Goal: Task Accomplishment & Management: Complete application form

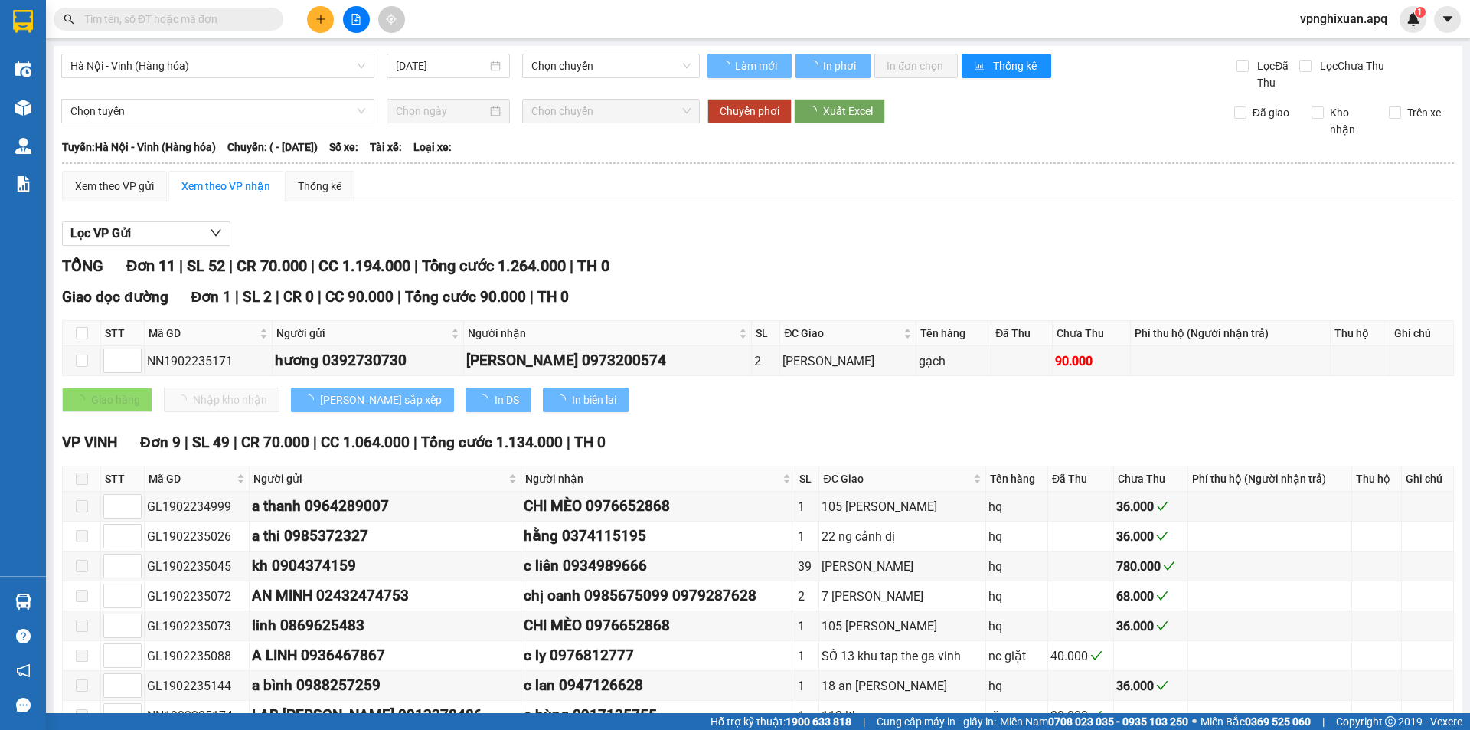
type input "[DATE]"
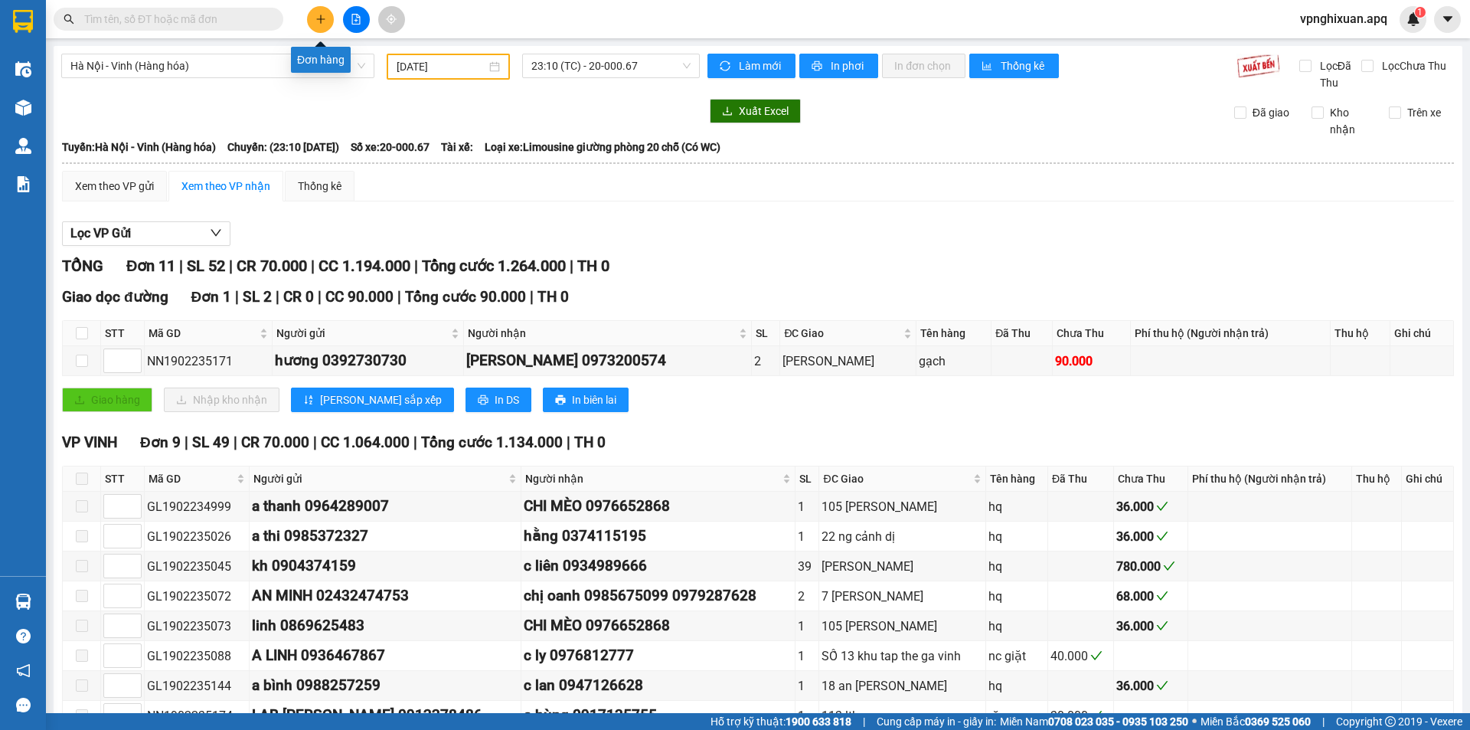
click at [319, 12] on button at bounding box center [320, 19] width 27 height 27
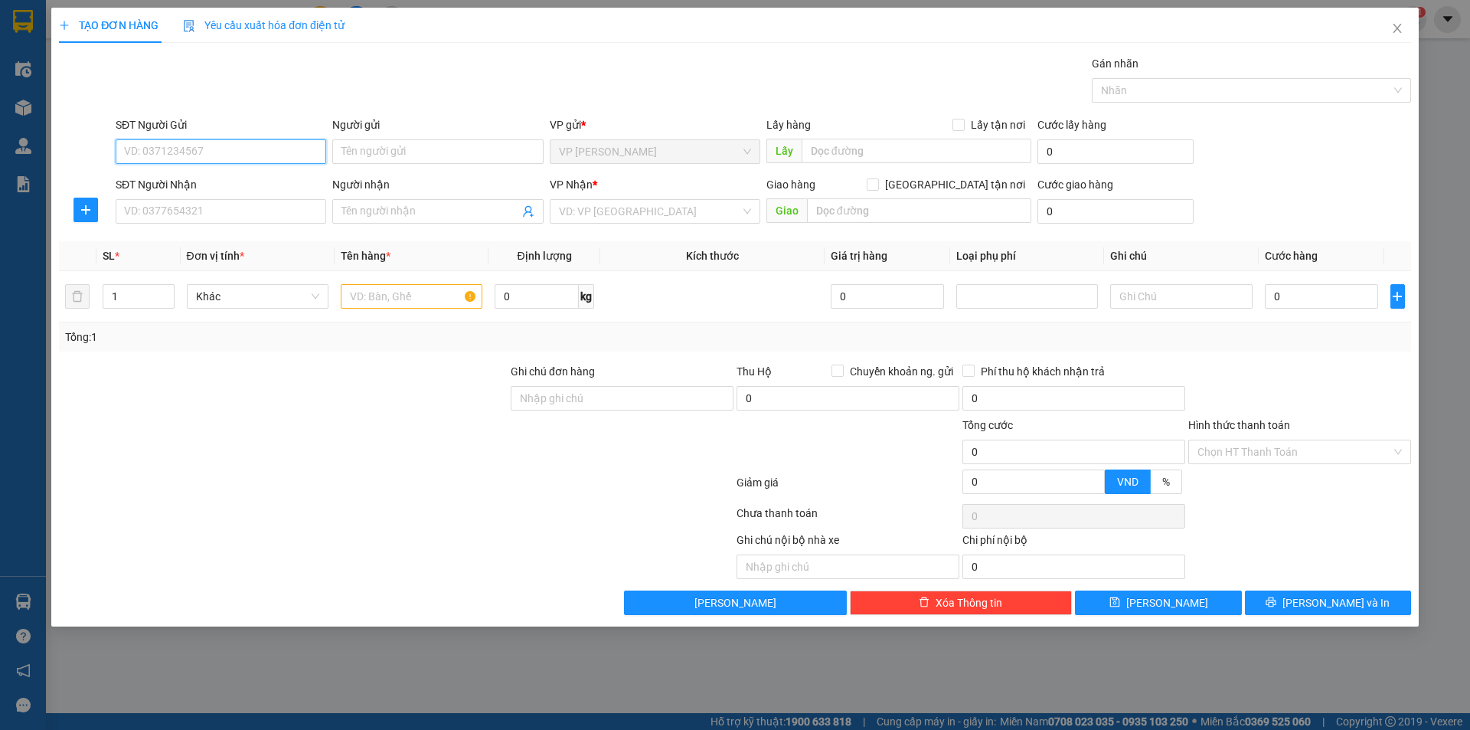
click at [194, 149] on input "SĐT Người Gửi" at bounding box center [221, 151] width 211 height 25
click at [231, 179] on div "0852378686 - kh" at bounding box center [221, 182] width 192 height 17
type input "0852378686"
type input "kh"
checkbox input "true"
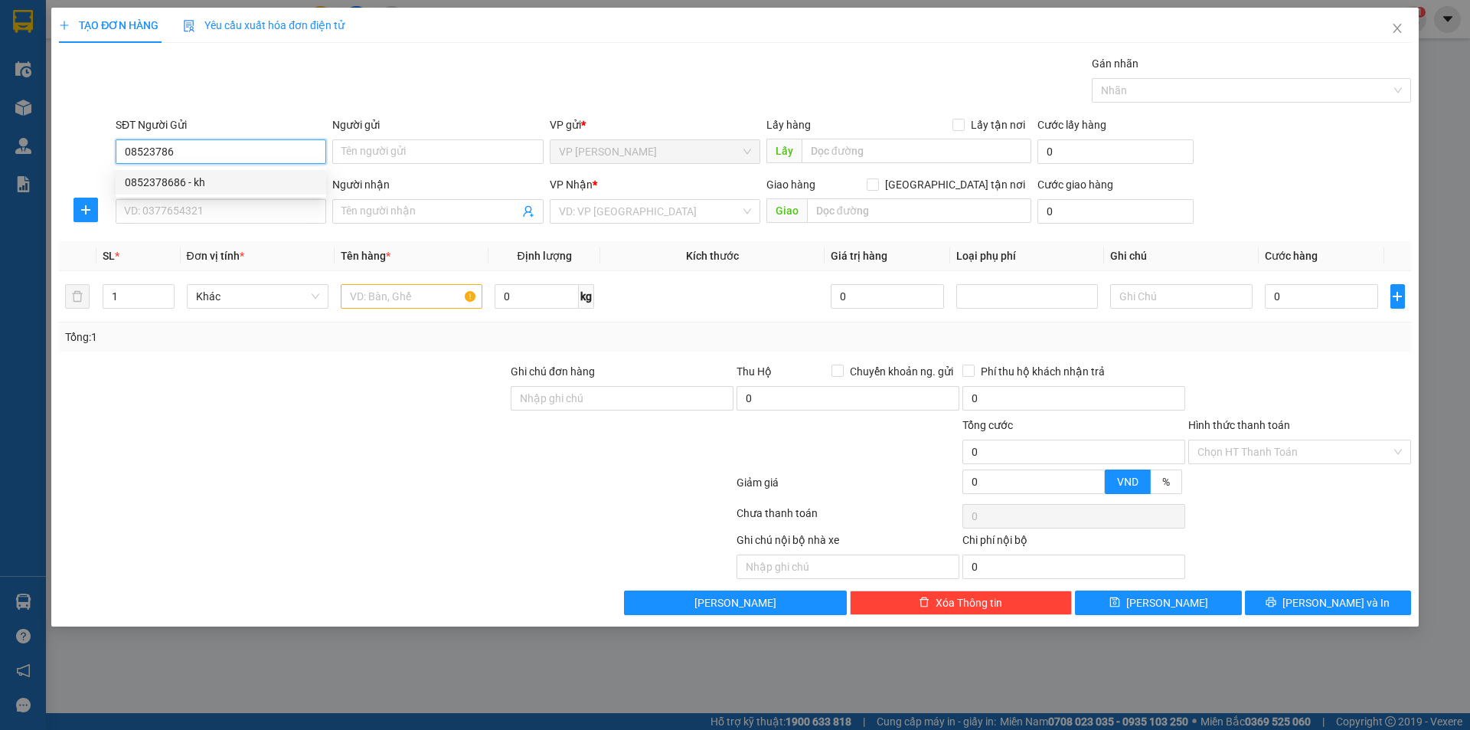
type input "81 phan đình phùng"
type input "0852378686"
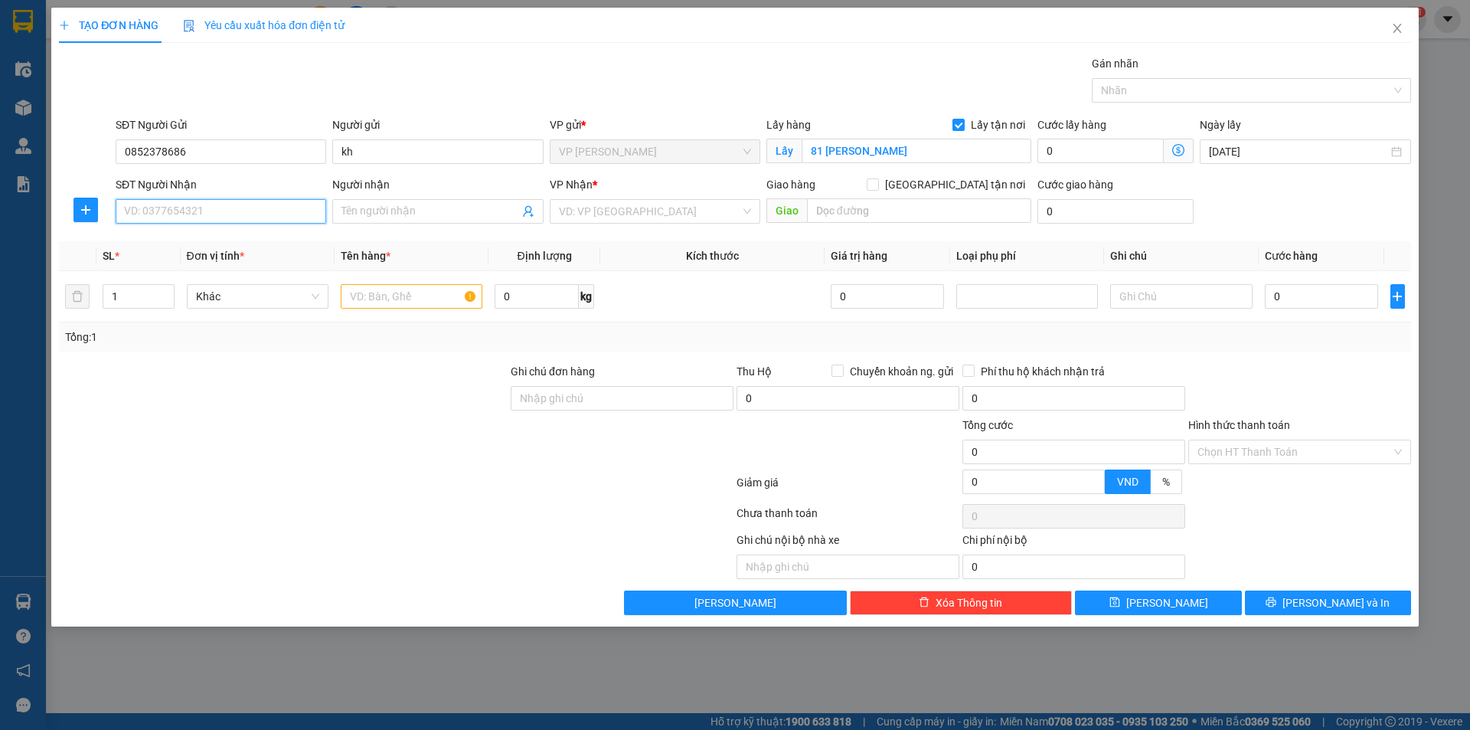
click at [234, 218] on input "SĐT Người Nhận" at bounding box center [221, 211] width 211 height 25
click at [208, 216] on input "SĐT Người Nhận" at bounding box center [221, 211] width 211 height 25
type input "0982153192"
click at [374, 204] on input "Người nhận" at bounding box center [430, 211] width 177 height 17
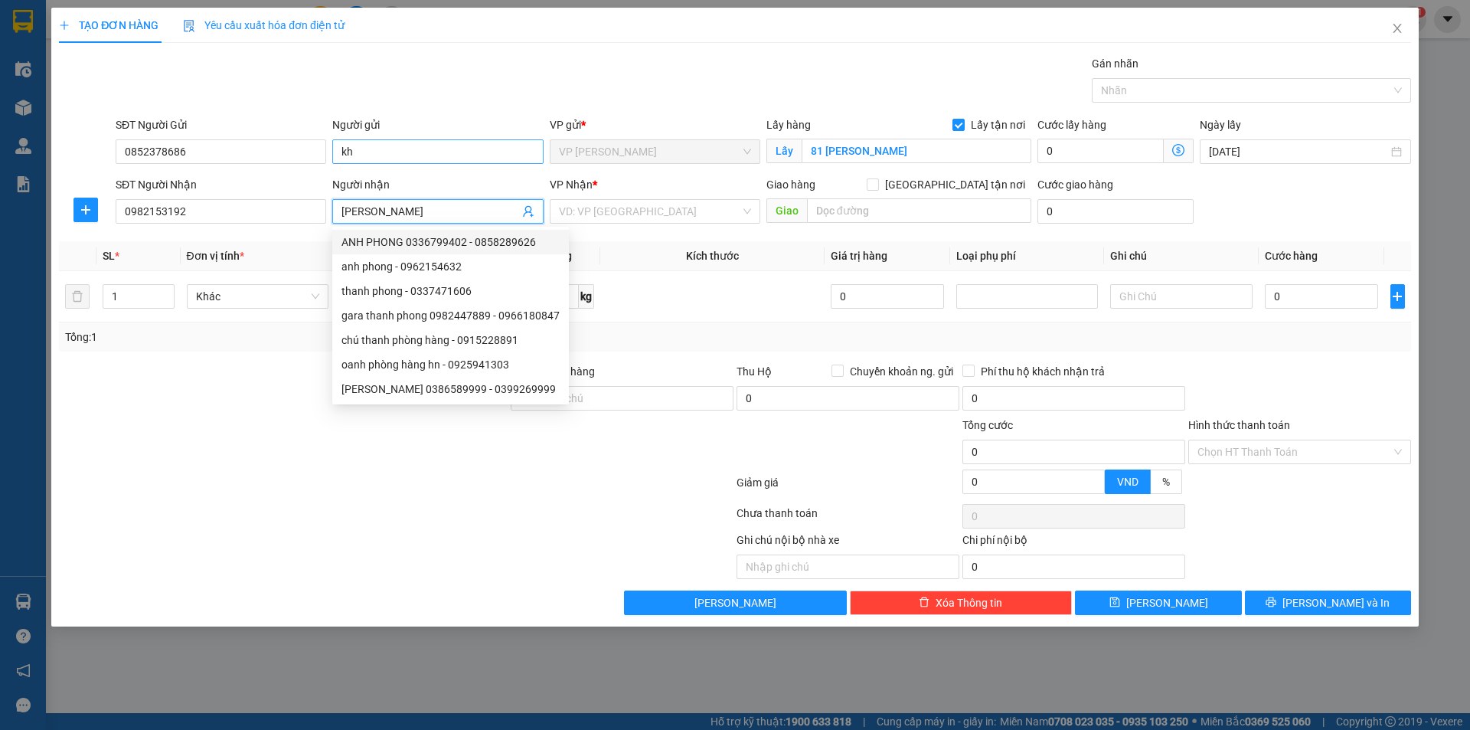
type input "[PERSON_NAME]"
click at [364, 145] on input "kh" at bounding box center [437, 151] width 211 height 25
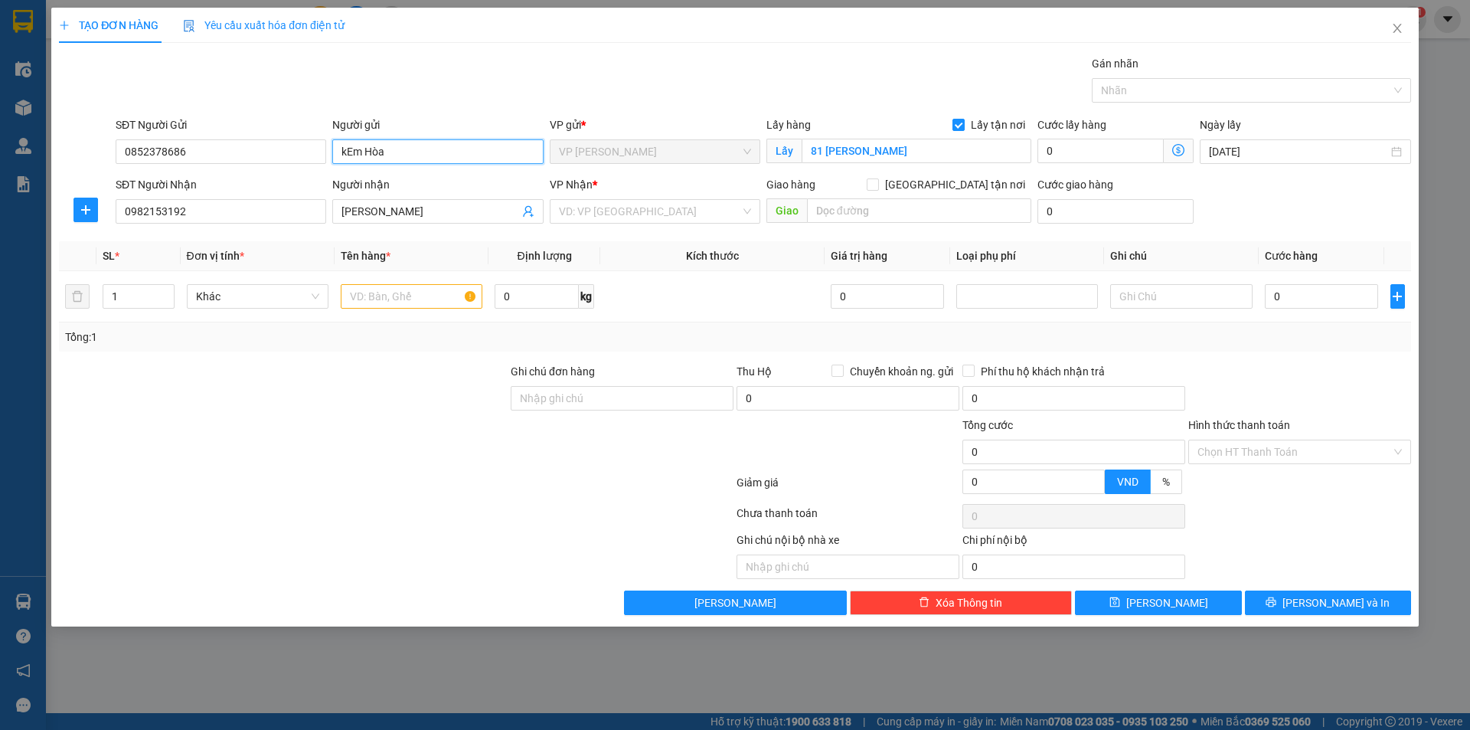
click at [344, 149] on input "kEm Hòa" at bounding box center [437, 151] width 211 height 25
click at [346, 151] on input "kEm Hòa" at bounding box center [437, 151] width 211 height 25
type input "kEm Hòa"
click at [347, 152] on input "kEm Hòa" at bounding box center [437, 151] width 211 height 25
click at [961, 122] on input "Lấy tận nơi" at bounding box center [958, 124] width 11 height 11
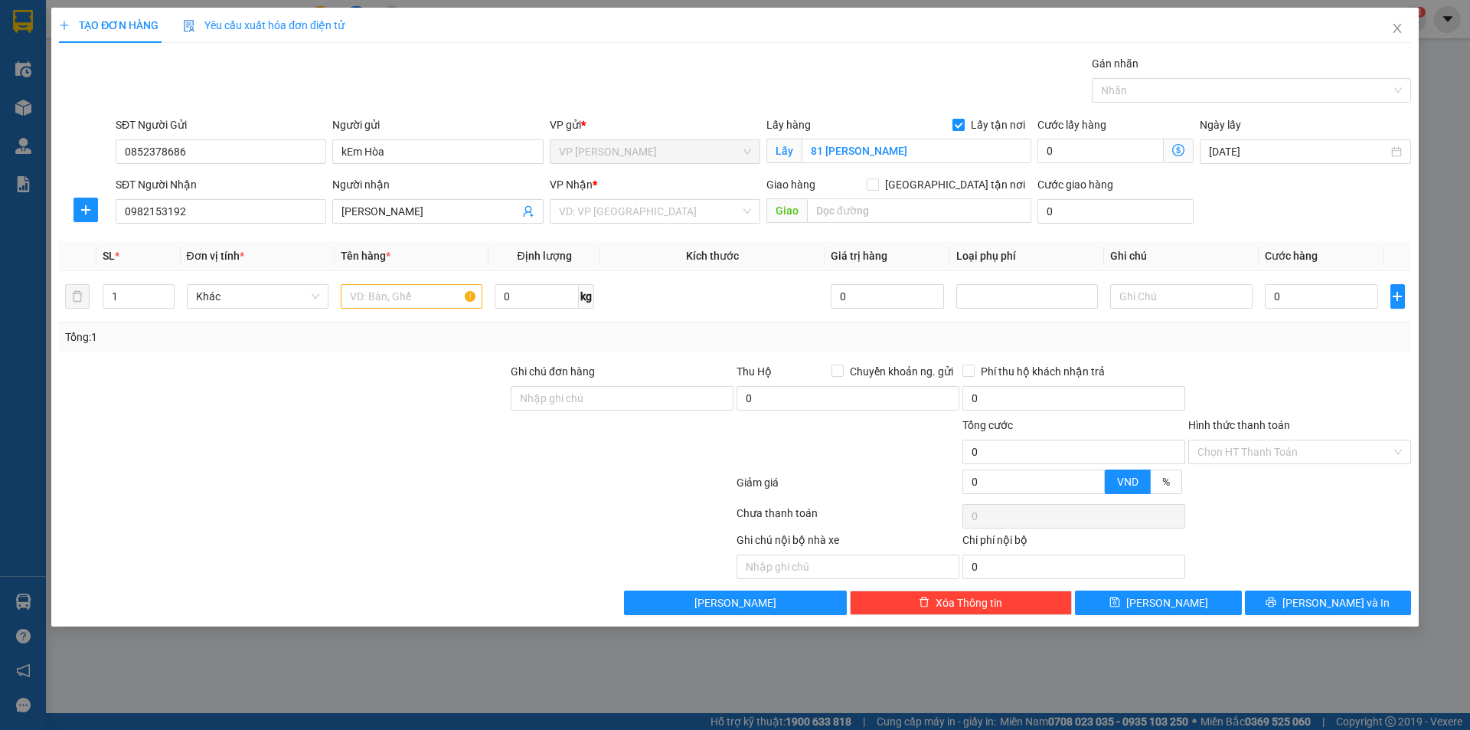
checkbox input "false"
click at [927, 156] on input "81 phan đình phùng" at bounding box center [917, 151] width 230 height 25
drag, startPoint x: 963, startPoint y: 181, endPoint x: 938, endPoint y: 200, distance: 30.6
click at [953, 192] on label "[GEOGRAPHIC_DATA] tận nơi" at bounding box center [949, 184] width 165 height 17
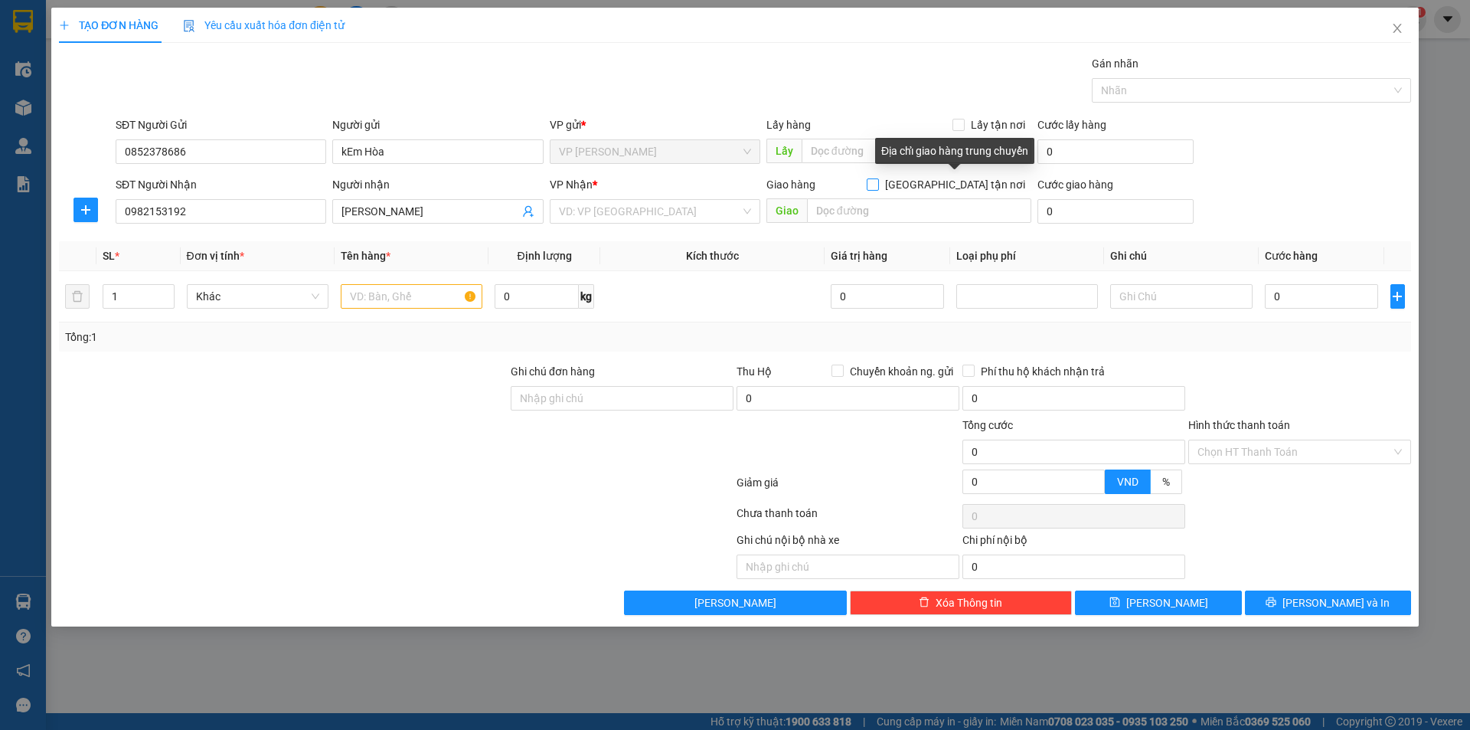
click at [878, 187] on input "[GEOGRAPHIC_DATA] tận nơi" at bounding box center [872, 183] width 11 height 11
checkbox input "true"
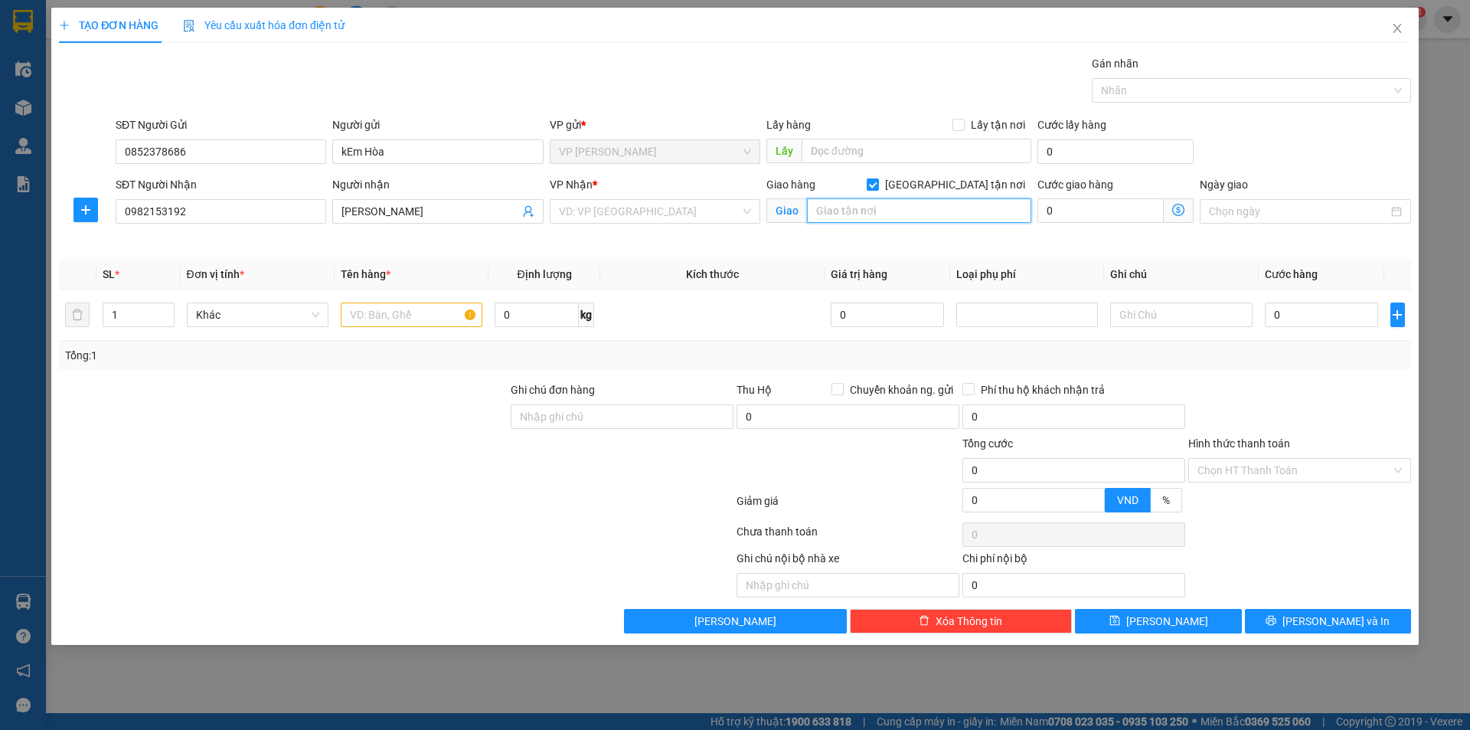
click at [833, 211] on input "text" at bounding box center [919, 210] width 224 height 25
click at [891, 209] on input "Số Nhà 78 ,nGÕ 42" at bounding box center [919, 210] width 224 height 25
click at [918, 214] on input "Số Nhà 78 ,Ngõ 42" at bounding box center [919, 210] width 224 height 25
type input "Số Nhà 78 ,[GEOGRAPHIC_DATA] , [GEOGRAPHIC_DATA] ,p Giangr Vỏ ,[GEOGRAPHIC_DATA]"
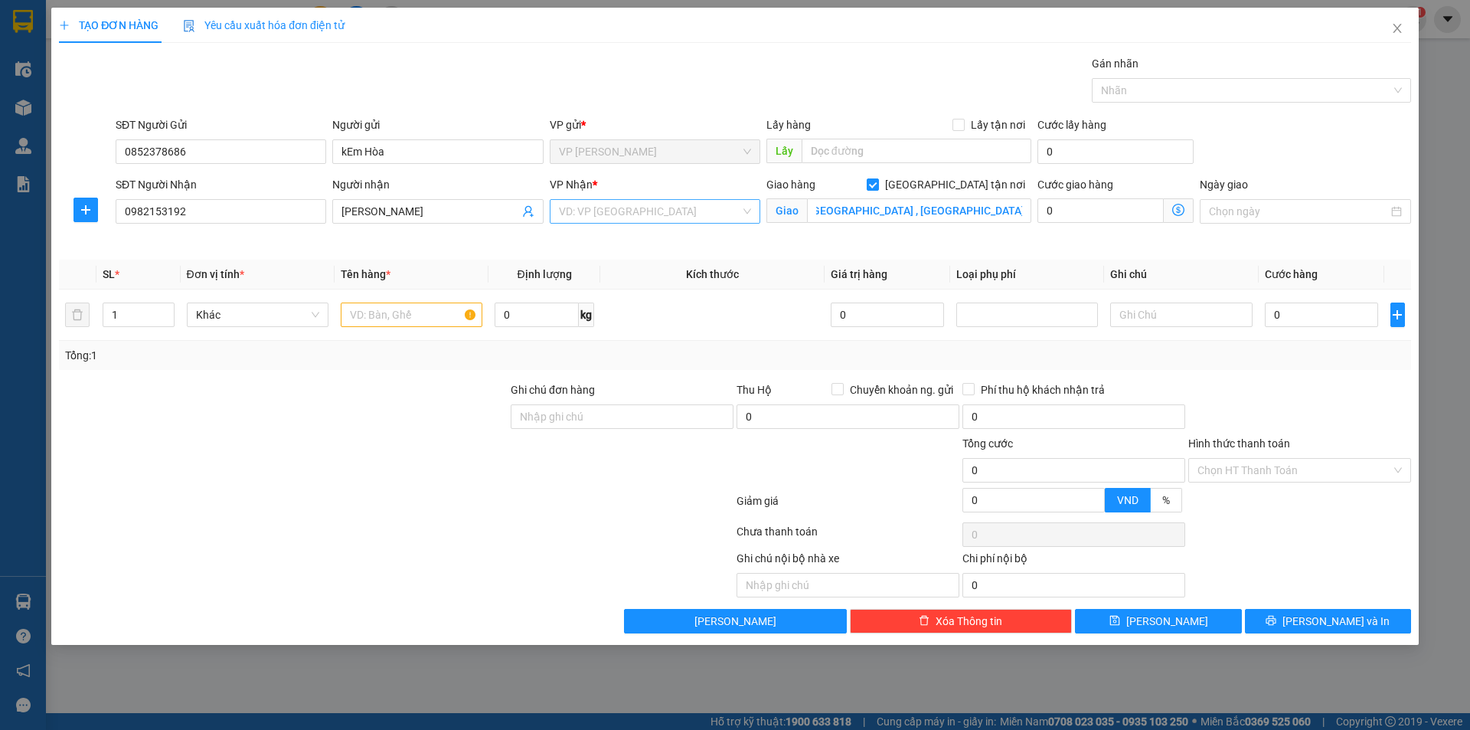
scroll to position [0, 0]
click at [656, 211] on input "search" at bounding box center [649, 211] width 181 height 23
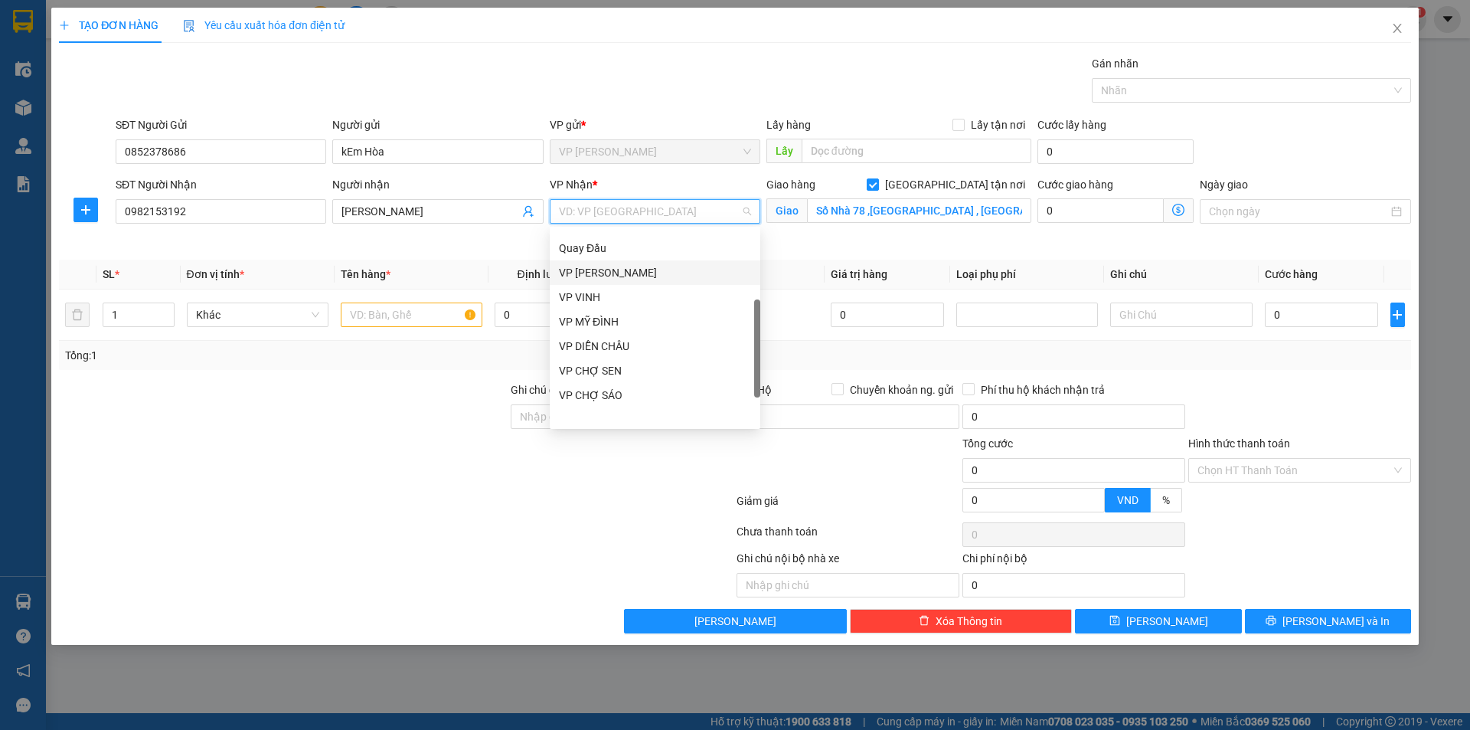
scroll to position [214, 0]
click at [606, 322] on div "VP MỸ ĐÌNH" at bounding box center [655, 321] width 192 height 17
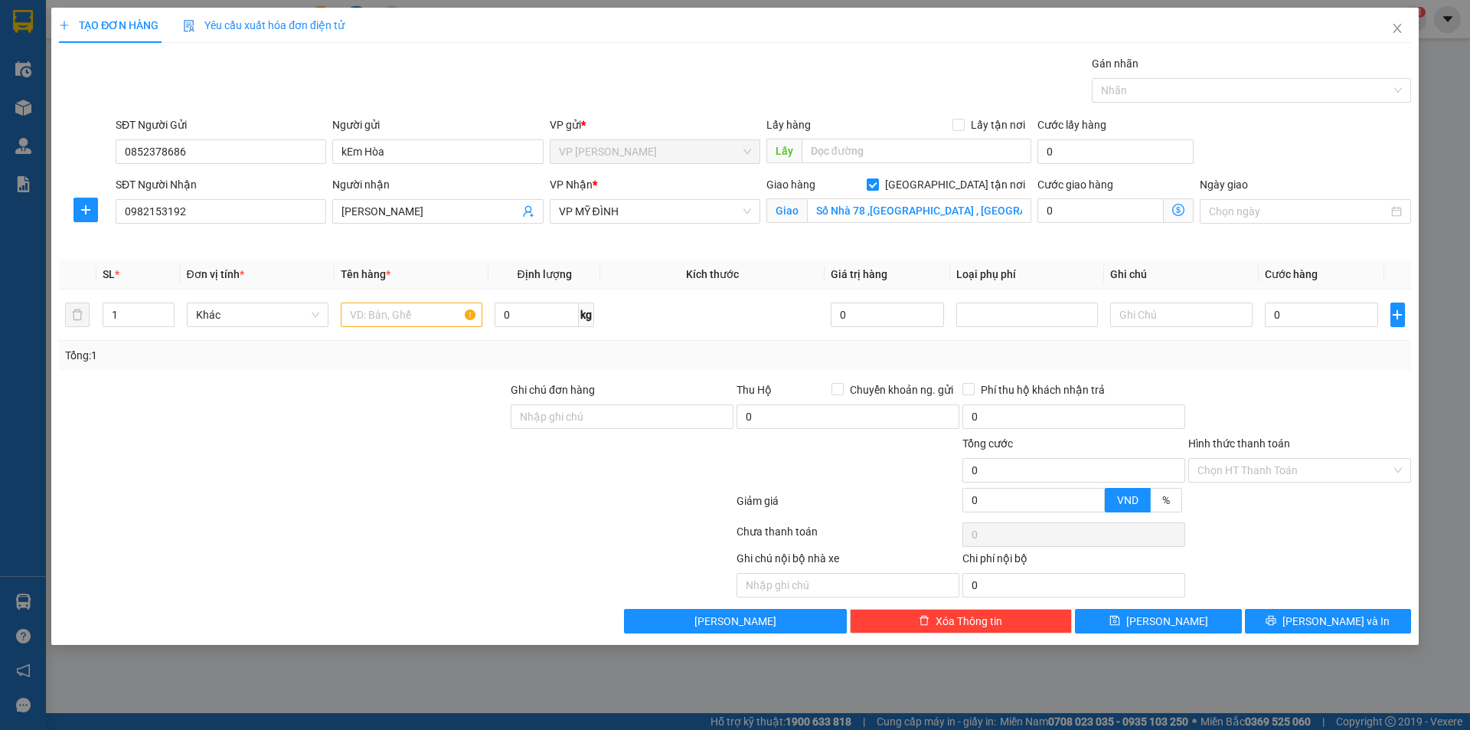
click at [1178, 202] on span at bounding box center [1179, 210] width 30 height 25
click at [1184, 208] on icon "dollar-circle" at bounding box center [1178, 210] width 12 height 12
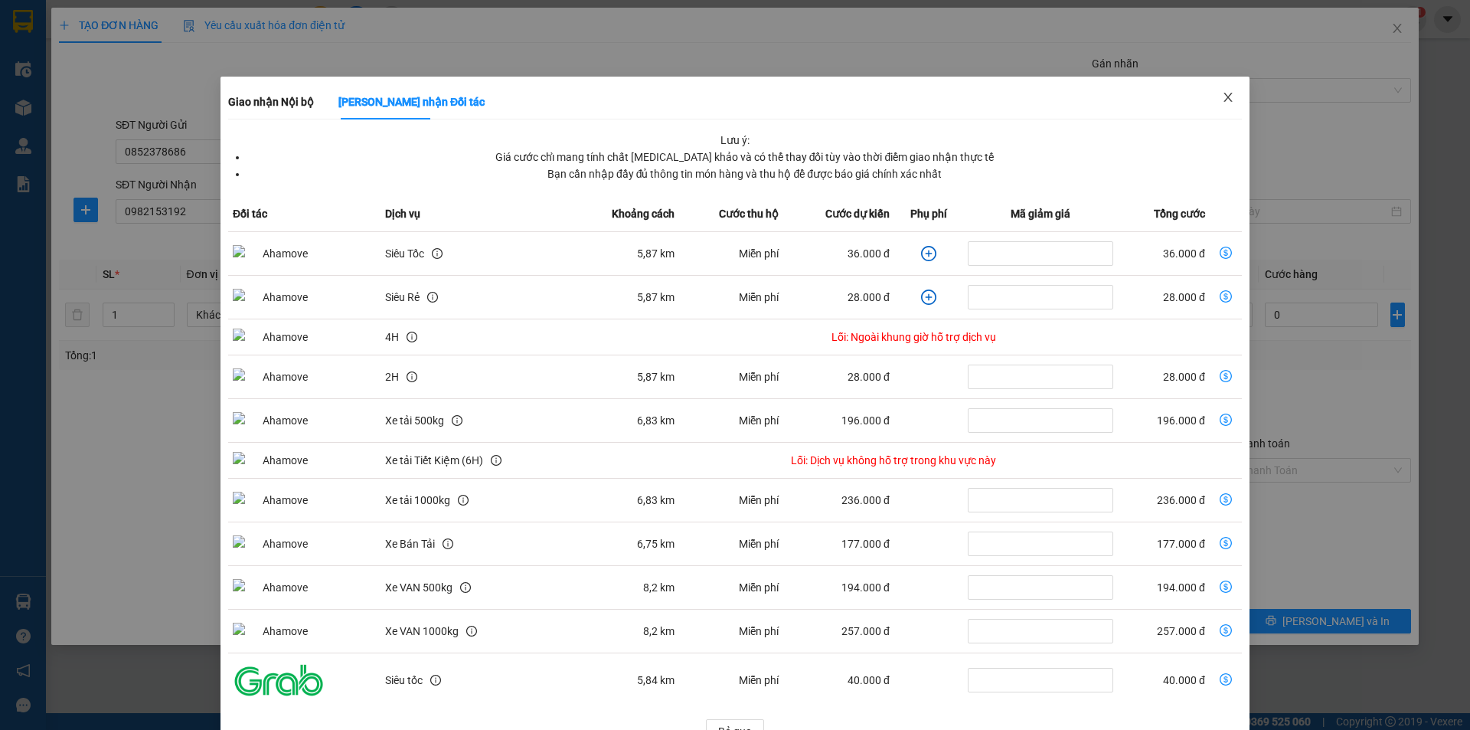
drag, startPoint x: 1219, startPoint y: 95, endPoint x: 1211, endPoint y: 118, distance: 24.5
click at [1222, 96] on icon "close" at bounding box center [1228, 97] width 12 height 12
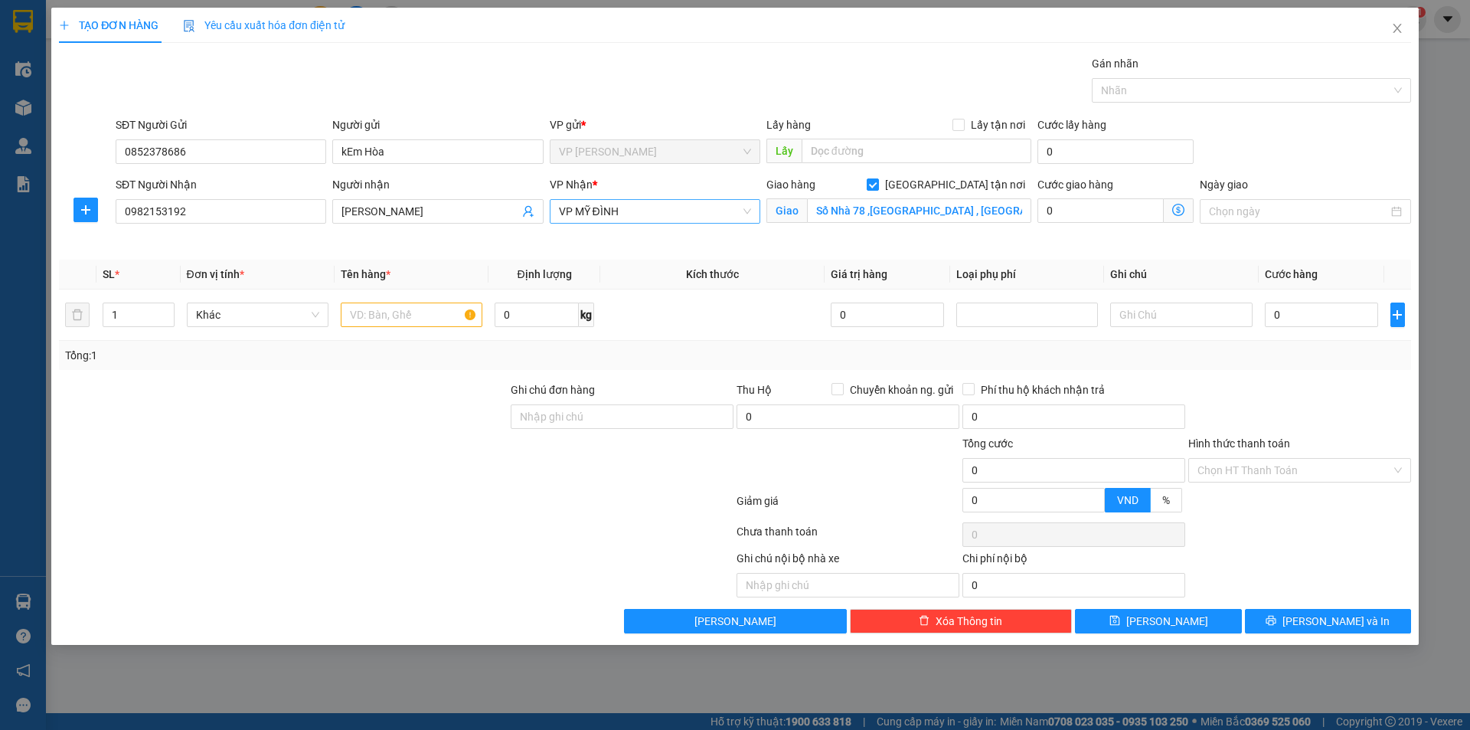
click at [638, 211] on span "VP MỸ ĐÌNH" at bounding box center [655, 211] width 192 height 23
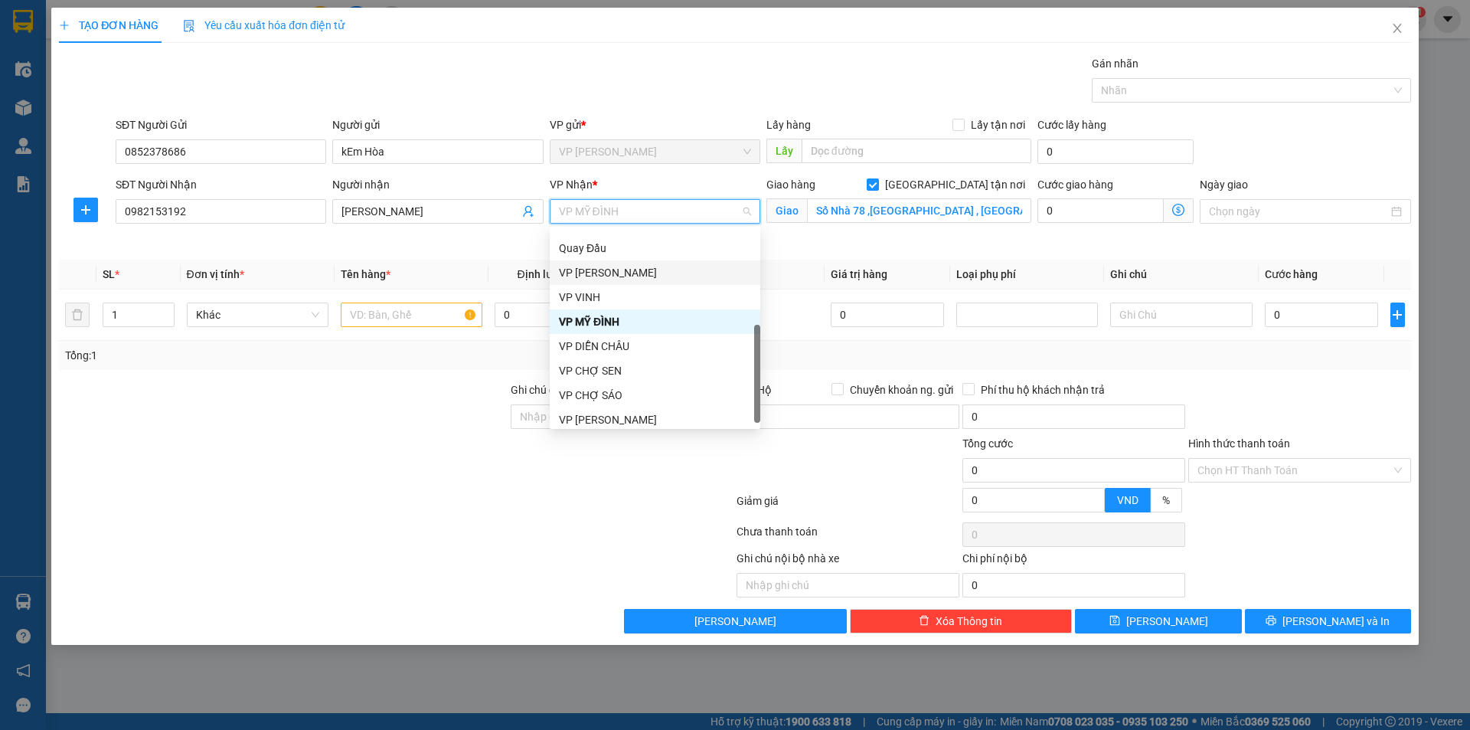
drag, startPoint x: 597, startPoint y: 266, endPoint x: 737, endPoint y: 247, distance: 141.4
click at [599, 266] on div "VP [PERSON_NAME]" at bounding box center [655, 272] width 192 height 17
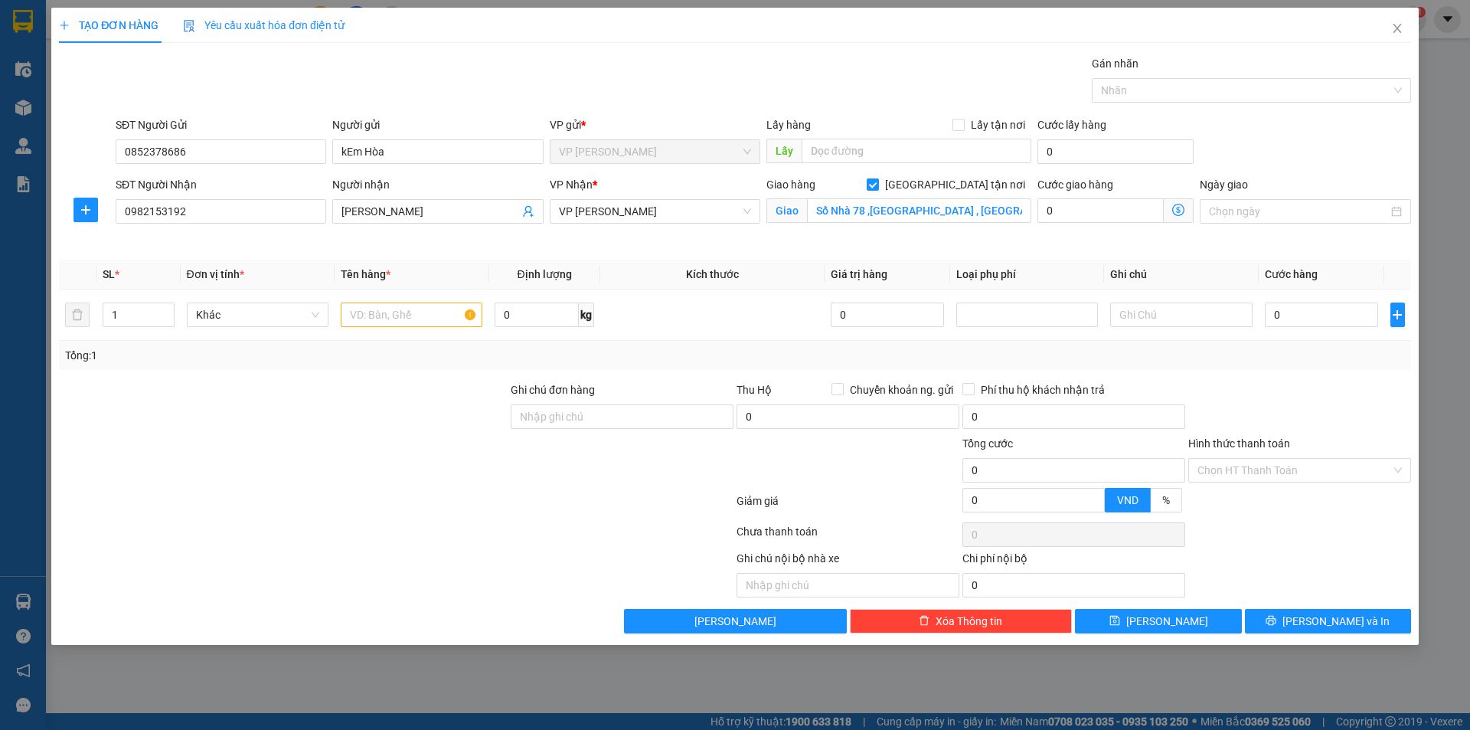
click at [1180, 209] on icon "dollar-circle" at bounding box center [1178, 210] width 12 height 12
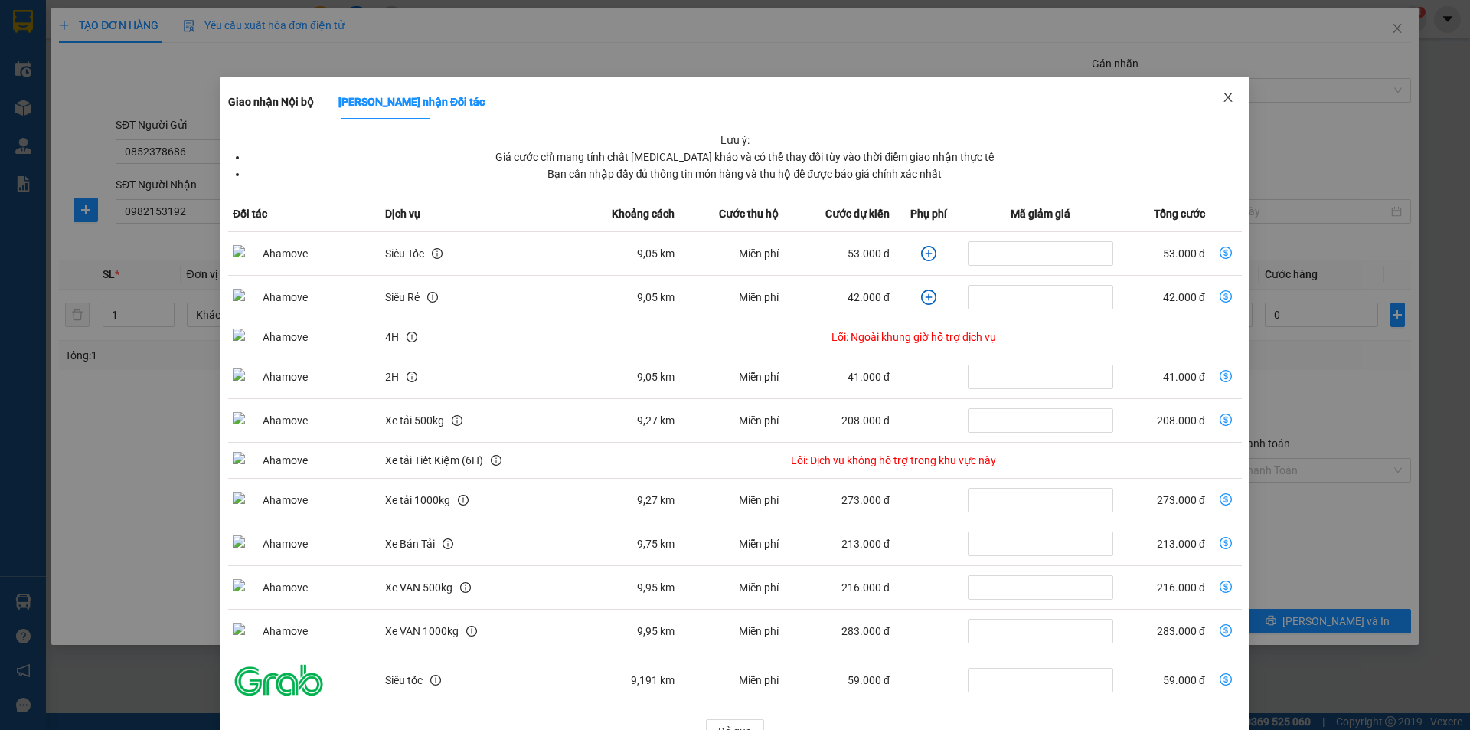
click at [1222, 92] on icon "close" at bounding box center [1228, 97] width 12 height 12
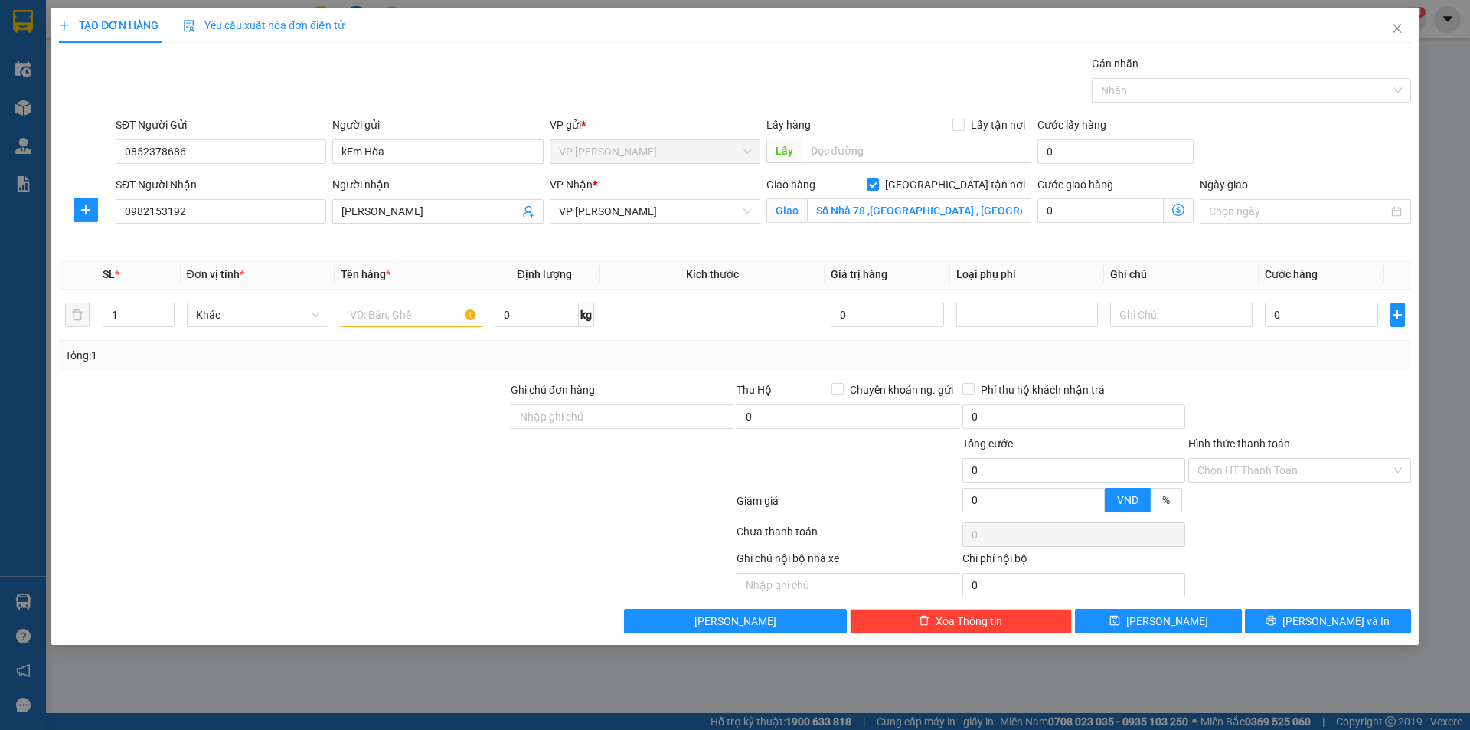
drag, startPoint x: 652, startPoint y: 208, endPoint x: 642, endPoint y: 240, distance: 33.2
click at [653, 212] on span "VP [PERSON_NAME]" at bounding box center [655, 211] width 192 height 23
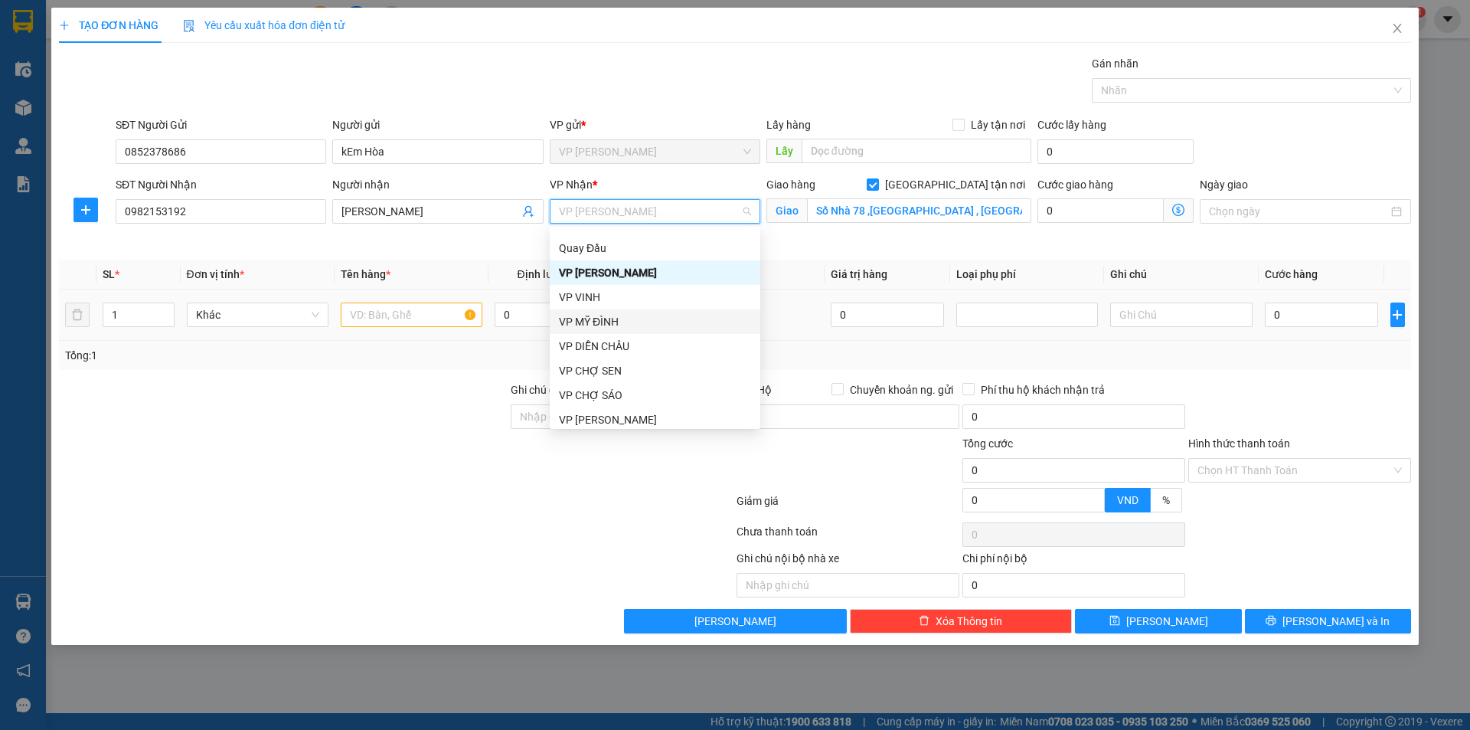
click at [609, 322] on div "VP MỸ ĐÌNH" at bounding box center [655, 321] width 192 height 17
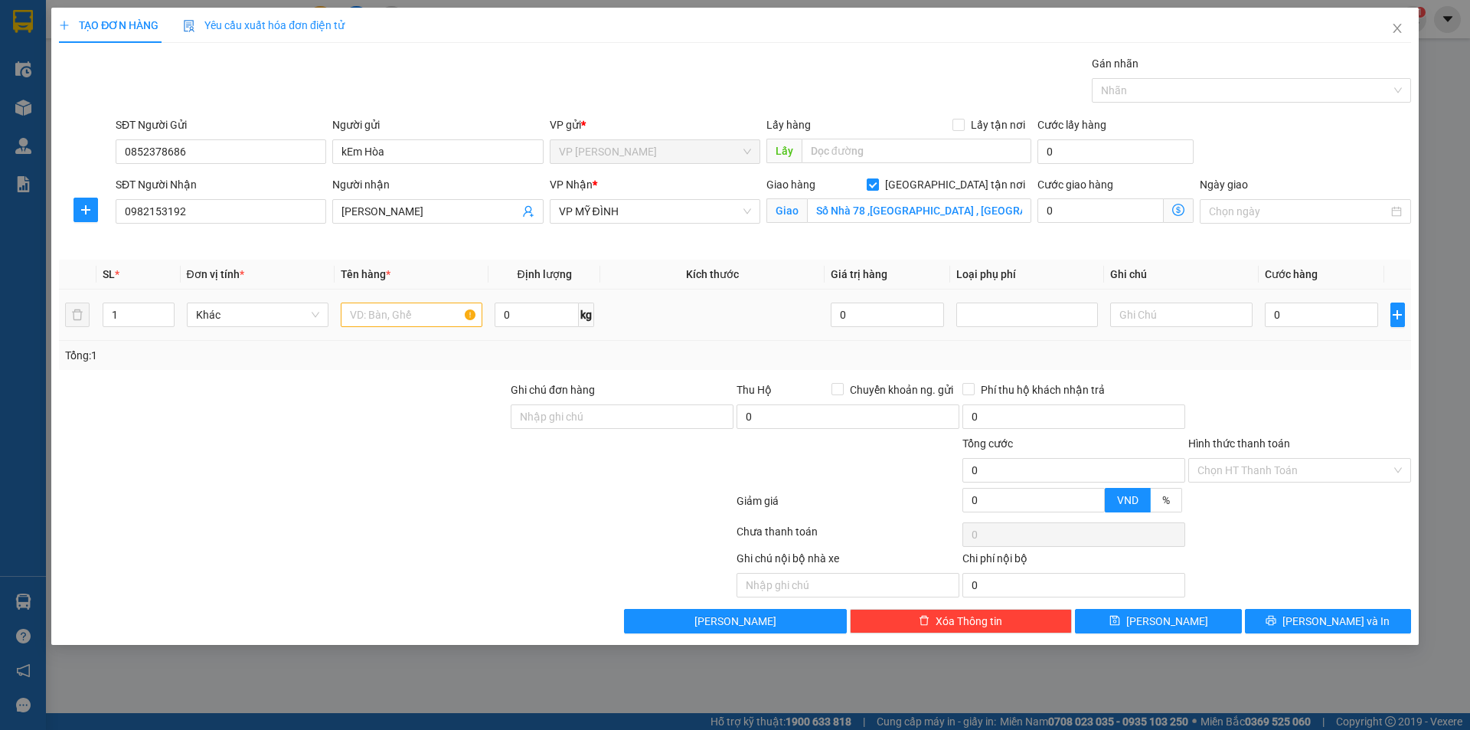
click at [406, 299] on div at bounding box center [412, 314] width 142 height 31
click at [389, 316] on input "text" at bounding box center [412, 314] width 142 height 25
type input "Thực Phẩm"
click at [1313, 309] on input "0" at bounding box center [1322, 314] width 114 height 25
type input "4"
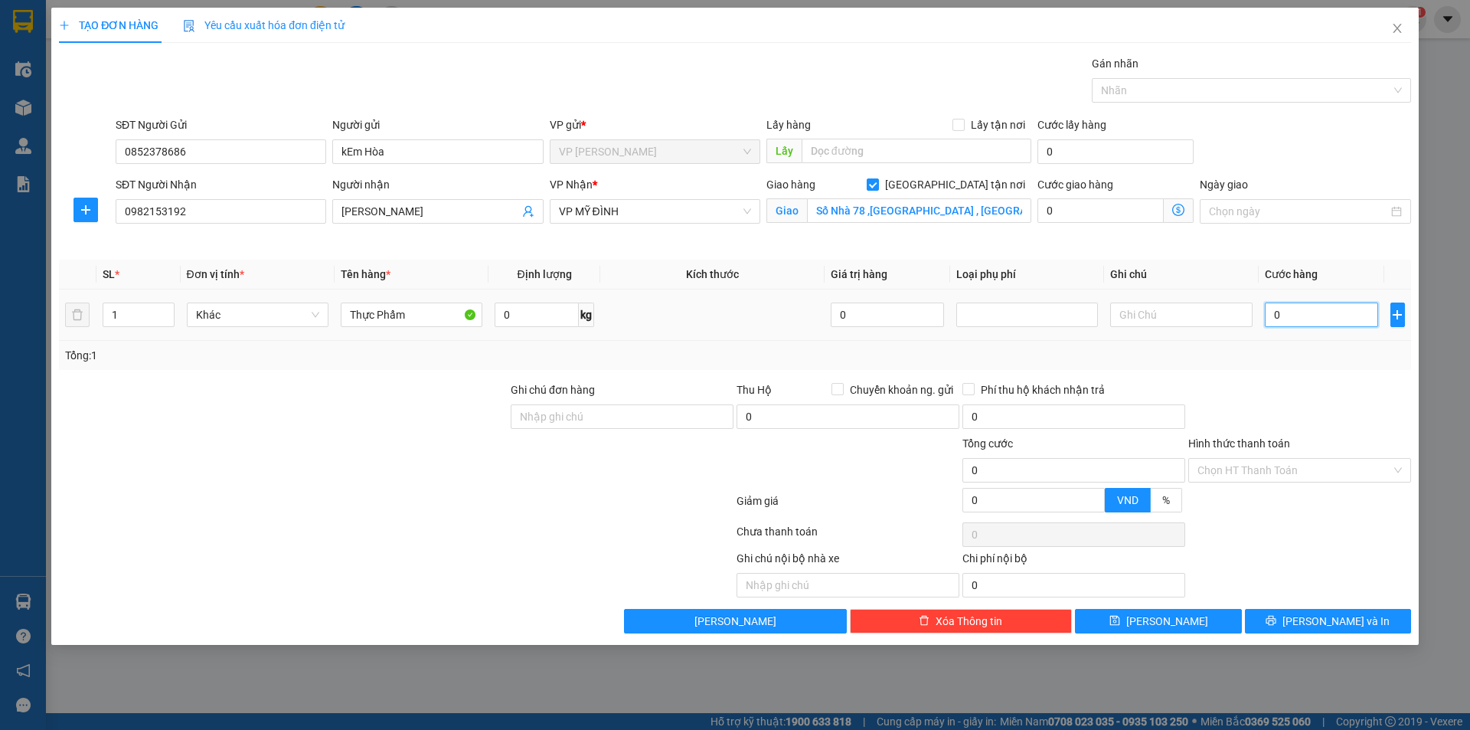
type input "4"
type input "40"
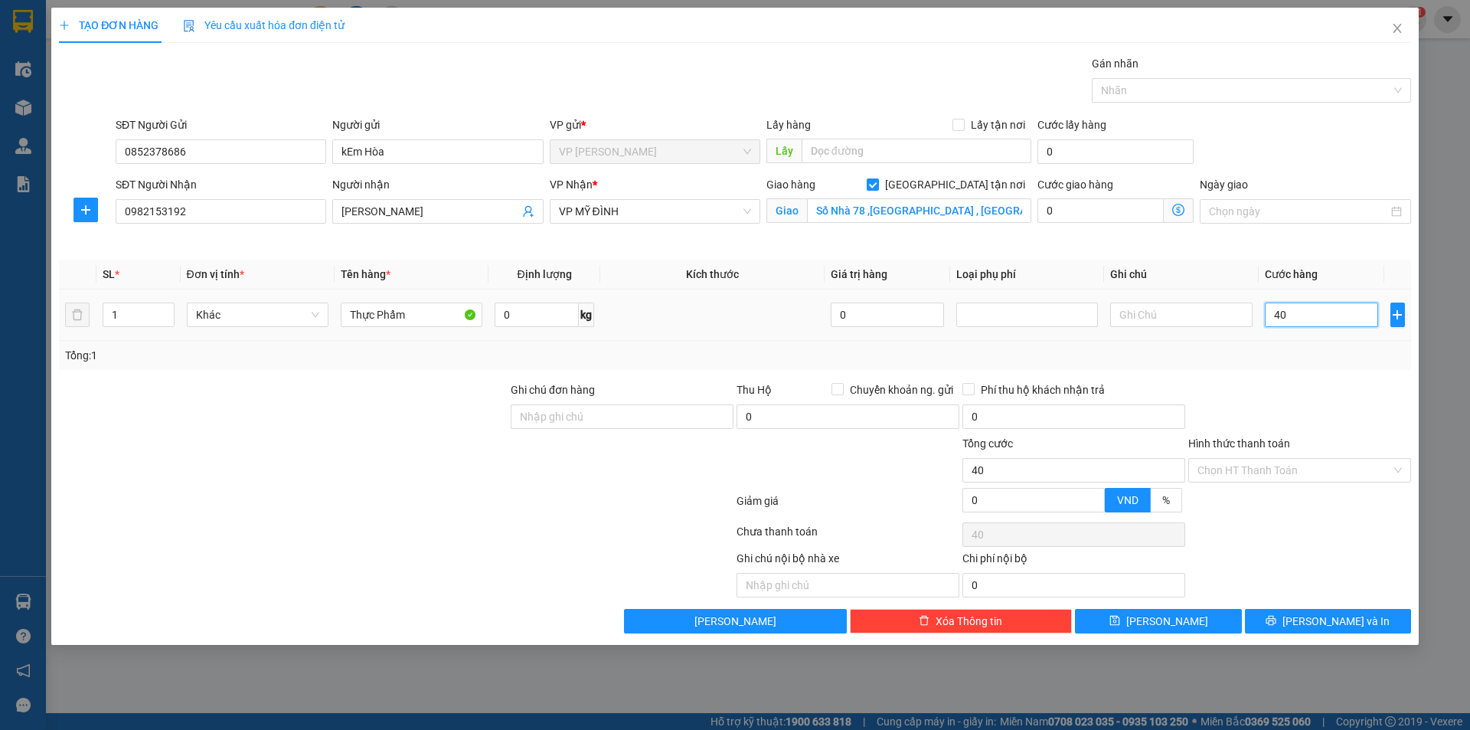
type input "400"
type input "4.000"
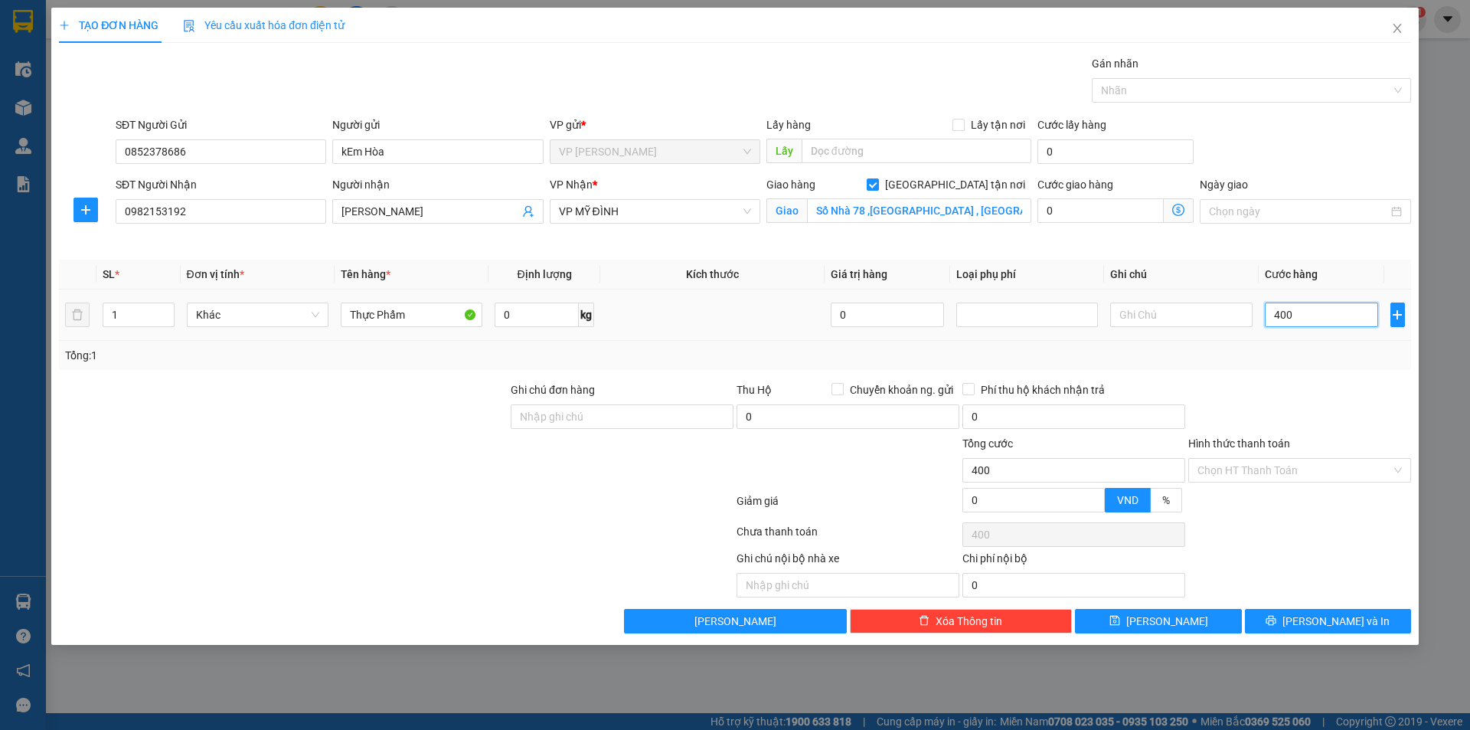
type input "4.000"
type input "40.000"
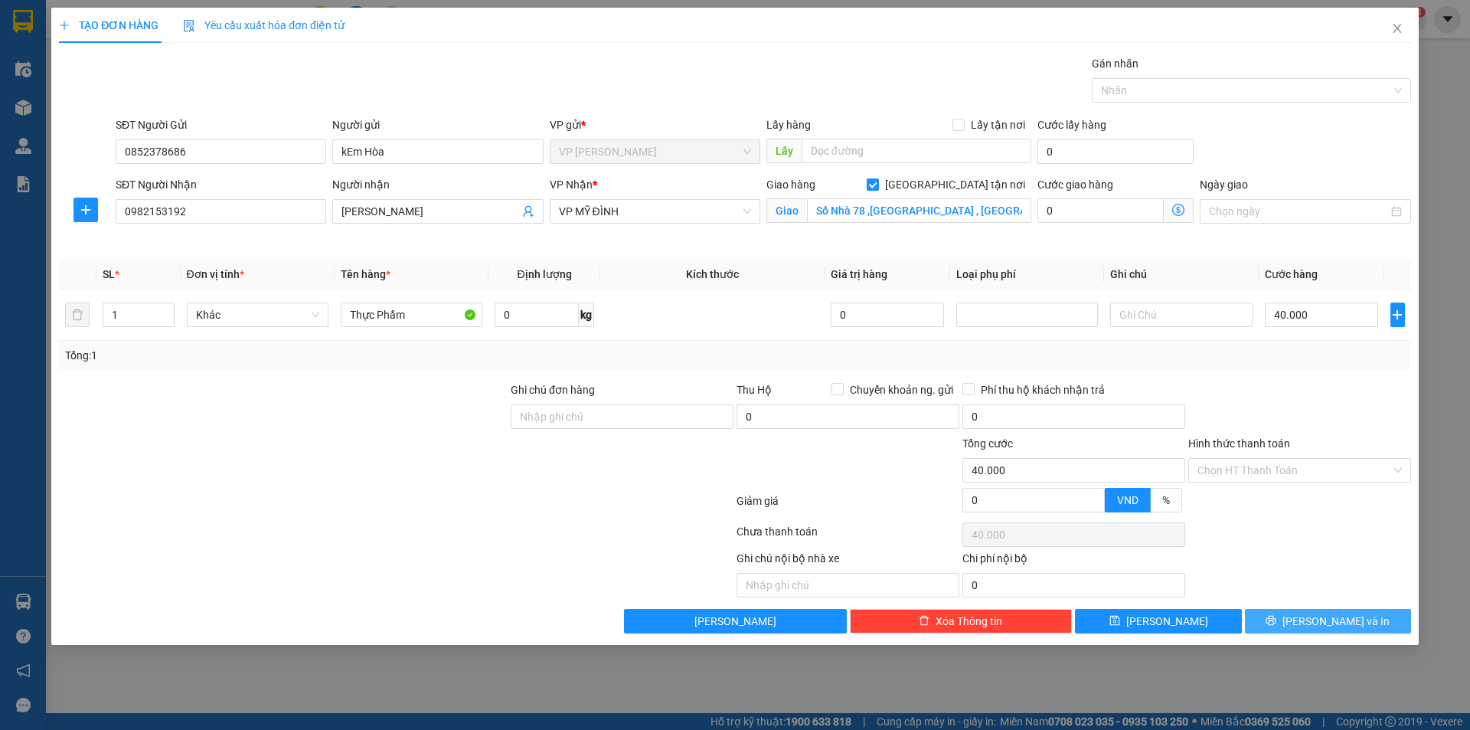
click at [1319, 627] on span "[PERSON_NAME] và In" at bounding box center [1336, 621] width 107 height 17
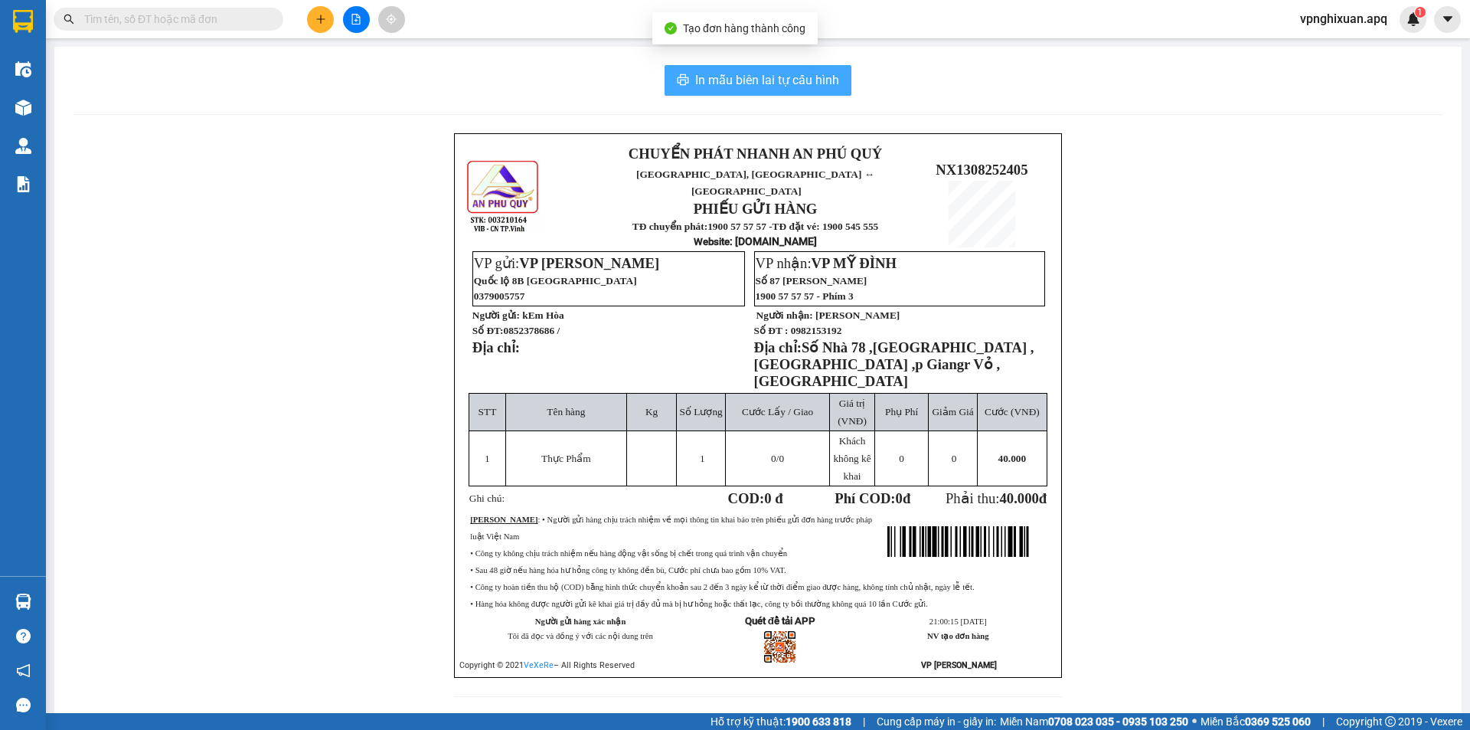
click at [760, 83] on span "In mẫu biên lai tự cấu hình" at bounding box center [767, 79] width 144 height 19
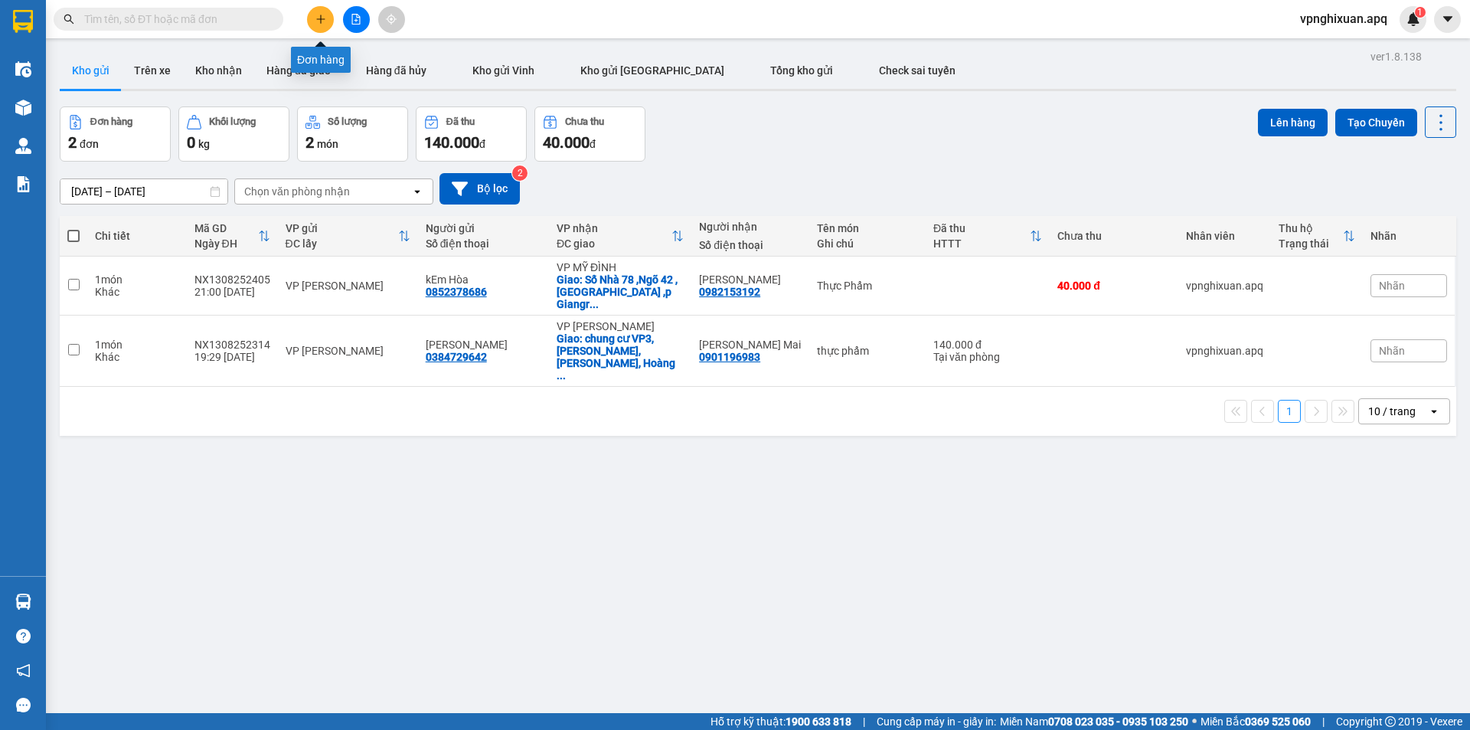
click at [320, 15] on icon "plus" at bounding box center [320, 19] width 11 height 11
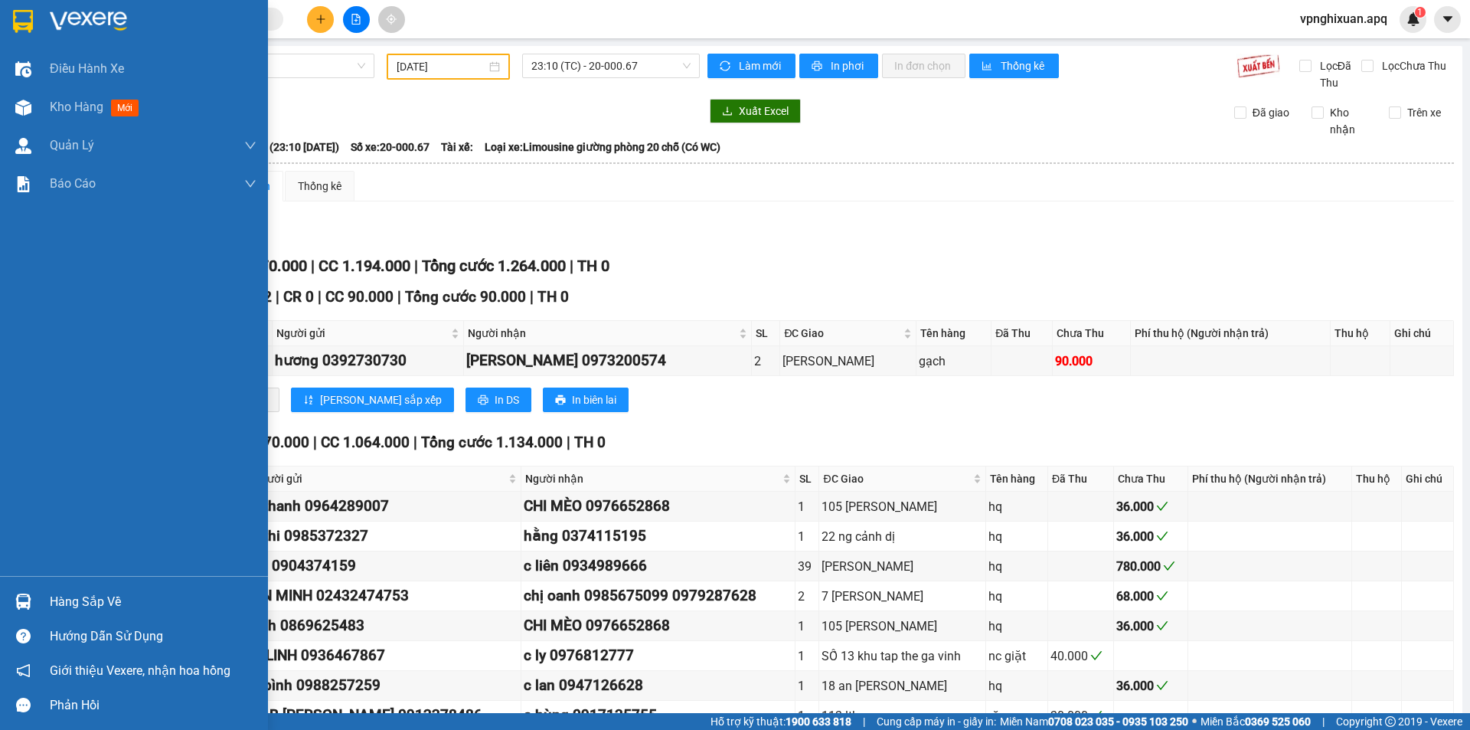
click at [44, 603] on div "Hàng sắp về" at bounding box center [134, 601] width 268 height 34
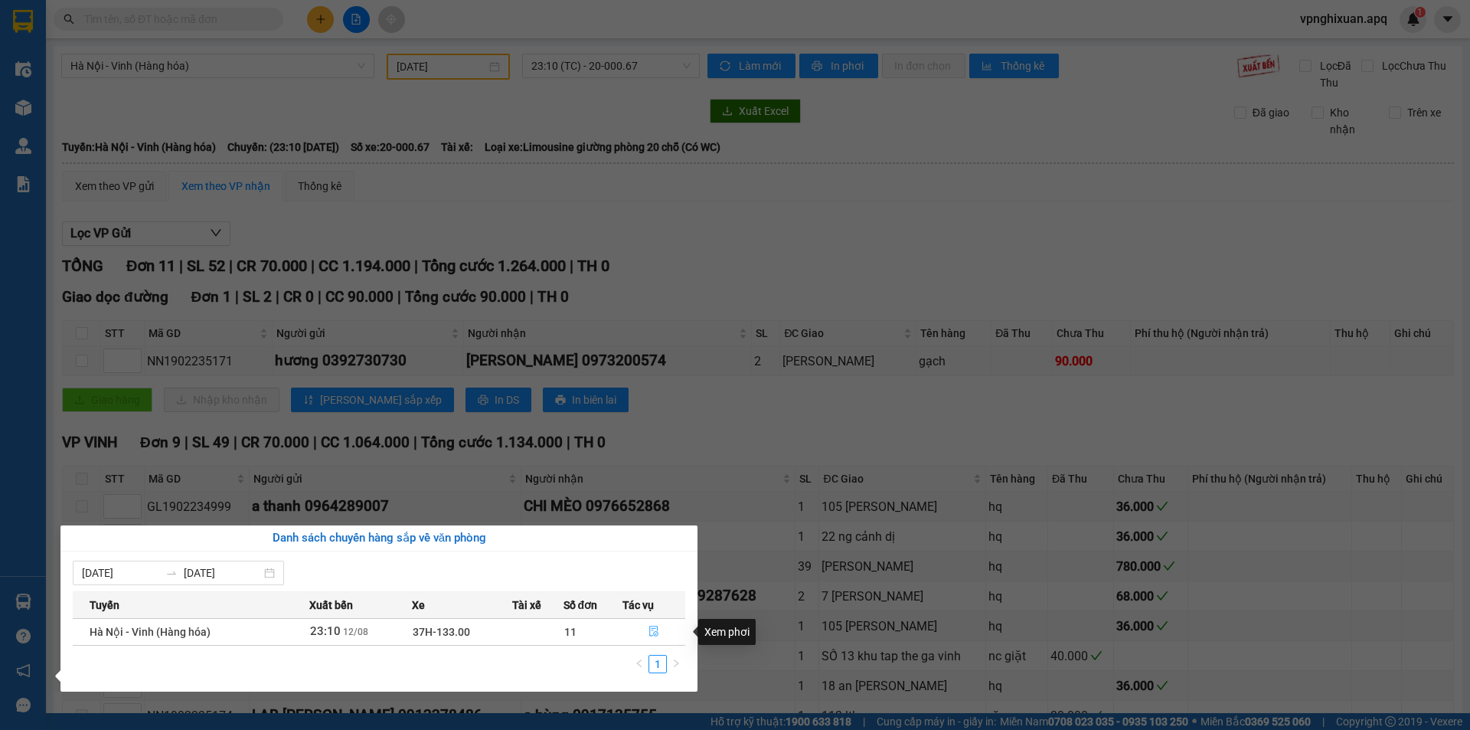
click at [656, 629] on icon "file-done" at bounding box center [654, 631] width 11 height 11
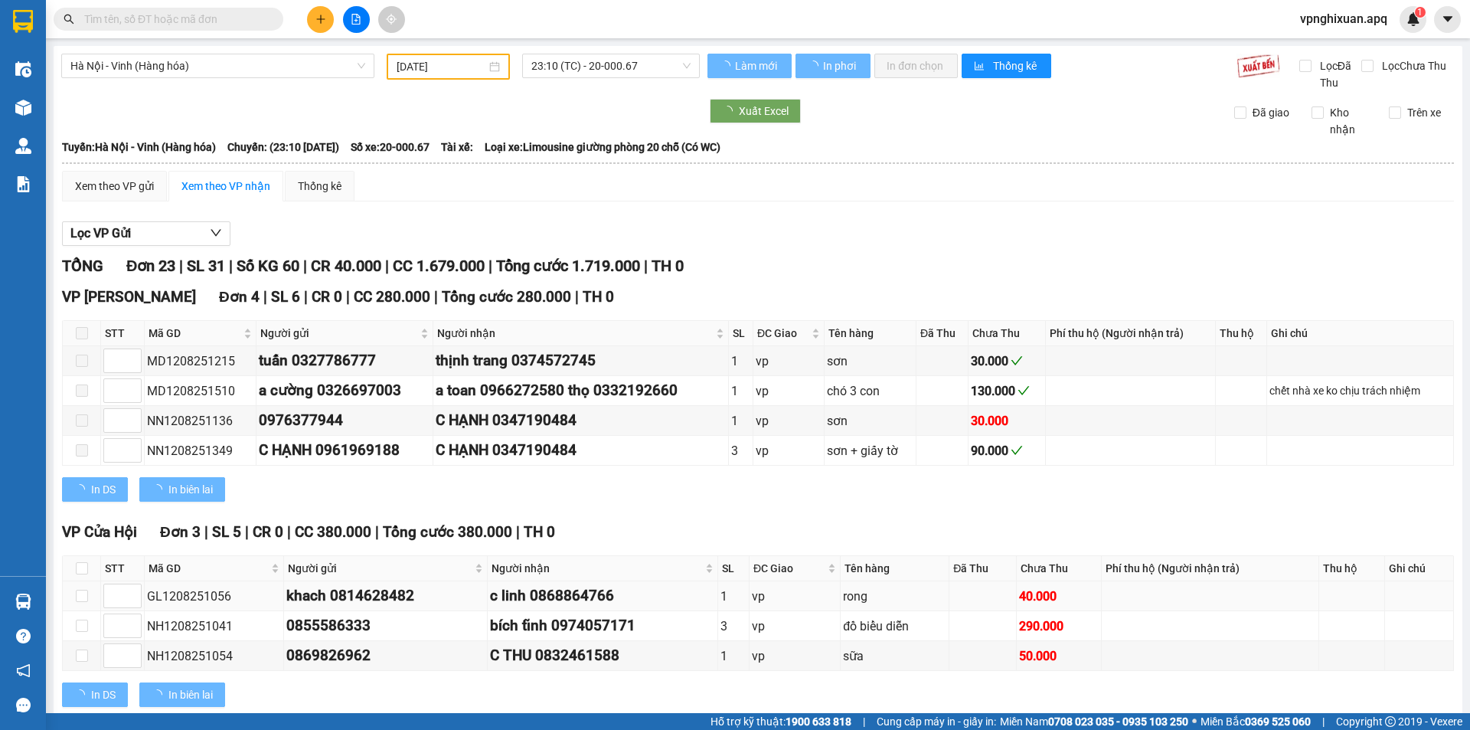
type input "[DATE]"
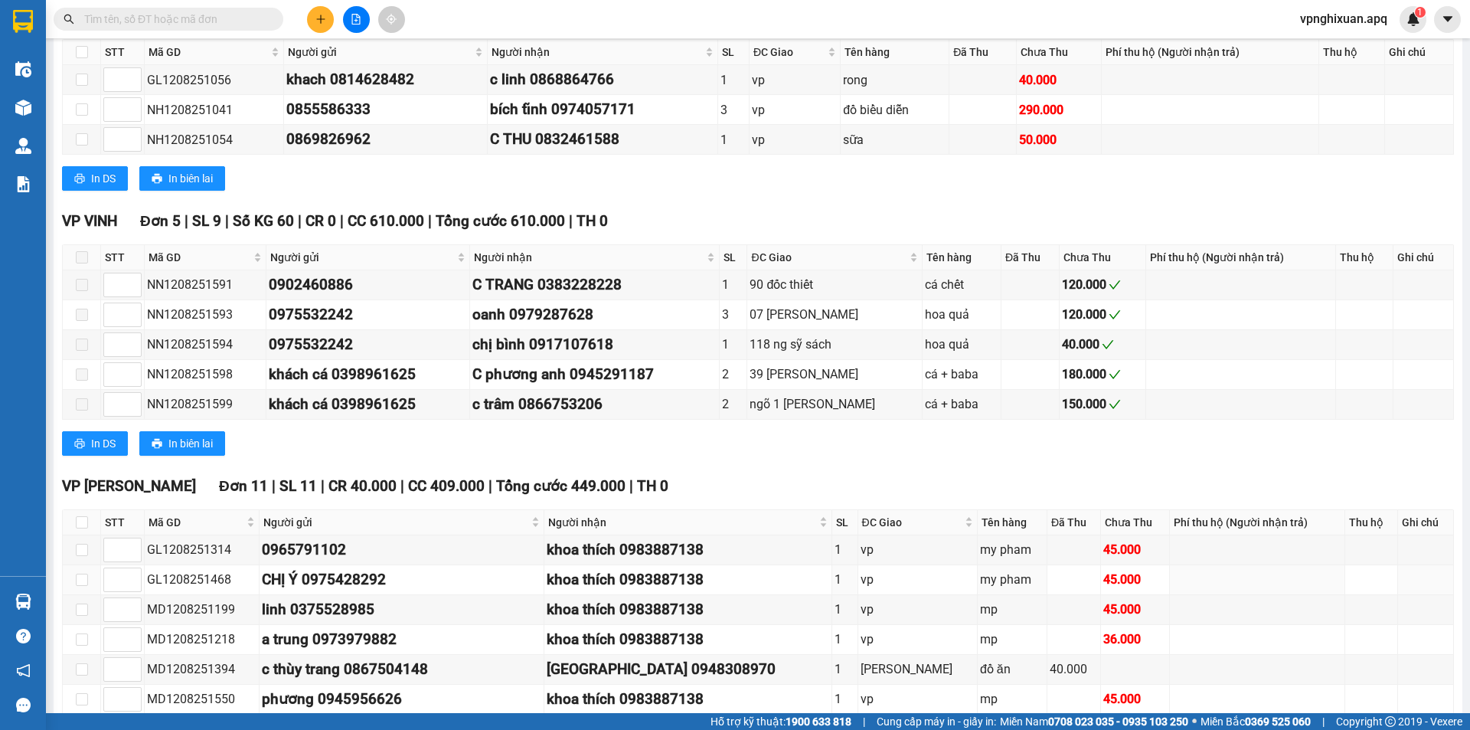
scroll to position [746, 0]
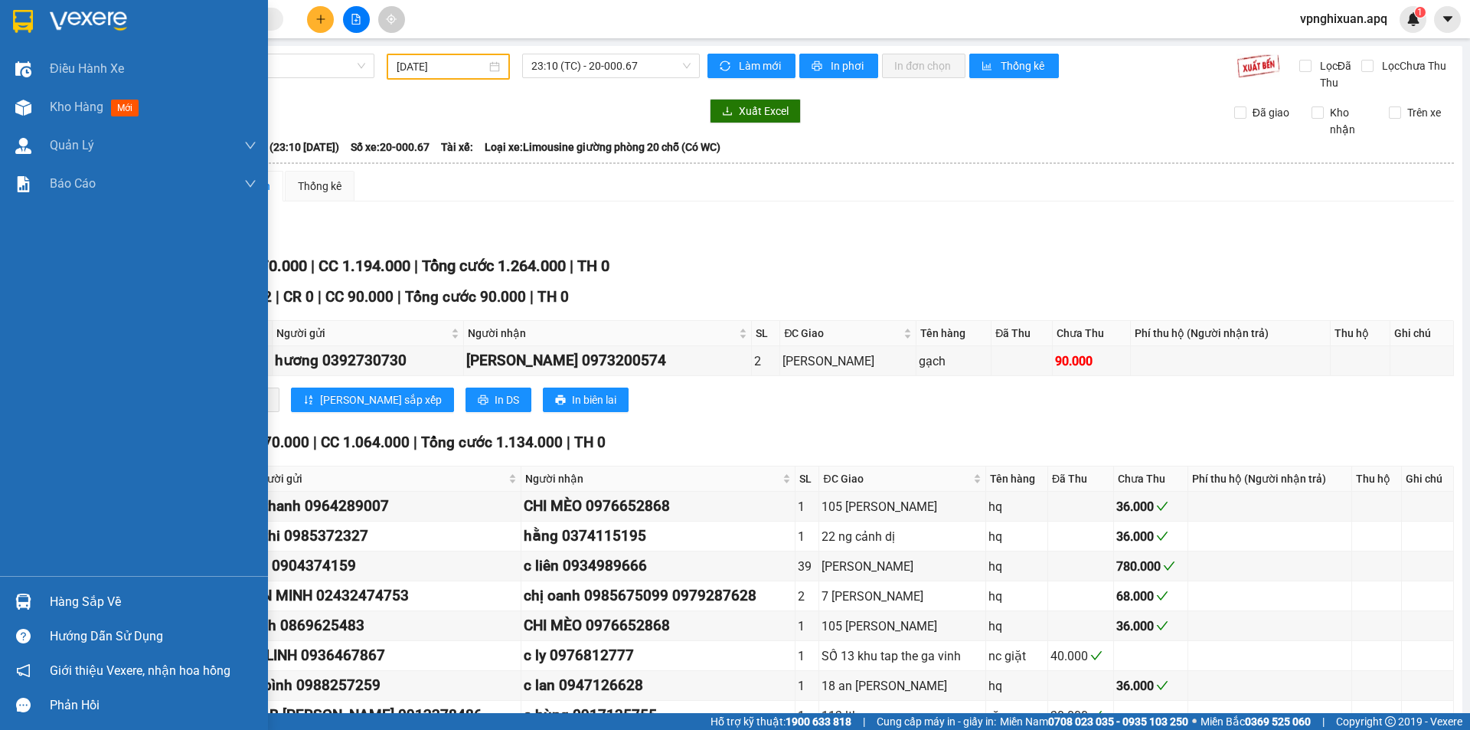
click at [90, 600] on div "Hàng sắp về" at bounding box center [153, 601] width 207 height 23
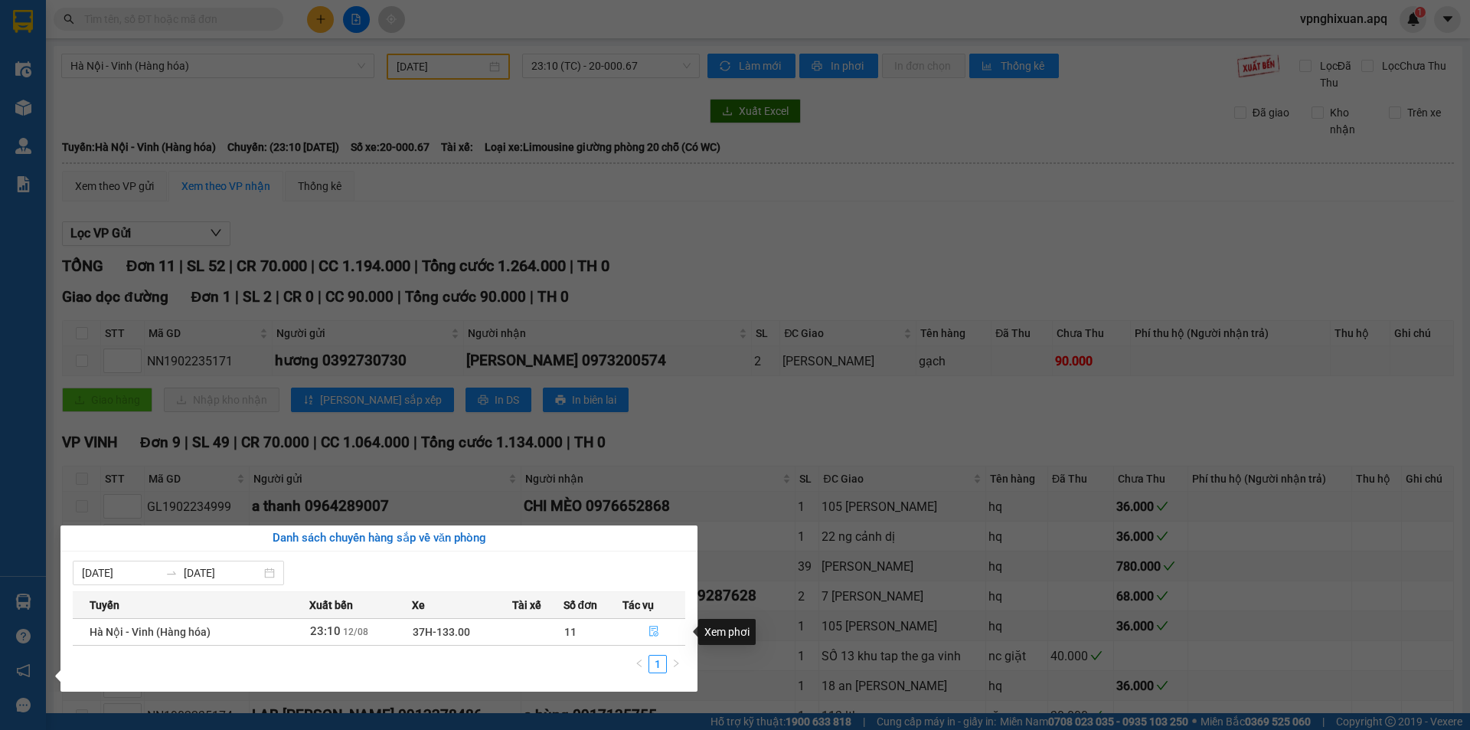
click at [659, 624] on button "button" at bounding box center [653, 631] width 61 height 25
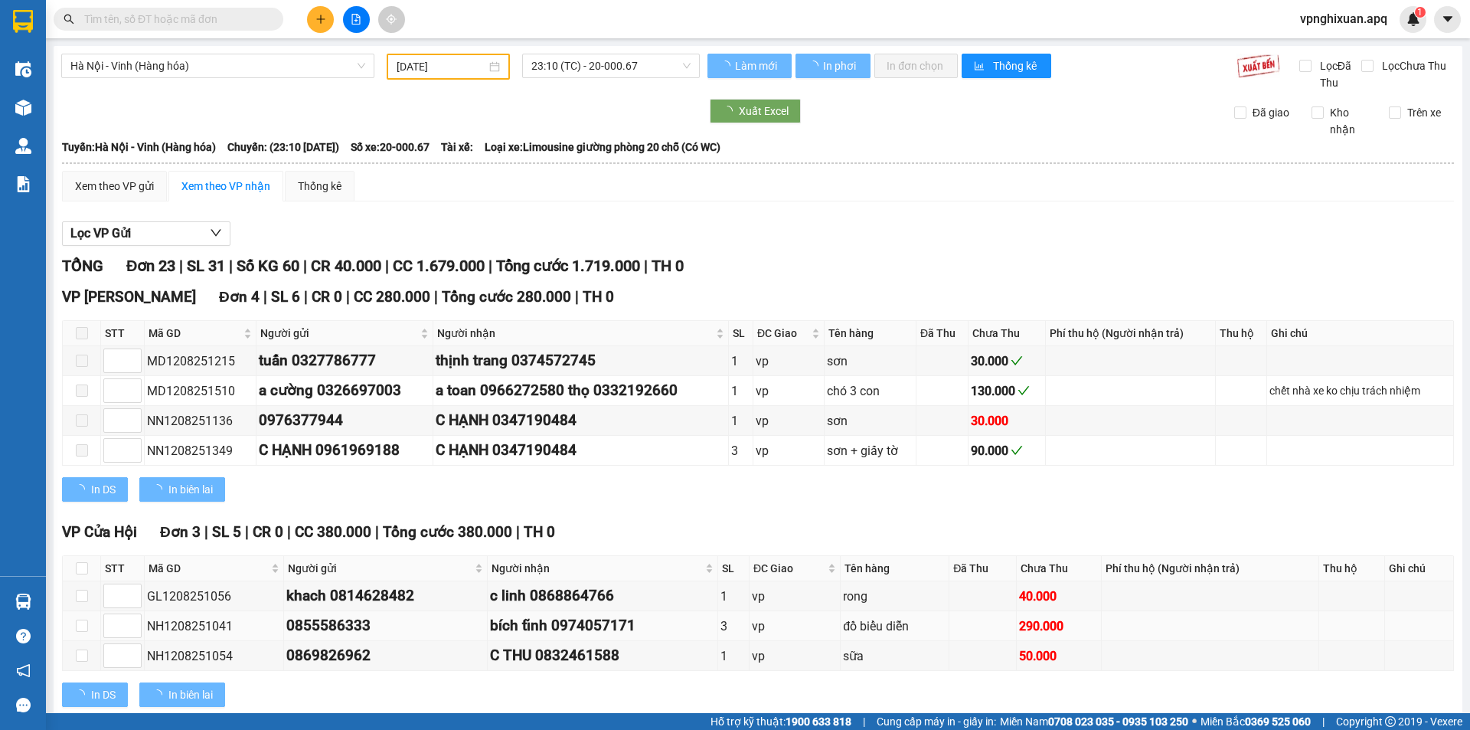
type input "[DATE]"
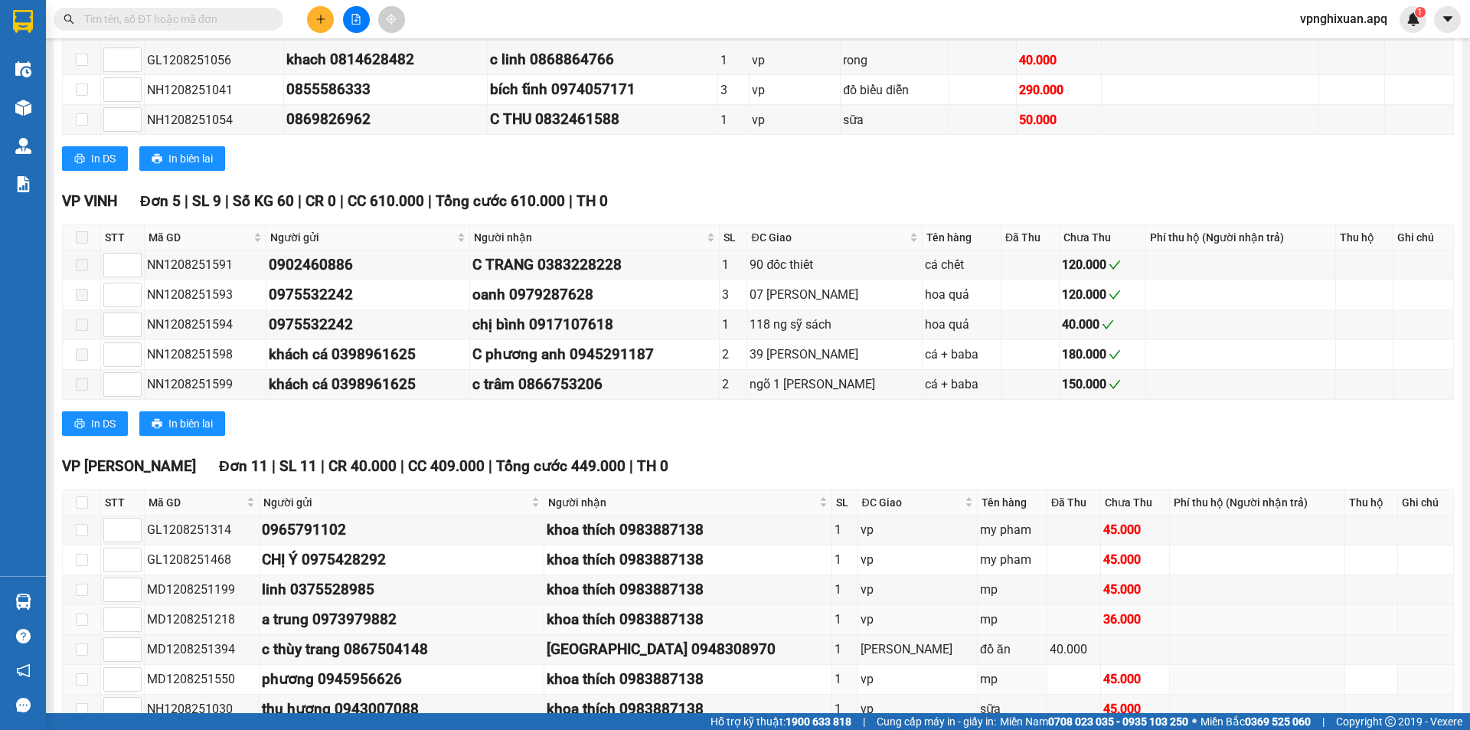
scroll to position [746, 0]
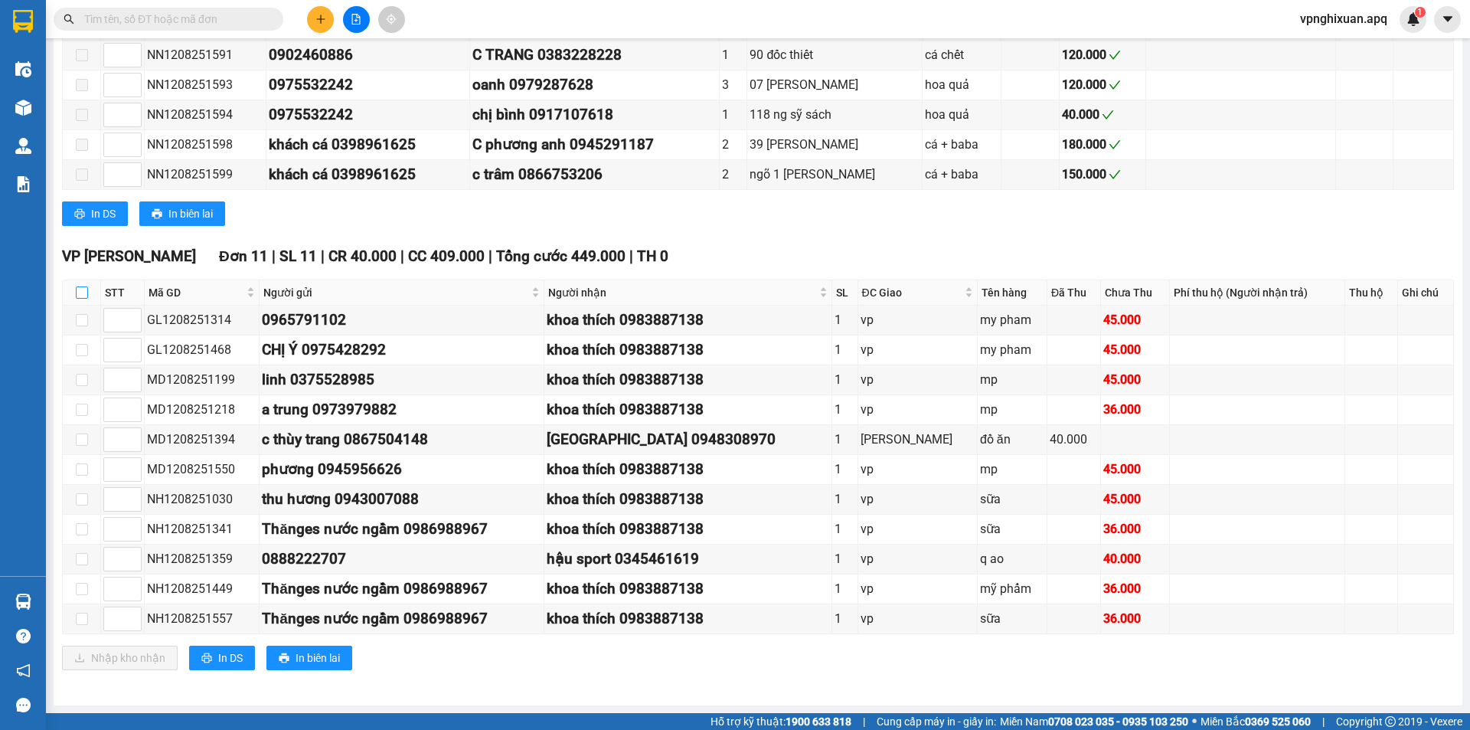
drag, startPoint x: 79, startPoint y: 289, endPoint x: 78, endPoint y: 298, distance: 8.5
click at [79, 290] on input "checkbox" at bounding box center [82, 292] width 12 height 12
checkbox input "true"
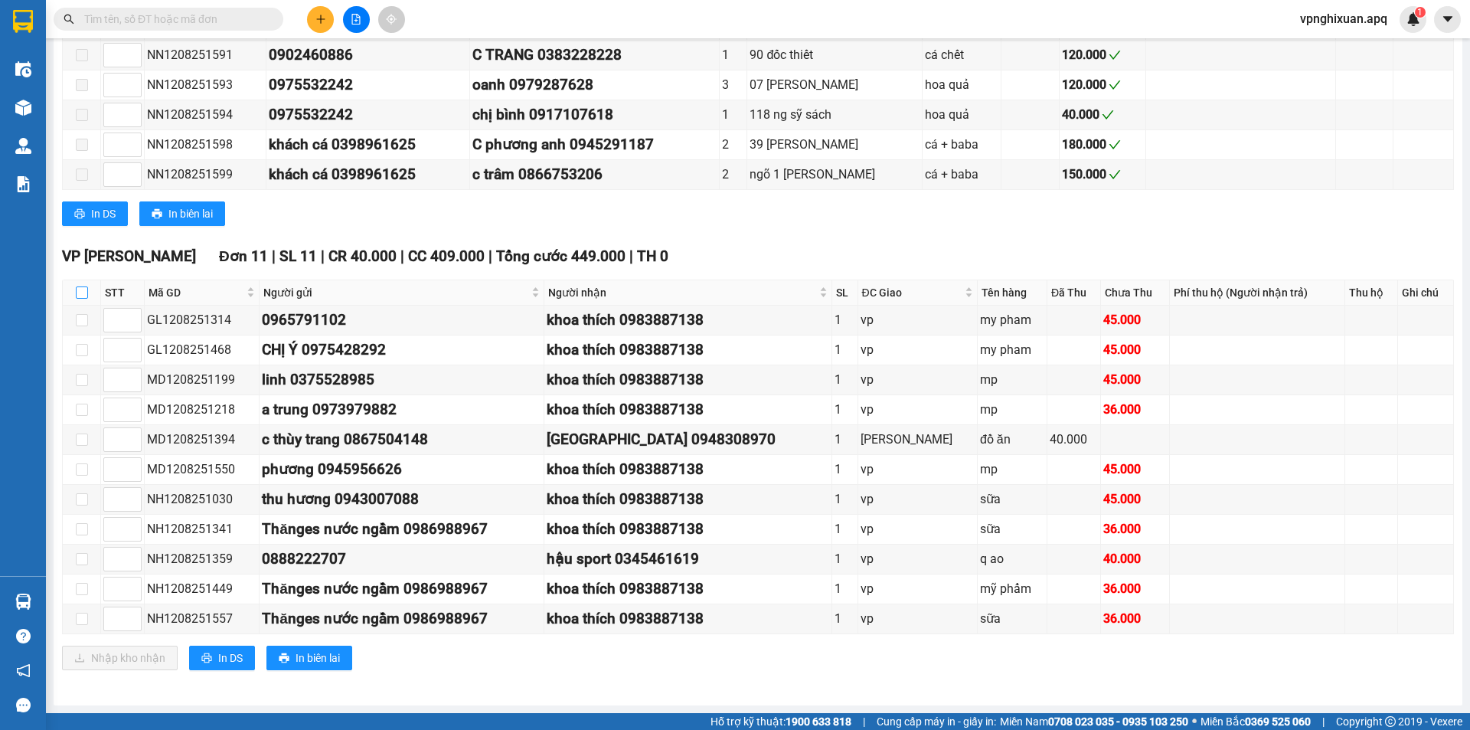
checkbox input "true"
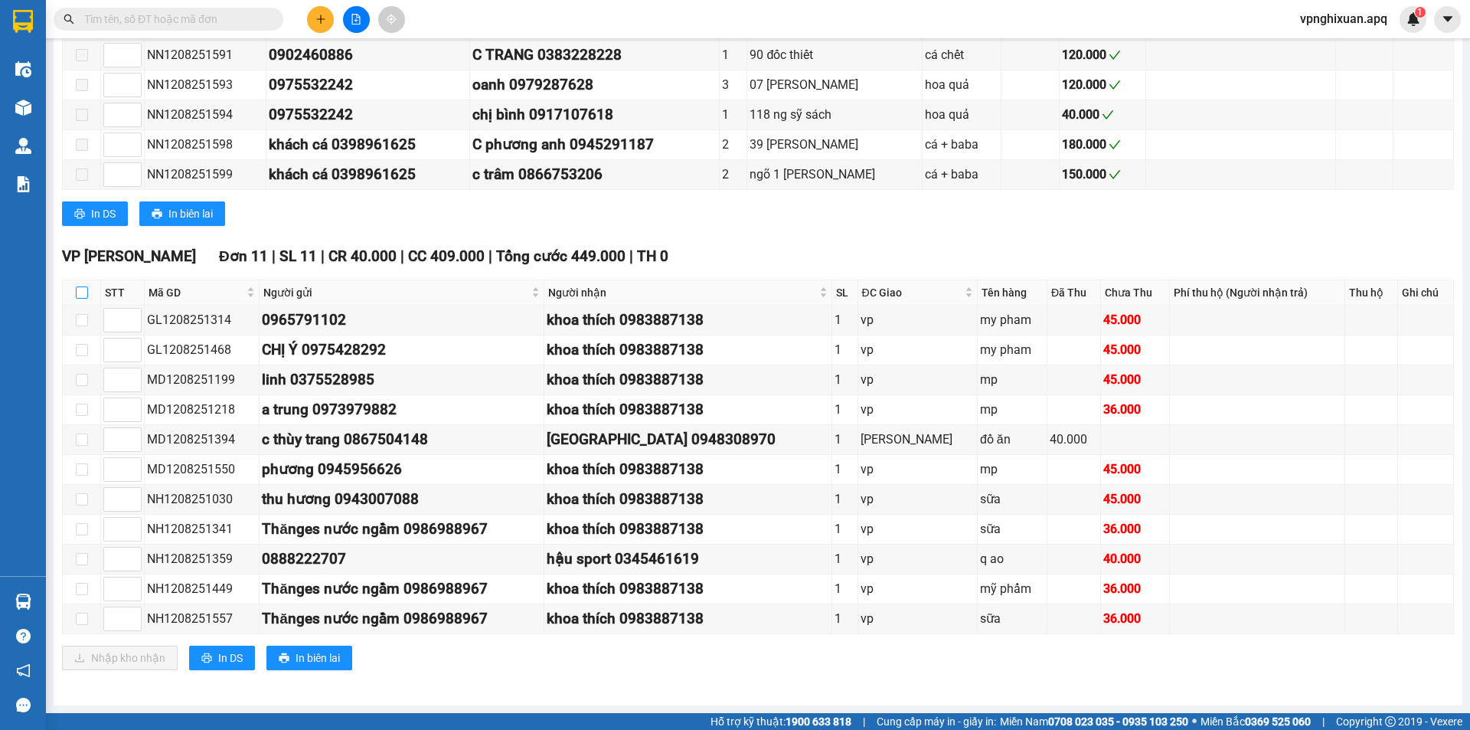
checkbox input "true"
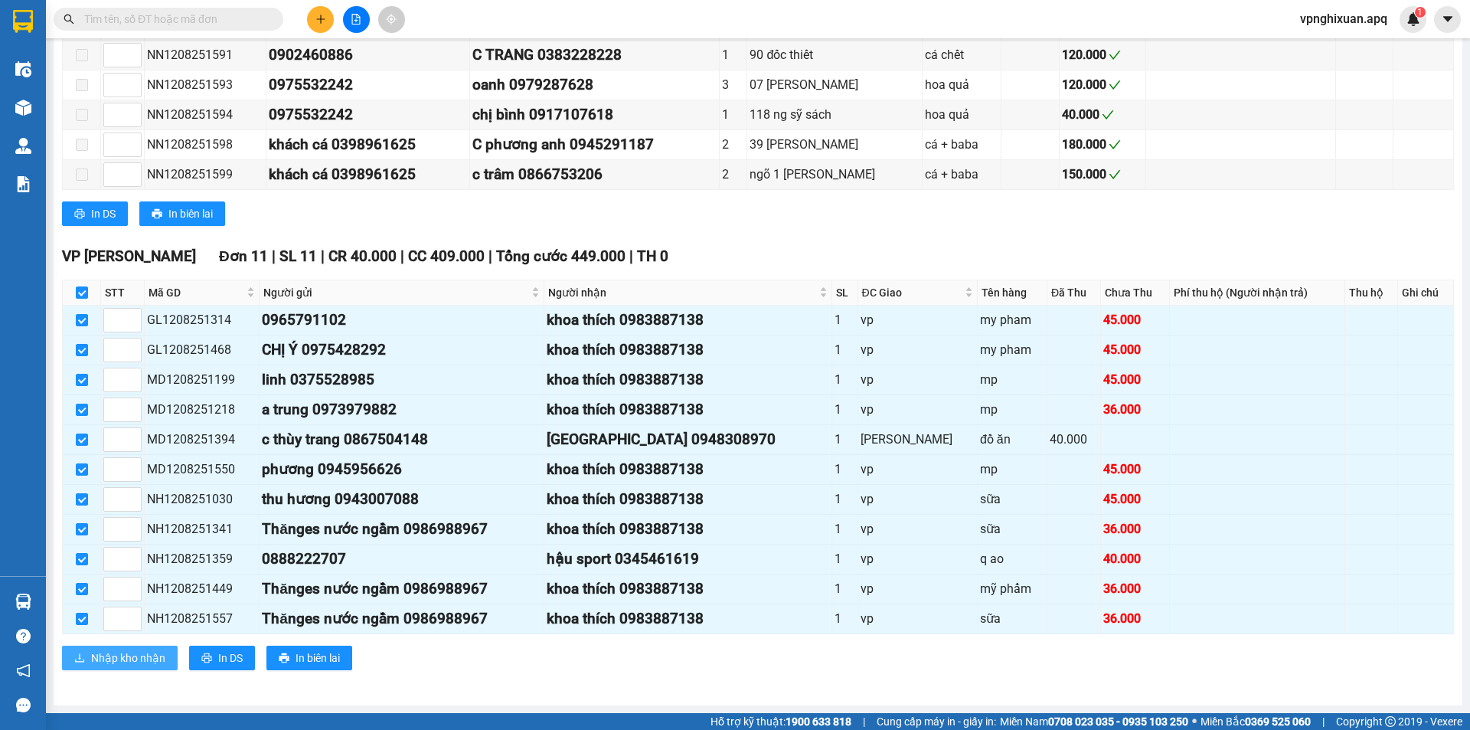
click at [134, 665] on span "Nhập kho nhận" at bounding box center [128, 657] width 74 height 17
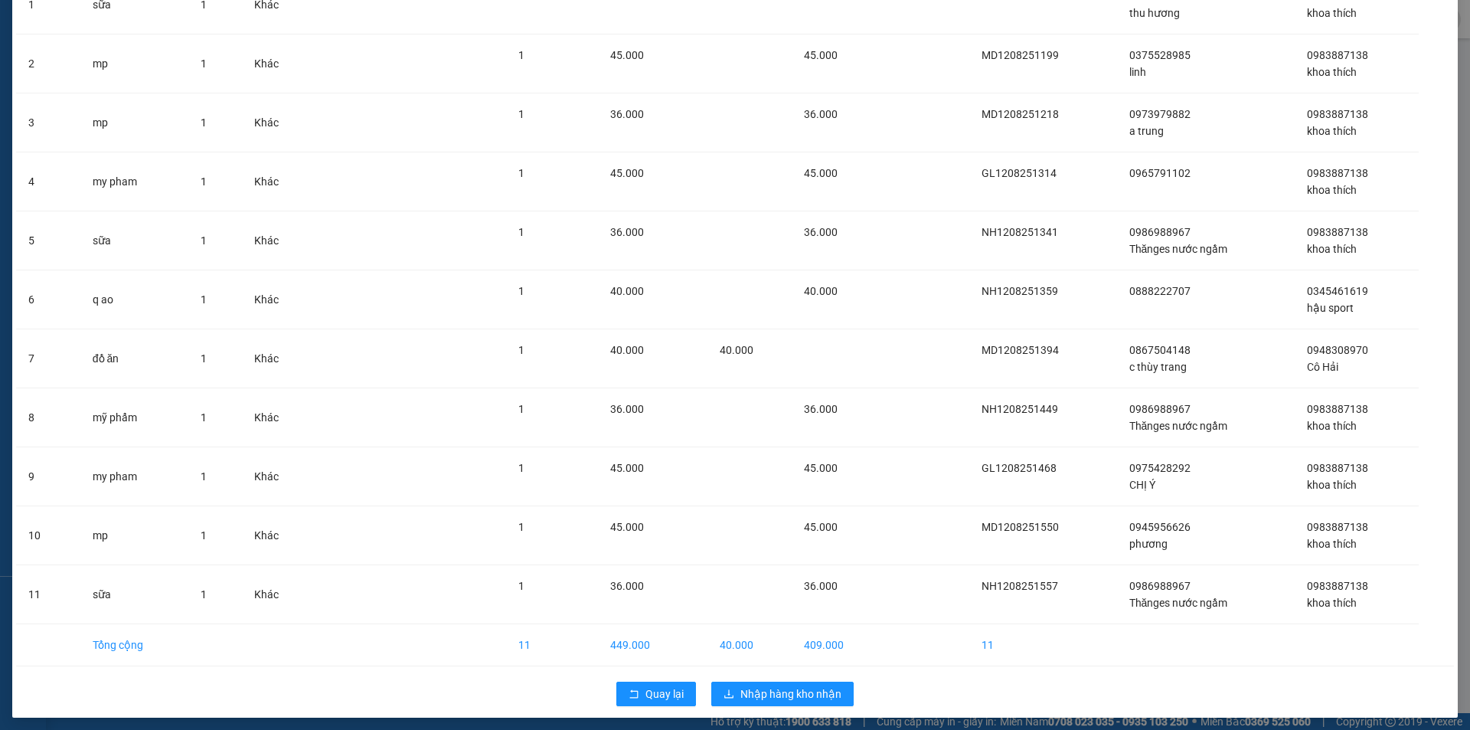
scroll to position [159, 0]
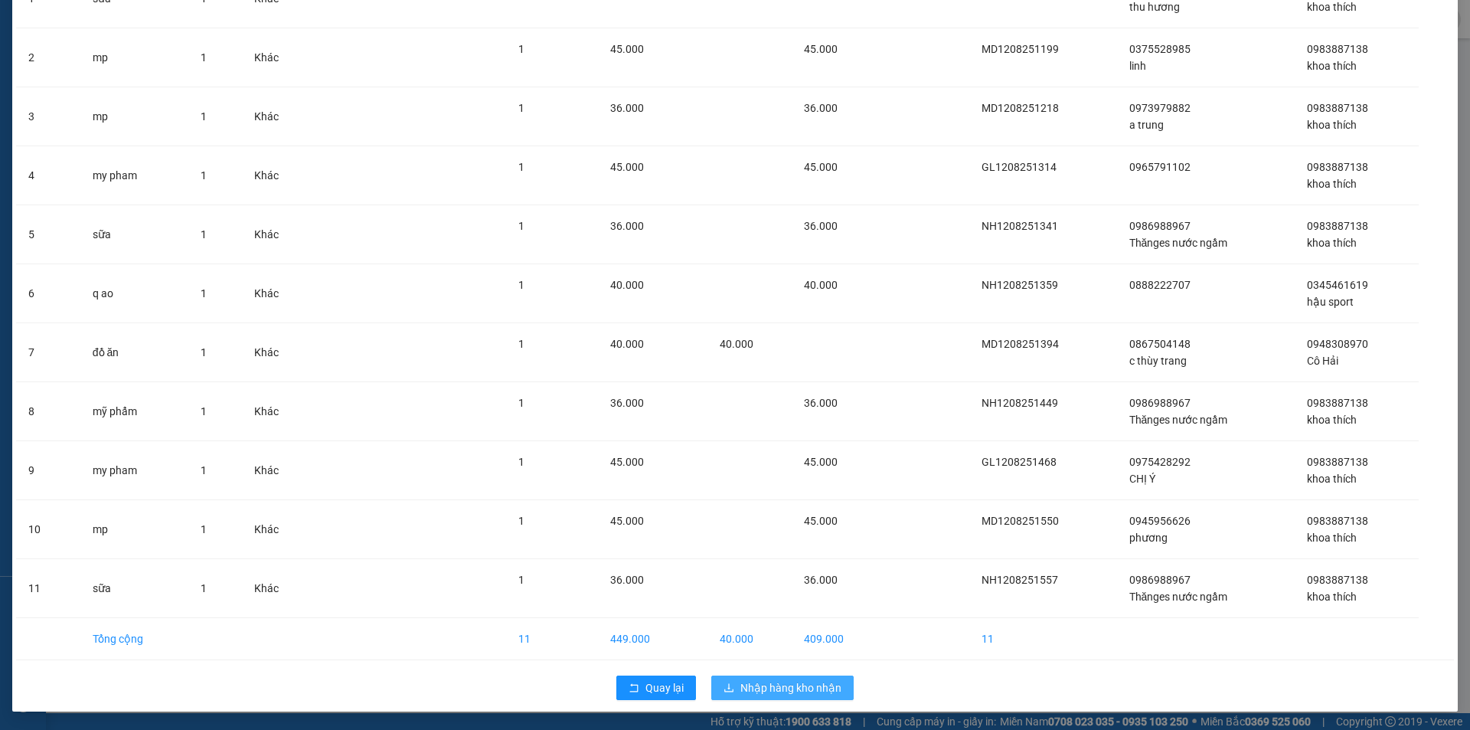
click at [781, 690] on span "Nhập hàng kho nhận" at bounding box center [790, 687] width 101 height 17
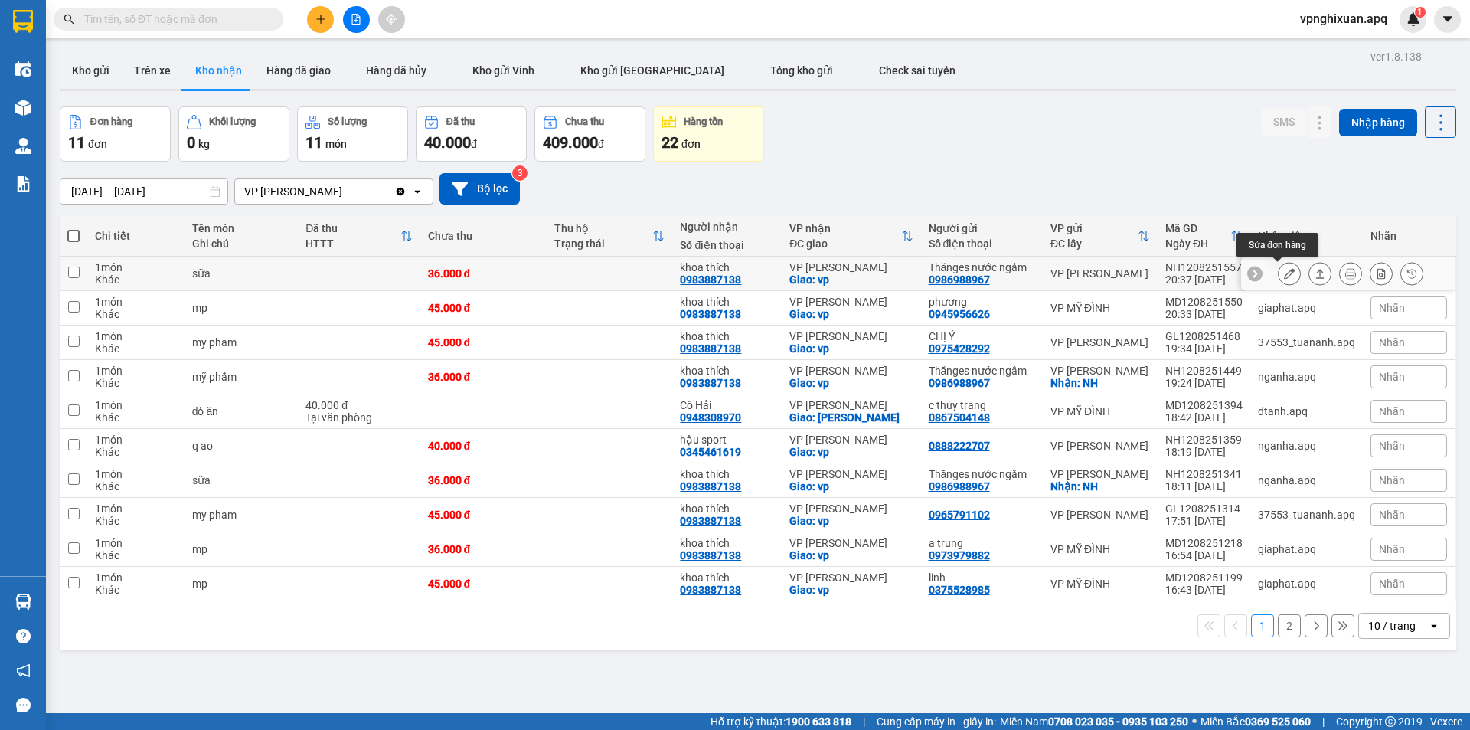
click at [1283, 268] on button at bounding box center [1289, 273] width 21 height 27
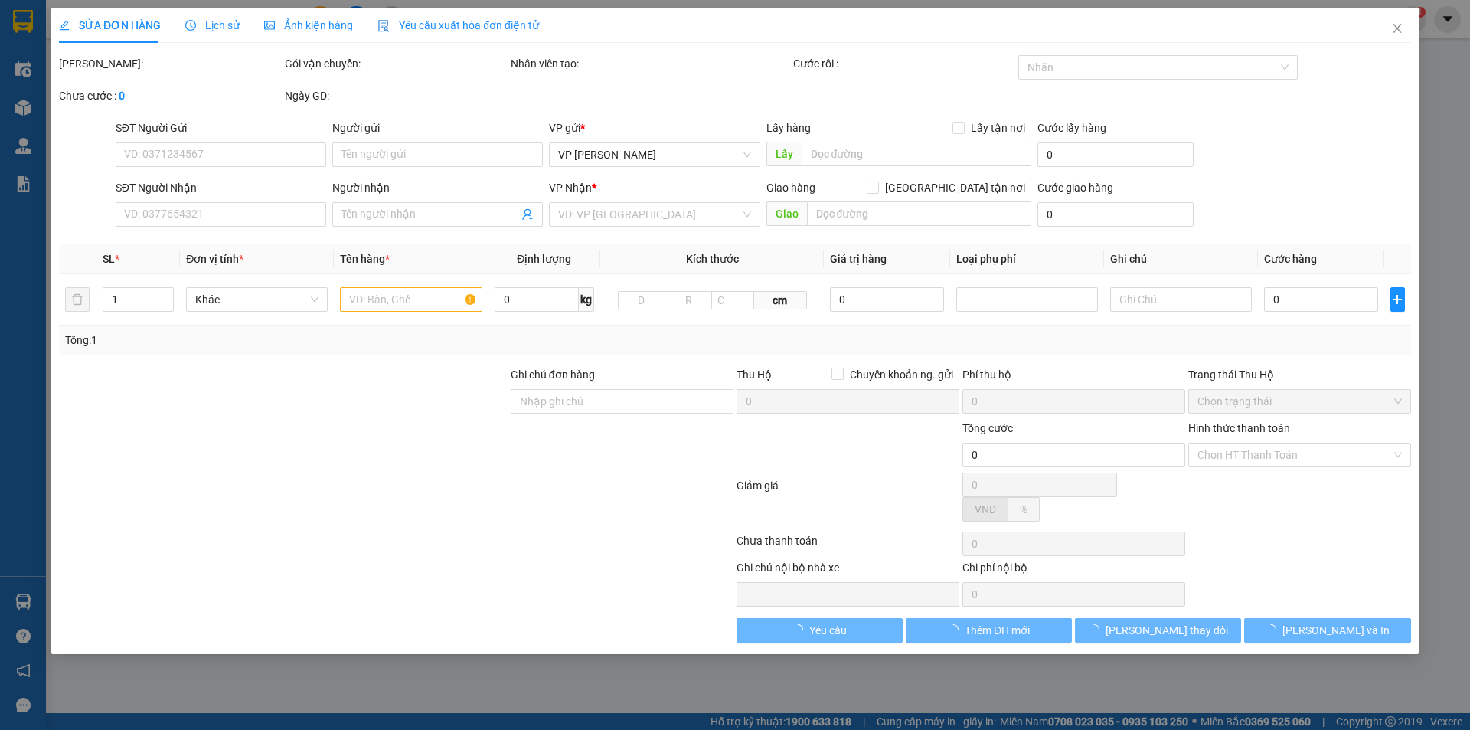
type input "0986988967"
type input "Thănges nước ngầm"
type input "0983887138"
type input "khoa thích"
checkbox input "true"
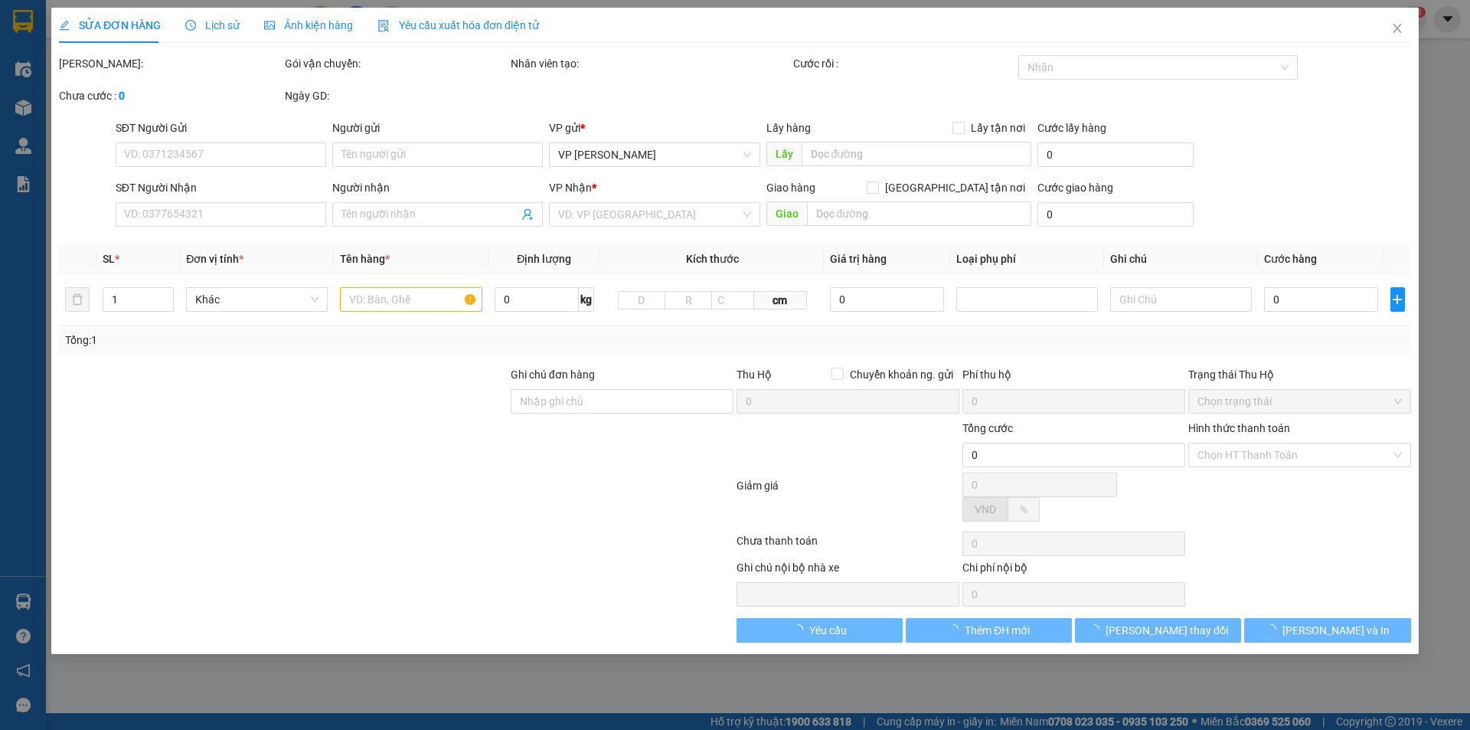
type input "vp"
type input "36.000"
type input "10"
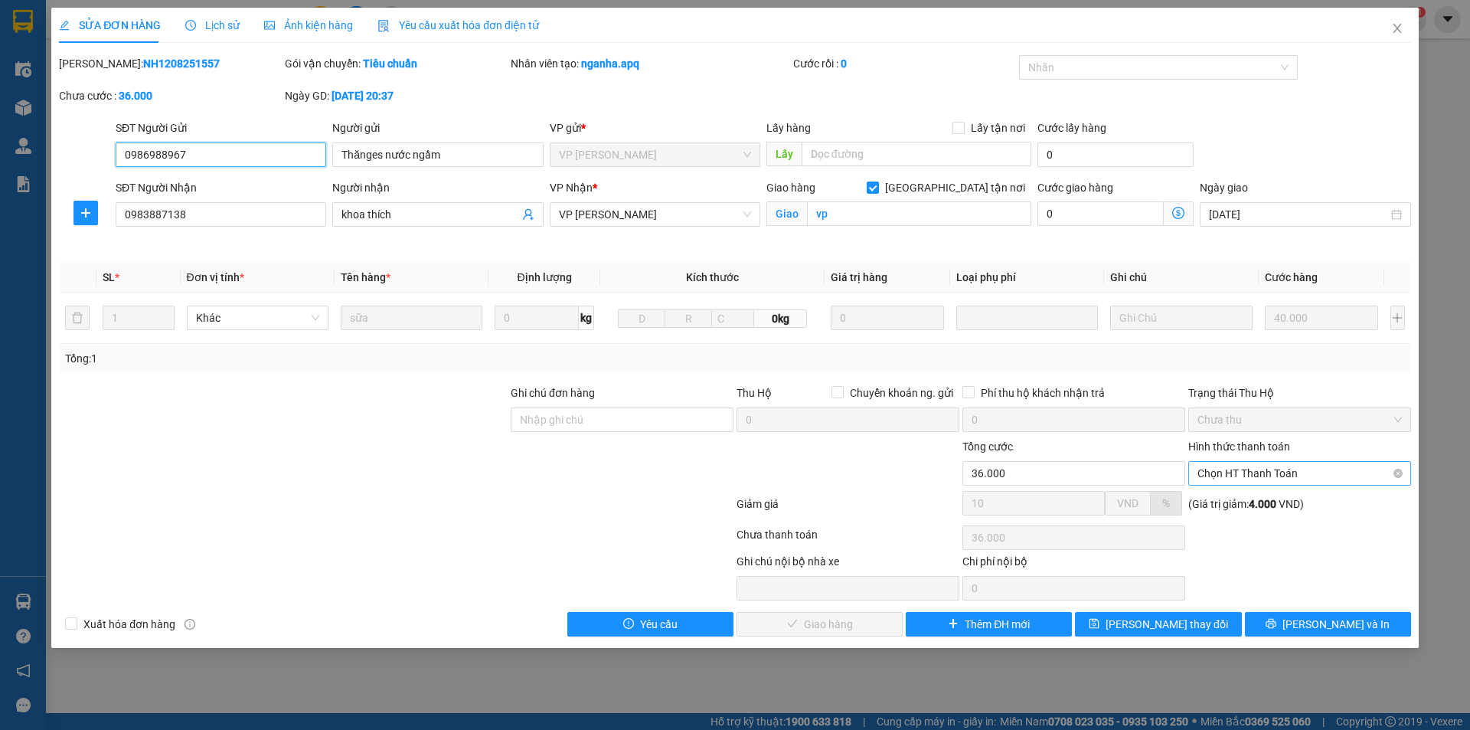
drag, startPoint x: 1283, startPoint y: 466, endPoint x: 1278, endPoint y: 484, distance: 18.2
click at [1283, 467] on span "Chọn HT Thanh Toán" at bounding box center [1300, 473] width 204 height 23
click at [1274, 497] on div "Tại văn phòng" at bounding box center [1300, 503] width 204 height 17
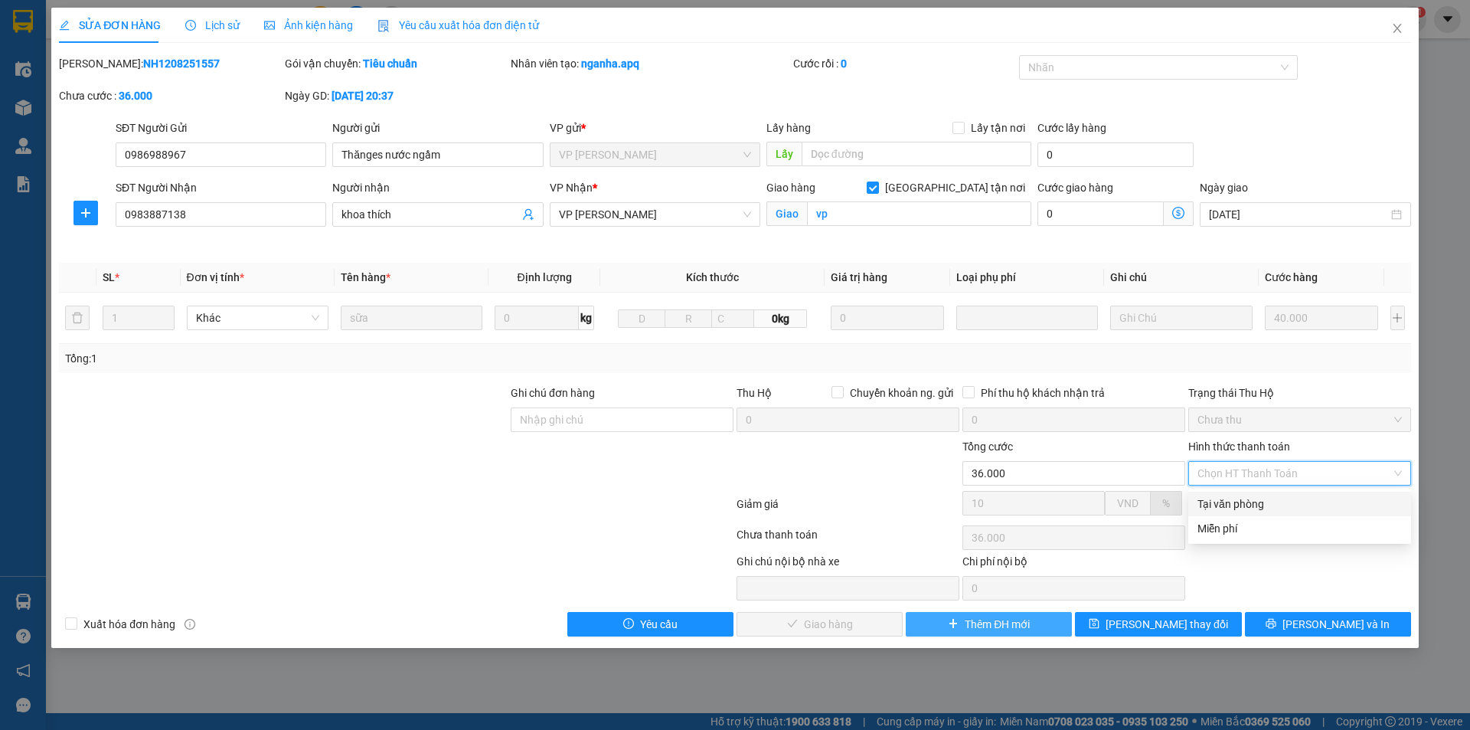
type input "0"
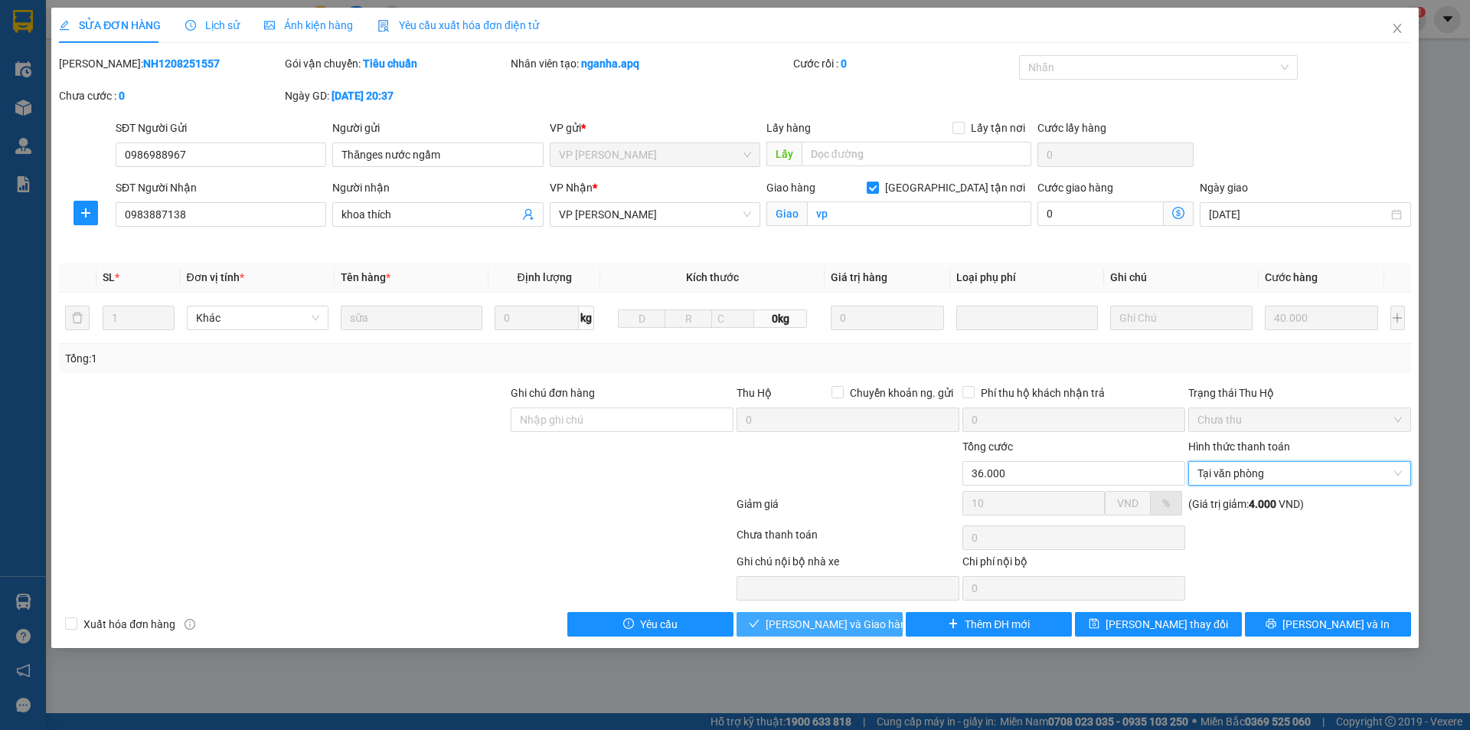
click at [845, 620] on span "[PERSON_NAME] và Giao hàng" at bounding box center [839, 624] width 147 height 17
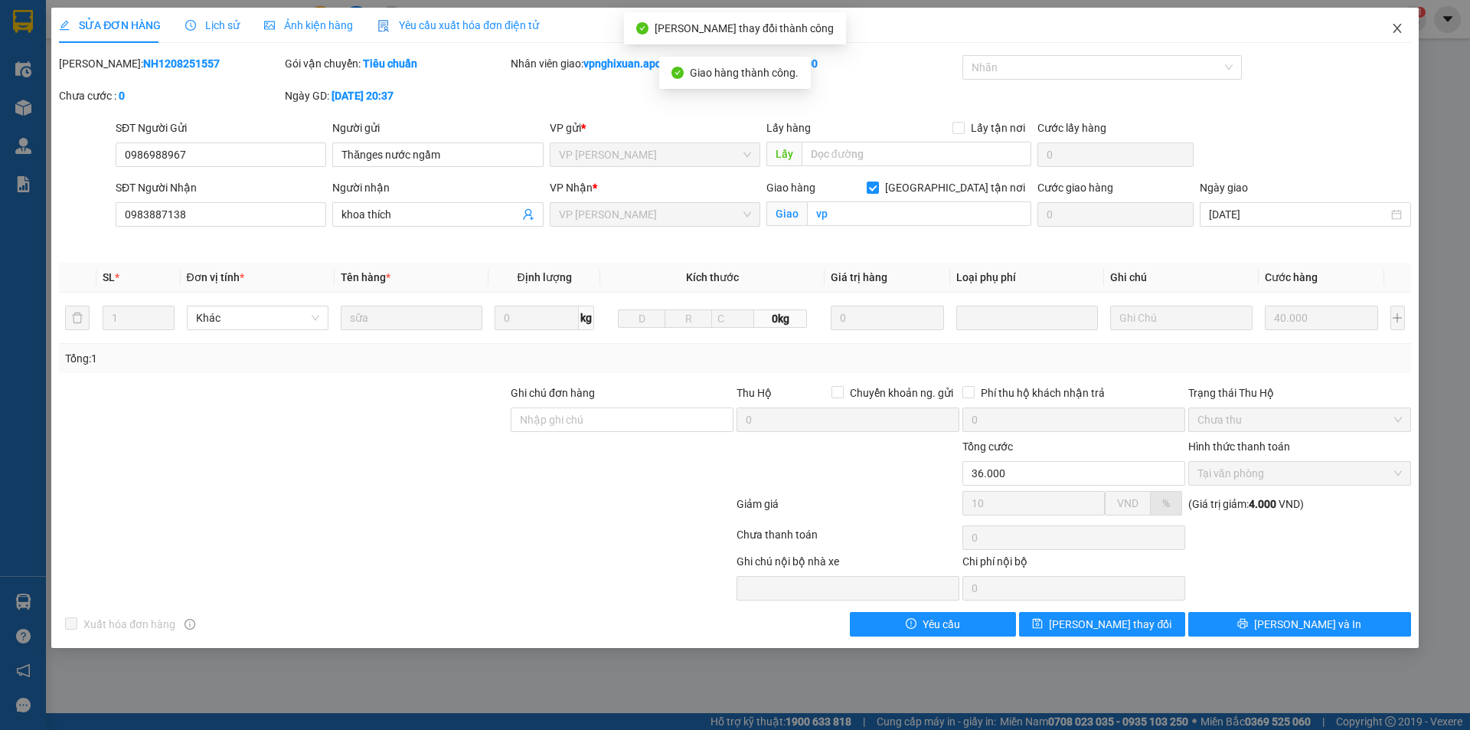
click at [1396, 25] on icon "close" at bounding box center [1397, 28] width 12 height 12
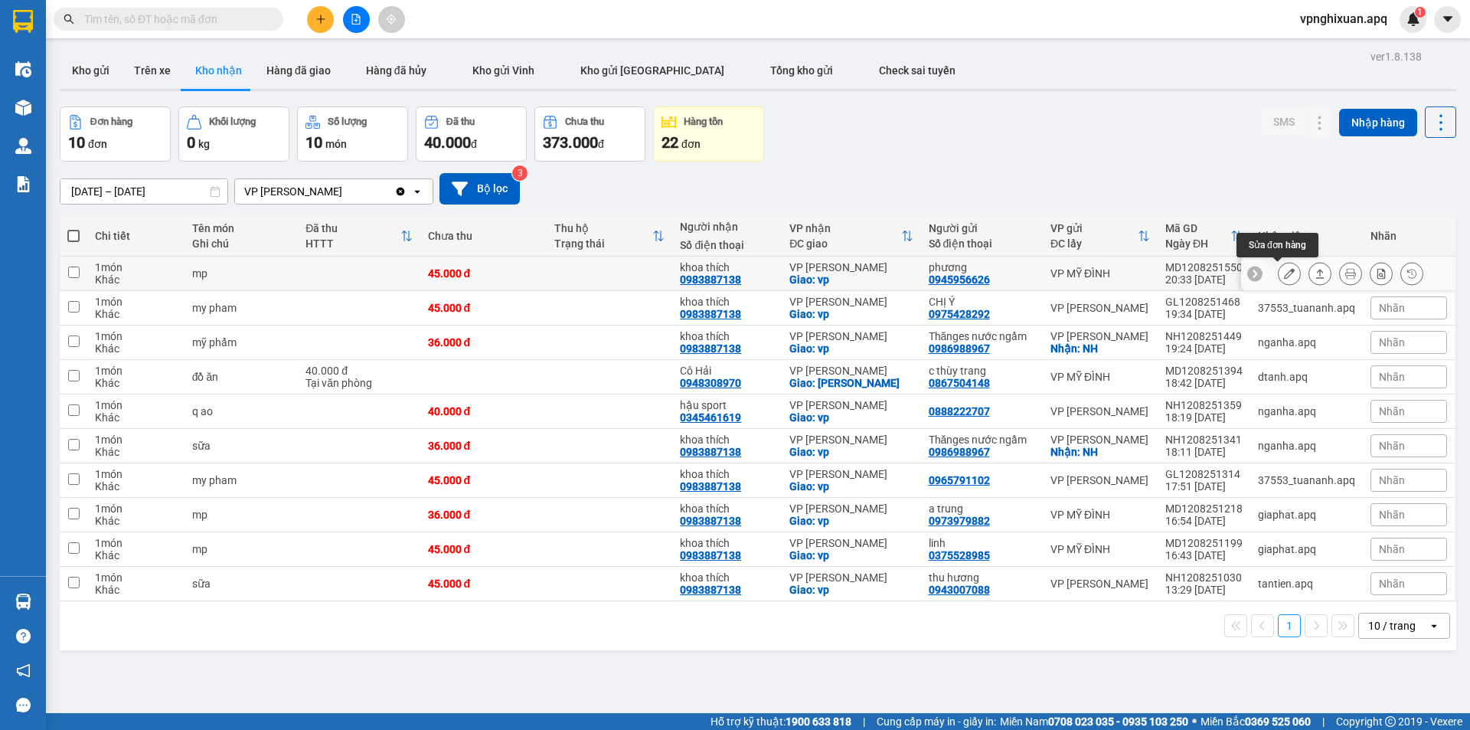
click at [1284, 270] on button at bounding box center [1289, 273] width 21 height 27
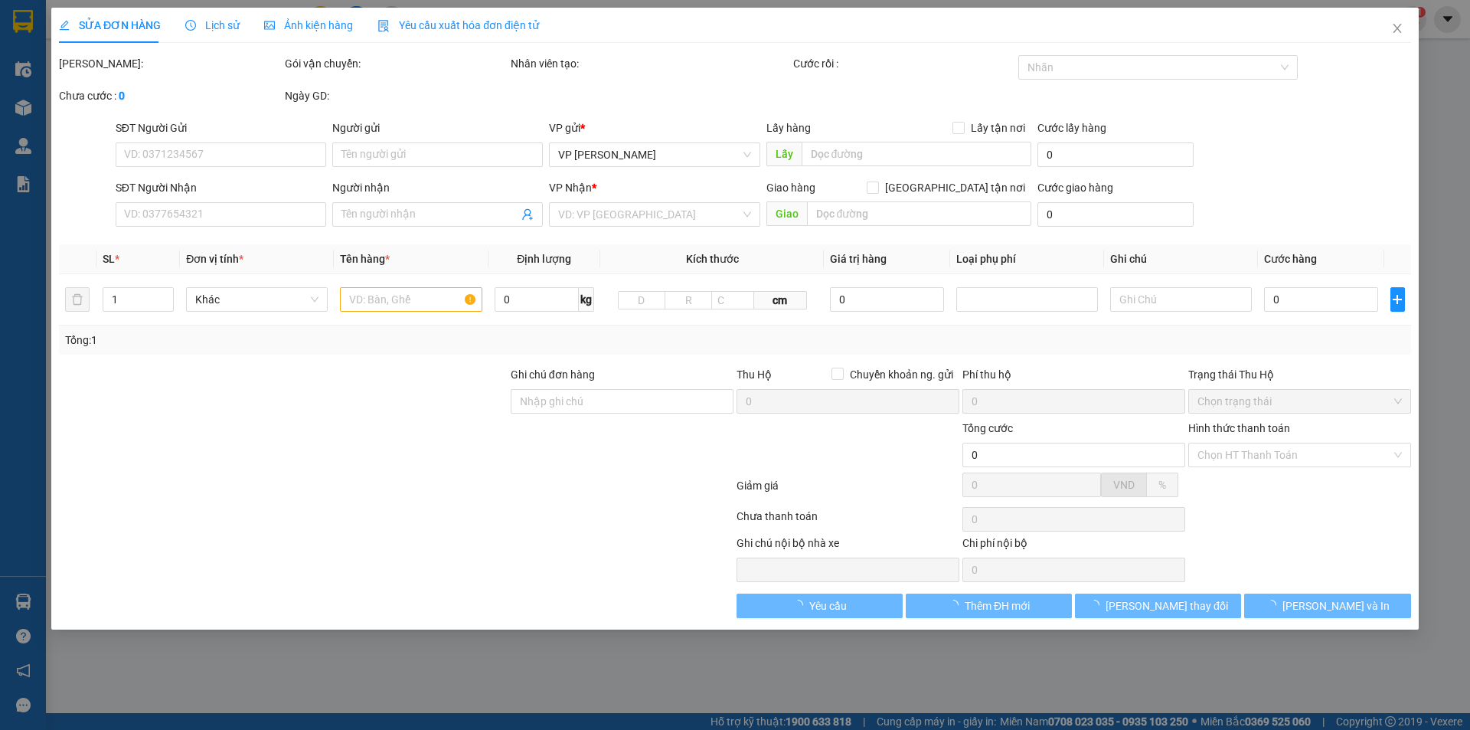
type input "0945956626"
type input "phương"
type input "0983887138"
type input "khoa thích"
checkbox input "true"
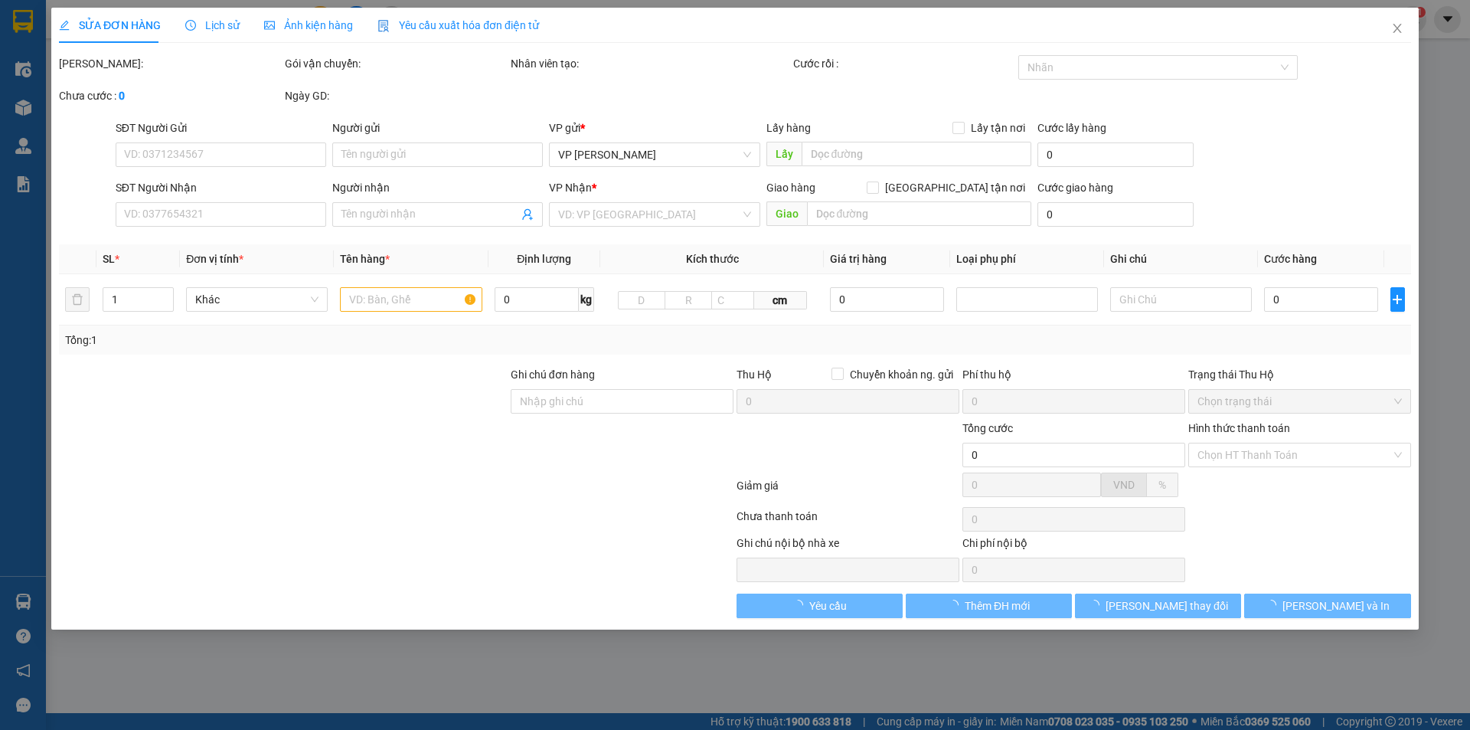
type input "vp"
type input "45.000"
type input "10"
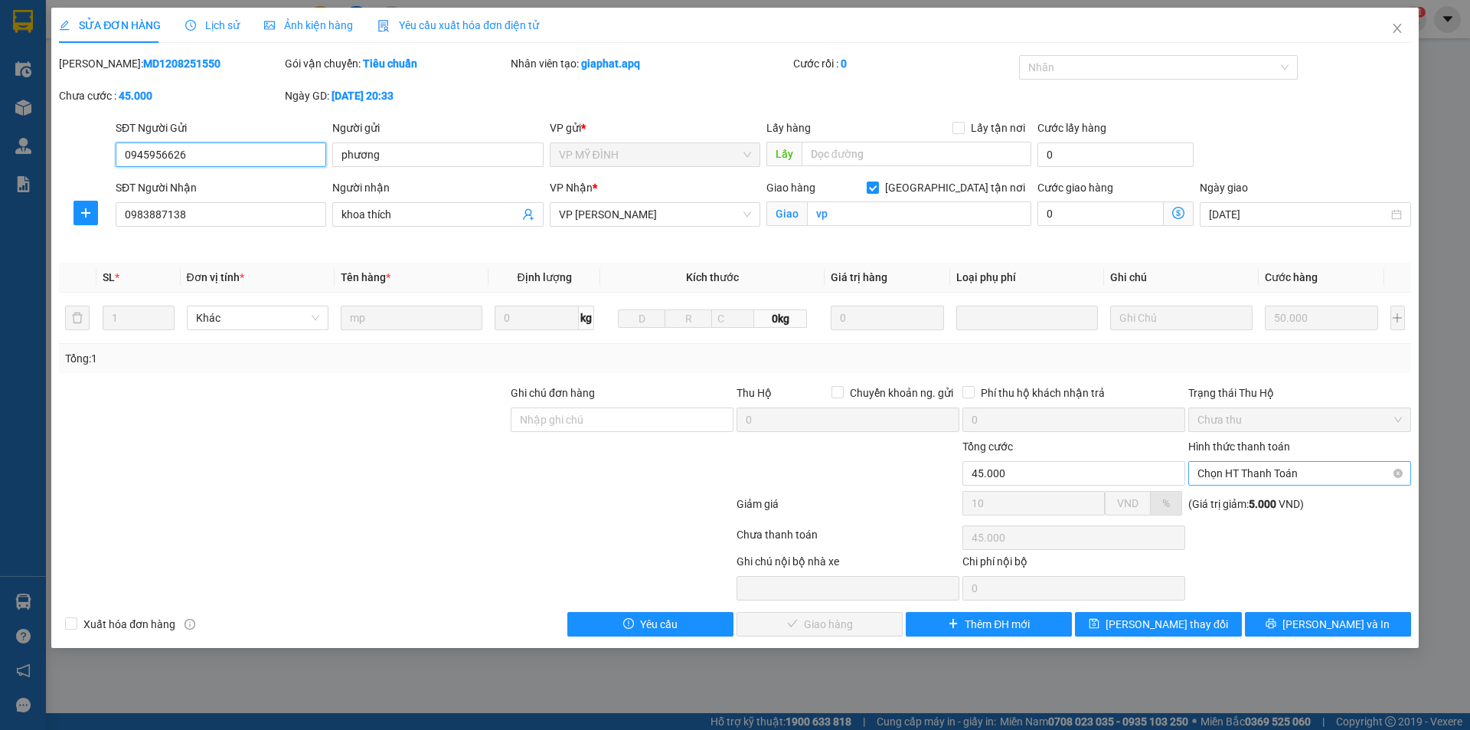
click at [1294, 472] on span "Chọn HT Thanh Toán" at bounding box center [1300, 473] width 204 height 23
drag, startPoint x: 1286, startPoint y: 505, endPoint x: 1239, endPoint y: 505, distance: 47.5
click at [1287, 505] on div "Tại văn phòng" at bounding box center [1300, 503] width 204 height 17
type input "0"
drag, startPoint x: 833, startPoint y: 621, endPoint x: 852, endPoint y: 600, distance: 28.2
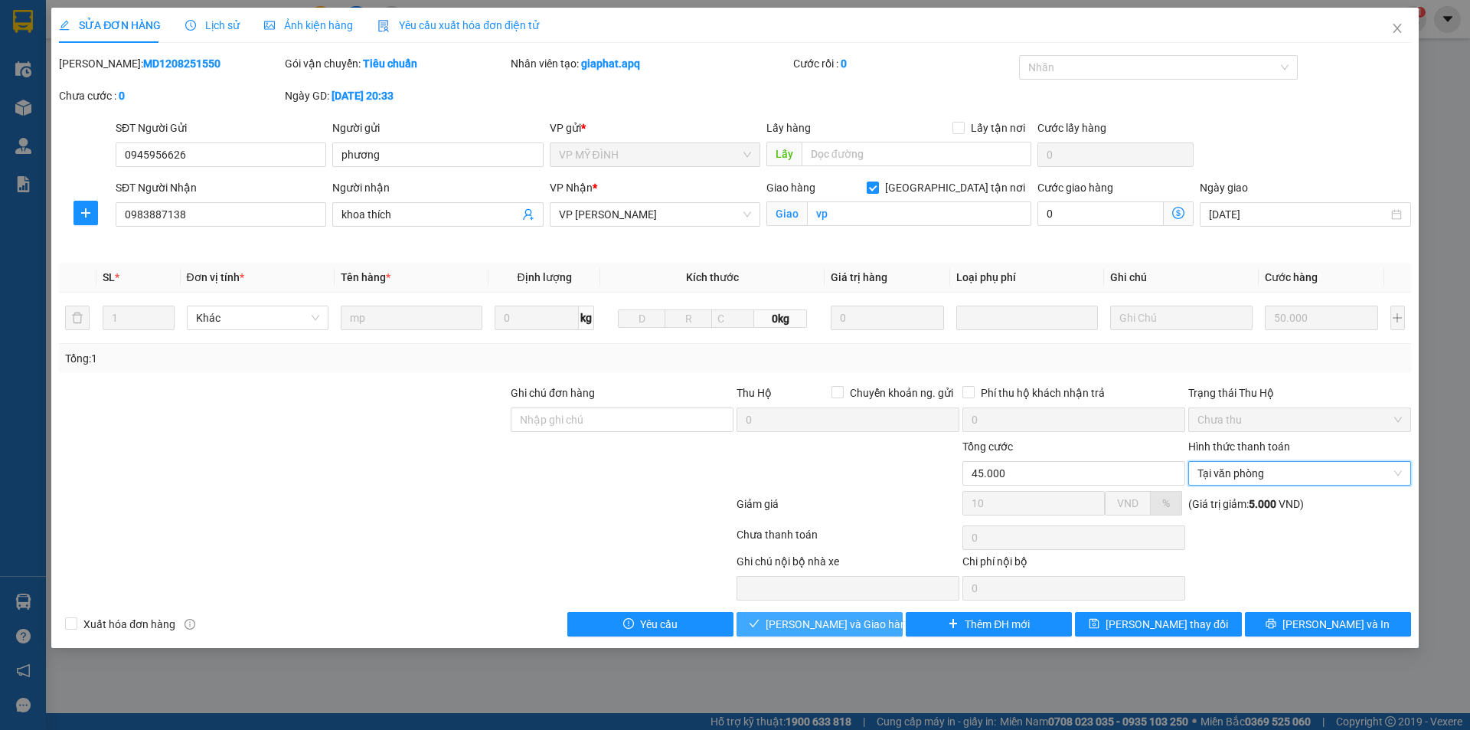
click at [842, 616] on span "[PERSON_NAME] và Giao hàng" at bounding box center [839, 624] width 147 height 17
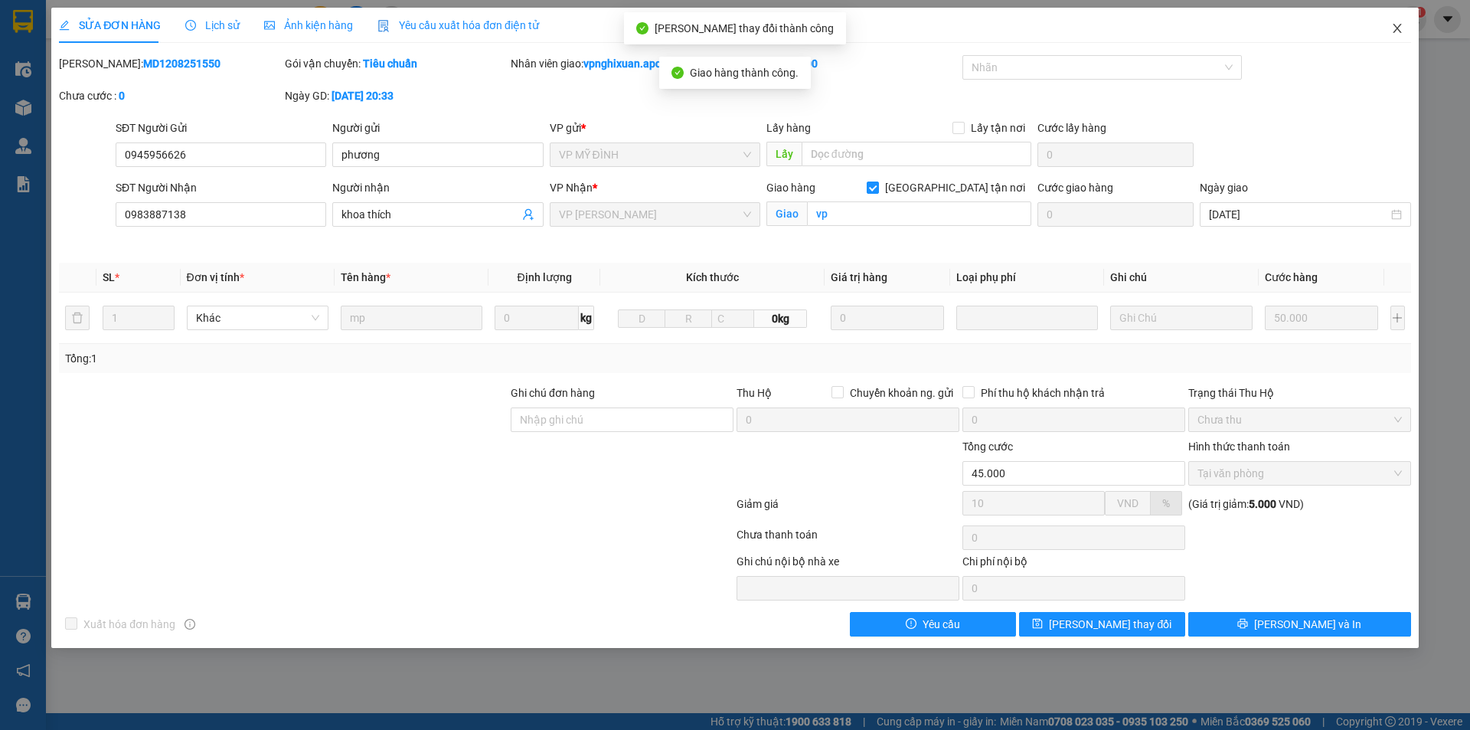
click at [1394, 24] on icon "close" at bounding box center [1397, 28] width 12 height 12
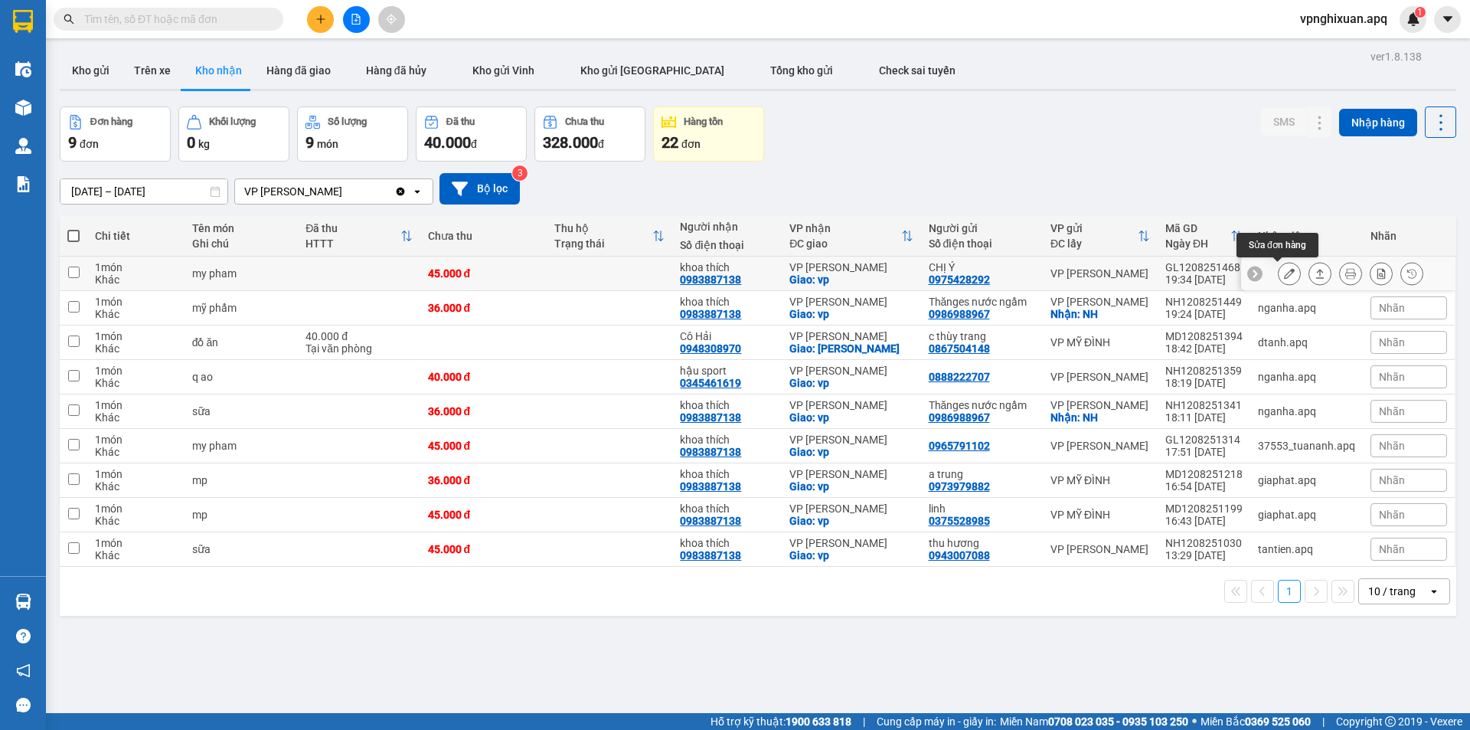
click at [1284, 270] on icon at bounding box center [1289, 273] width 11 height 11
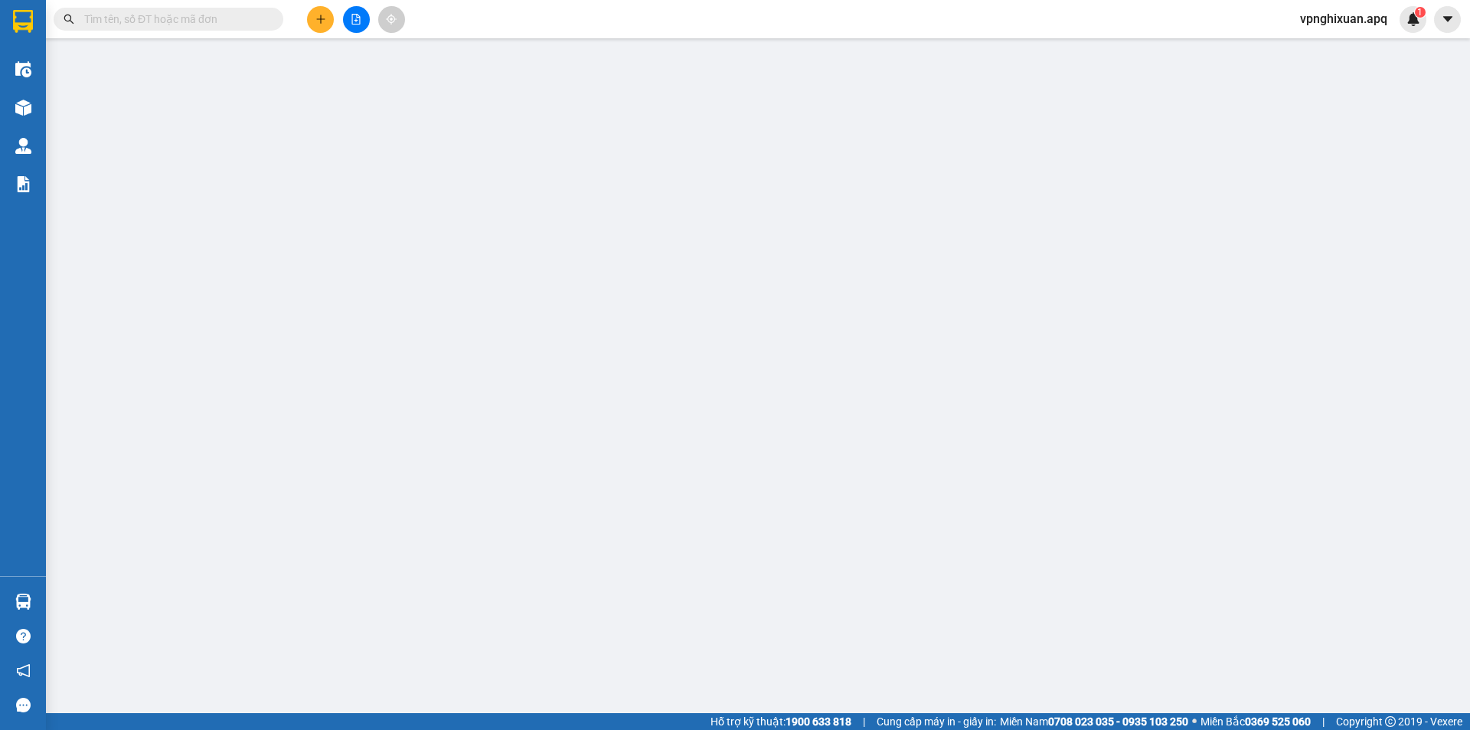
type input "0975428292"
type input "CHỊ Ý"
type input "0983887138"
type input "khoa thích"
checkbox input "true"
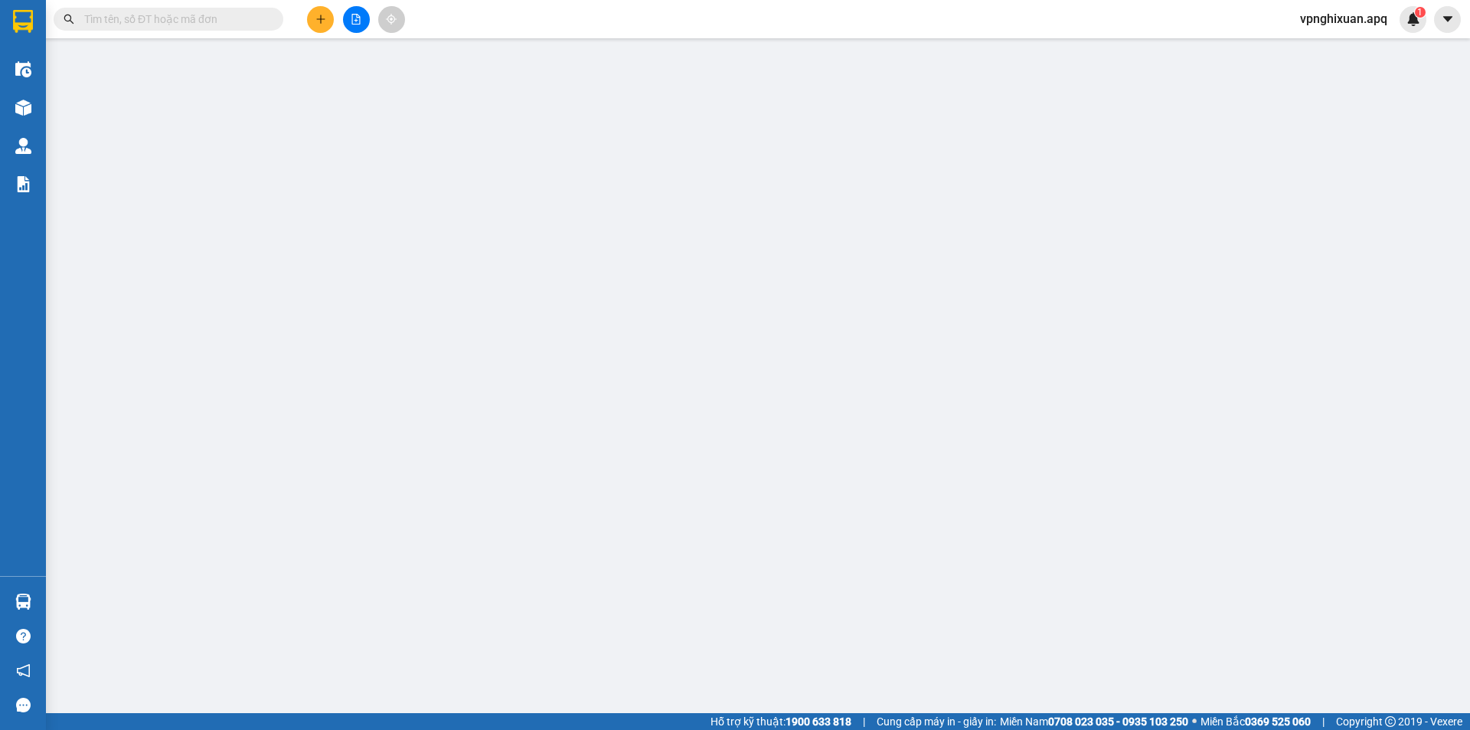
type input "vp"
type input "45.000"
type input "10"
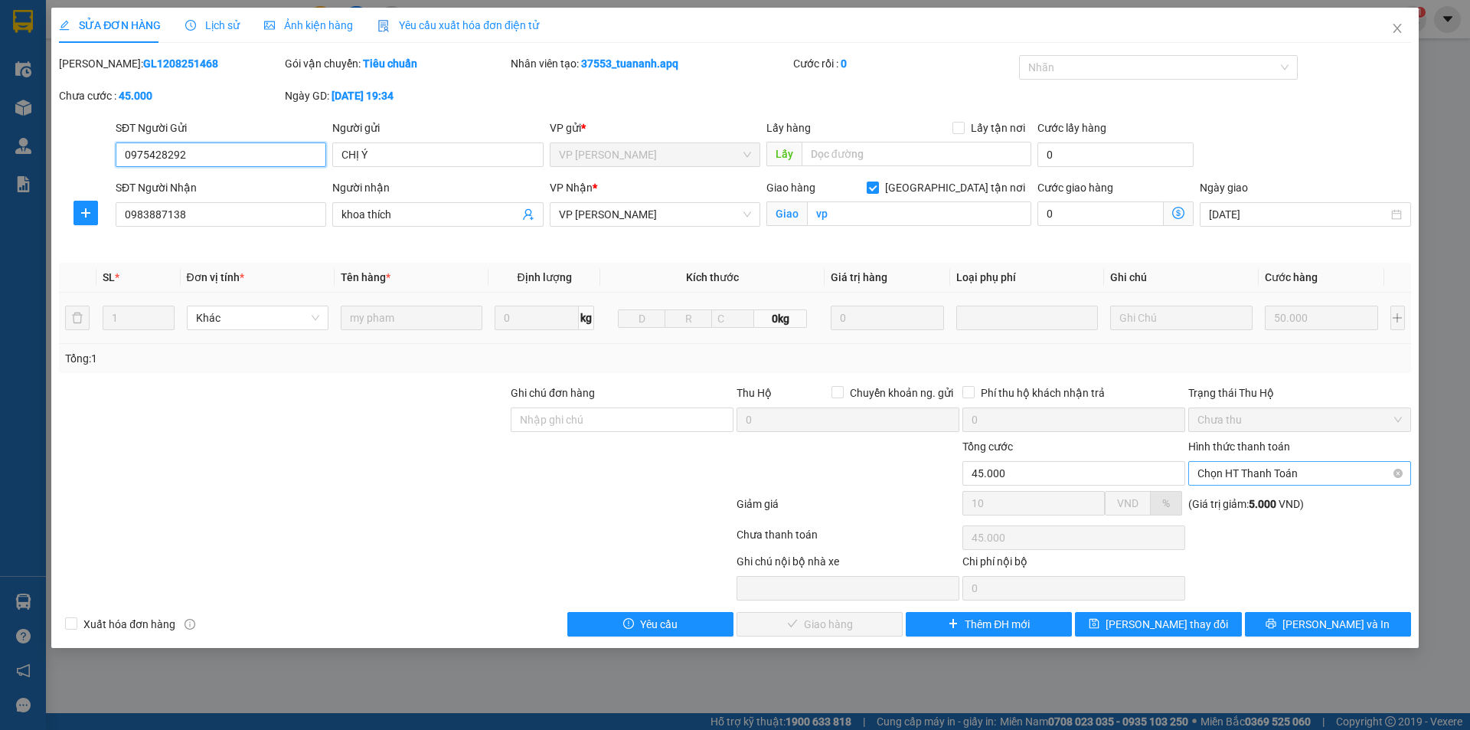
click at [1251, 472] on span "Chọn HT Thanh Toán" at bounding box center [1300, 473] width 204 height 23
click at [1256, 499] on div "Tại văn phòng" at bounding box center [1300, 503] width 204 height 17
type input "0"
click at [821, 629] on span "[PERSON_NAME] và Giao hàng" at bounding box center [839, 624] width 147 height 17
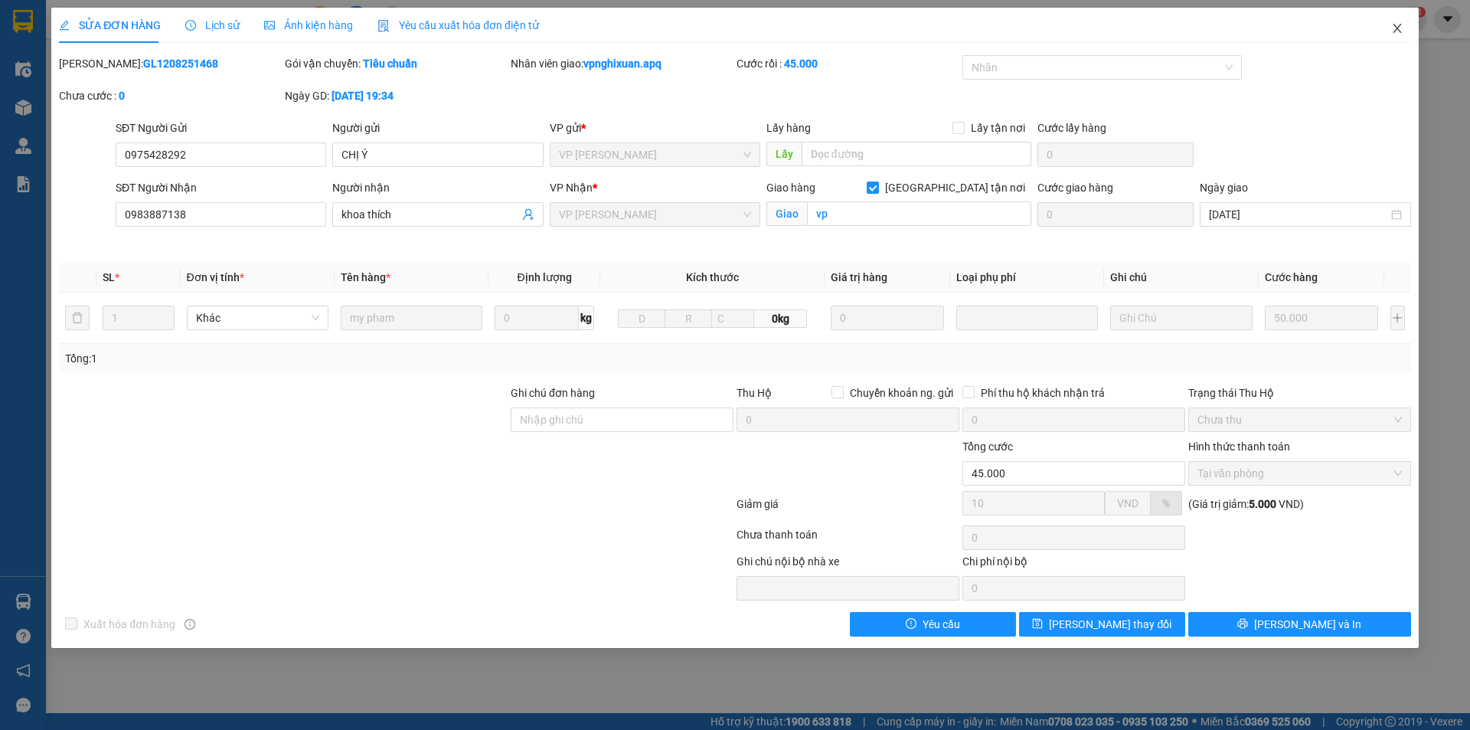
click at [1395, 30] on icon "close" at bounding box center [1397, 28] width 12 height 12
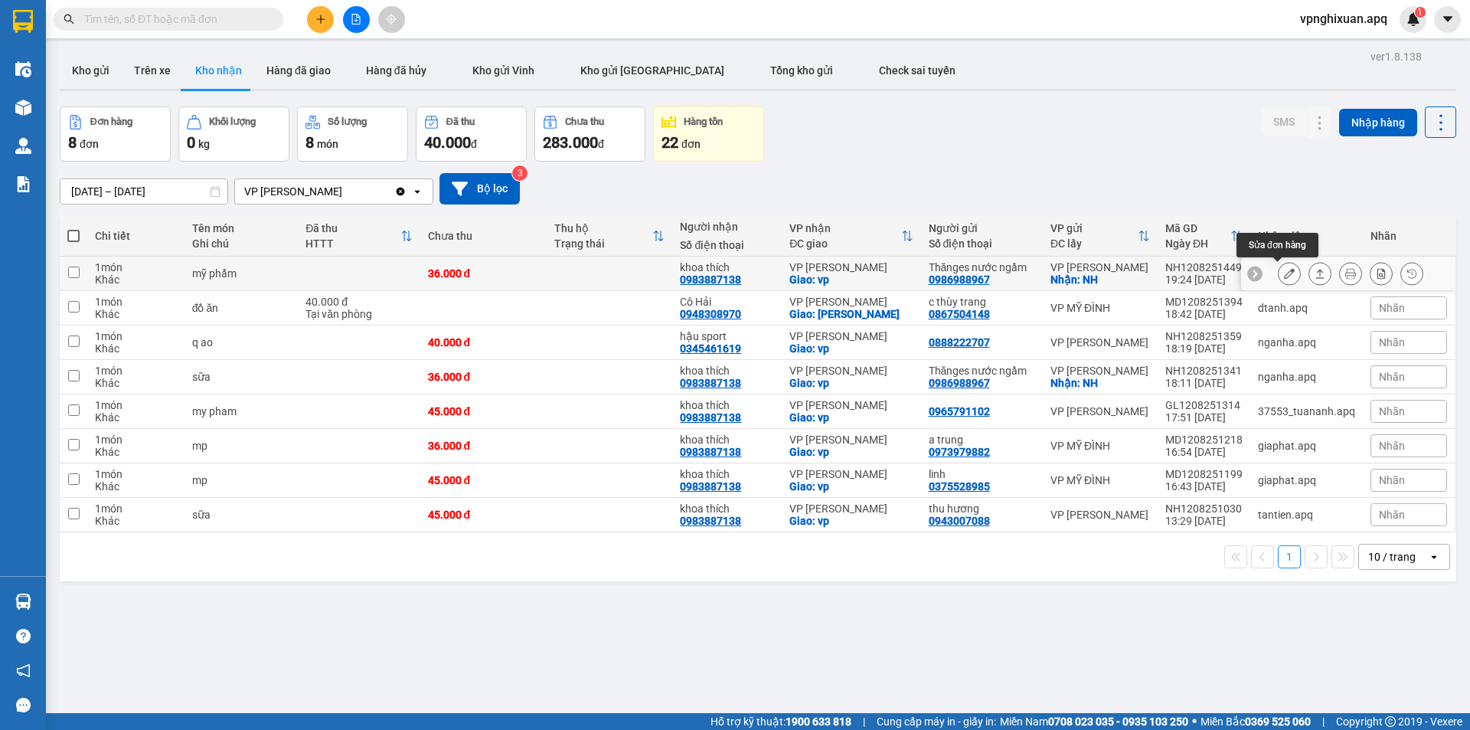
click at [1284, 275] on icon at bounding box center [1289, 273] width 11 height 11
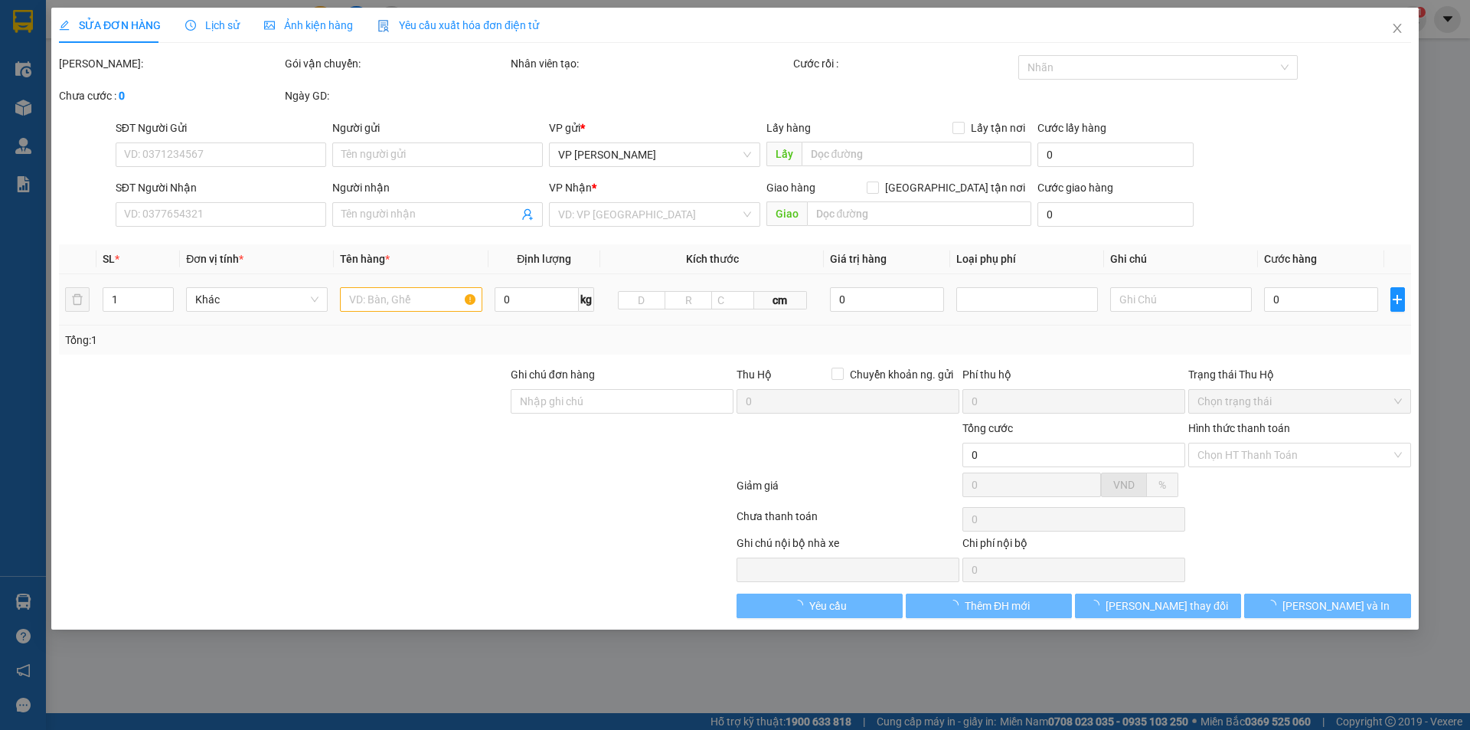
type input "0986988967"
type input "Thănges nước ngầm"
checkbox input "true"
type input "NH"
type input "0983887138"
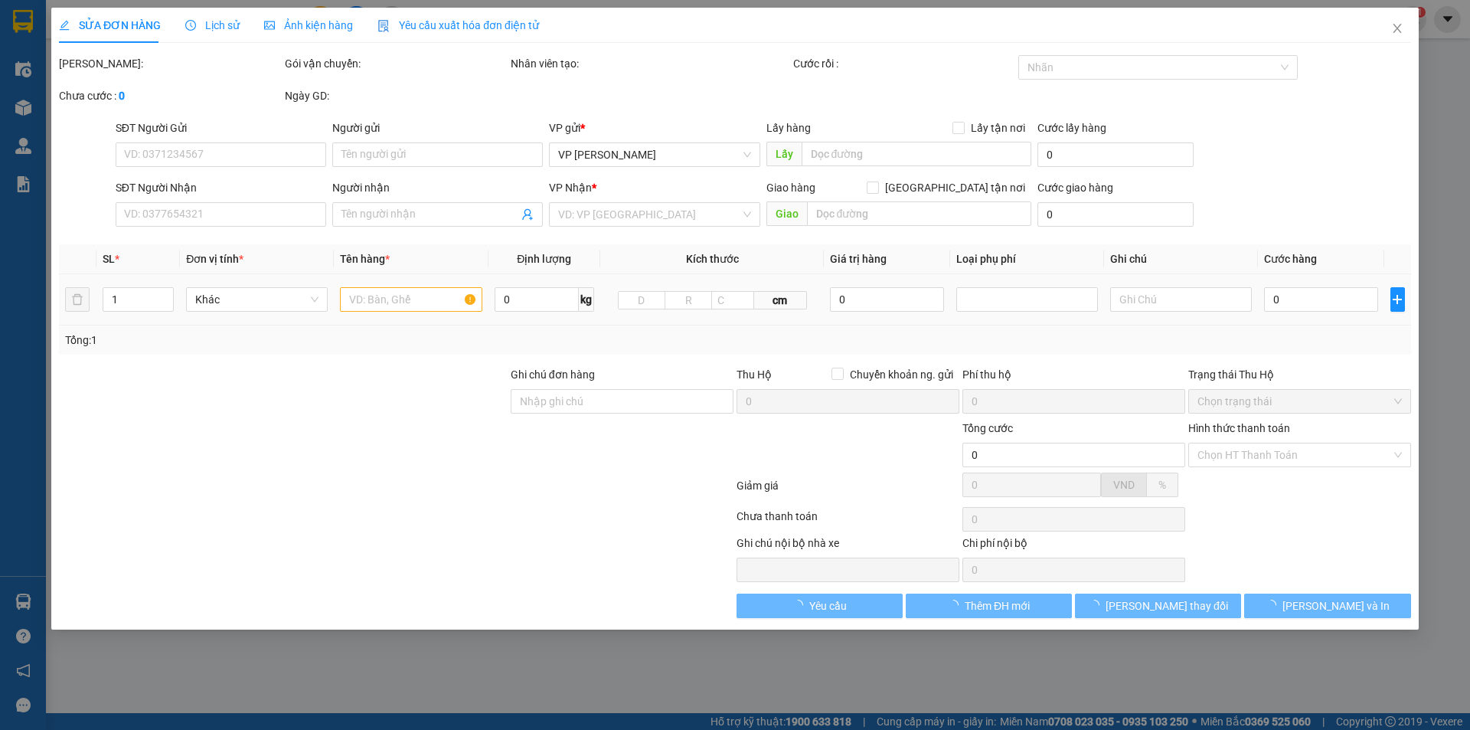
type input "khoa thích"
checkbox input "true"
type input "vp"
type input "36.000"
type input "10"
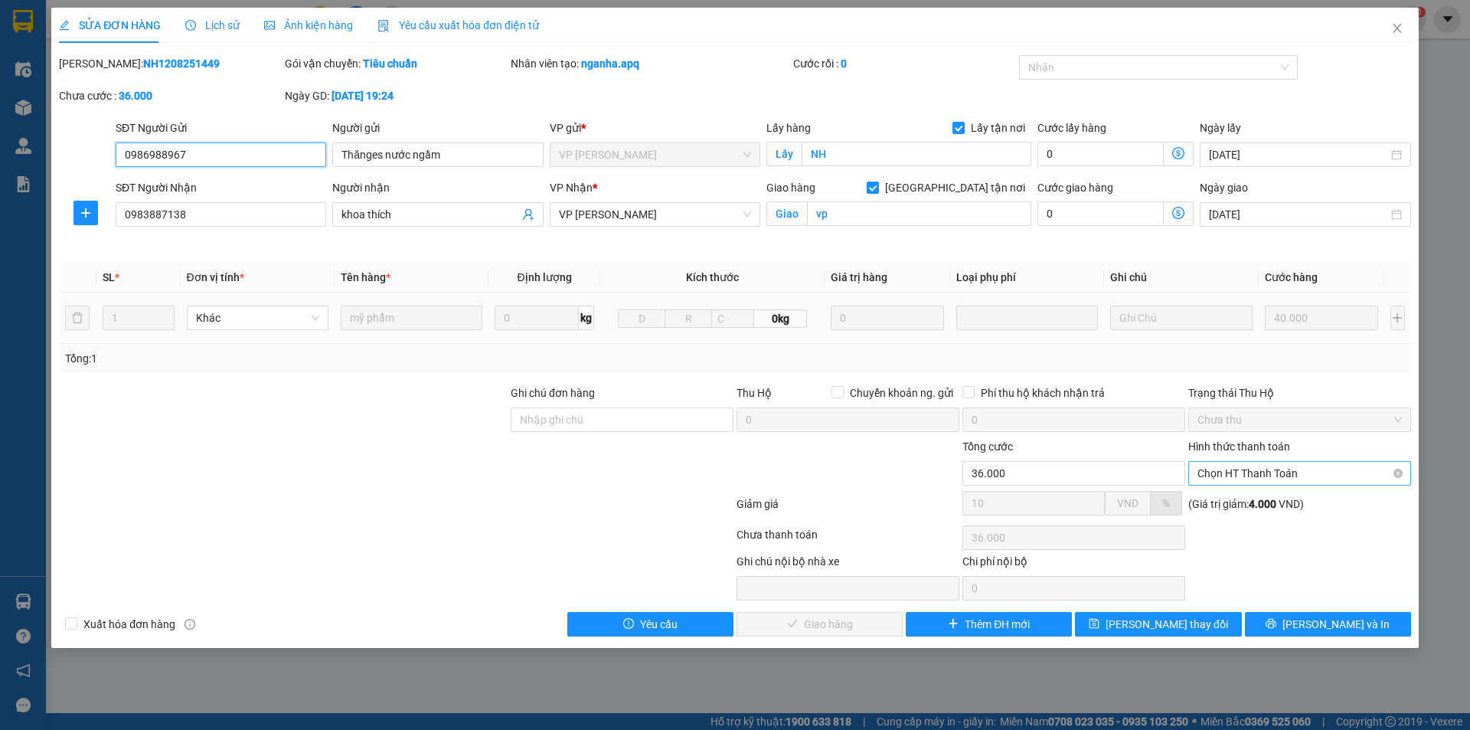
click at [1273, 466] on span "Chọn HT Thanh Toán" at bounding box center [1300, 473] width 204 height 23
click at [1274, 502] on div "Tại văn phòng" at bounding box center [1300, 503] width 204 height 17
type input "0"
drag, startPoint x: 796, startPoint y: 627, endPoint x: 810, endPoint y: 619, distance: 16.4
click at [802, 624] on span "[PERSON_NAME] và Giao hàng" at bounding box center [839, 624] width 147 height 17
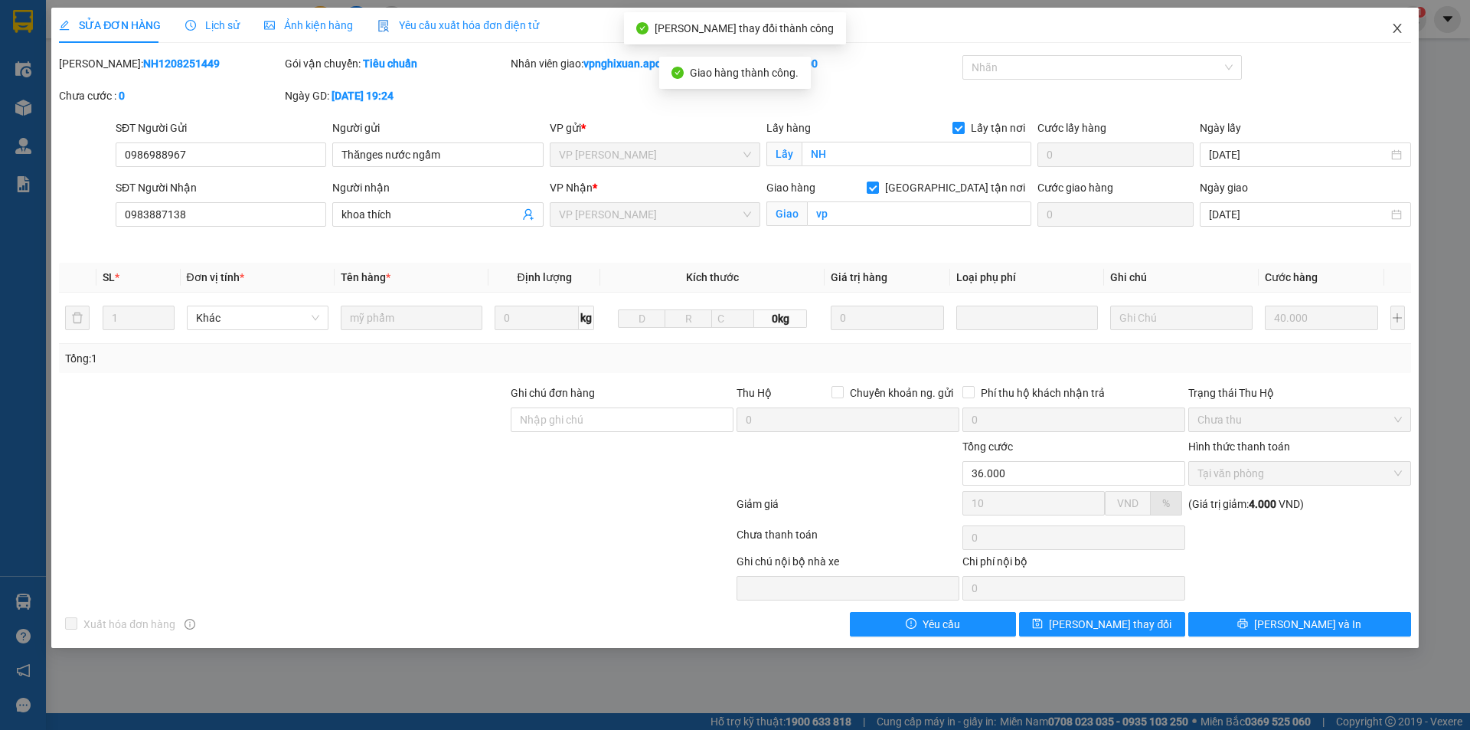
click at [1393, 29] on icon "close" at bounding box center [1397, 28] width 12 height 12
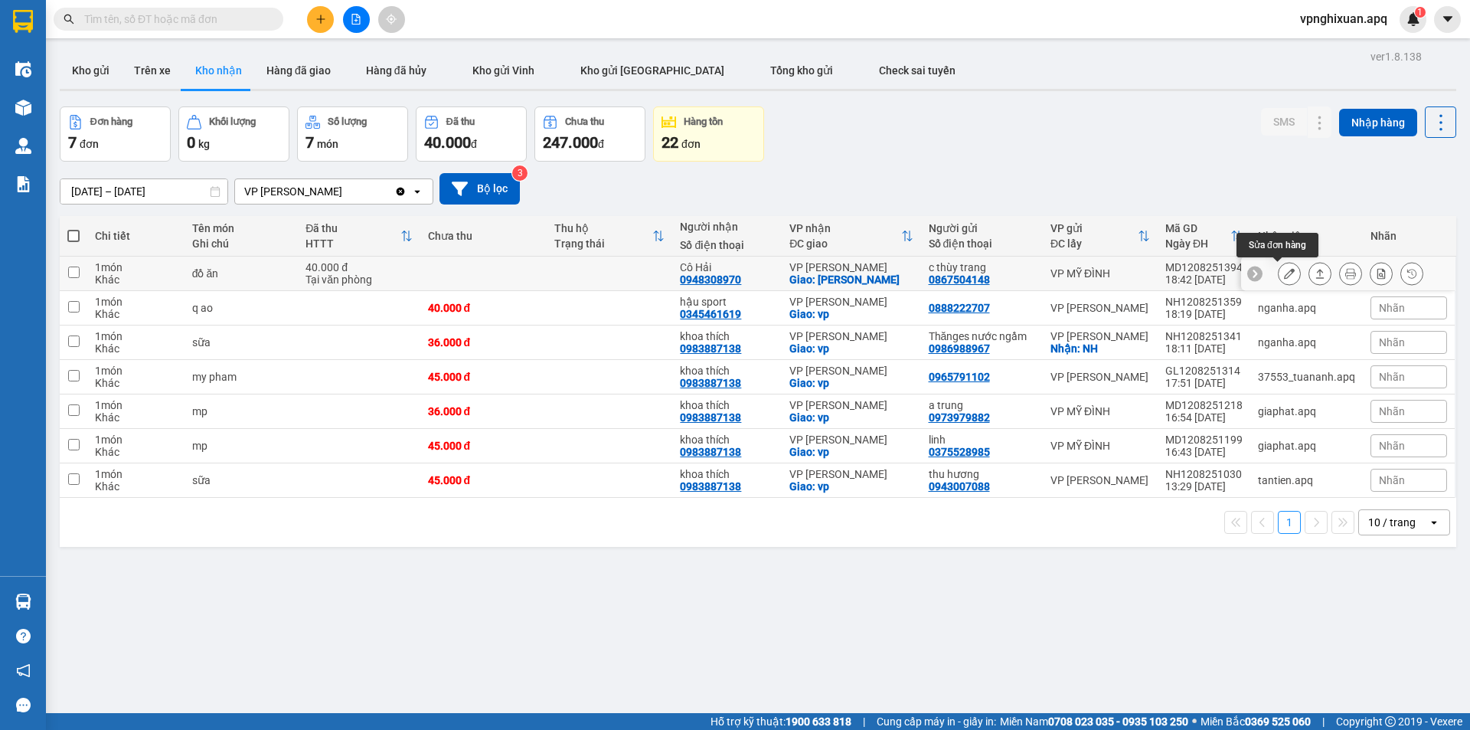
drag, startPoint x: 1282, startPoint y: 271, endPoint x: 1274, endPoint y: 242, distance: 30.1
click at [1280, 256] on div "ver 1.8.138 Kho gửi Trên xe Kho nhận Hàng đã giao Hàng đã hủy Kho gửi Vinh Kho …" at bounding box center [758, 411] width 1409 height 730
click at [1284, 273] on icon at bounding box center [1289, 273] width 11 height 11
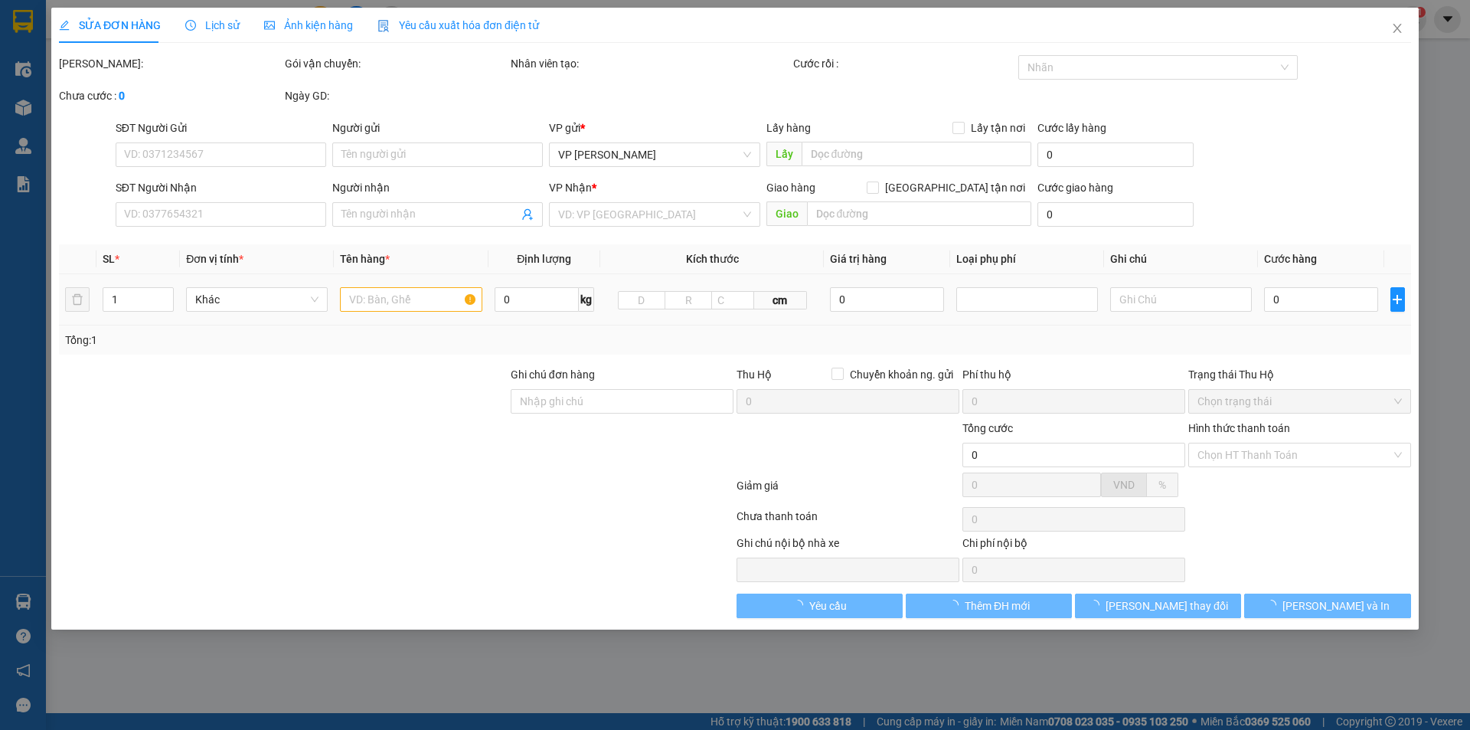
type input "0867504148"
type input "c thùy trang"
type input "0948308970"
type input "Cô Hải"
checkbox input "true"
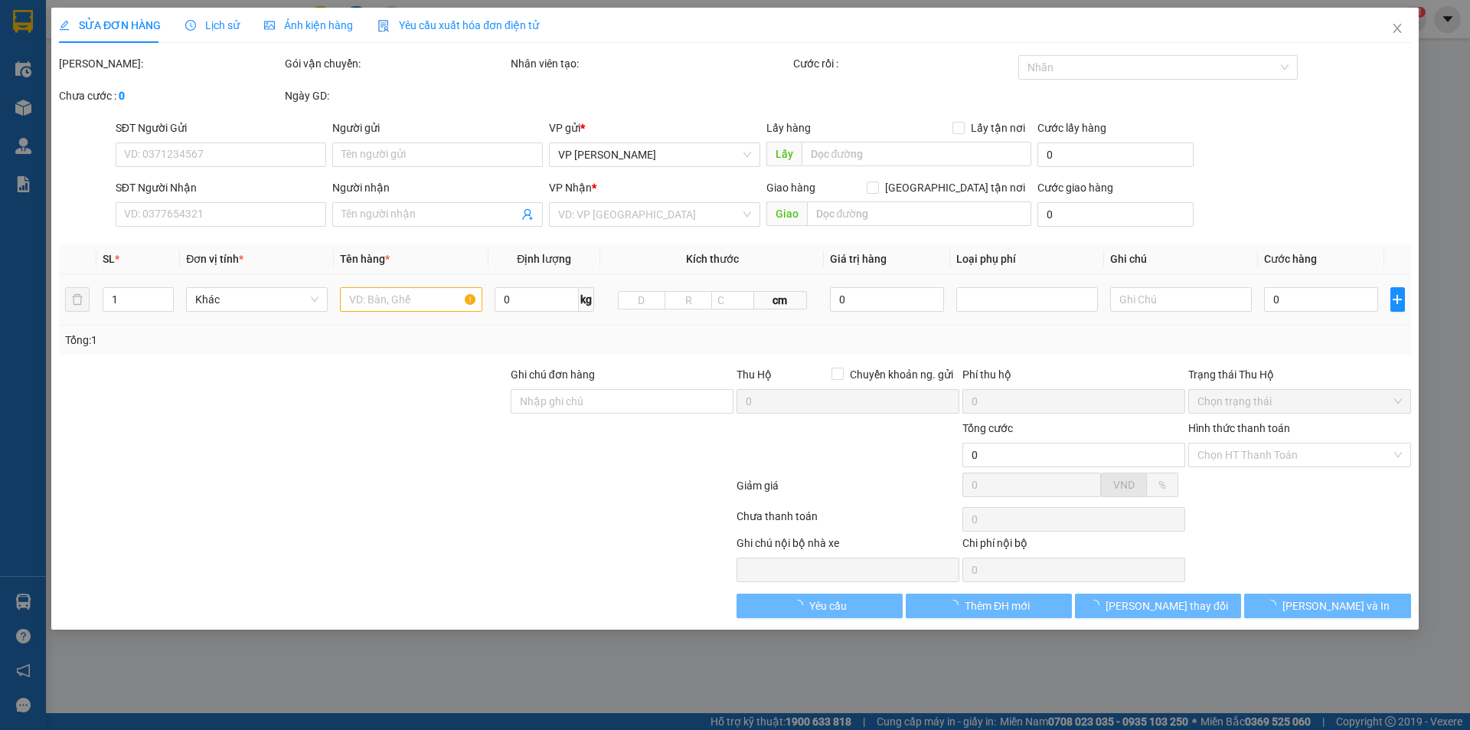
type input "[PERSON_NAME]"
type input "40.000"
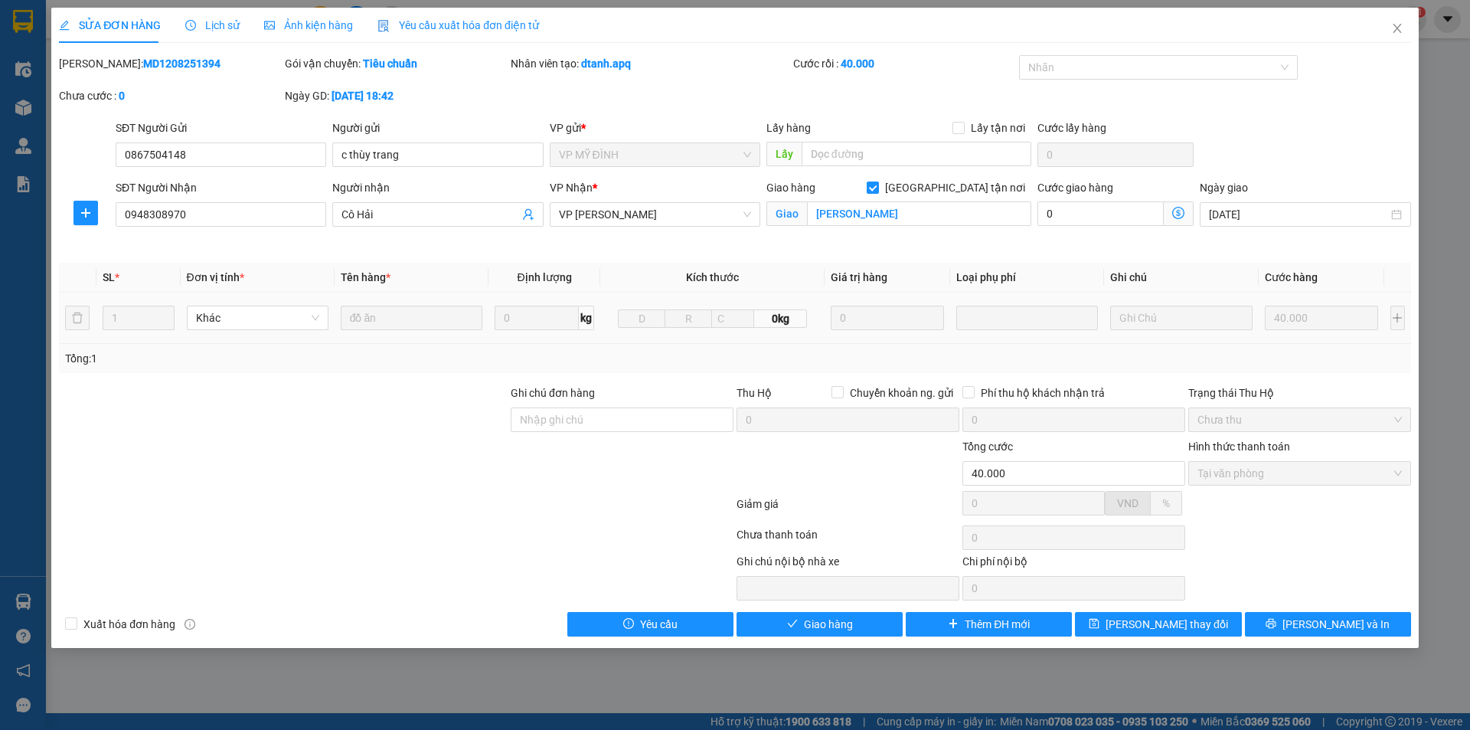
click at [843, 608] on div "Total Paid Fee 40.000 Total UnPaid Fee 0 Cash Collection Total Fee Mã ĐH: MD120…" at bounding box center [735, 345] width 1352 height 581
click at [835, 617] on span "Giao hàng" at bounding box center [828, 624] width 49 height 17
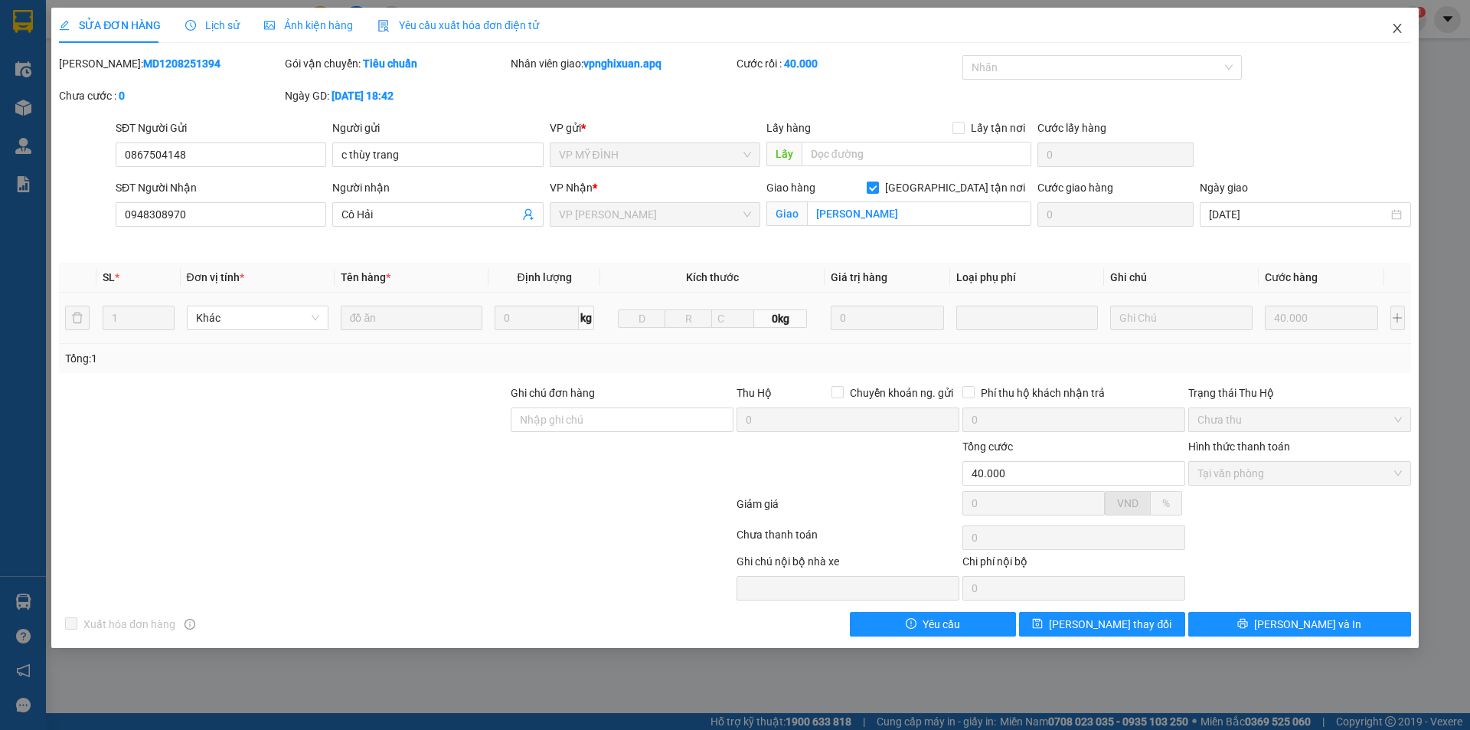
click at [1395, 30] on icon "close" at bounding box center [1397, 28] width 12 height 12
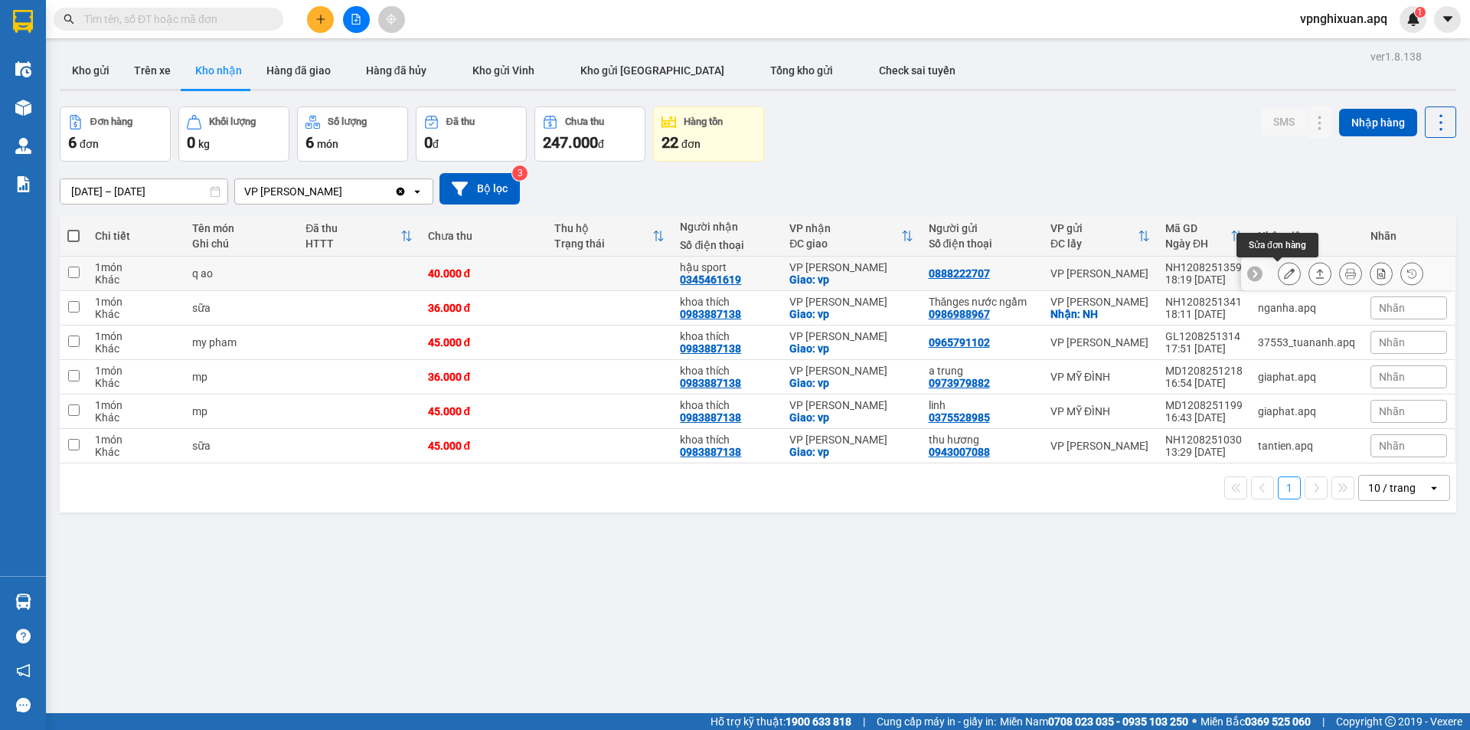
click at [1284, 271] on icon at bounding box center [1289, 273] width 11 height 11
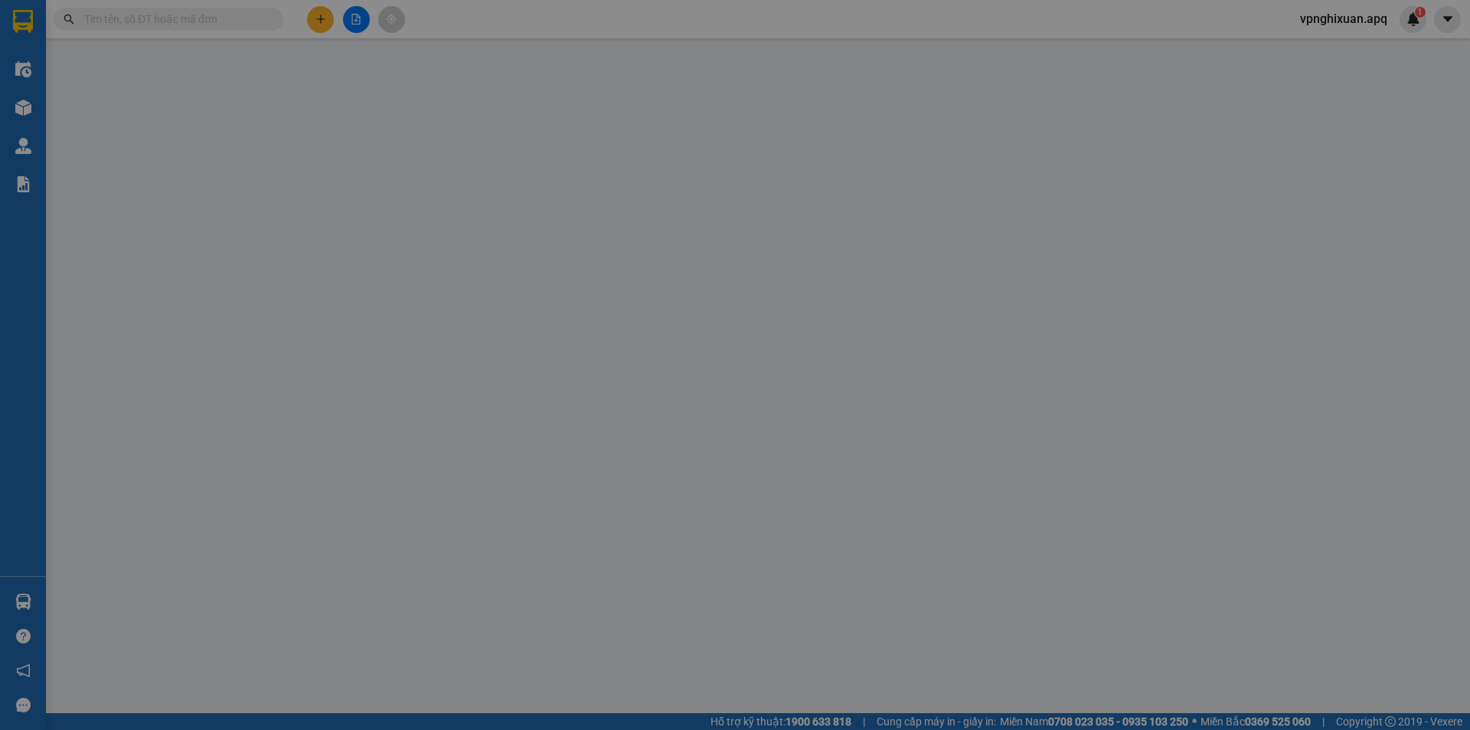
type input "0888222707"
type input "0345461619"
type input "hậu sport"
checkbox input "true"
type input "vp"
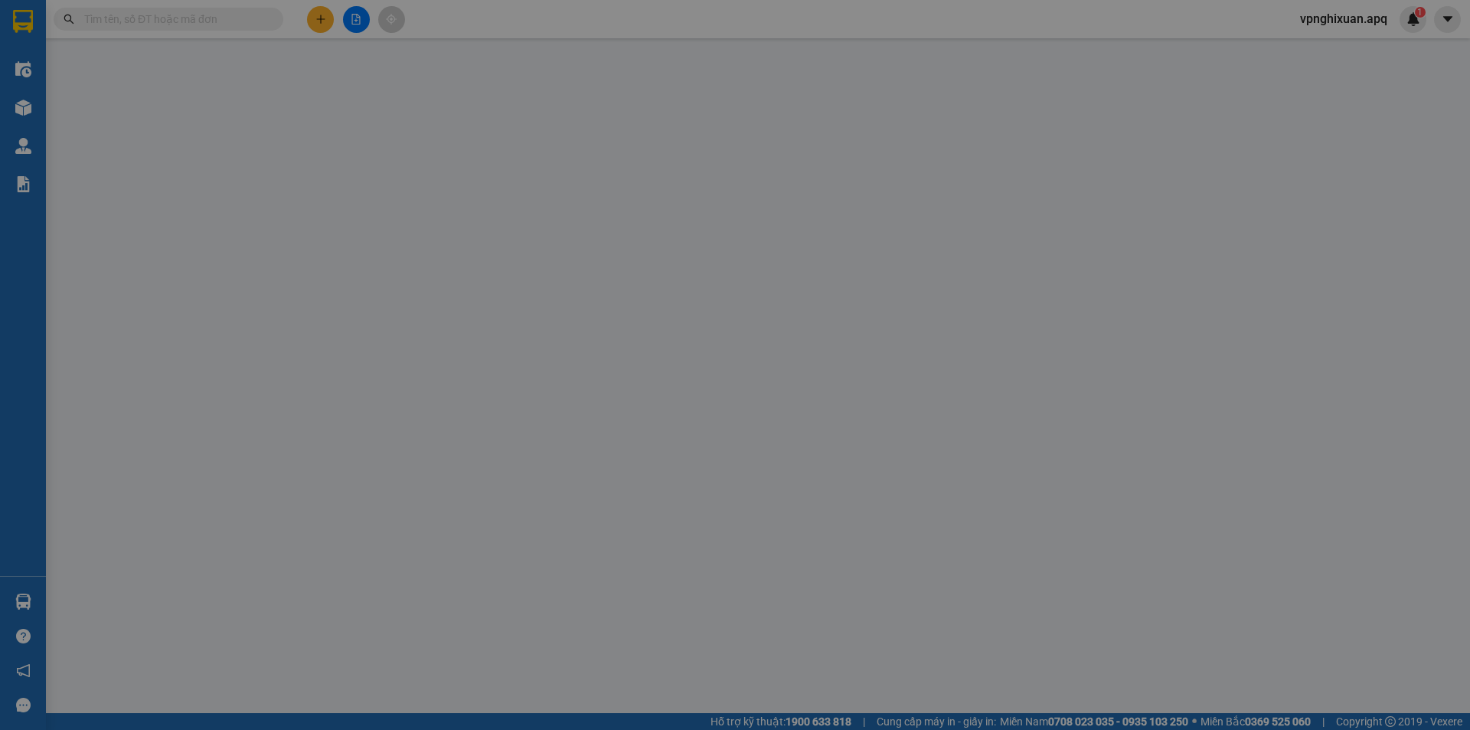
type input "40.000"
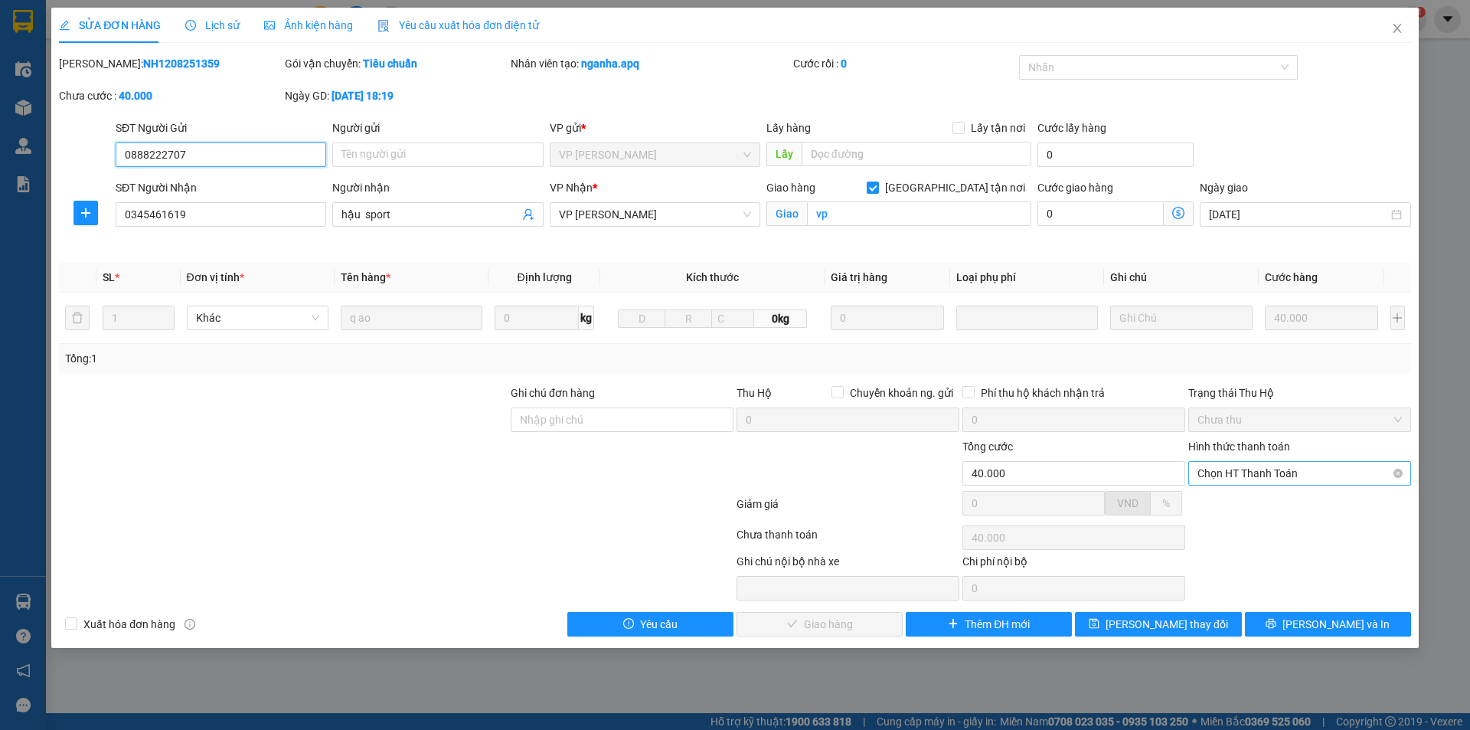
click at [1273, 472] on span "Chọn HT Thanh Toán" at bounding box center [1300, 473] width 204 height 23
drag, startPoint x: 1270, startPoint y: 498, endPoint x: 1265, endPoint y: 509, distance: 12.4
click at [1270, 499] on div "Tại văn phòng" at bounding box center [1300, 503] width 204 height 17
type input "0"
click at [819, 616] on span "[PERSON_NAME] và Giao hàng" at bounding box center [839, 624] width 147 height 17
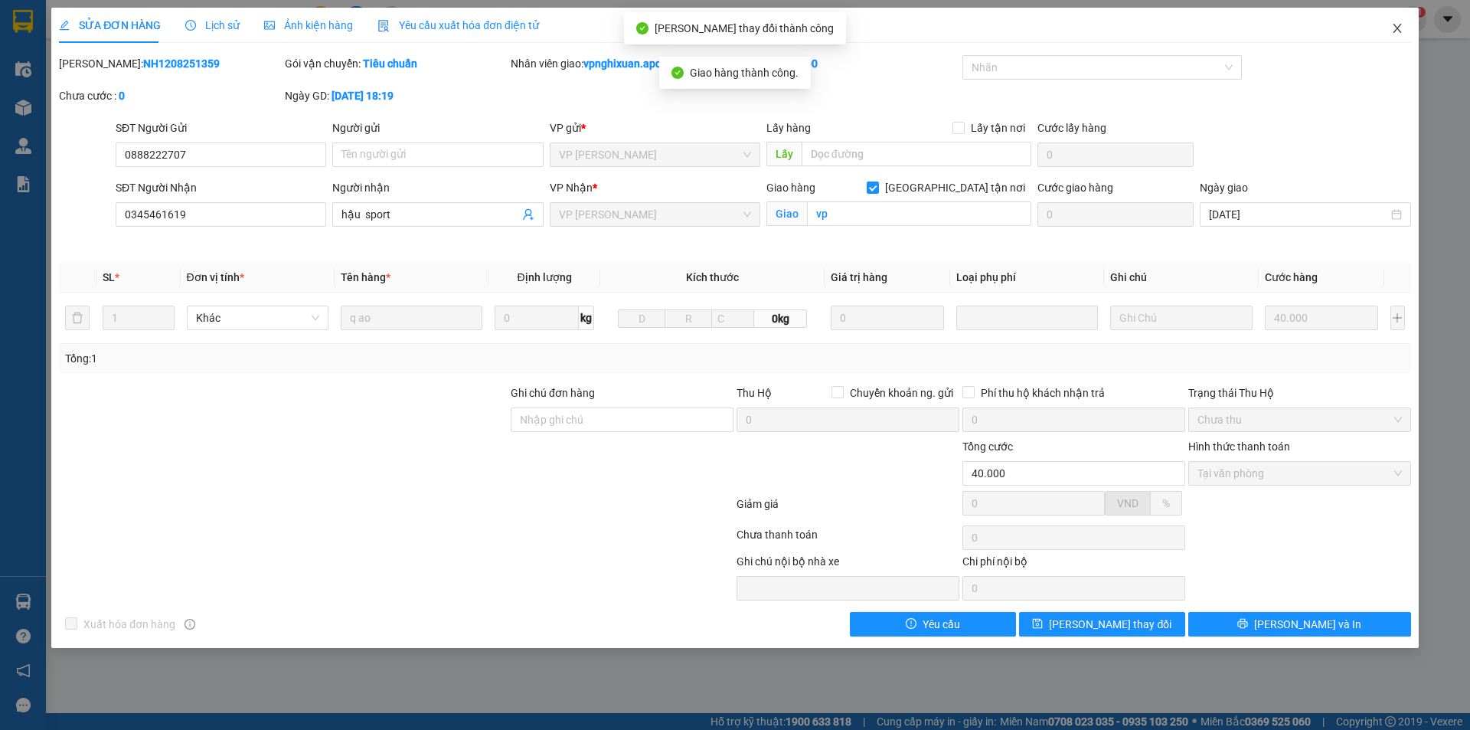
click at [1398, 23] on icon "close" at bounding box center [1397, 28] width 12 height 12
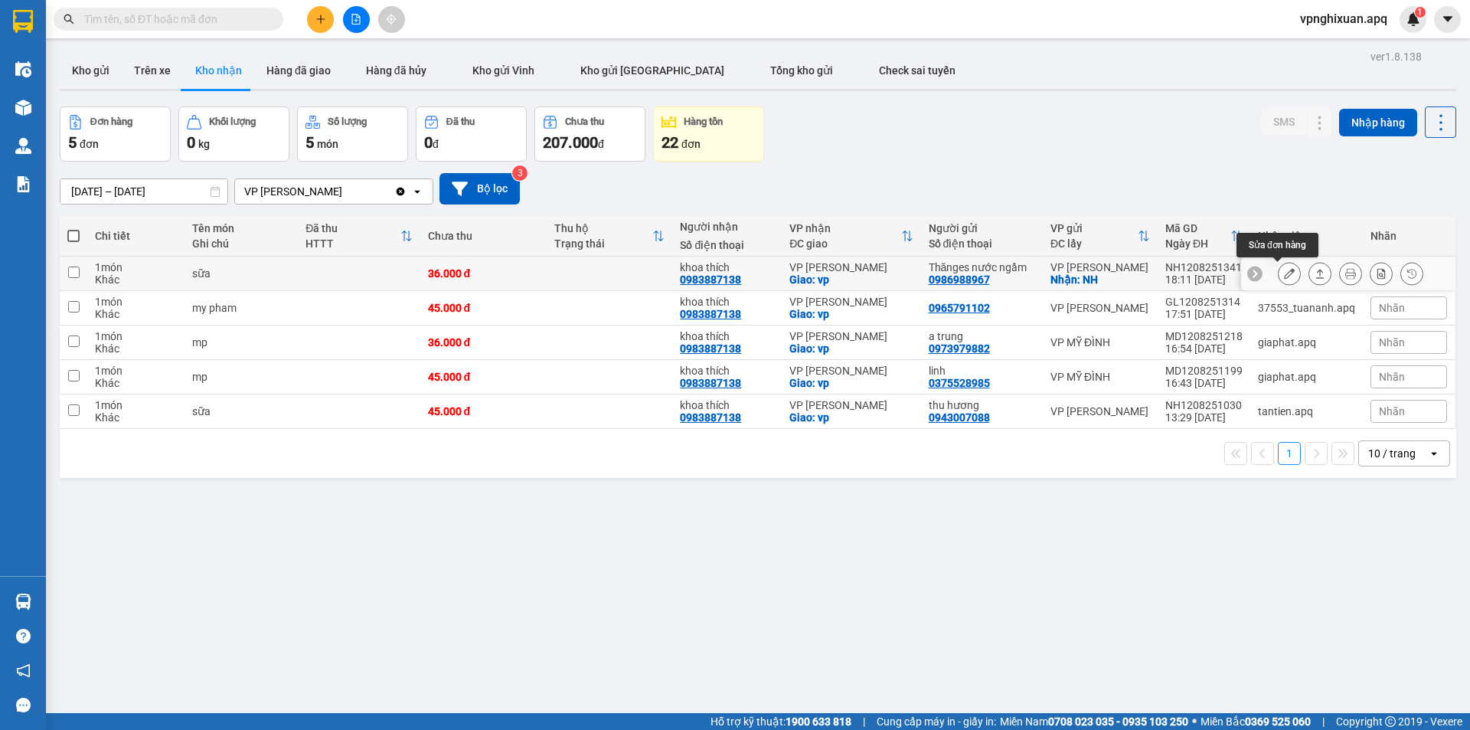
click at [1284, 273] on icon at bounding box center [1289, 273] width 11 height 11
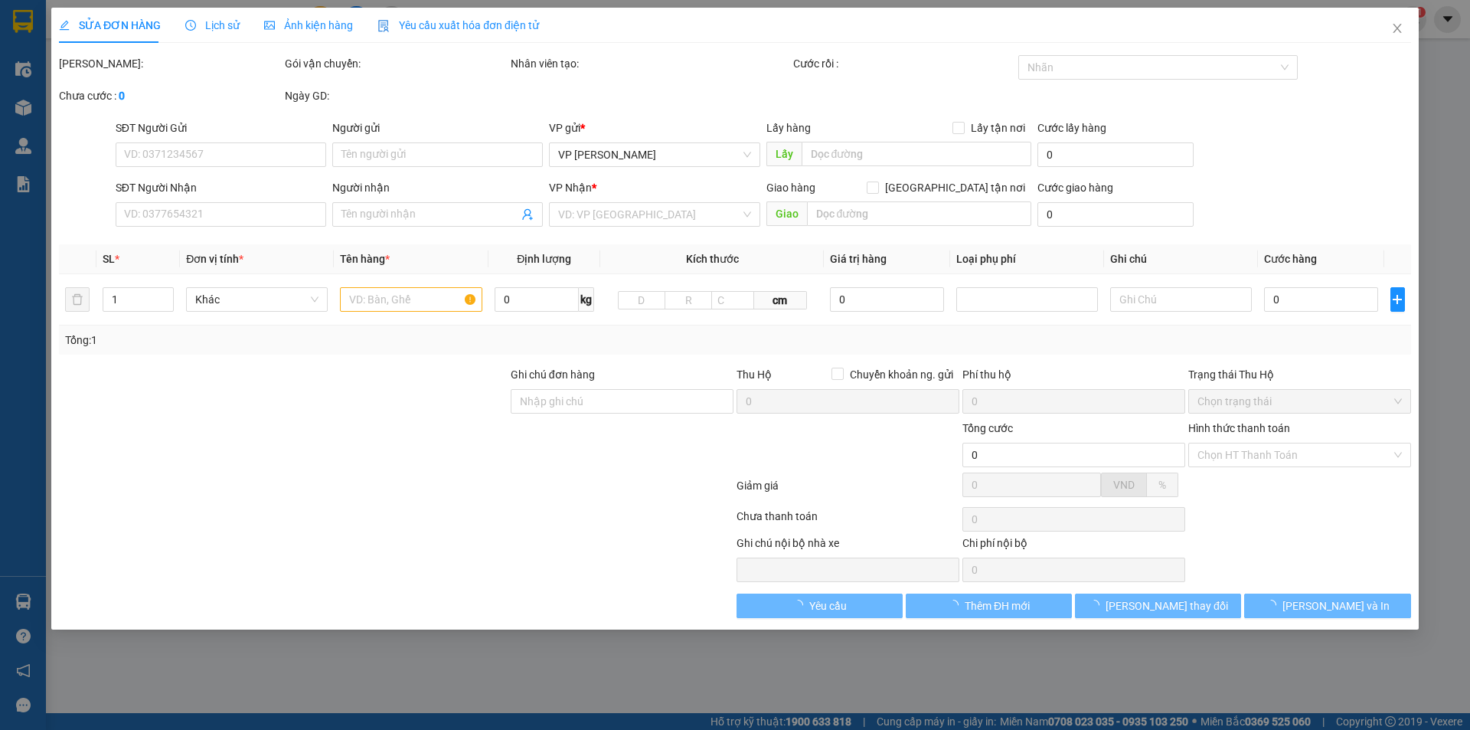
type input "0986988967"
type input "Thănges nước ngầm"
checkbox input "true"
type input "NH"
type input "0983887138"
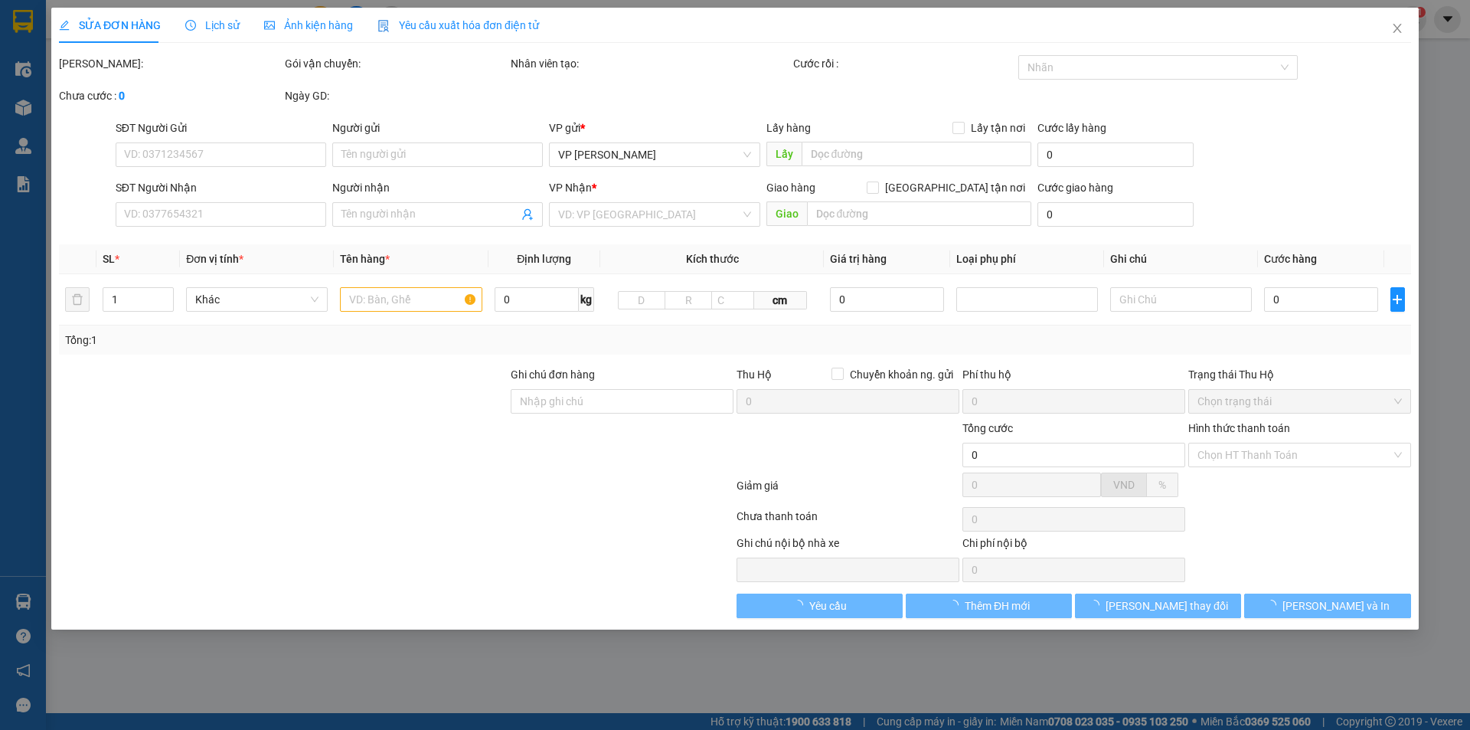
type input "khoa thích"
checkbox input "true"
type input "vp"
type input "36.000"
type input "10"
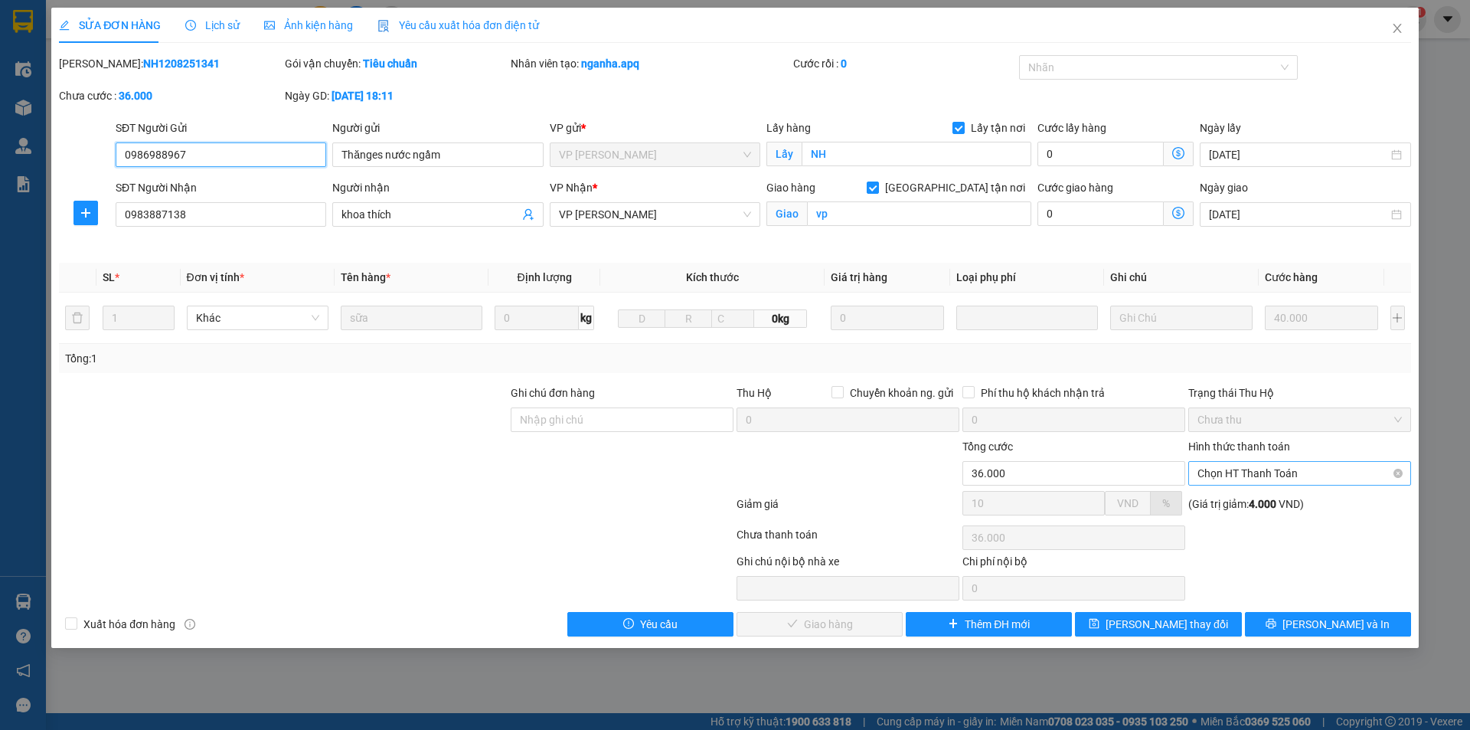
click at [1289, 475] on span "Chọn HT Thanh Toán" at bounding box center [1300, 473] width 204 height 23
click at [1246, 504] on div "Tại văn phòng" at bounding box center [1300, 503] width 204 height 17
type input "0"
drag, startPoint x: 813, startPoint y: 629, endPoint x: 826, endPoint y: 610, distance: 23.2
click at [818, 623] on span "[PERSON_NAME] và Giao hàng" at bounding box center [839, 624] width 147 height 17
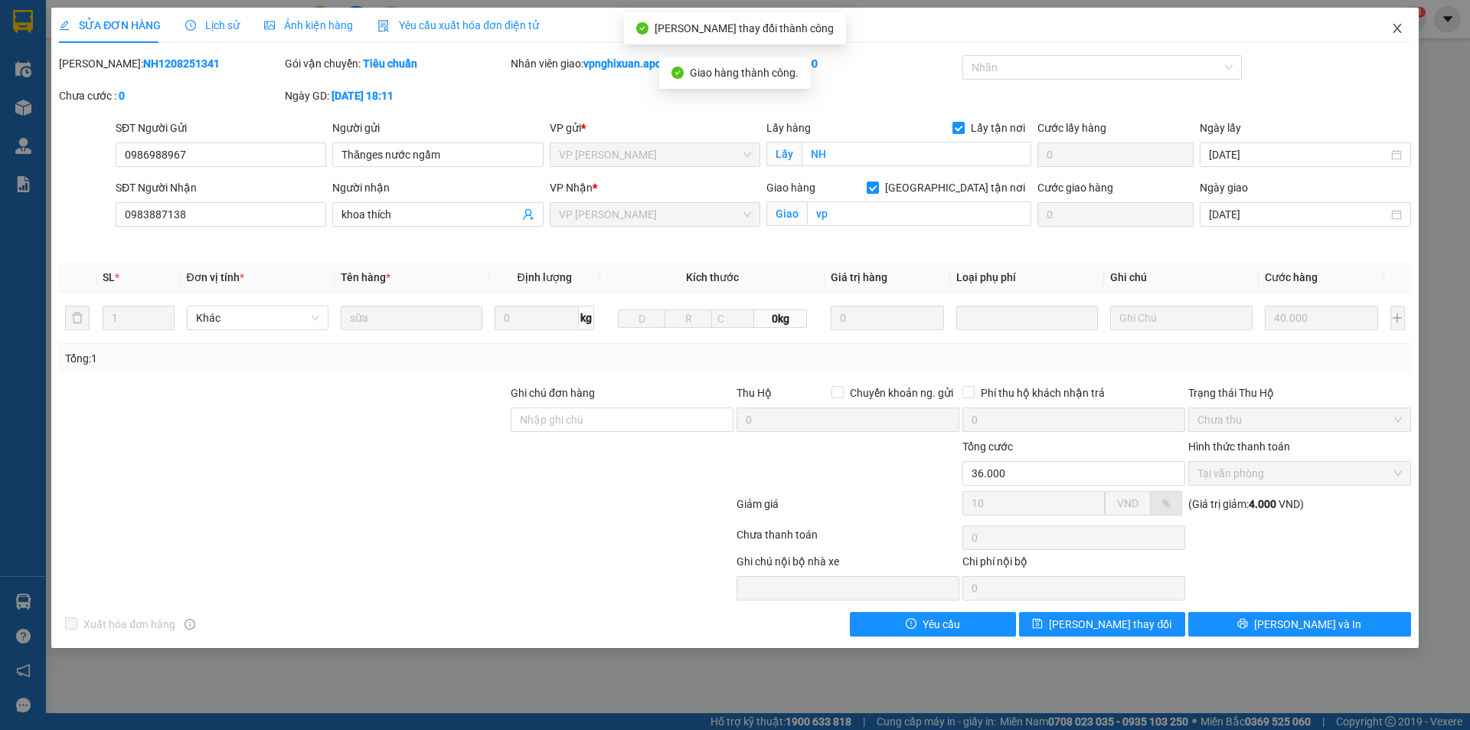
click at [1398, 27] on icon "close" at bounding box center [1397, 28] width 12 height 12
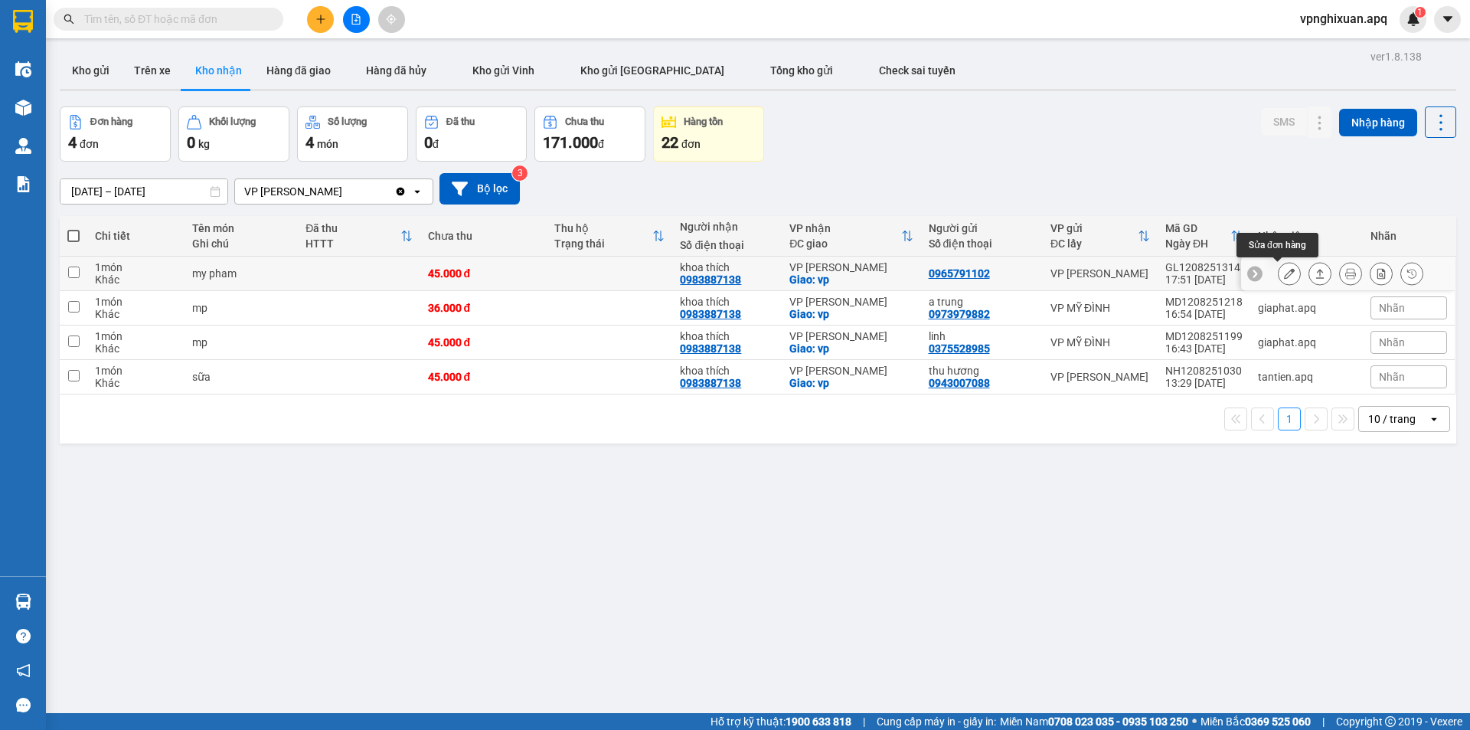
click at [1282, 266] on button at bounding box center [1289, 273] width 21 height 27
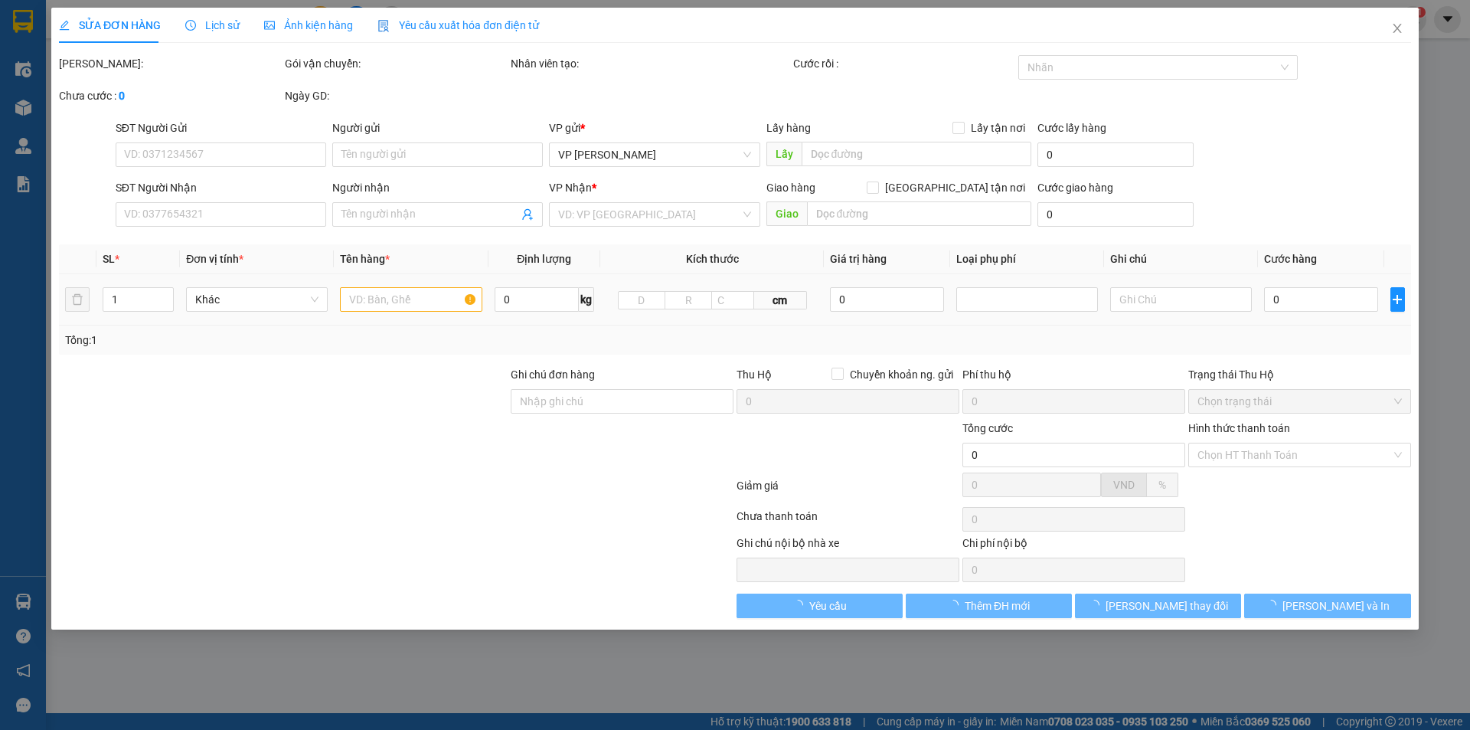
type input "0965791102"
type input "0983887138"
type input "khoa thích"
checkbox input "true"
type input "vp"
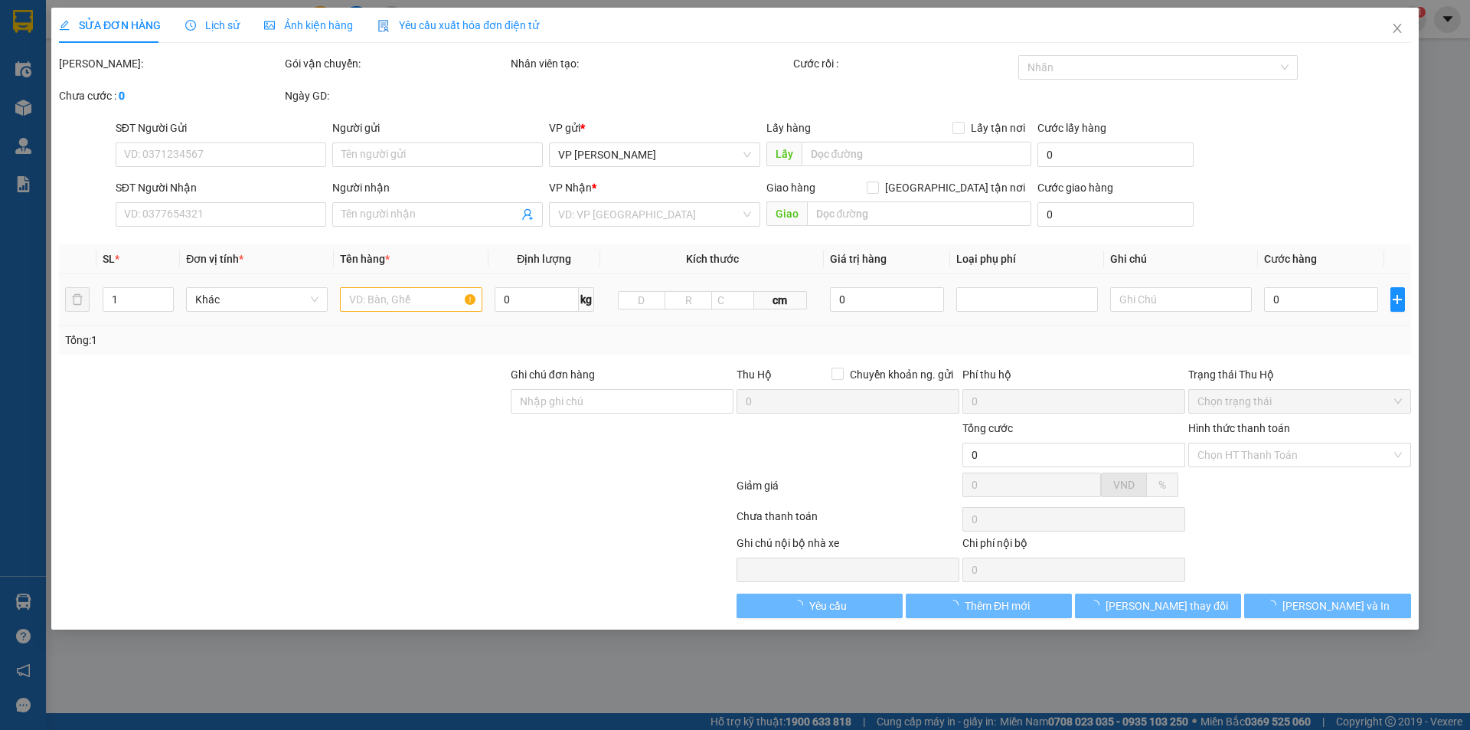
type input "45.000"
type input "10"
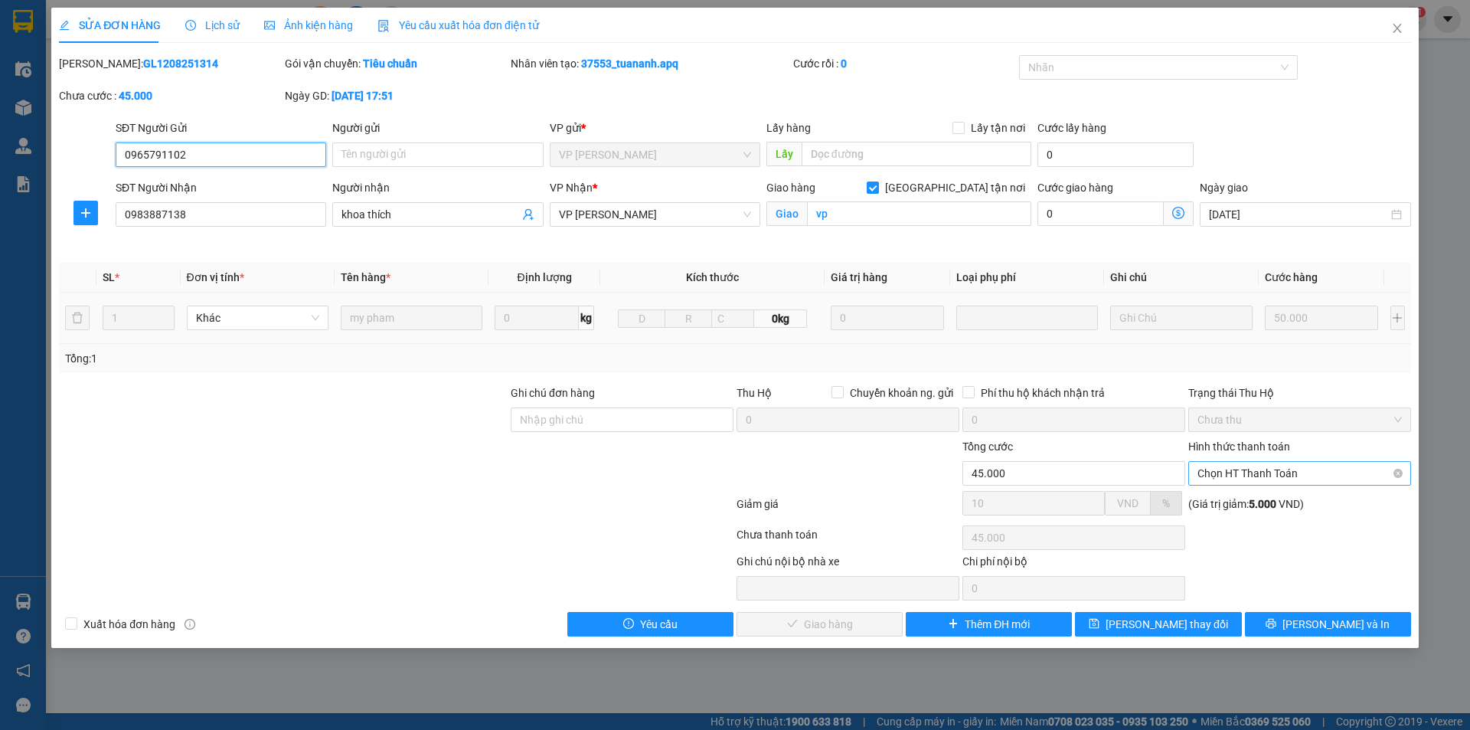
click at [1296, 473] on span "Chọn HT Thanh Toán" at bounding box center [1300, 473] width 204 height 23
click at [1299, 499] on div "Tại văn phòng" at bounding box center [1300, 503] width 204 height 17
type input "0"
click at [847, 624] on span "[PERSON_NAME] và Giao hàng" at bounding box center [839, 624] width 147 height 17
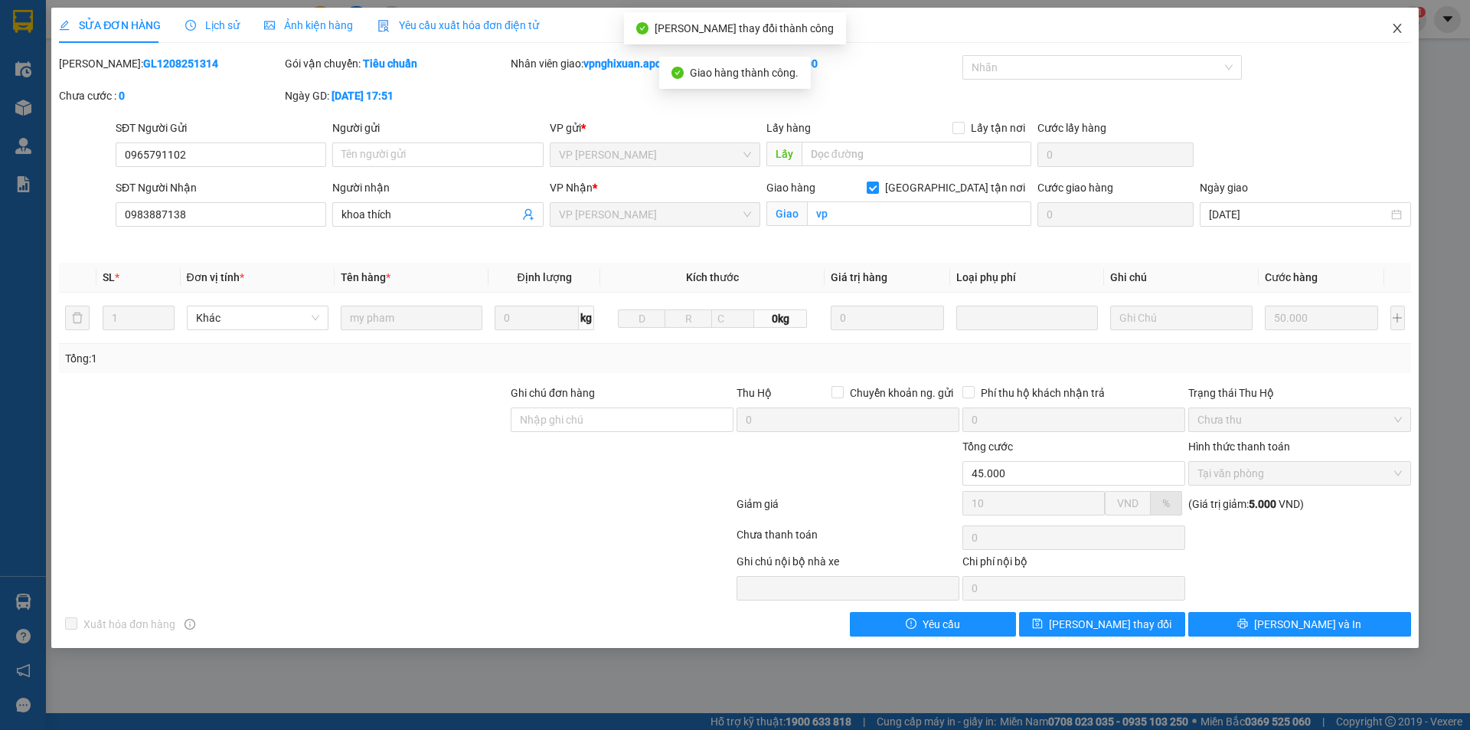
click at [1401, 26] on icon "close" at bounding box center [1397, 28] width 8 height 9
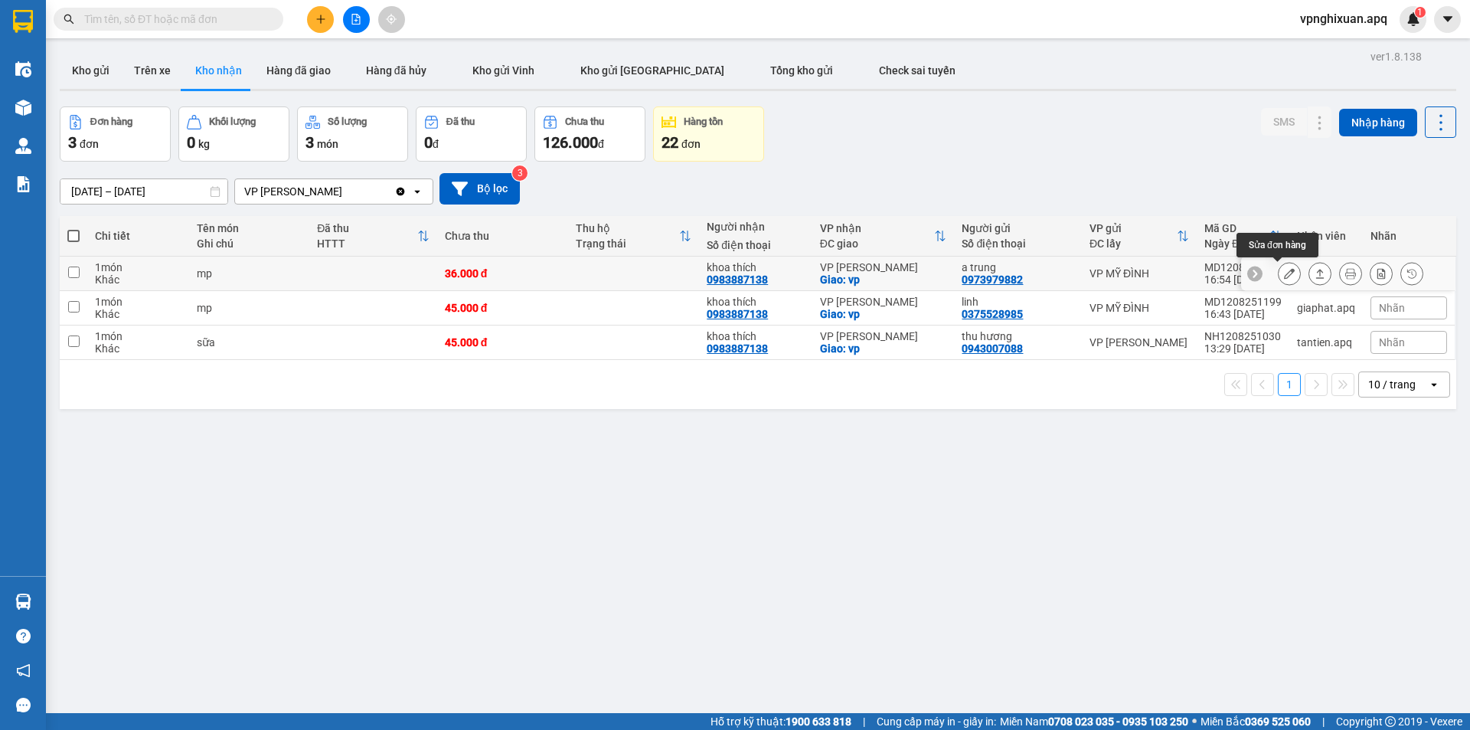
click at [1284, 271] on icon at bounding box center [1289, 273] width 11 height 11
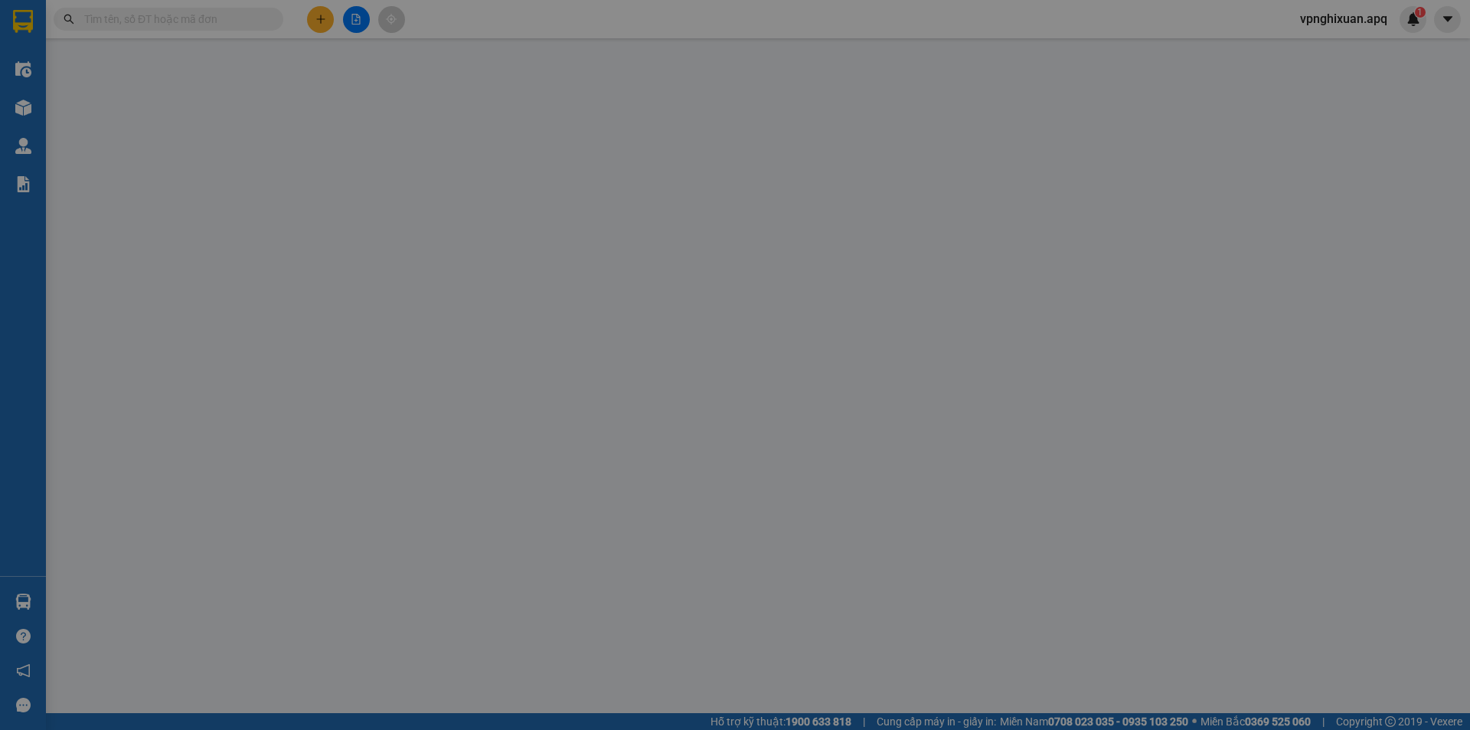
type input "0973979882"
type input "a trung"
type input "0983887138"
type input "khoa thích"
checkbox input "true"
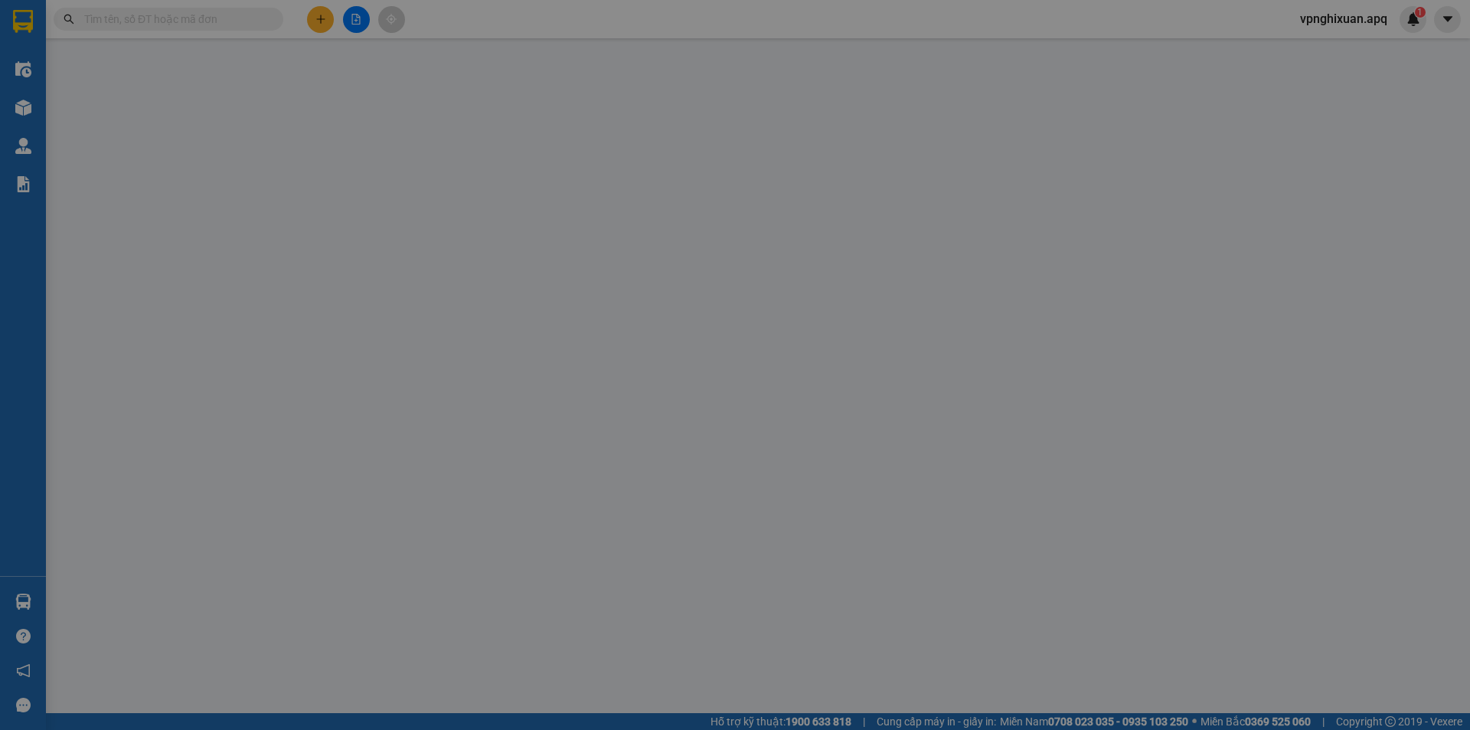
type input "vp"
type input "36.000"
type input "10"
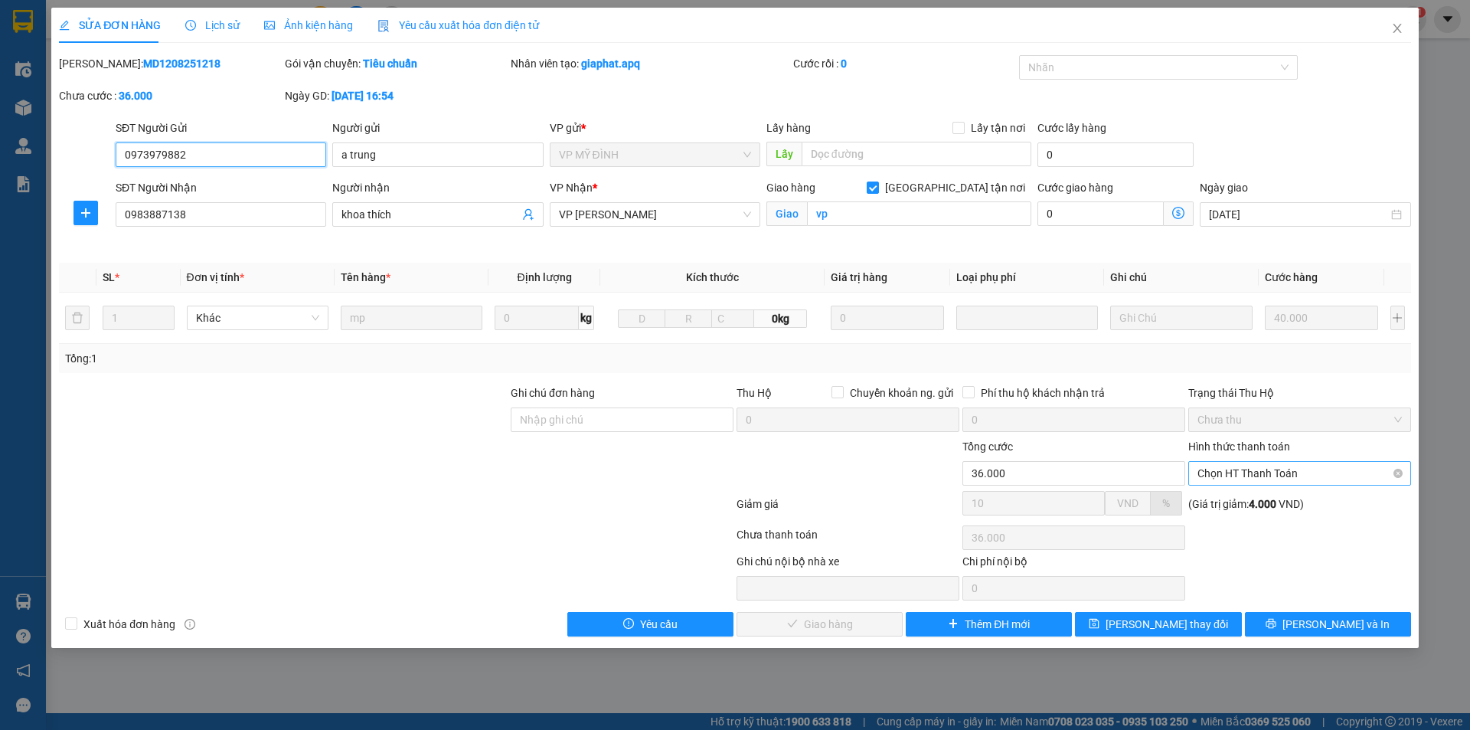
click at [1269, 468] on span "Chọn HT Thanh Toán" at bounding box center [1300, 473] width 204 height 23
click at [1276, 495] on div "Tại văn phòng" at bounding box center [1299, 504] width 223 height 25
type input "0"
drag, startPoint x: 830, startPoint y: 623, endPoint x: 834, endPoint y: 604, distance: 19.5
click at [831, 620] on span "[PERSON_NAME] và Giao hàng" at bounding box center [839, 624] width 147 height 17
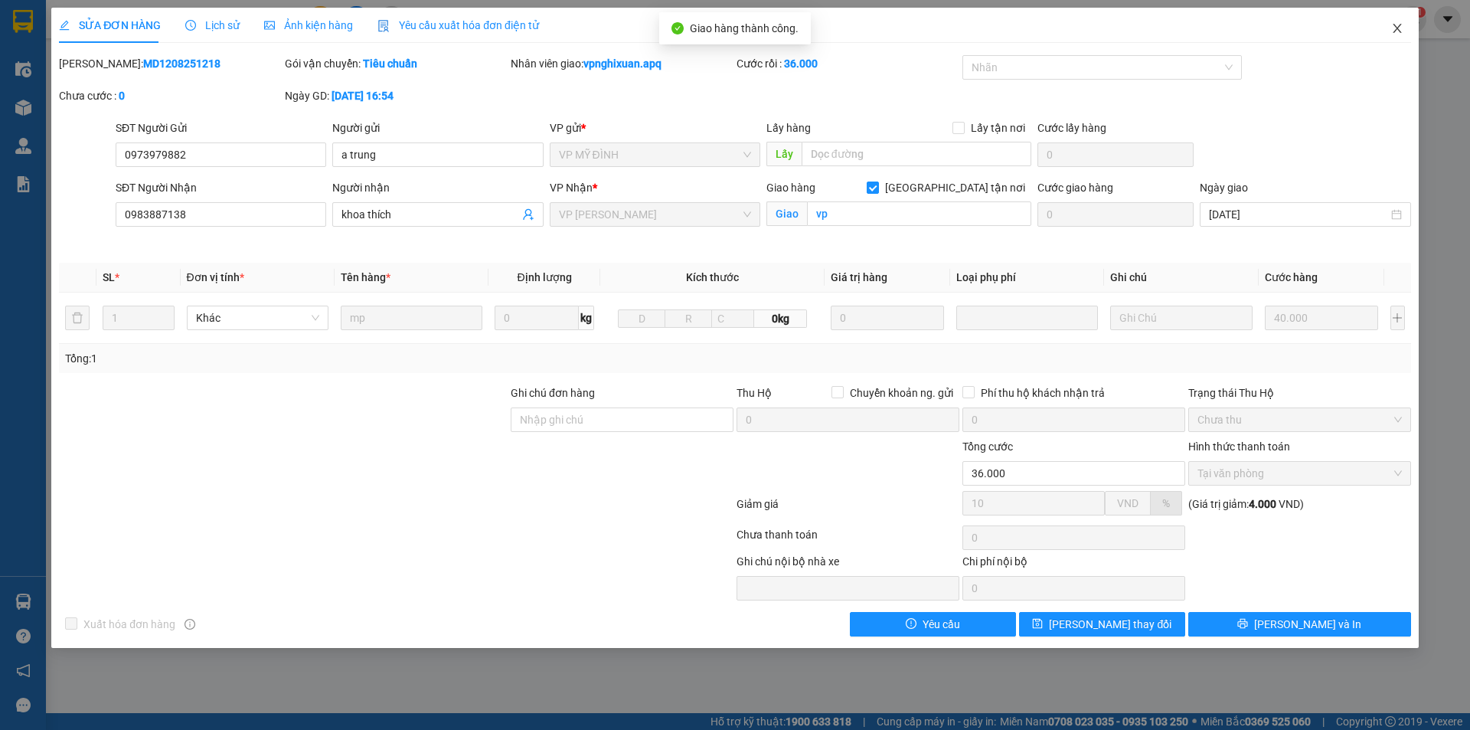
click at [1396, 34] on icon "close" at bounding box center [1397, 28] width 12 height 12
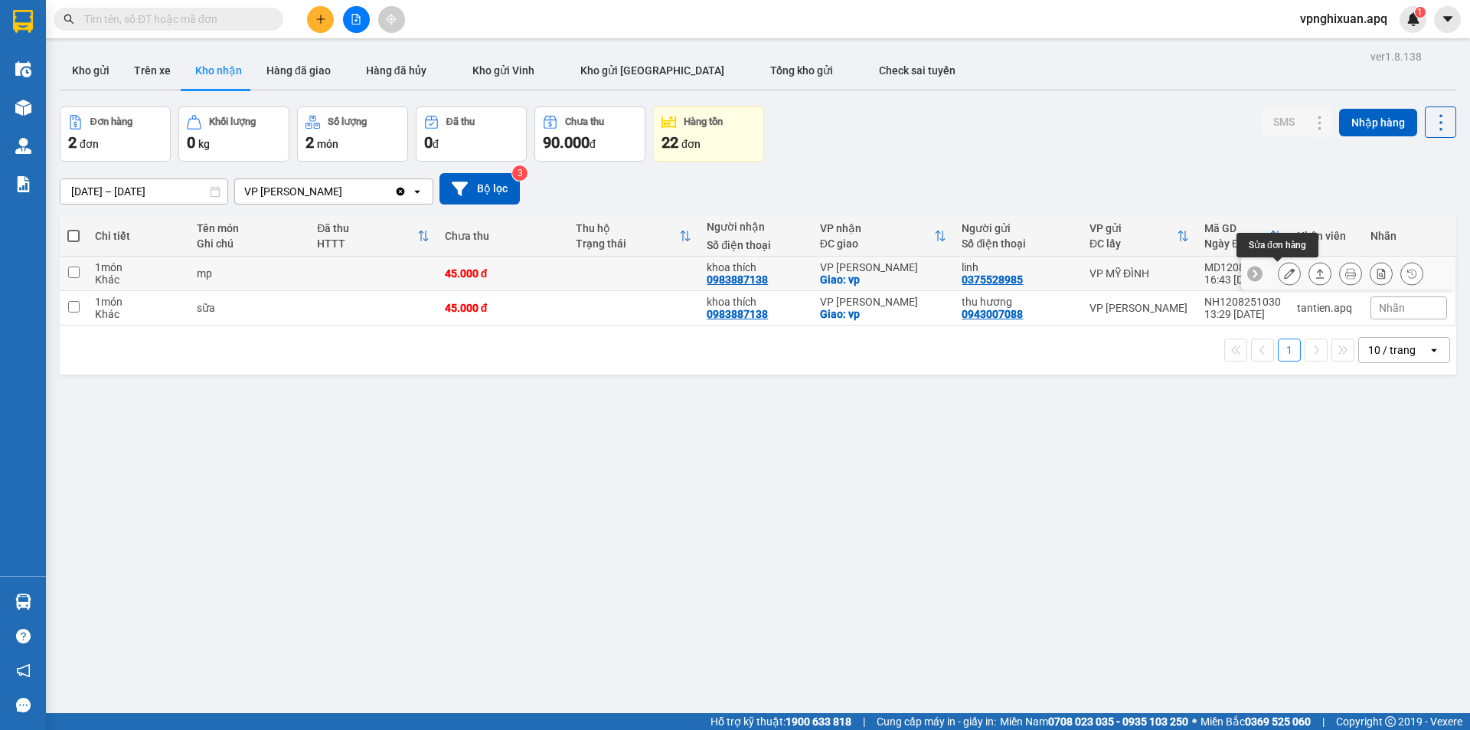
click at [1279, 277] on button at bounding box center [1289, 273] width 21 height 27
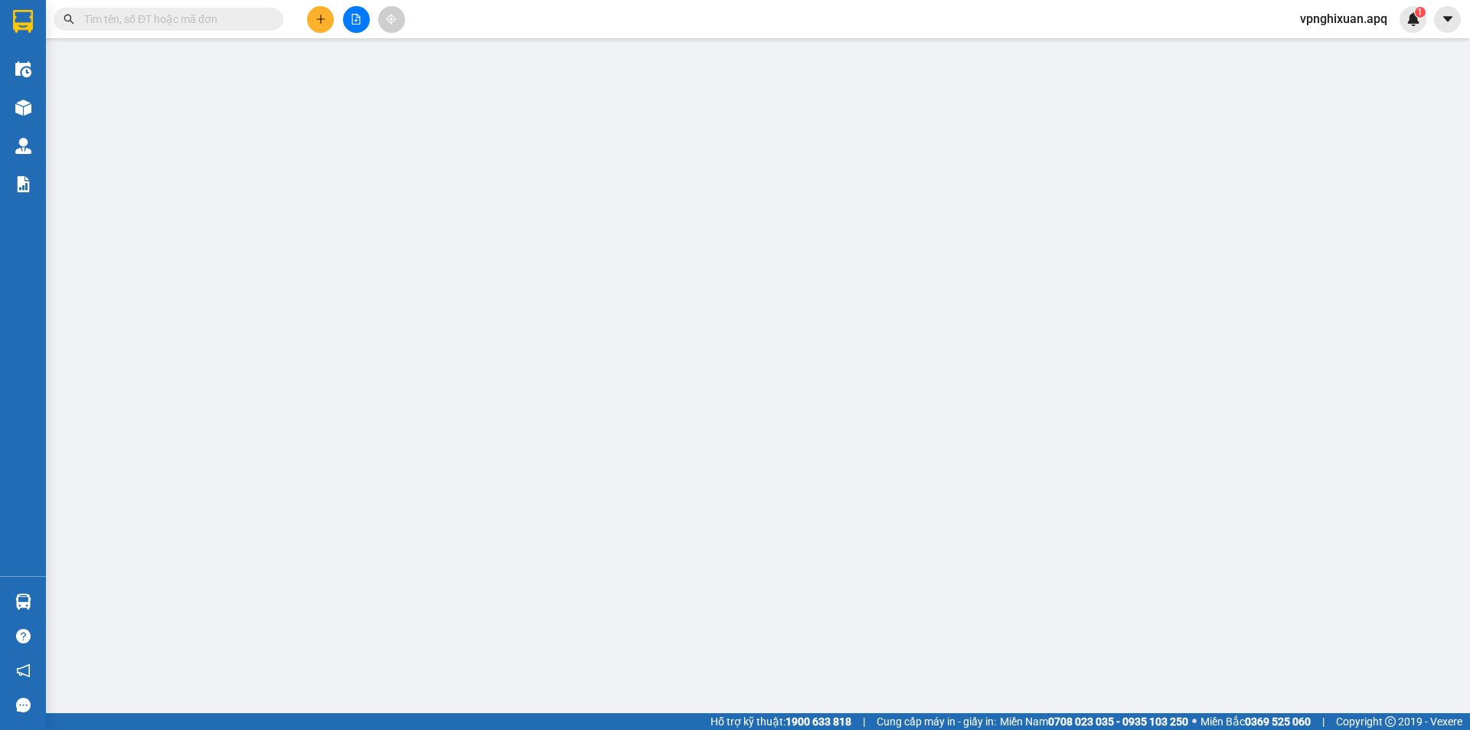
type input "0375528985"
type input "linh"
type input "0983887138"
type input "khoa thích"
checkbox input "true"
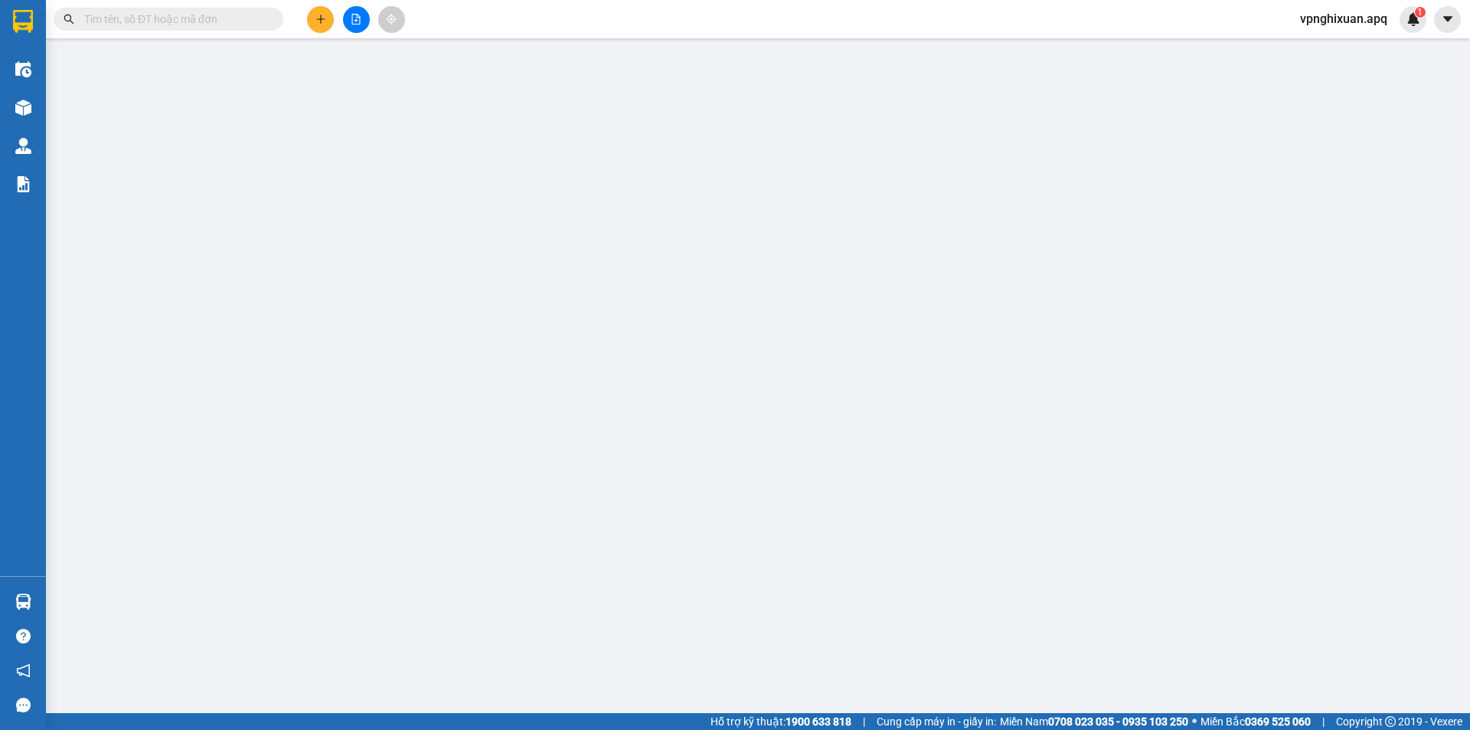
type input "vp"
type input "45.000"
type input "10"
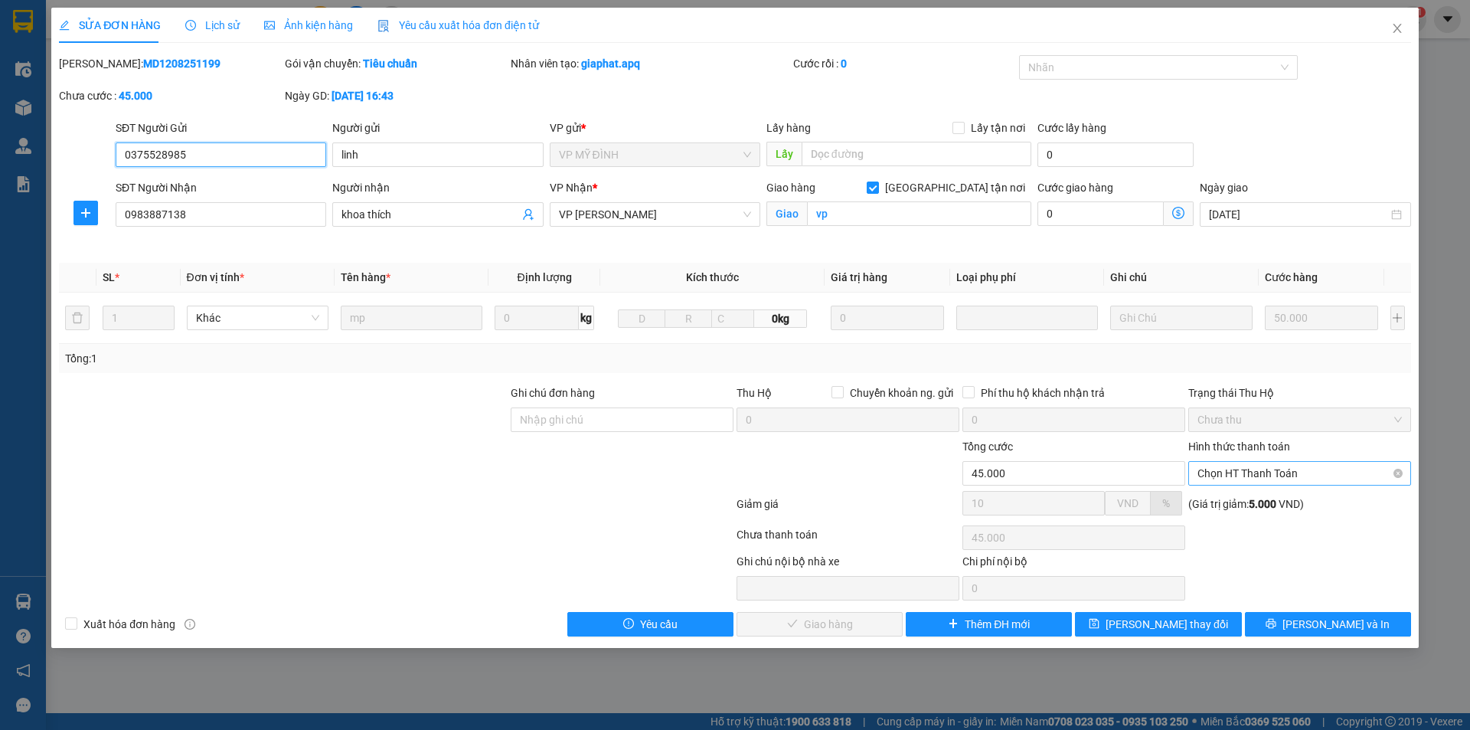
click at [1309, 472] on span "Chọn HT Thanh Toán" at bounding box center [1300, 473] width 204 height 23
click at [1308, 495] on div "Tại văn phòng" at bounding box center [1299, 504] width 223 height 25
type input "0"
click at [841, 629] on span "[PERSON_NAME] và Giao hàng" at bounding box center [839, 624] width 147 height 17
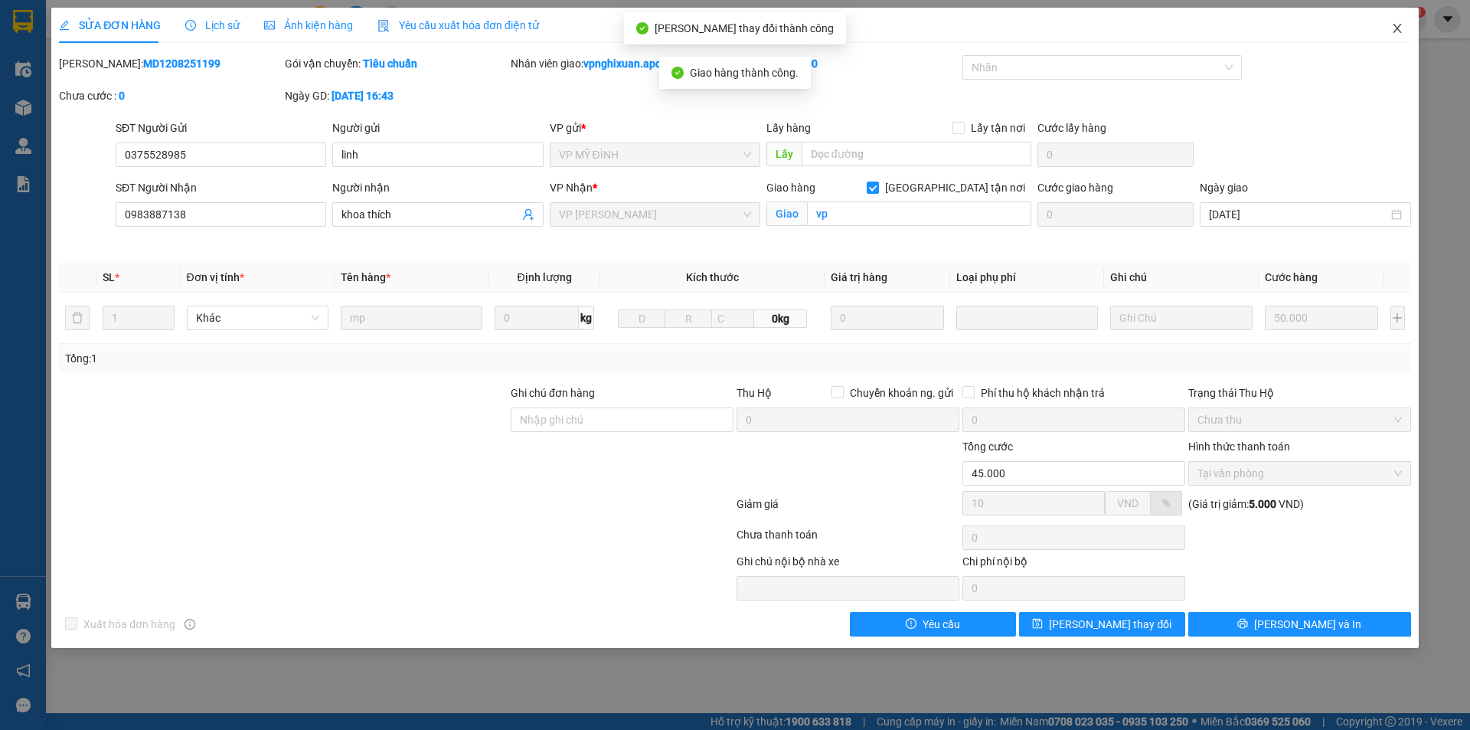
click at [1397, 21] on span "Close" at bounding box center [1397, 29] width 43 height 43
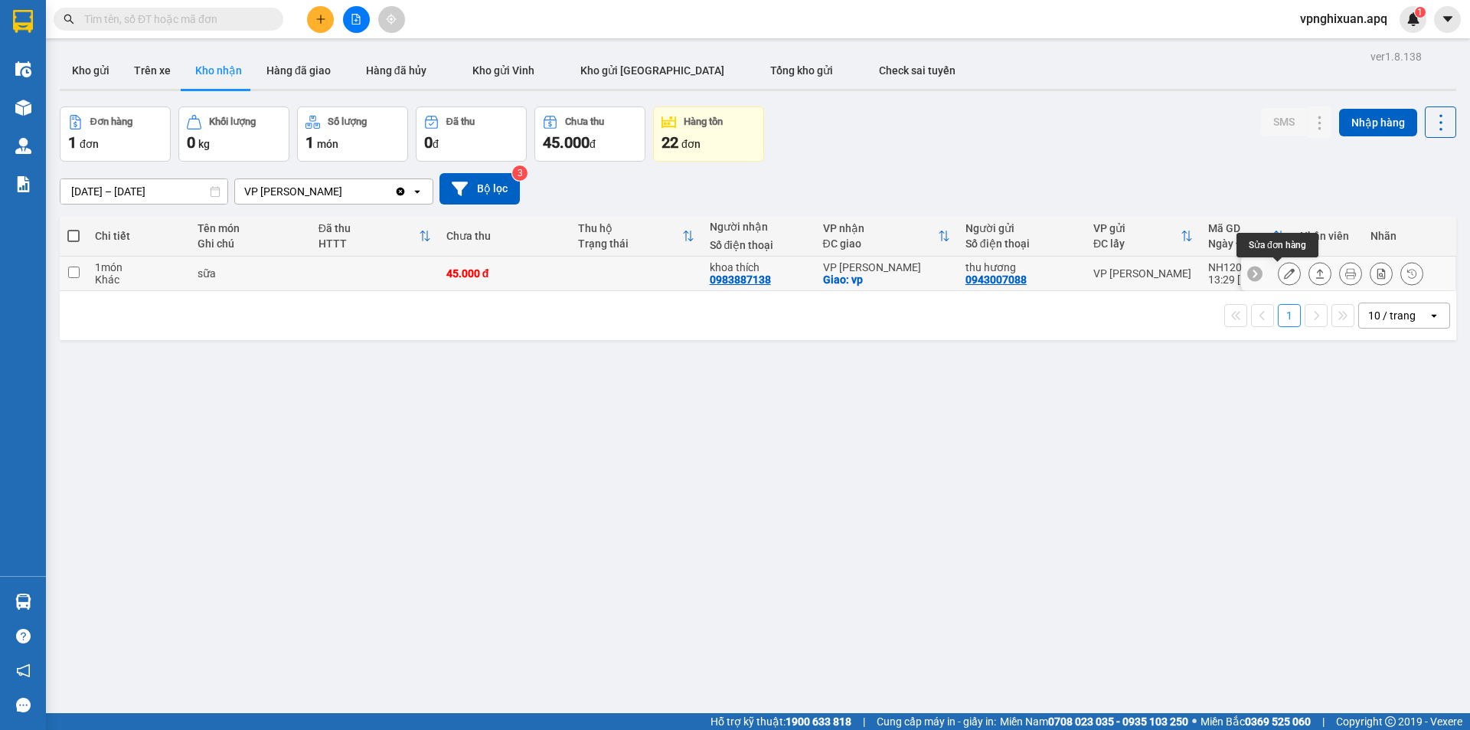
click at [1279, 275] on button at bounding box center [1289, 273] width 21 height 27
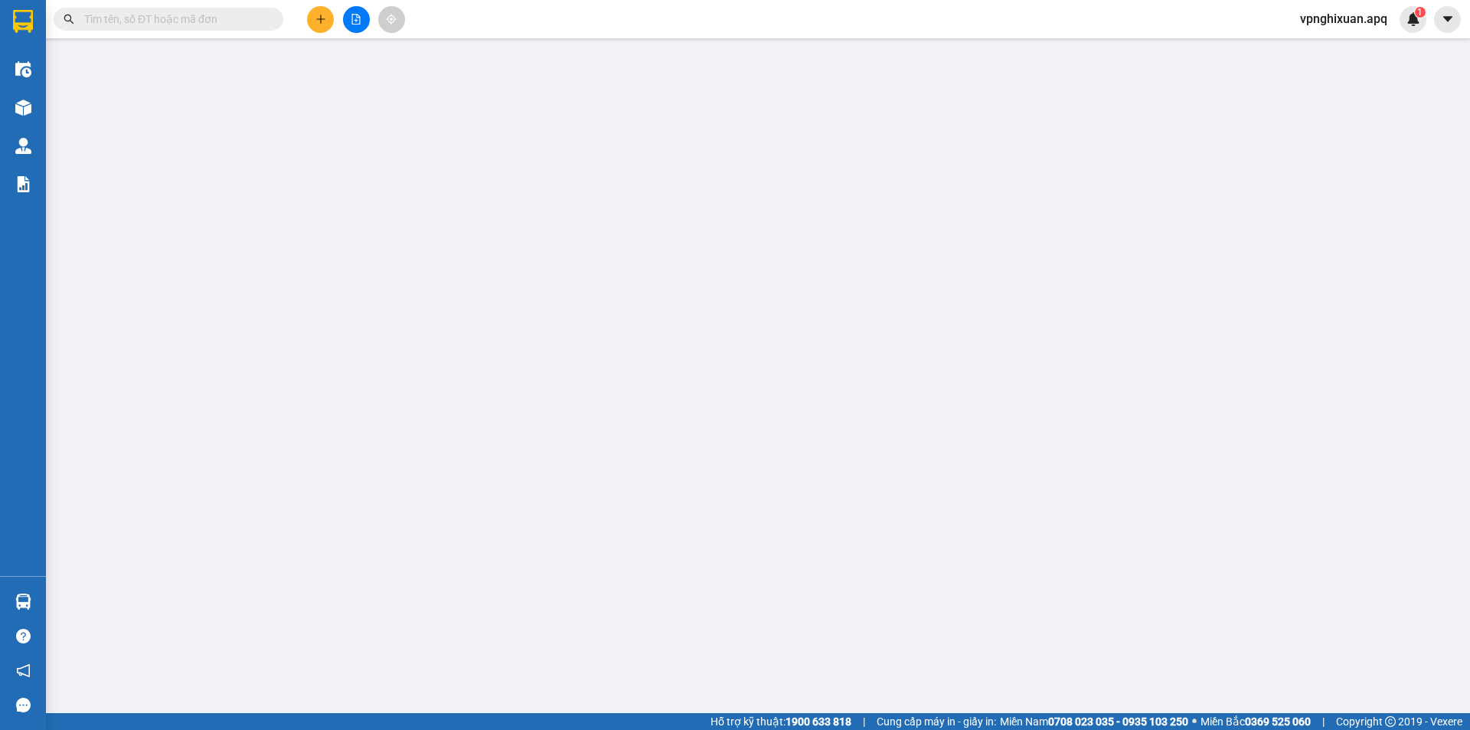
type input "0943007088"
type input "thu hương"
type input "0983887138"
type input "khoa thích"
checkbox input "true"
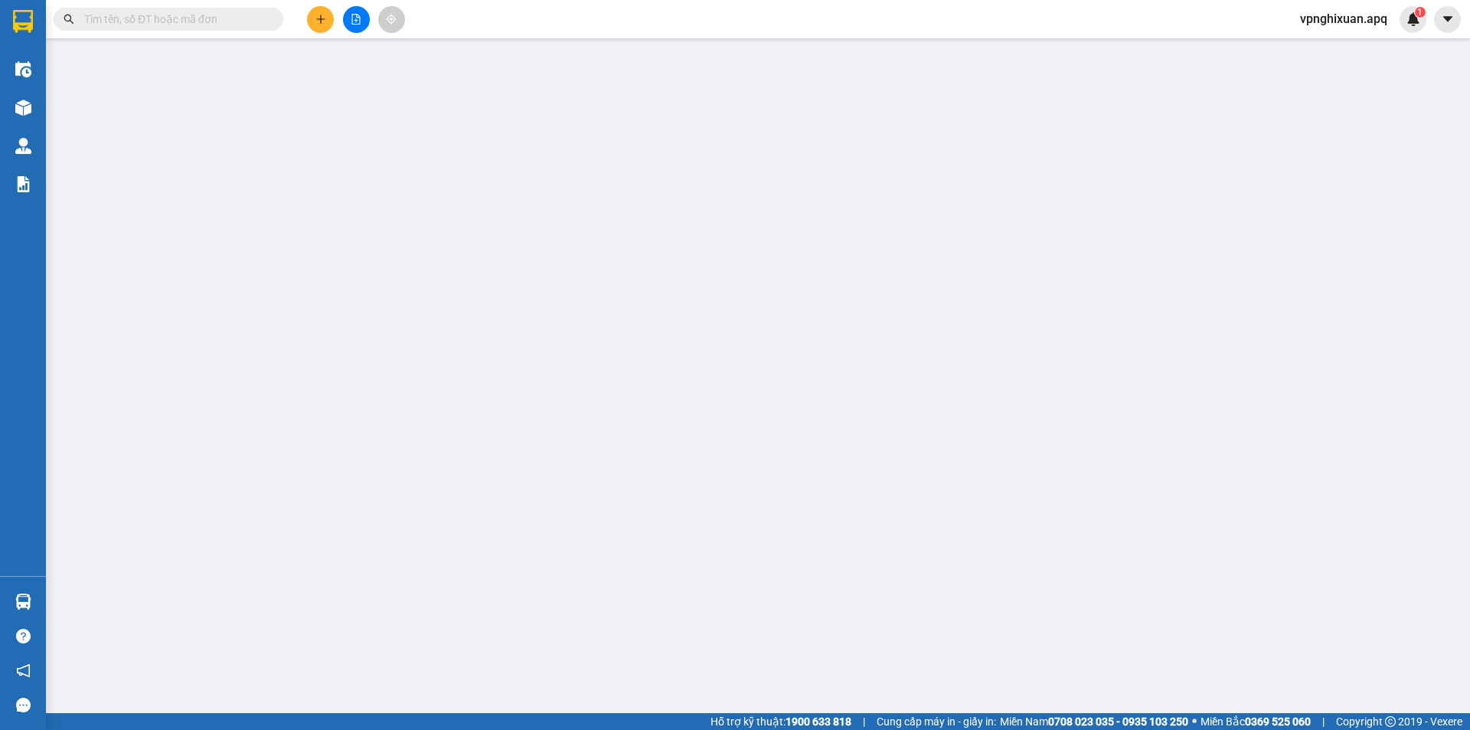
type input "vp"
type input "45.000"
type input "10"
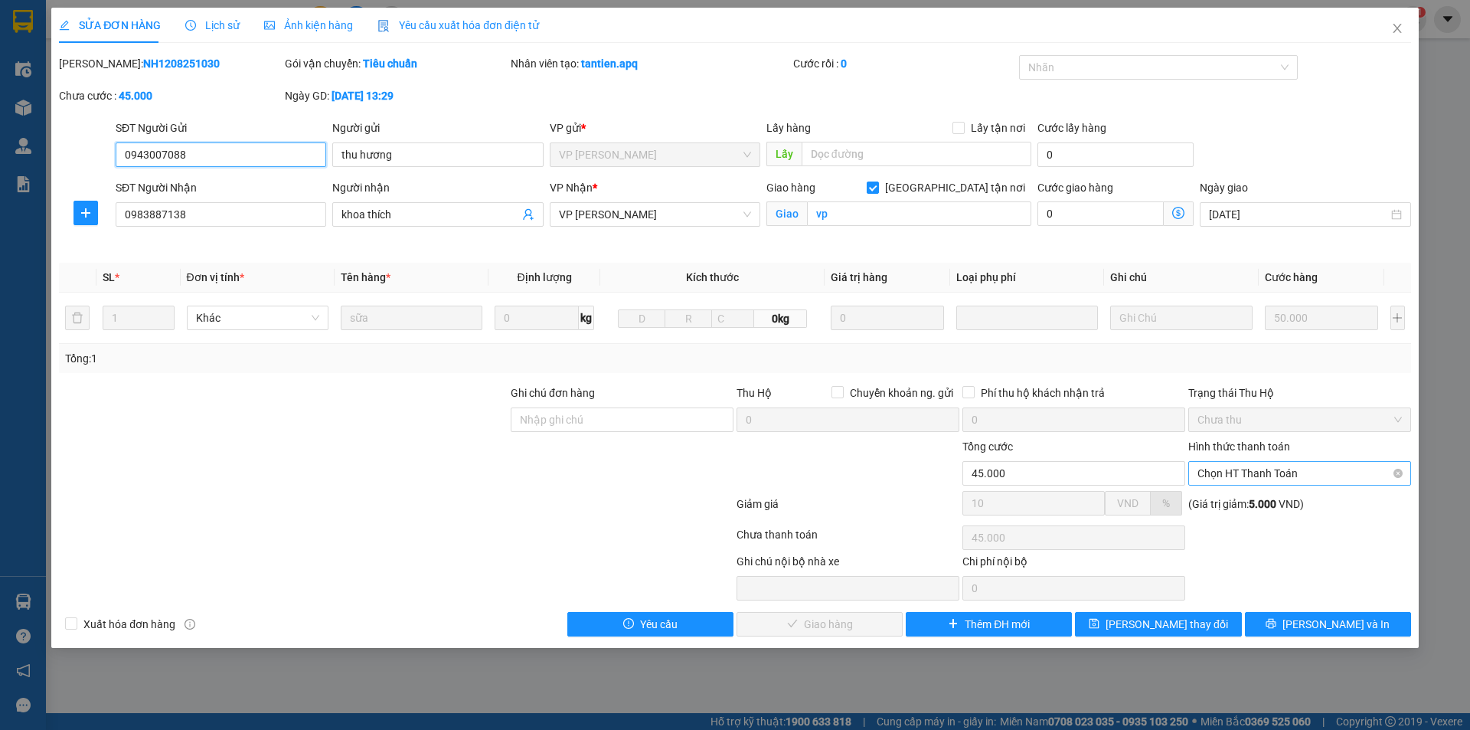
click at [1279, 479] on span "Chọn HT Thanh Toán" at bounding box center [1300, 473] width 204 height 23
click at [1279, 495] on div "Tại văn phòng" at bounding box center [1300, 503] width 204 height 17
type input "0"
click at [822, 621] on span "[PERSON_NAME] và Giao hàng" at bounding box center [839, 624] width 147 height 17
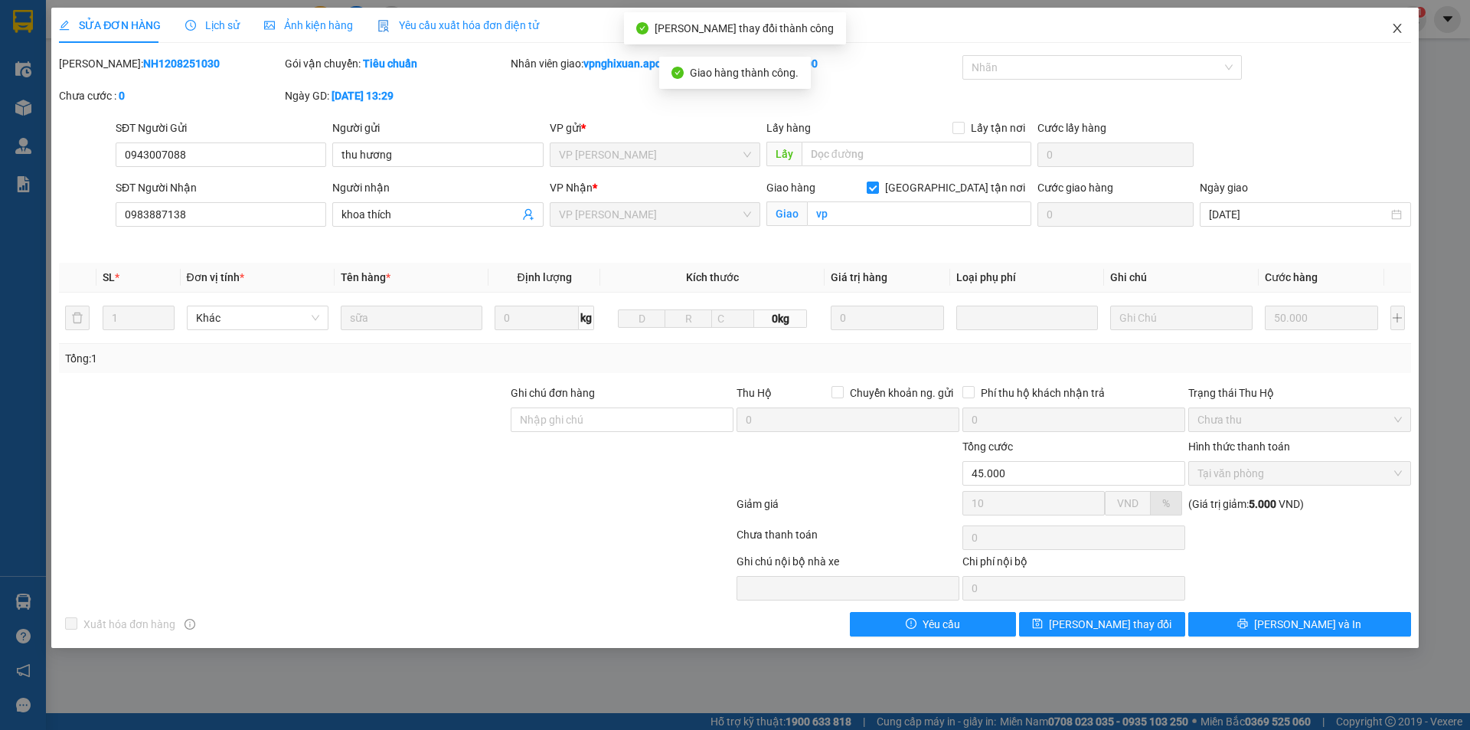
click at [1392, 23] on icon "close" at bounding box center [1397, 28] width 12 height 12
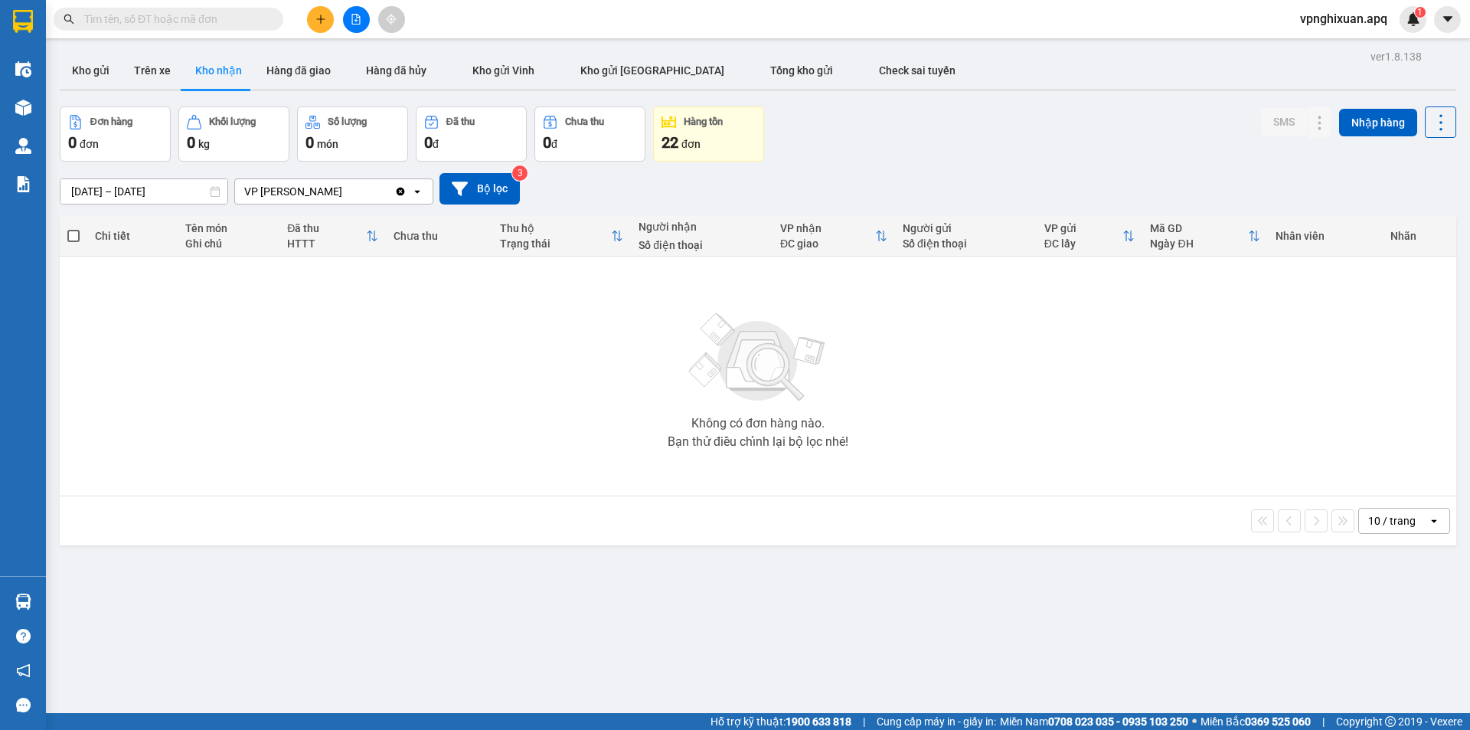
click at [692, 134] on div "22 đơn" at bounding box center [709, 142] width 94 height 21
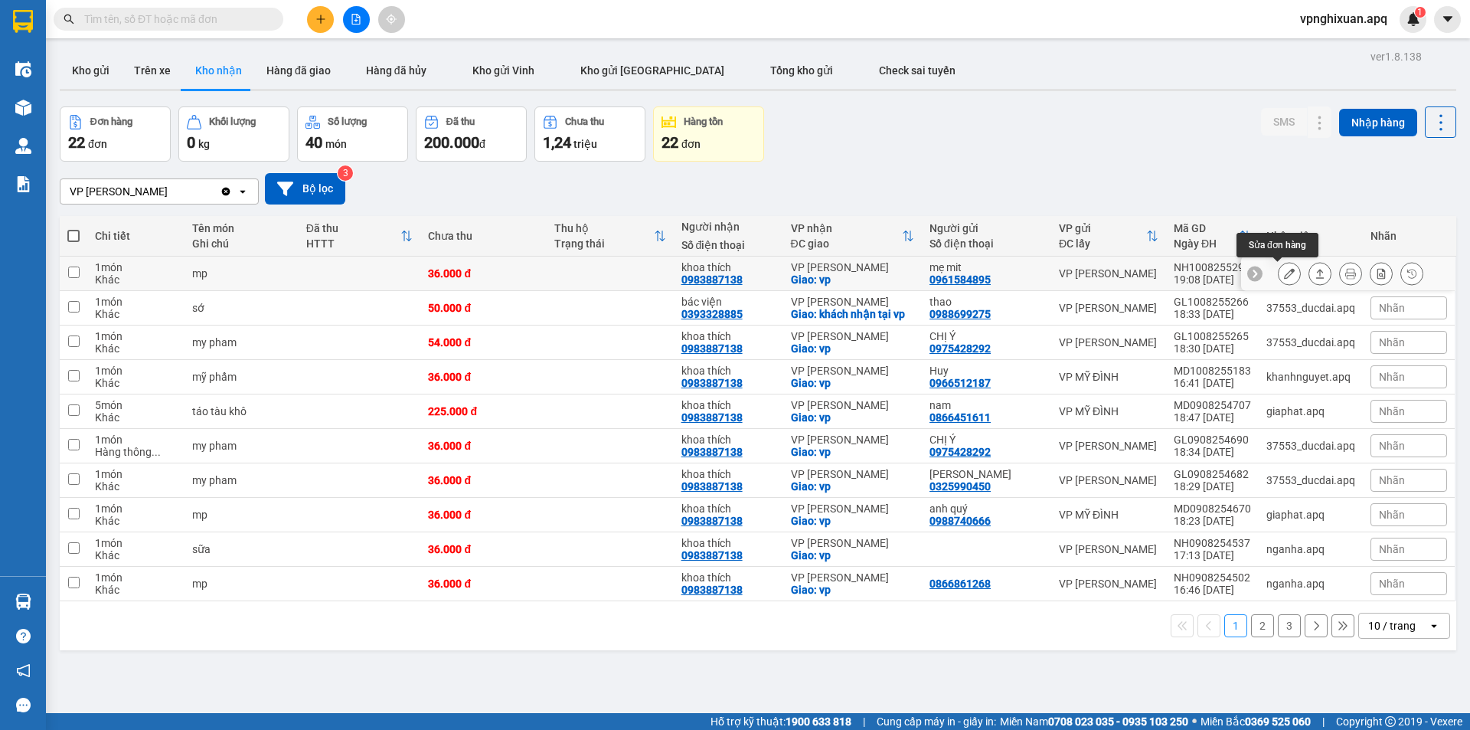
click at [1284, 273] on icon at bounding box center [1289, 273] width 11 height 11
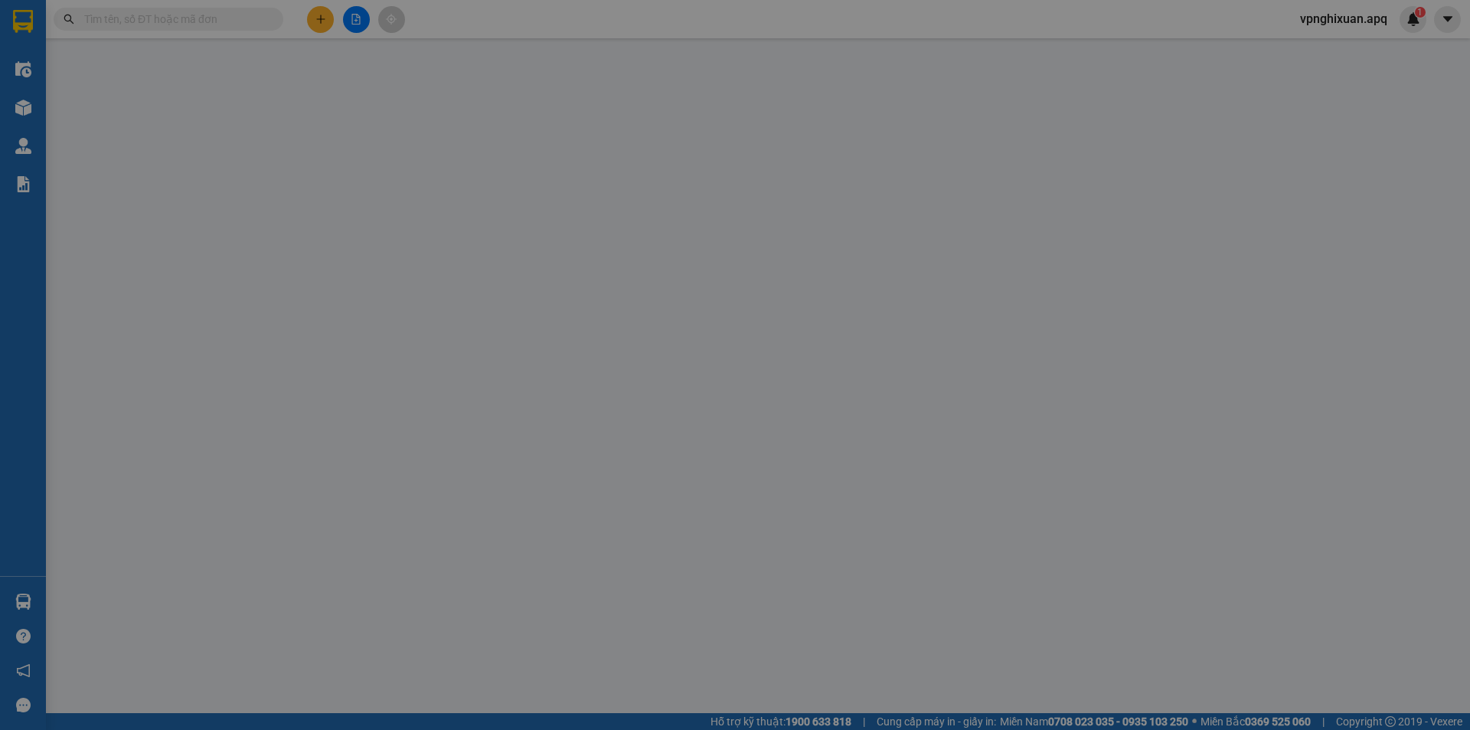
type input "0961584895"
type input "mẹ mit"
type input "0983887138"
type input "khoa thích"
checkbox input "true"
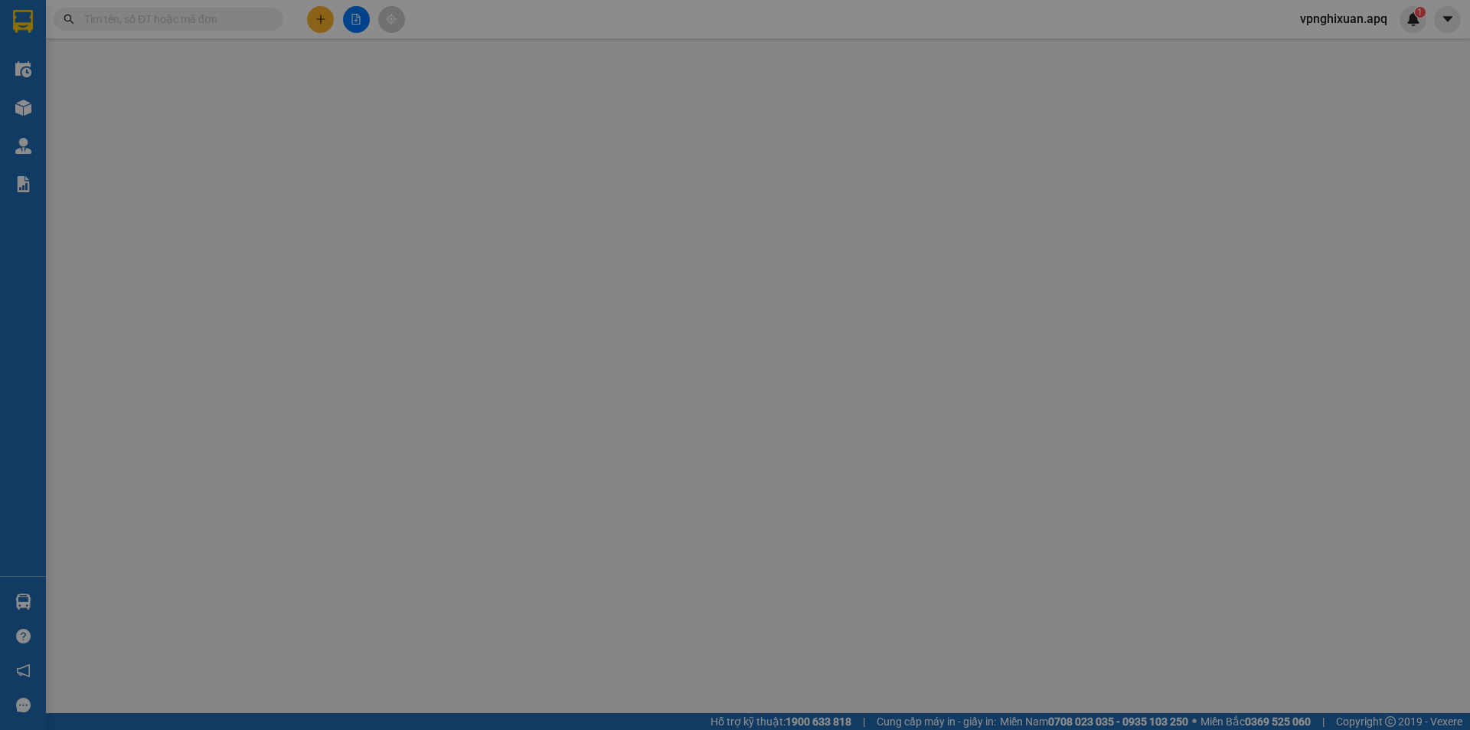
type input "vp"
type input "36.000"
type input "10"
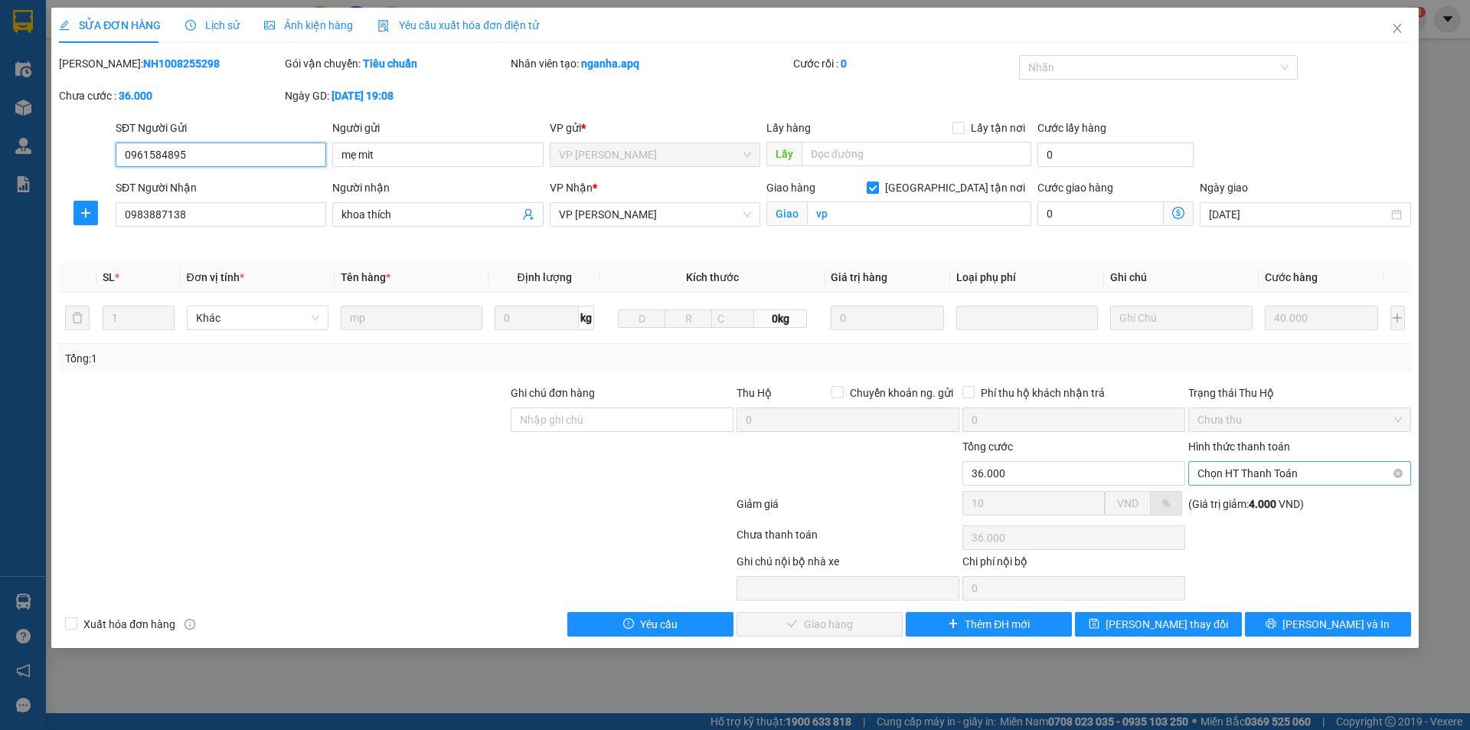
click at [1256, 471] on span "Chọn HT Thanh Toán" at bounding box center [1300, 473] width 204 height 23
drag, startPoint x: 1270, startPoint y: 512, endPoint x: 1254, endPoint y: 518, distance: 18.2
click at [1268, 511] on div "Tại văn phòng" at bounding box center [1300, 503] width 204 height 17
type input "0"
drag, startPoint x: 816, startPoint y: 626, endPoint x: 824, endPoint y: 597, distance: 30.3
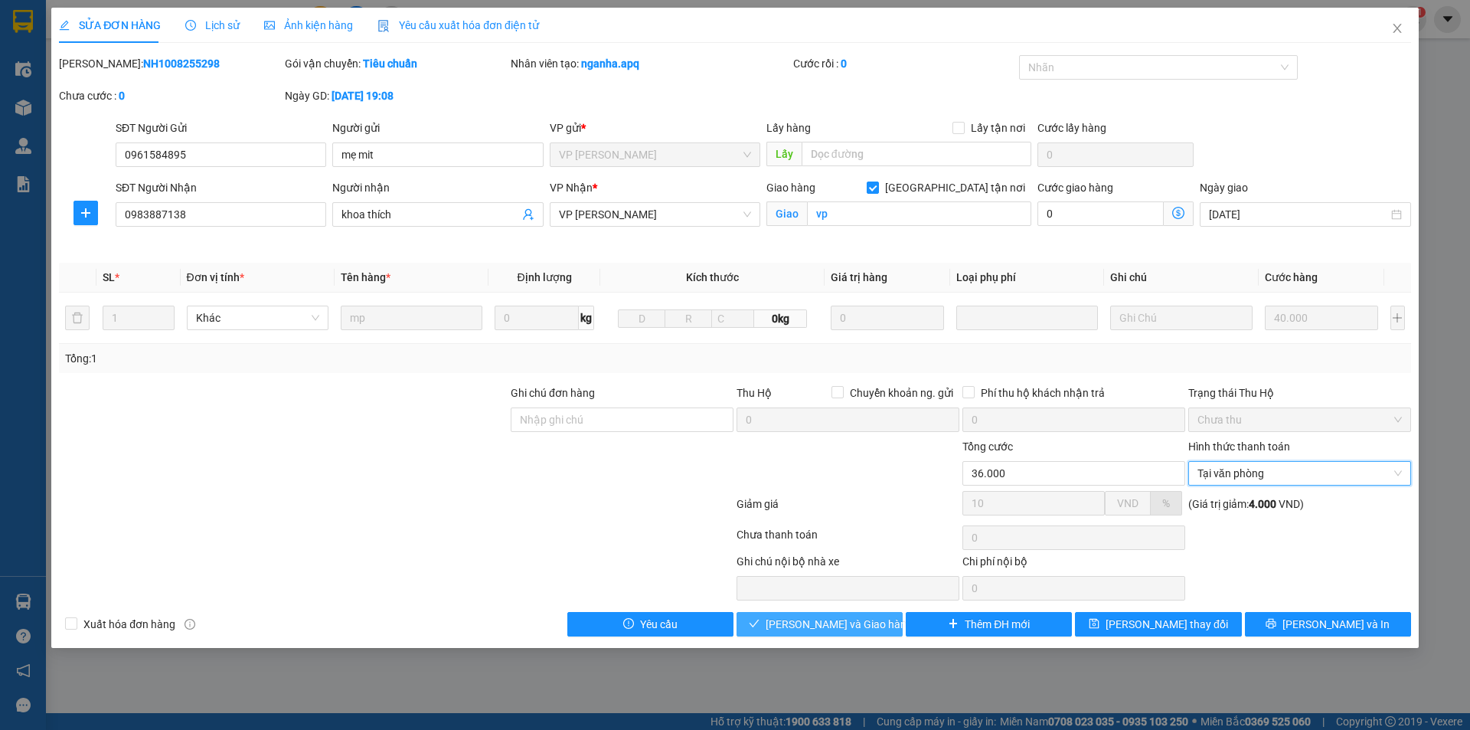
click at [818, 621] on span "[PERSON_NAME] và Giao hàng" at bounding box center [839, 624] width 147 height 17
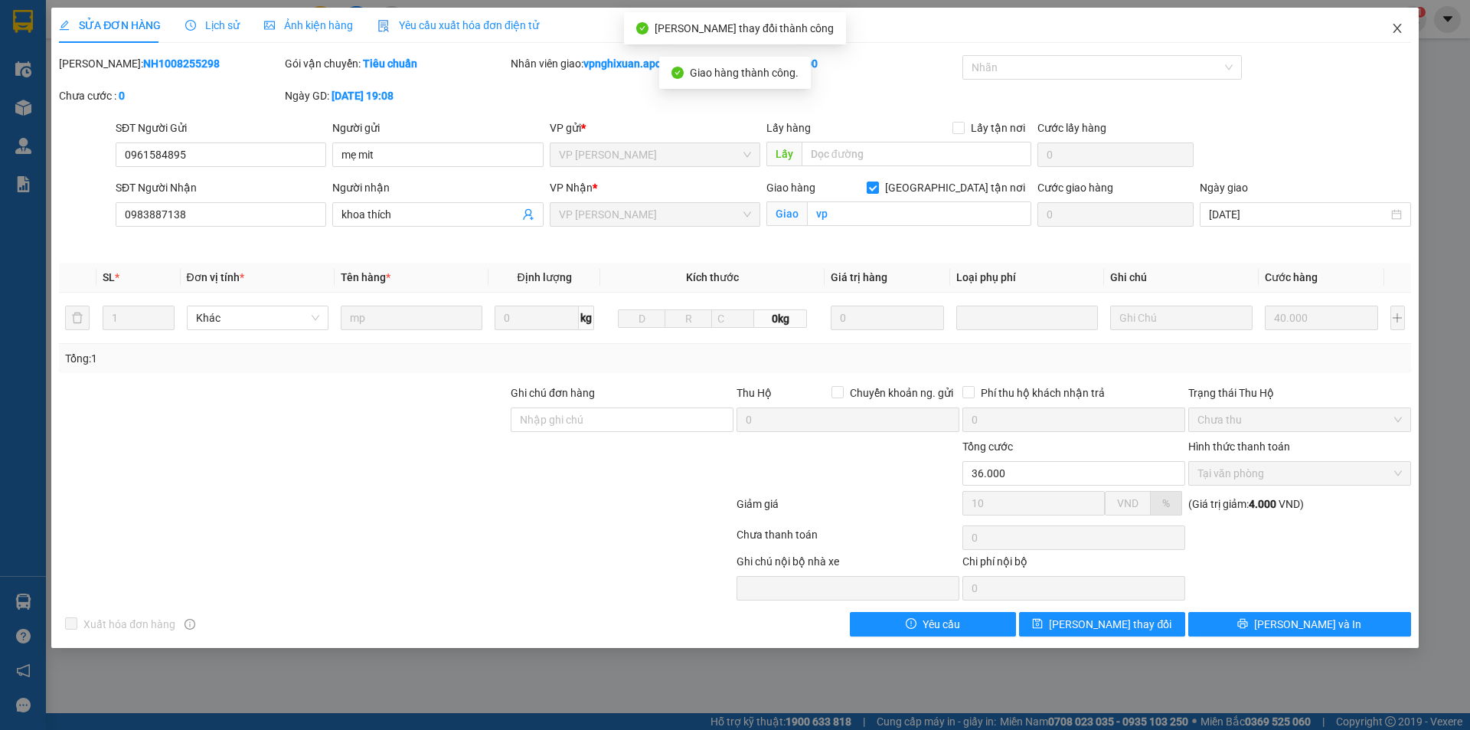
click at [1394, 24] on icon "close" at bounding box center [1397, 28] width 12 height 12
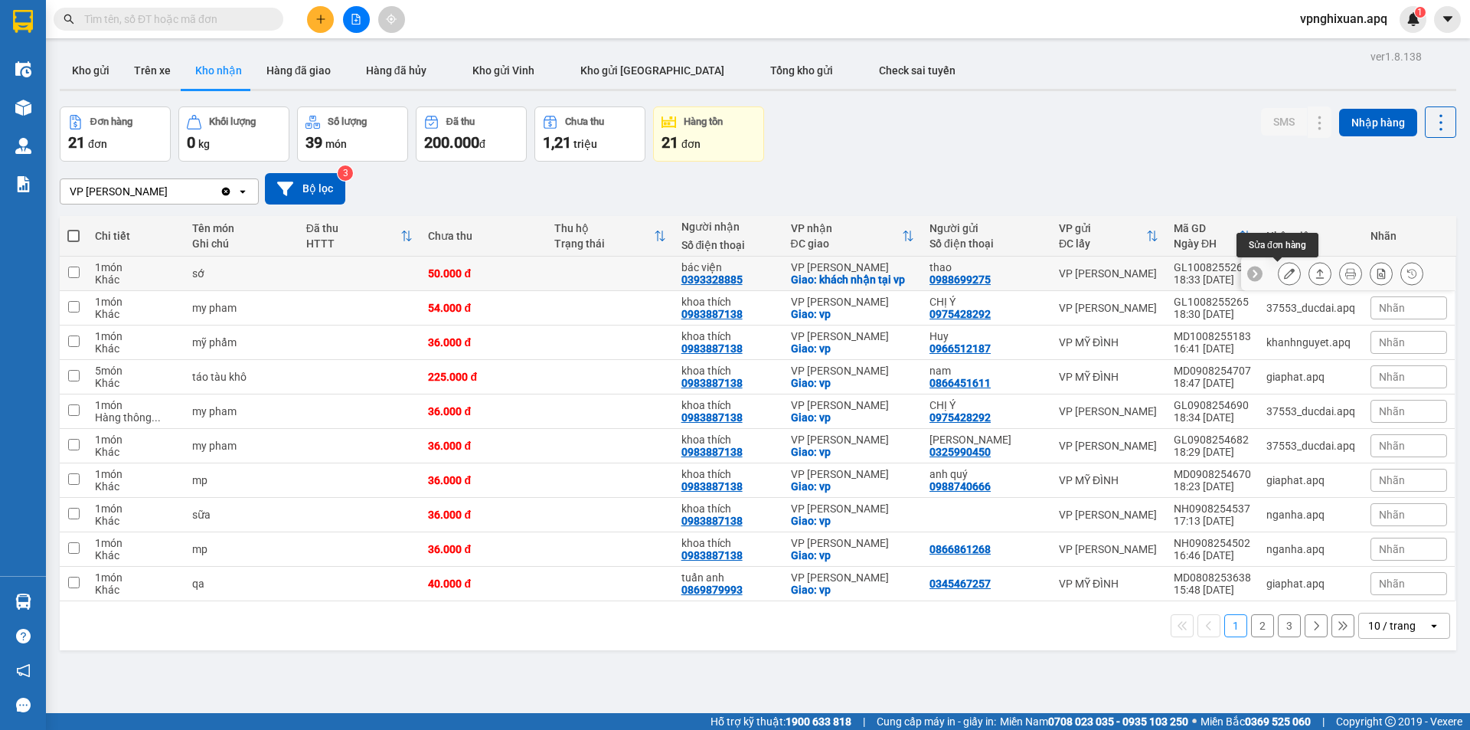
click at [1284, 273] on icon at bounding box center [1289, 273] width 11 height 11
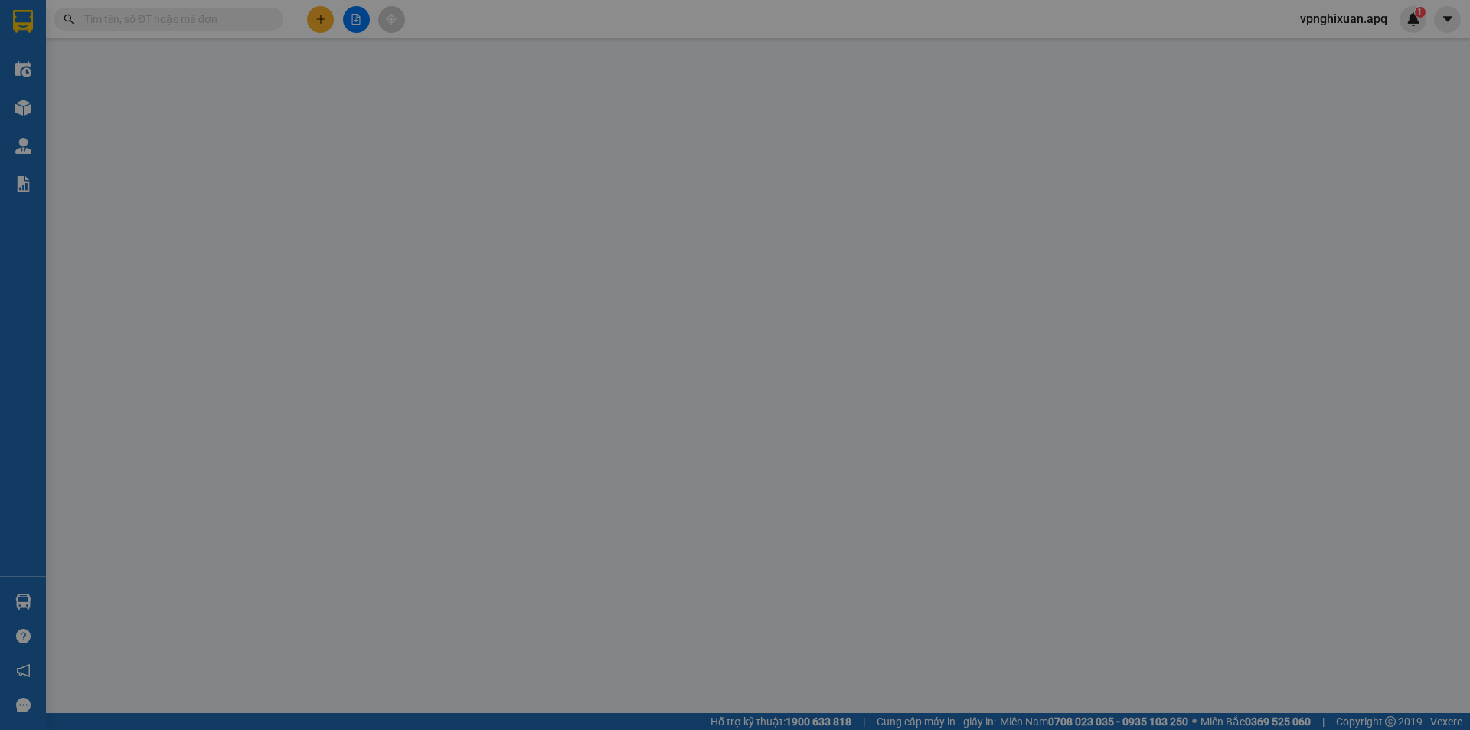
type input "0988699275"
type input "thao"
type input "0393328885"
type input "bác viện"
checkbox input "true"
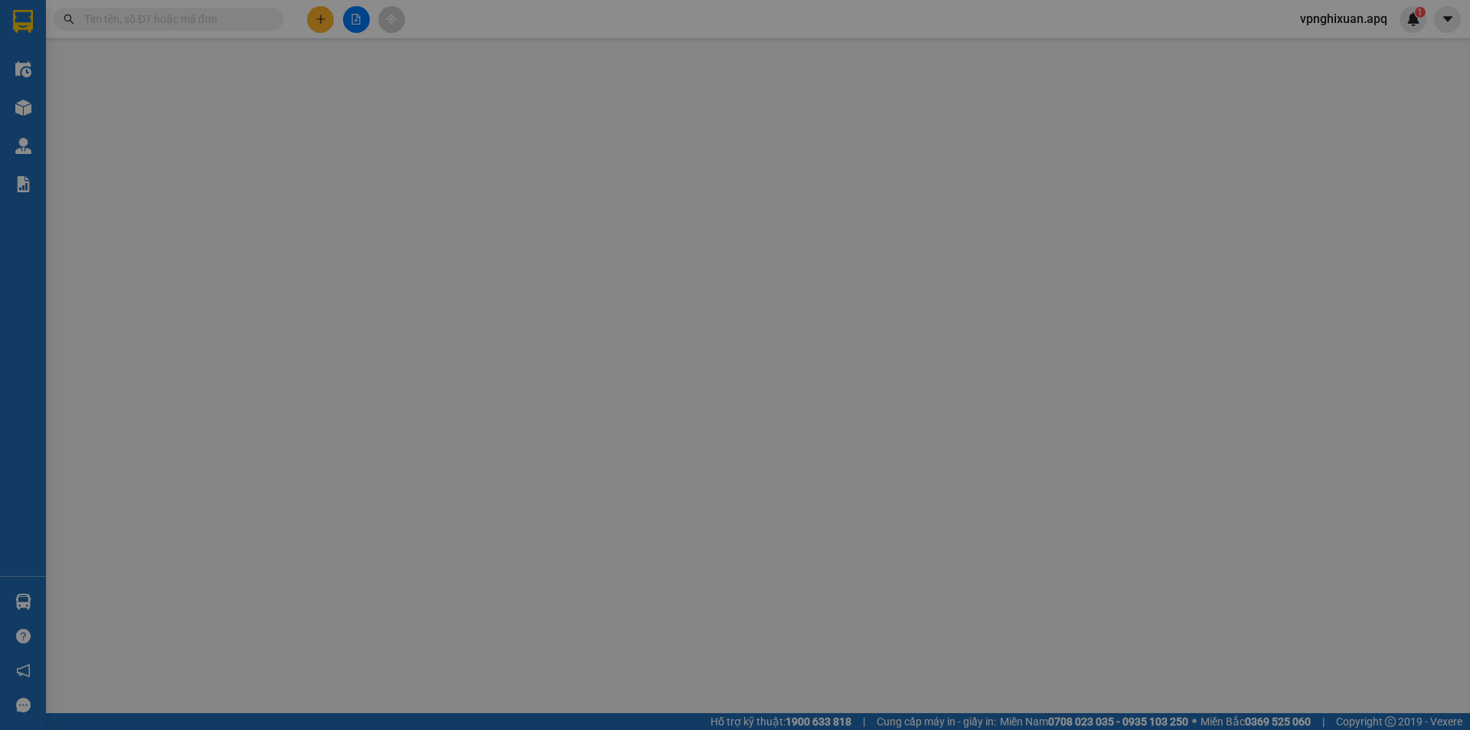
type input "khách nhận tại vp"
type input "50.000"
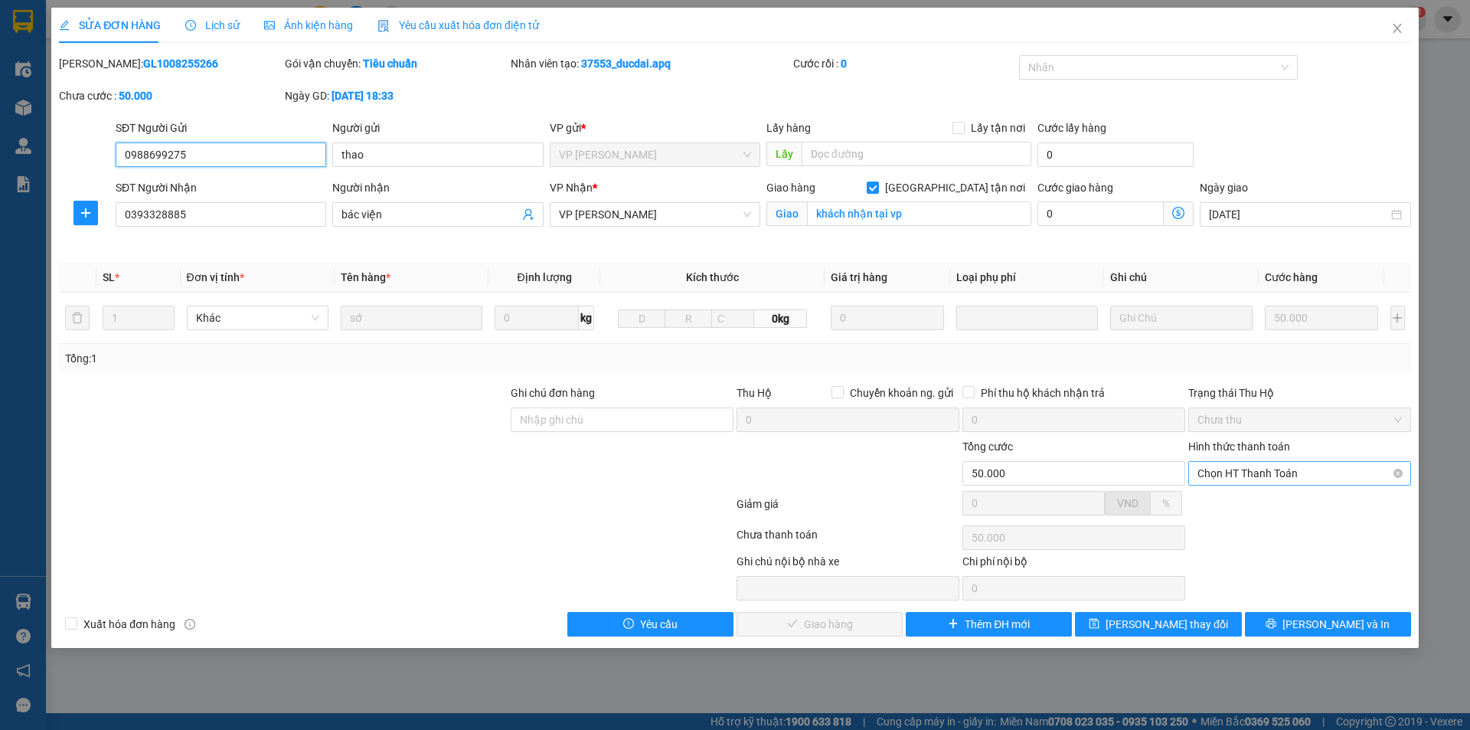
click at [1280, 469] on span "Chọn HT Thanh Toán" at bounding box center [1300, 473] width 204 height 23
click at [1261, 502] on div "Tại văn phòng" at bounding box center [1300, 503] width 204 height 17
type input "0"
click at [851, 626] on span "[PERSON_NAME] và Giao hàng" at bounding box center [839, 624] width 147 height 17
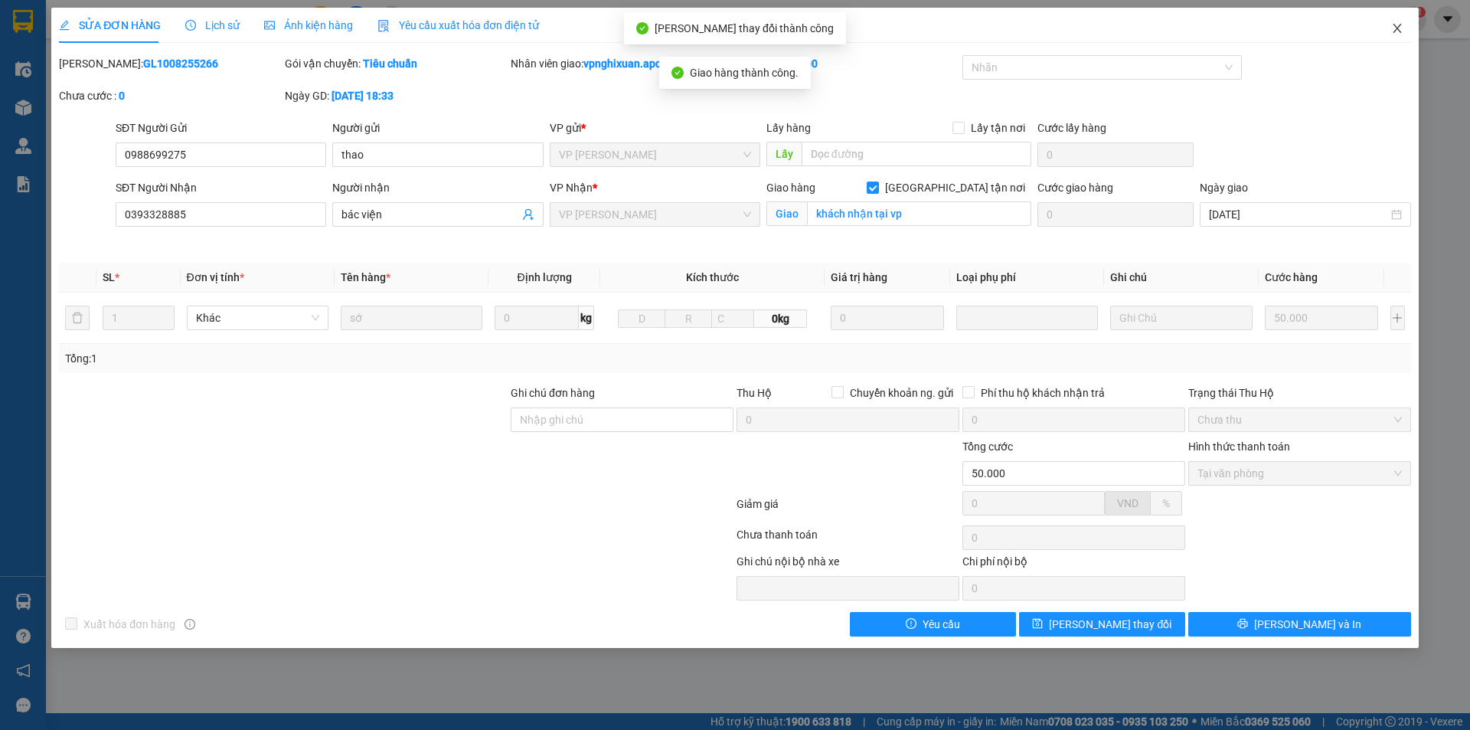
click at [1401, 25] on icon "close" at bounding box center [1397, 28] width 12 height 12
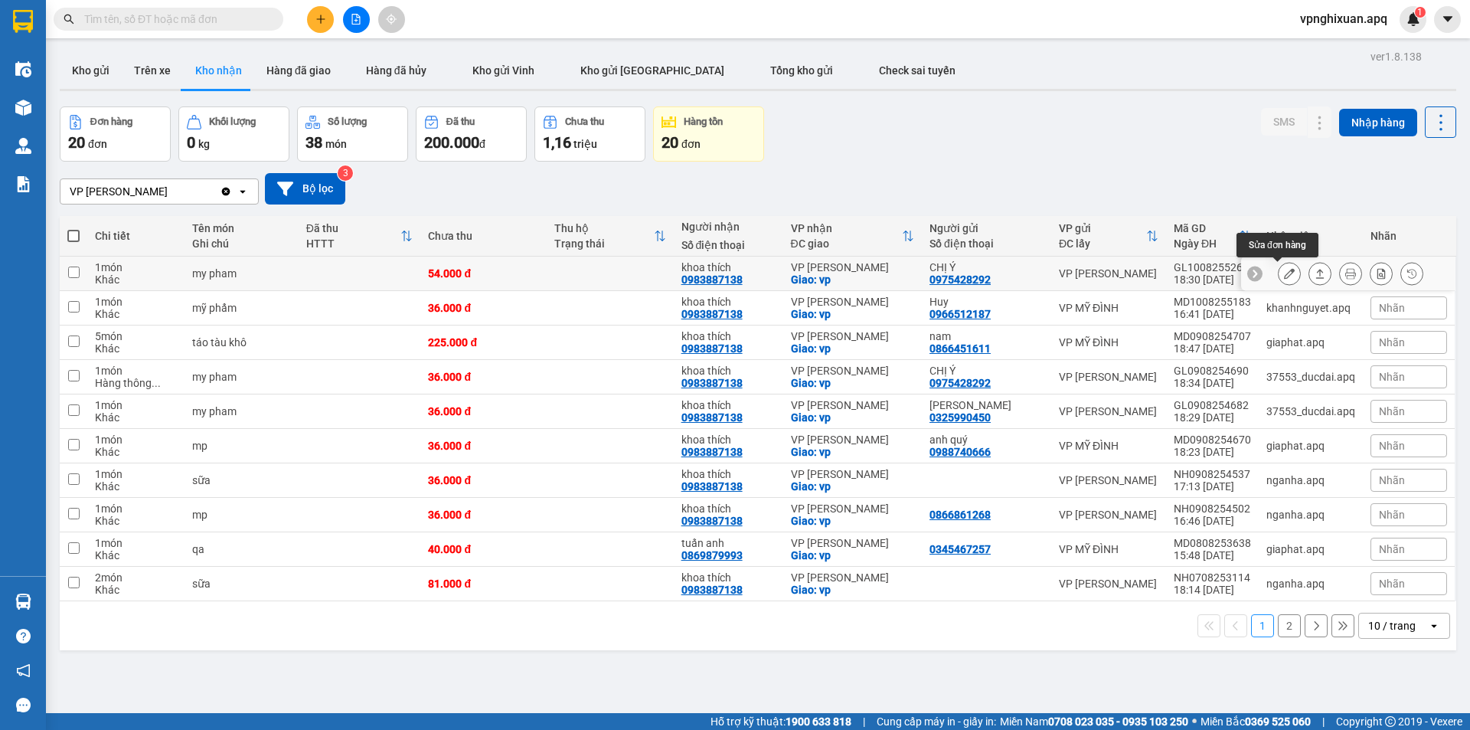
click at [1279, 266] on button at bounding box center [1289, 273] width 21 height 27
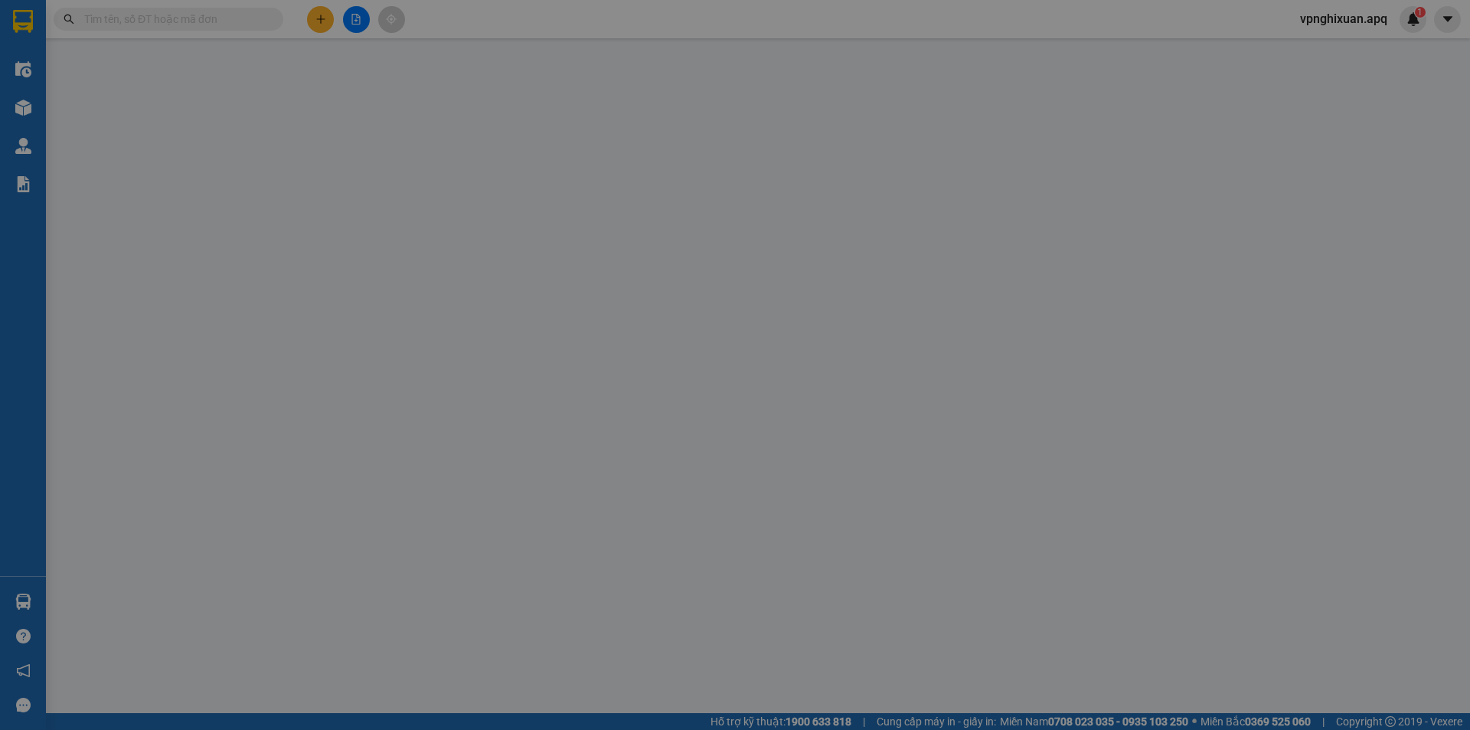
type input "0975428292"
type input "CHỊ Ý"
type input "0983887138"
type input "khoa thích"
checkbox input "true"
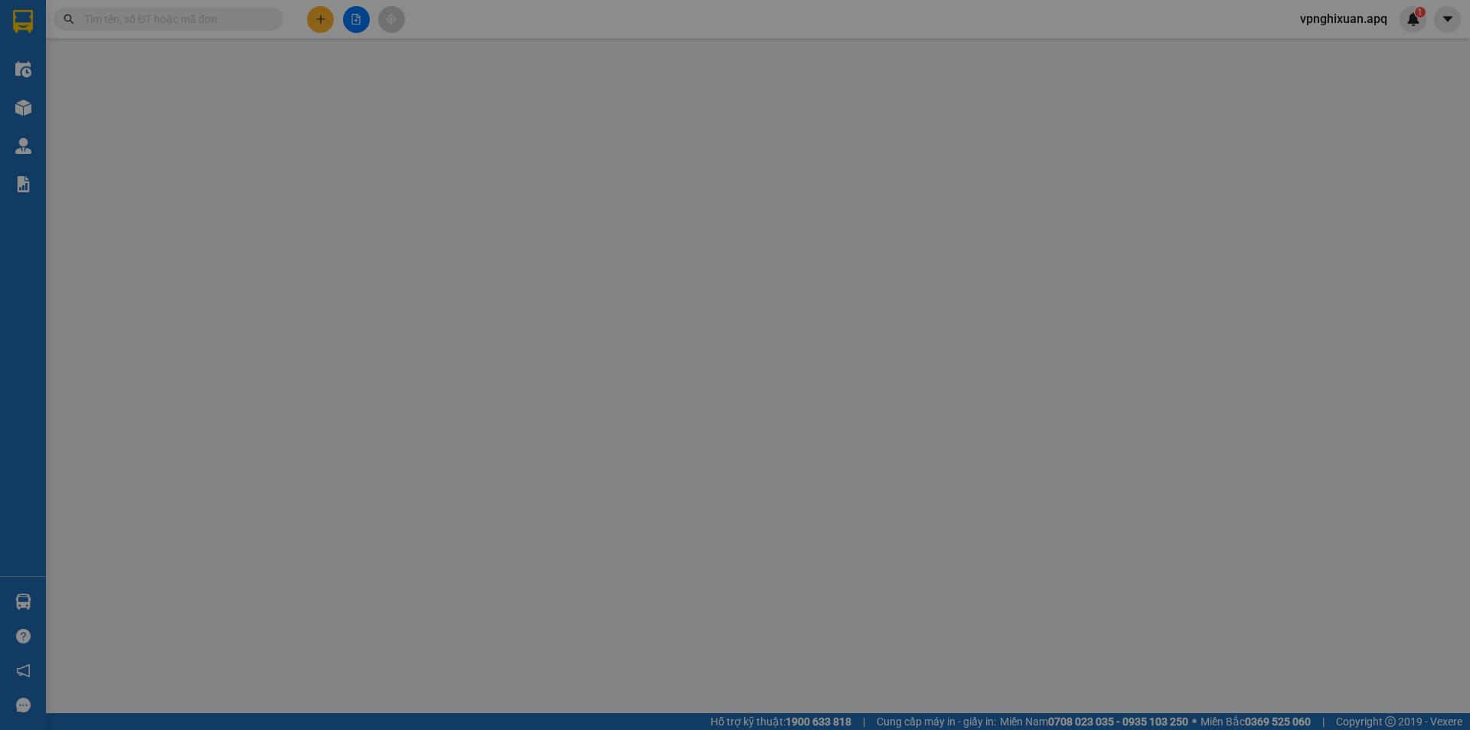
type input "vp"
type input "54.000"
type input "10"
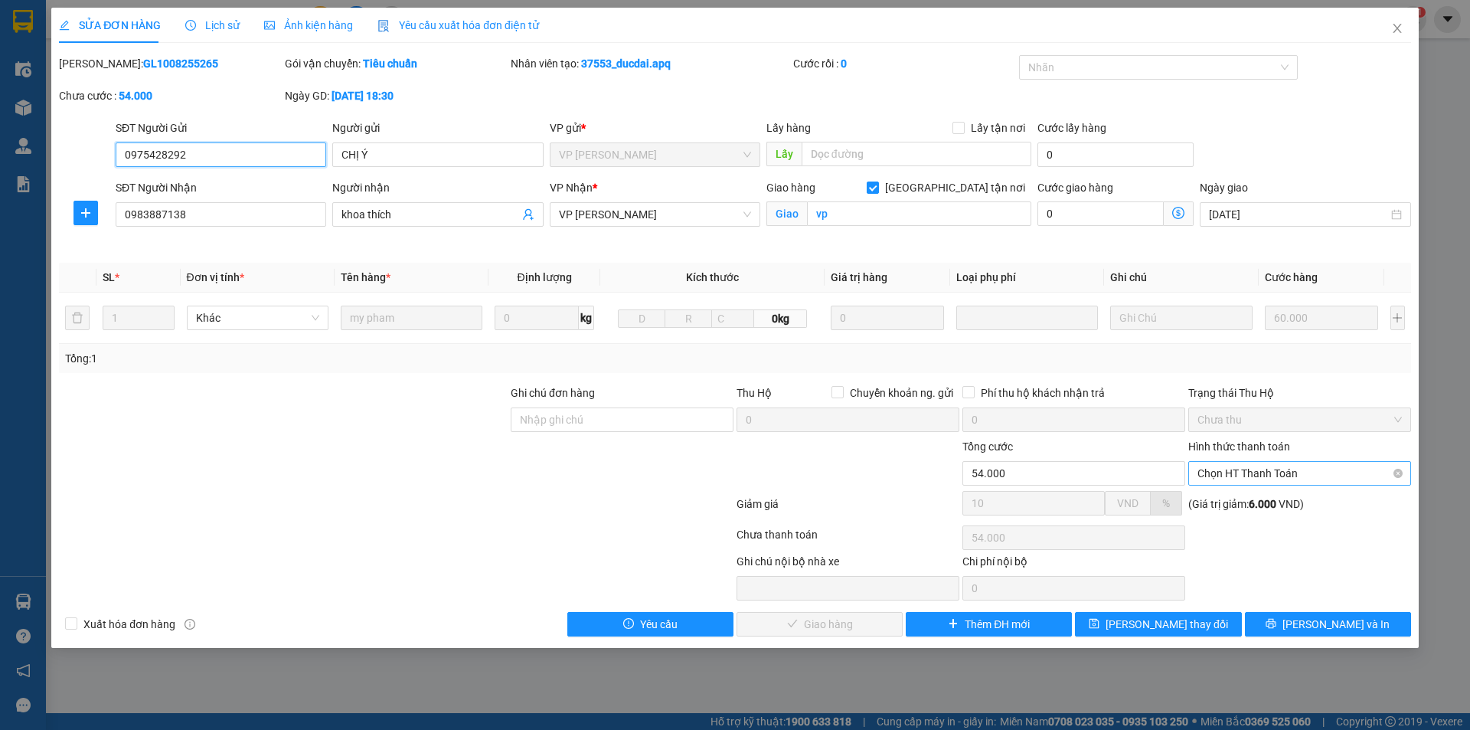
click at [1293, 473] on span "Chọn HT Thanh Toán" at bounding box center [1300, 473] width 204 height 23
click at [1289, 507] on div "Tại văn phòng" at bounding box center [1300, 503] width 204 height 17
type input "0"
click at [818, 628] on span "[PERSON_NAME] và Giao hàng" at bounding box center [839, 624] width 147 height 17
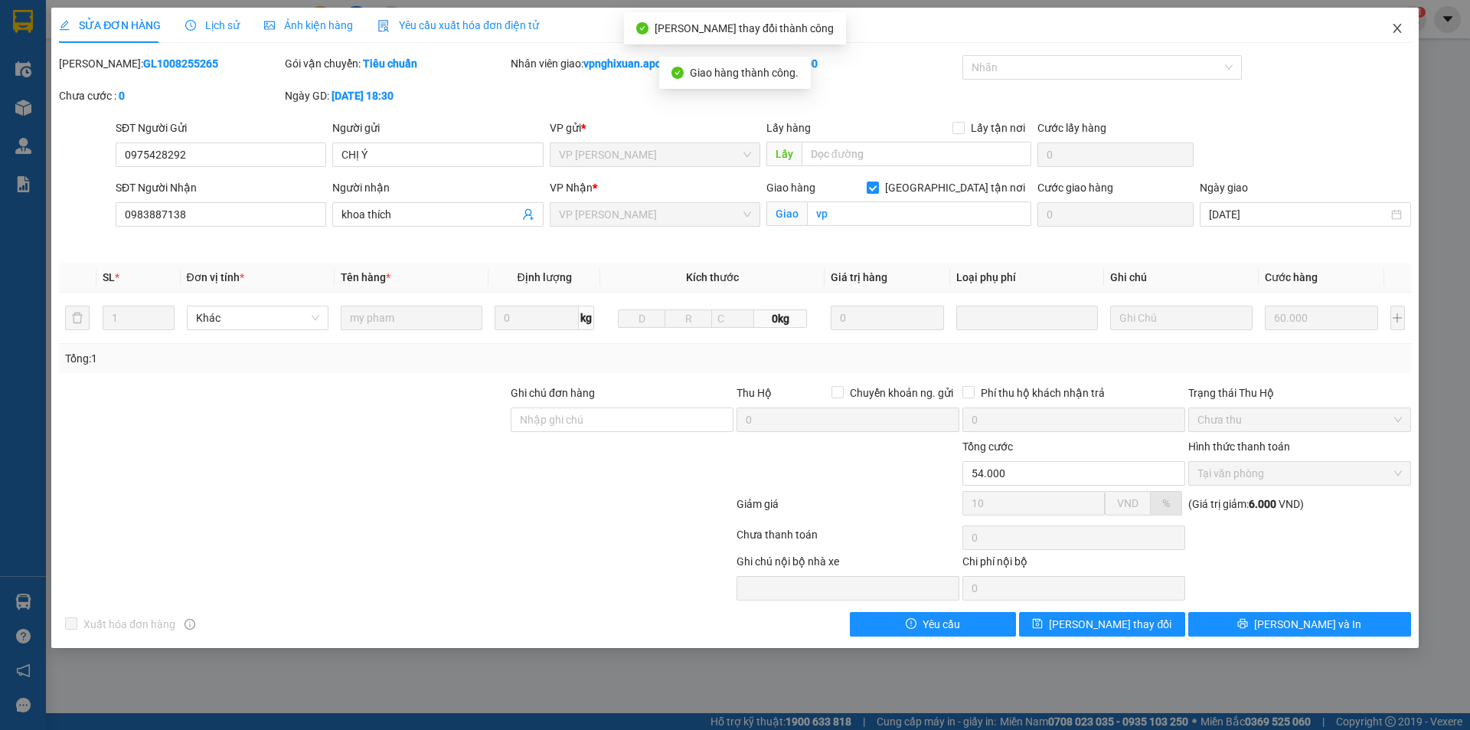
click at [1396, 22] on span "Close" at bounding box center [1397, 29] width 43 height 43
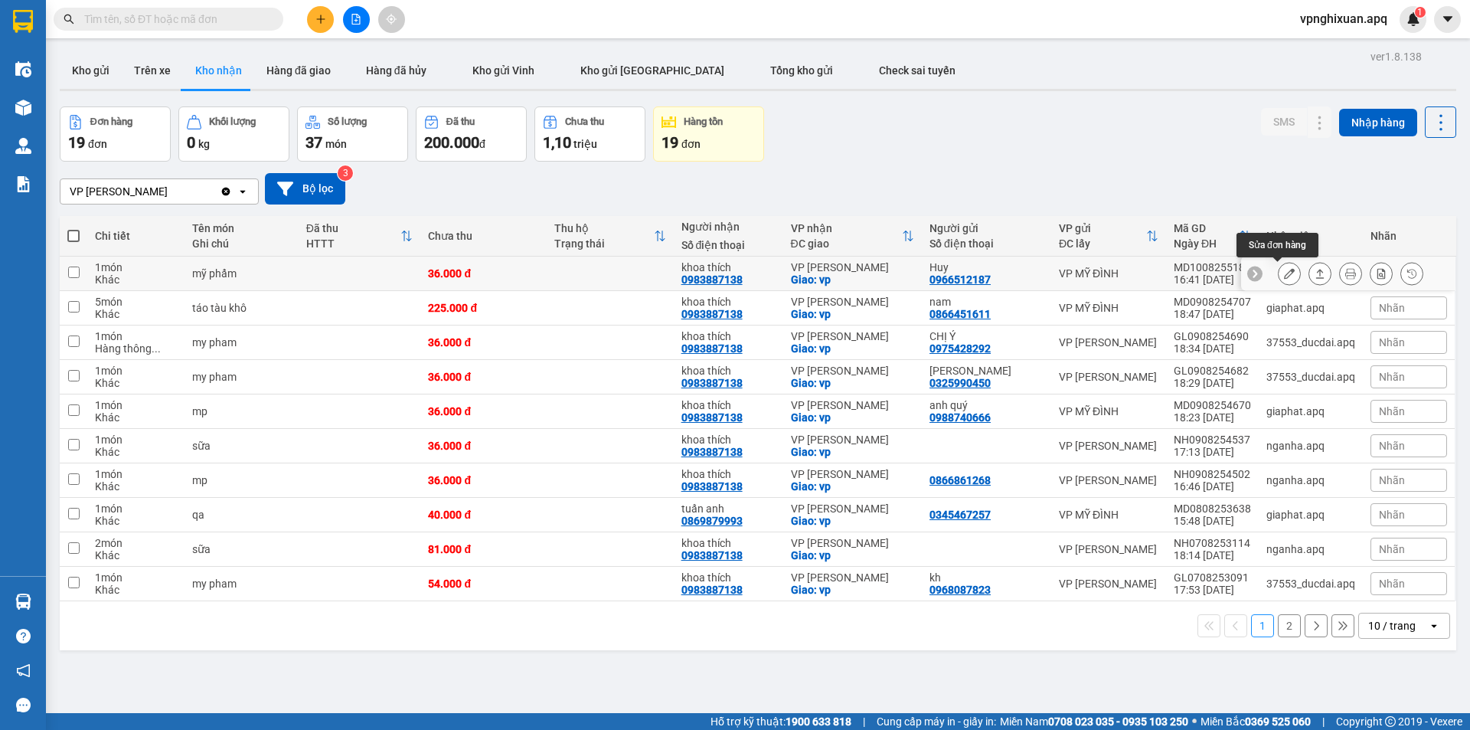
click at [1284, 273] on icon at bounding box center [1289, 273] width 11 height 11
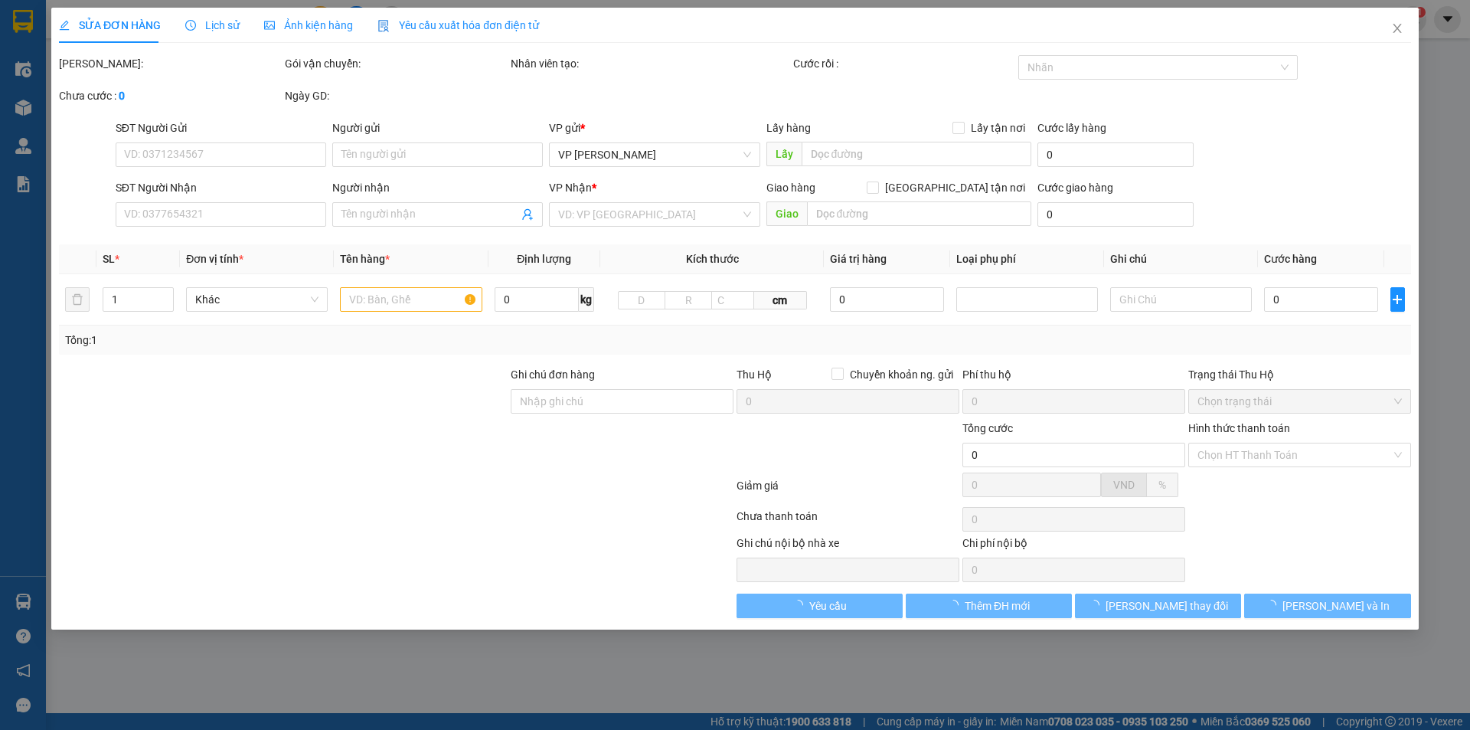
type input "0966512187"
type input "Huy"
type input "0983887138"
type input "khoa thích"
checkbox input "true"
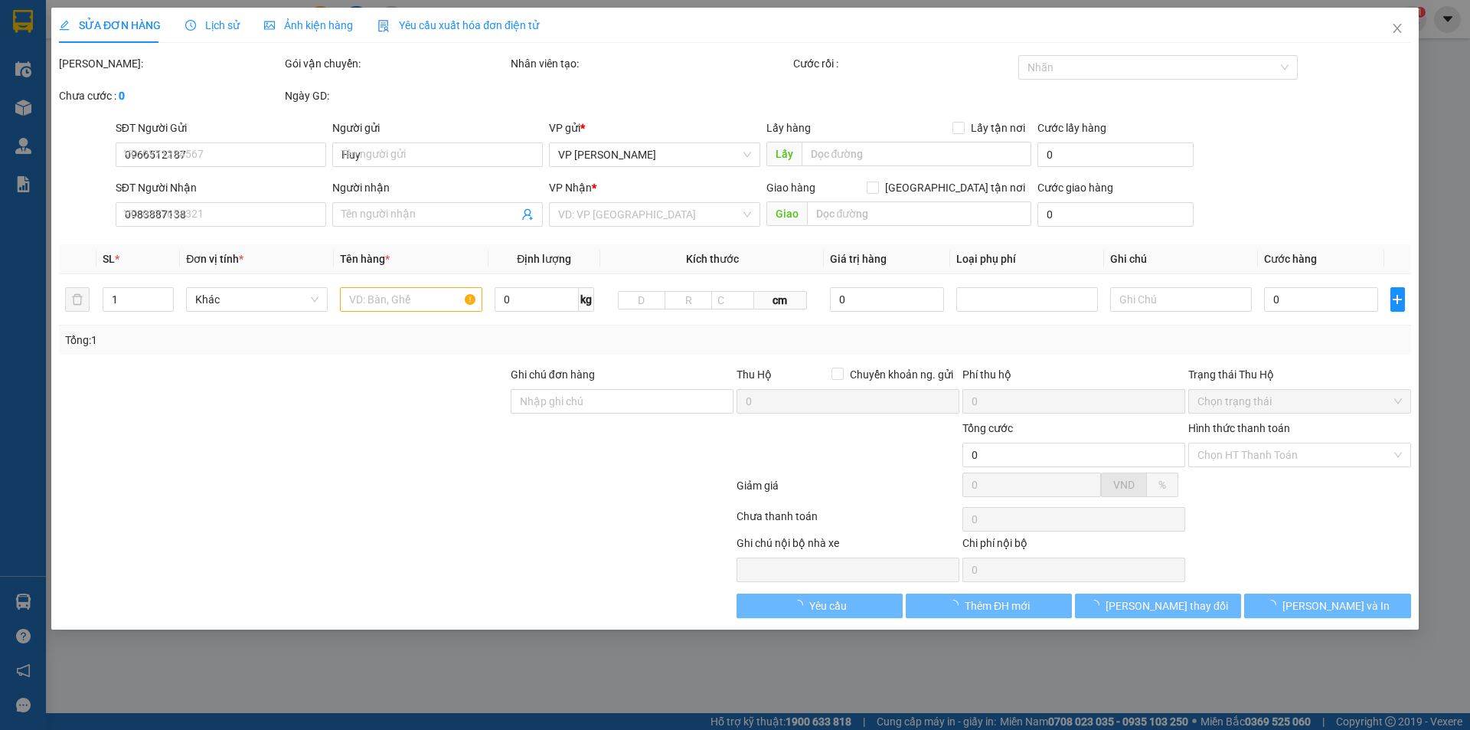
type input "vp"
type input "36.000"
type input "10"
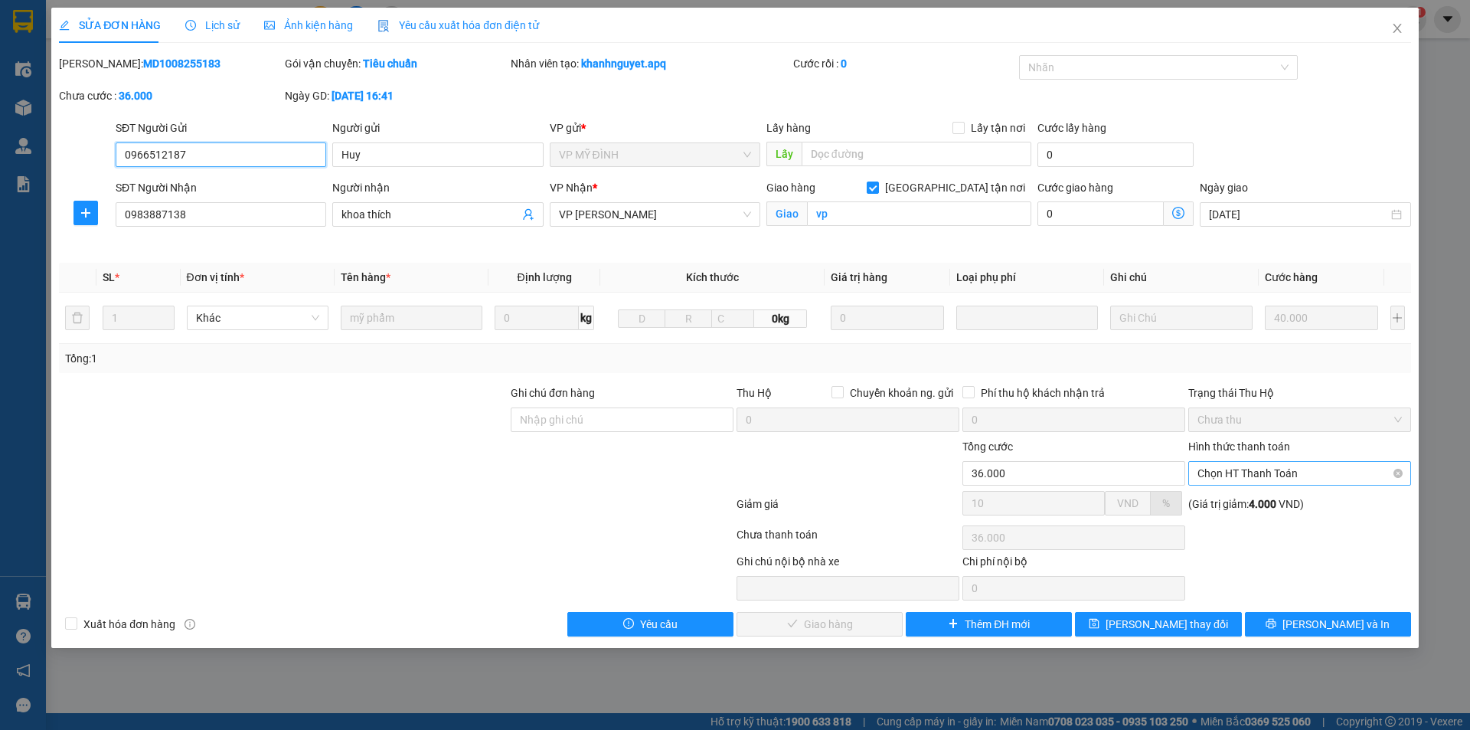
click at [1292, 473] on span "Chọn HT Thanh Toán" at bounding box center [1300, 473] width 204 height 23
drag, startPoint x: 1292, startPoint y: 483, endPoint x: 1232, endPoint y: 530, distance: 75.8
click at [1292, 505] on div "Tại văn phòng" at bounding box center [1300, 503] width 204 height 17
type input "0"
click at [856, 623] on span "[PERSON_NAME] và Giao hàng" at bounding box center [839, 624] width 147 height 17
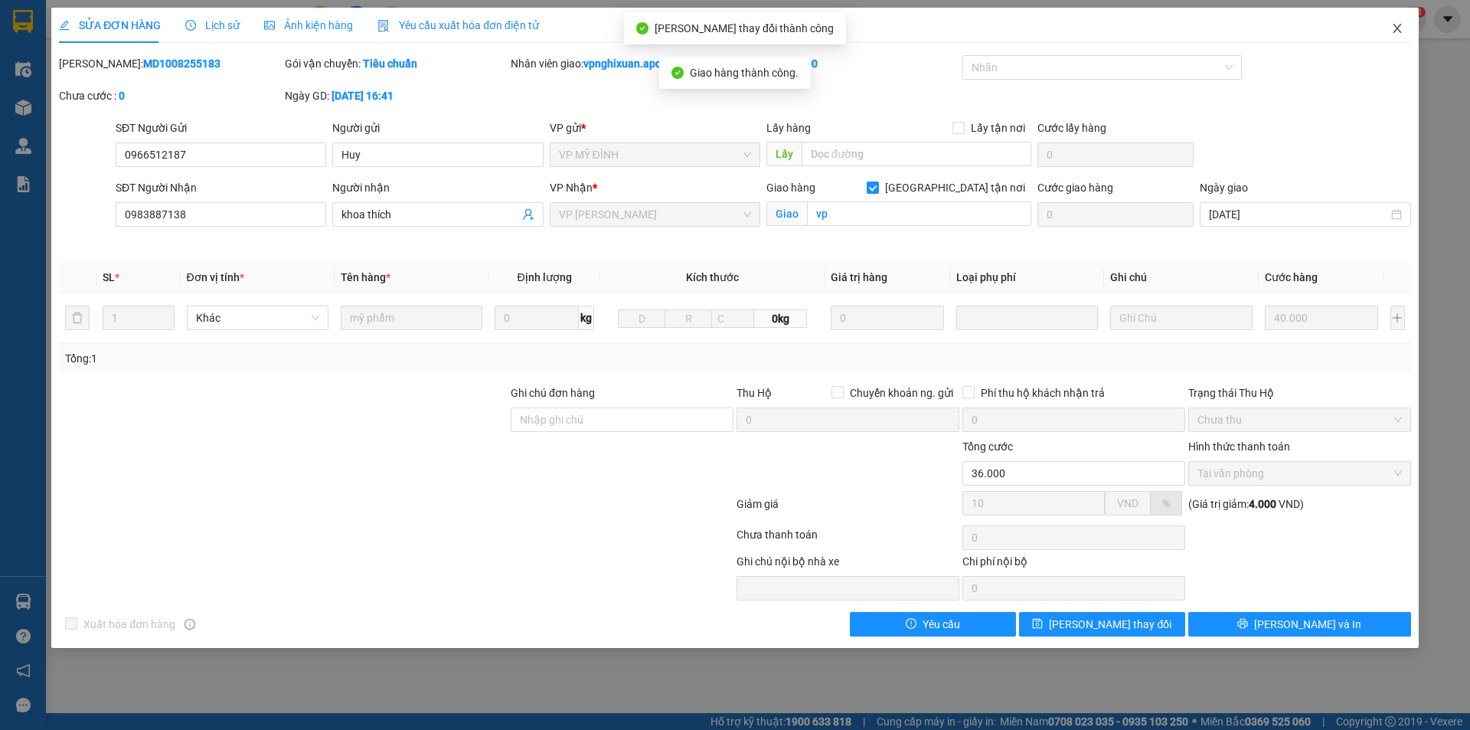
click at [1399, 28] on icon "close" at bounding box center [1397, 28] width 12 height 12
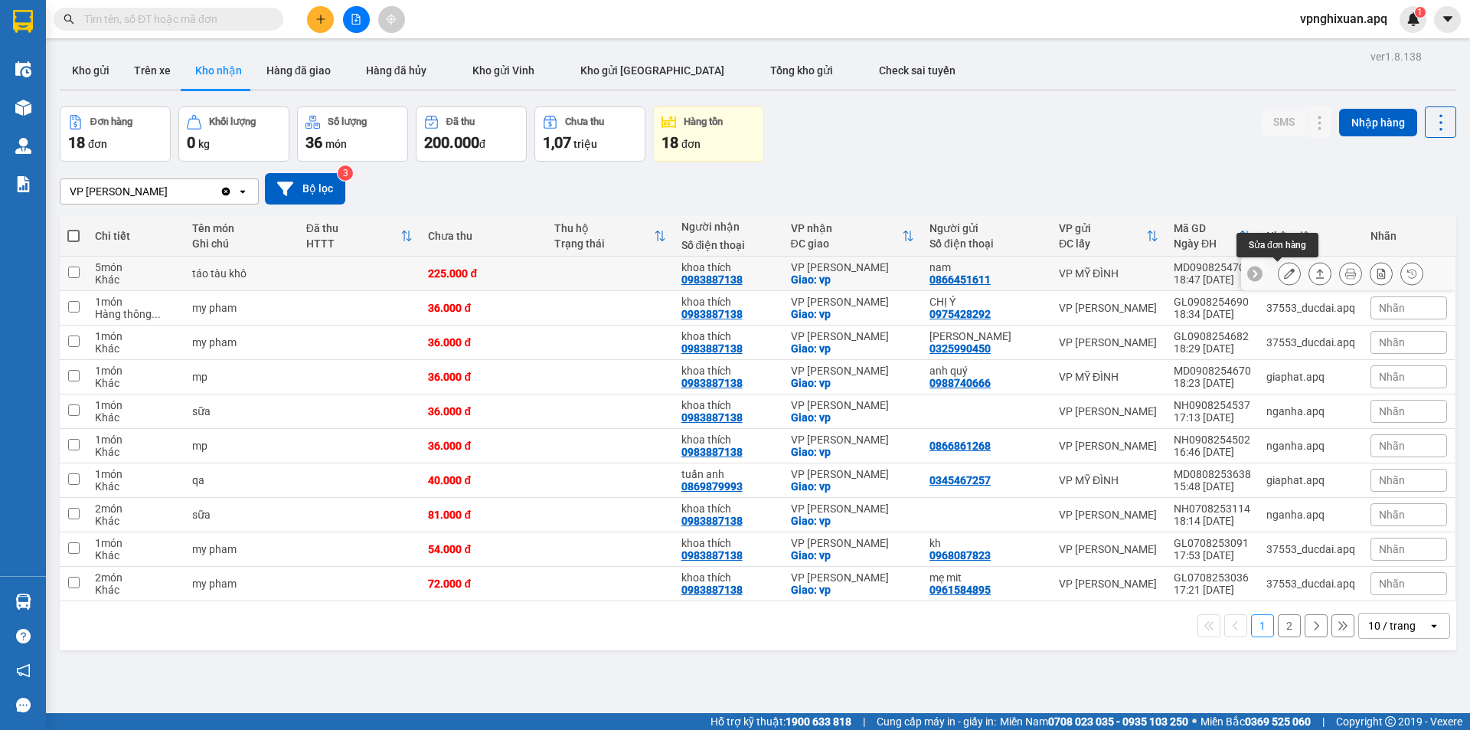
click at [1284, 279] on icon at bounding box center [1289, 273] width 11 height 11
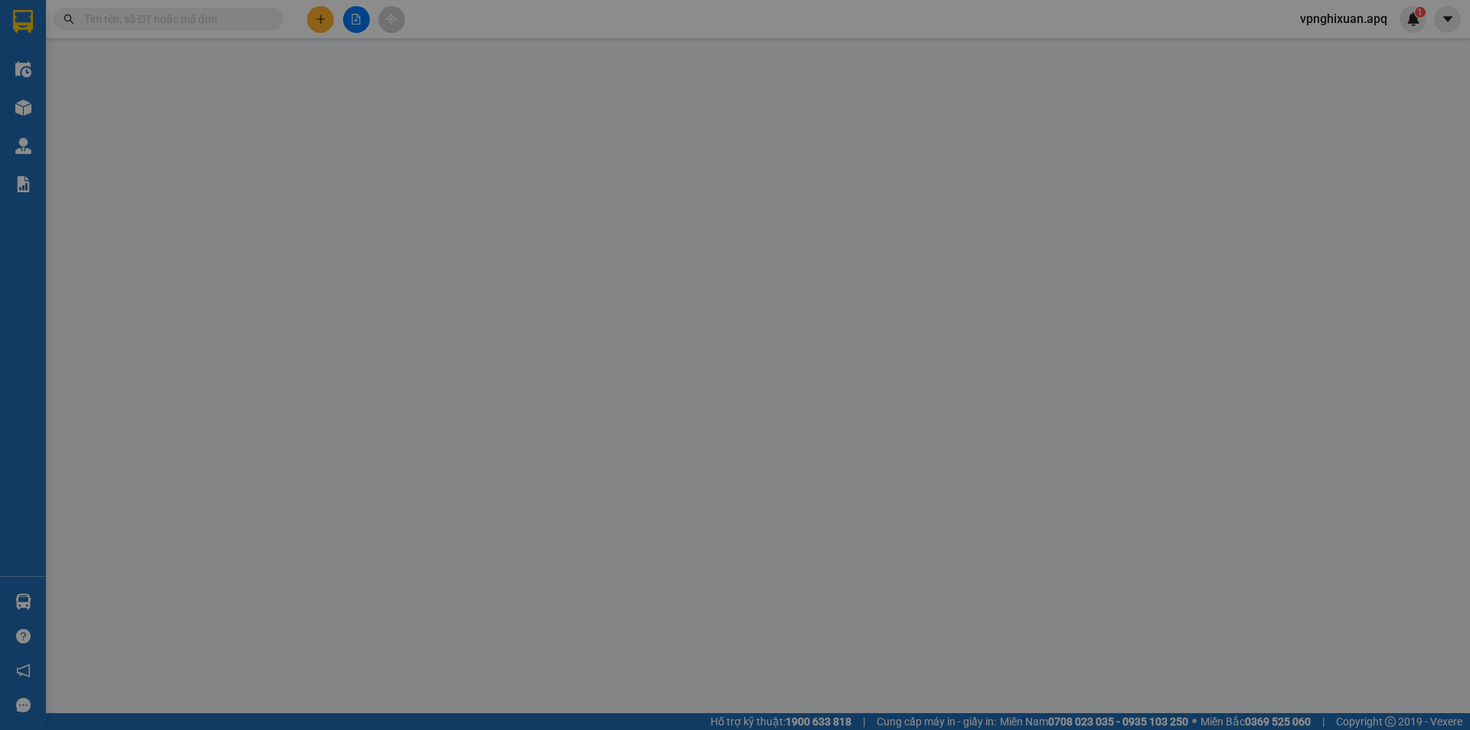
type input "0866451611"
type input "nam"
type input "0983887138"
type input "khoa thích"
checkbox input "true"
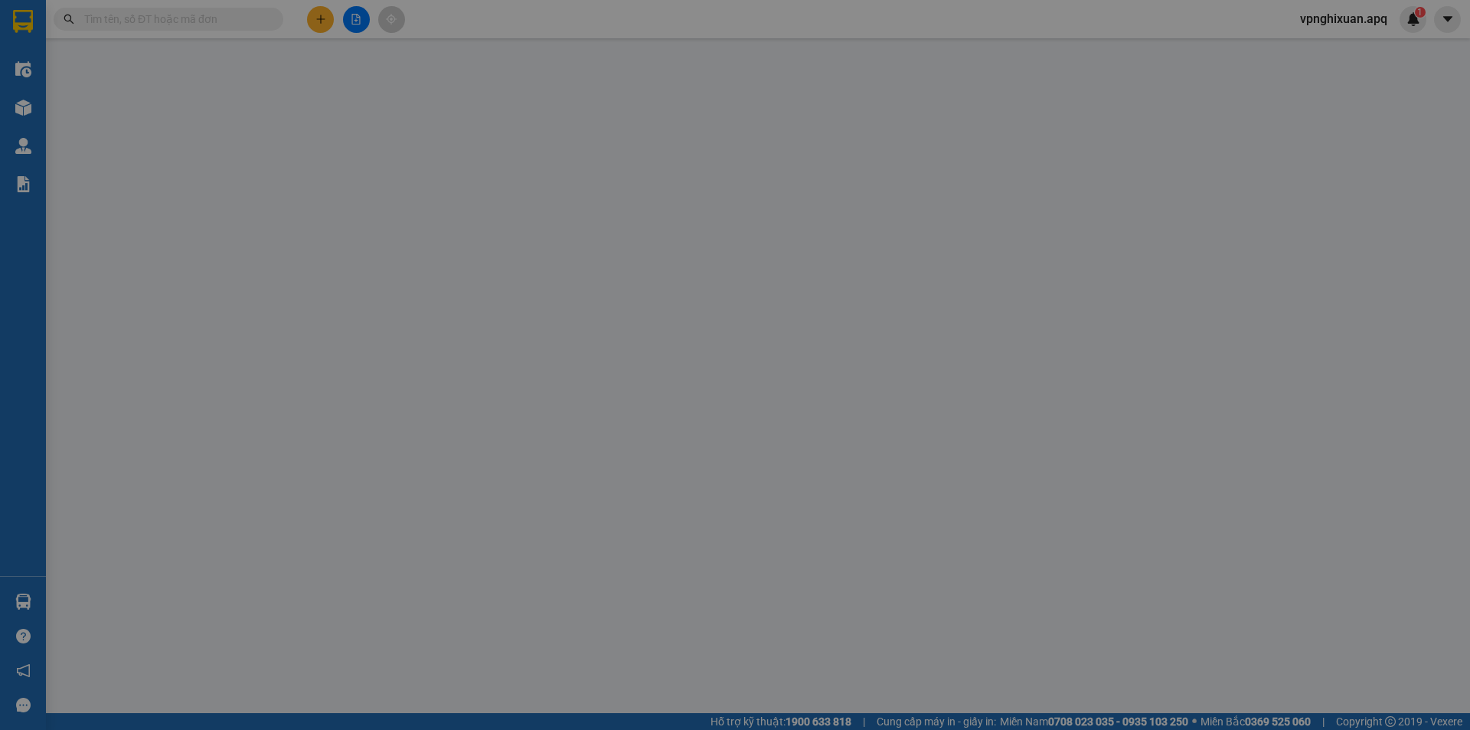
type input "vp"
type input "225.000"
type input "10"
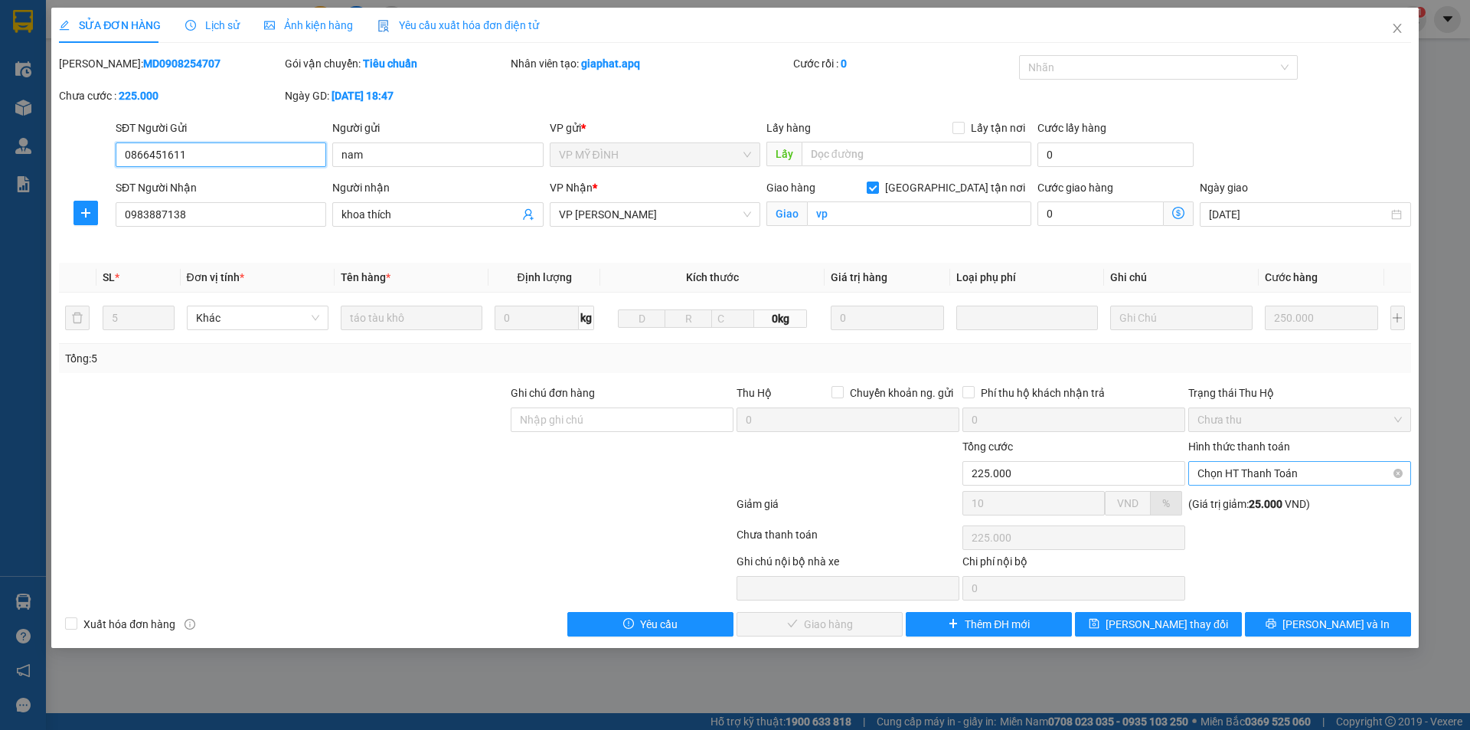
click at [1279, 476] on span "Chọn HT Thanh Toán" at bounding box center [1300, 473] width 204 height 23
click at [1280, 501] on div "Tại văn phòng" at bounding box center [1300, 503] width 204 height 17
type input "0"
drag, startPoint x: 823, startPoint y: 630, endPoint x: 829, endPoint y: 613, distance: 17.9
click at [823, 626] on span "[PERSON_NAME] và Giao hàng" at bounding box center [839, 624] width 147 height 17
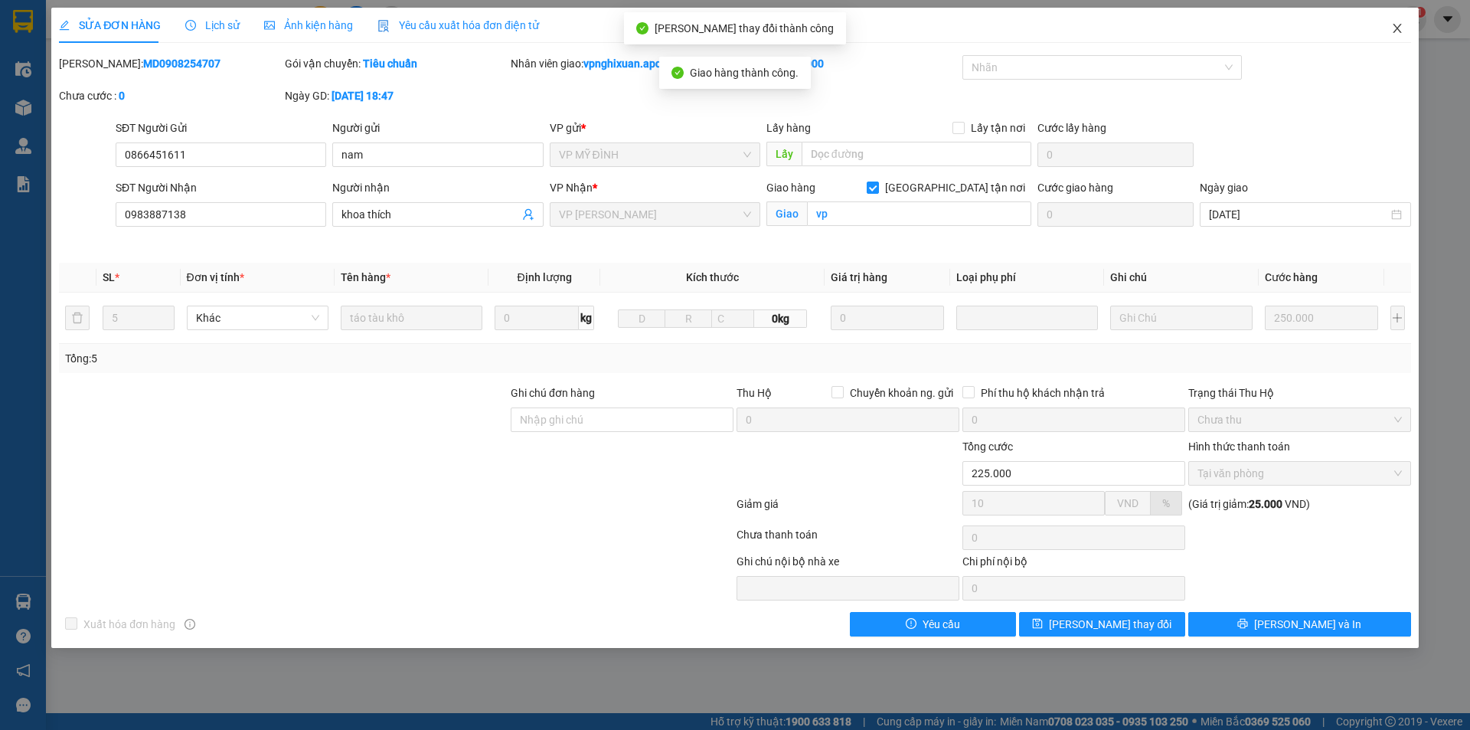
click at [1391, 29] on icon "close" at bounding box center [1397, 28] width 12 height 12
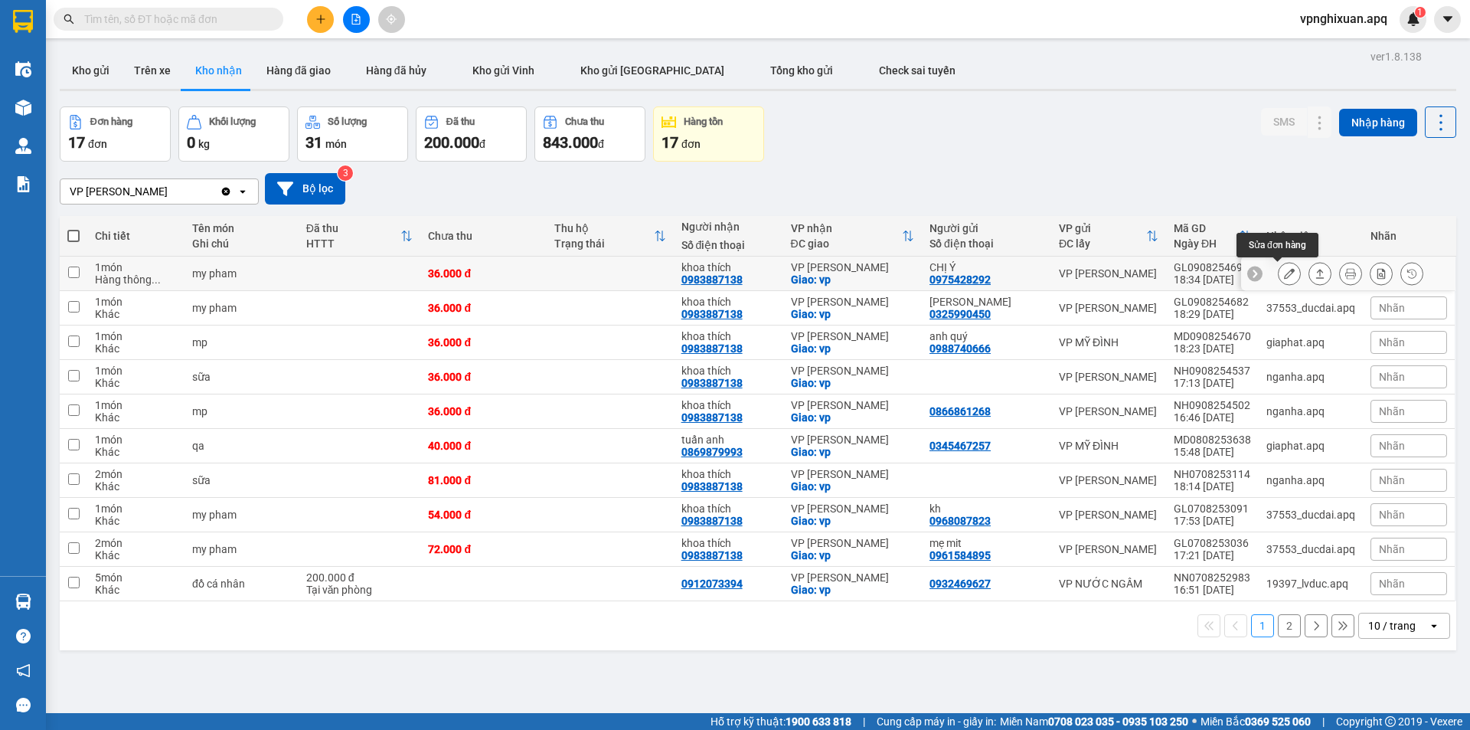
click at [1284, 274] on icon at bounding box center [1289, 273] width 11 height 11
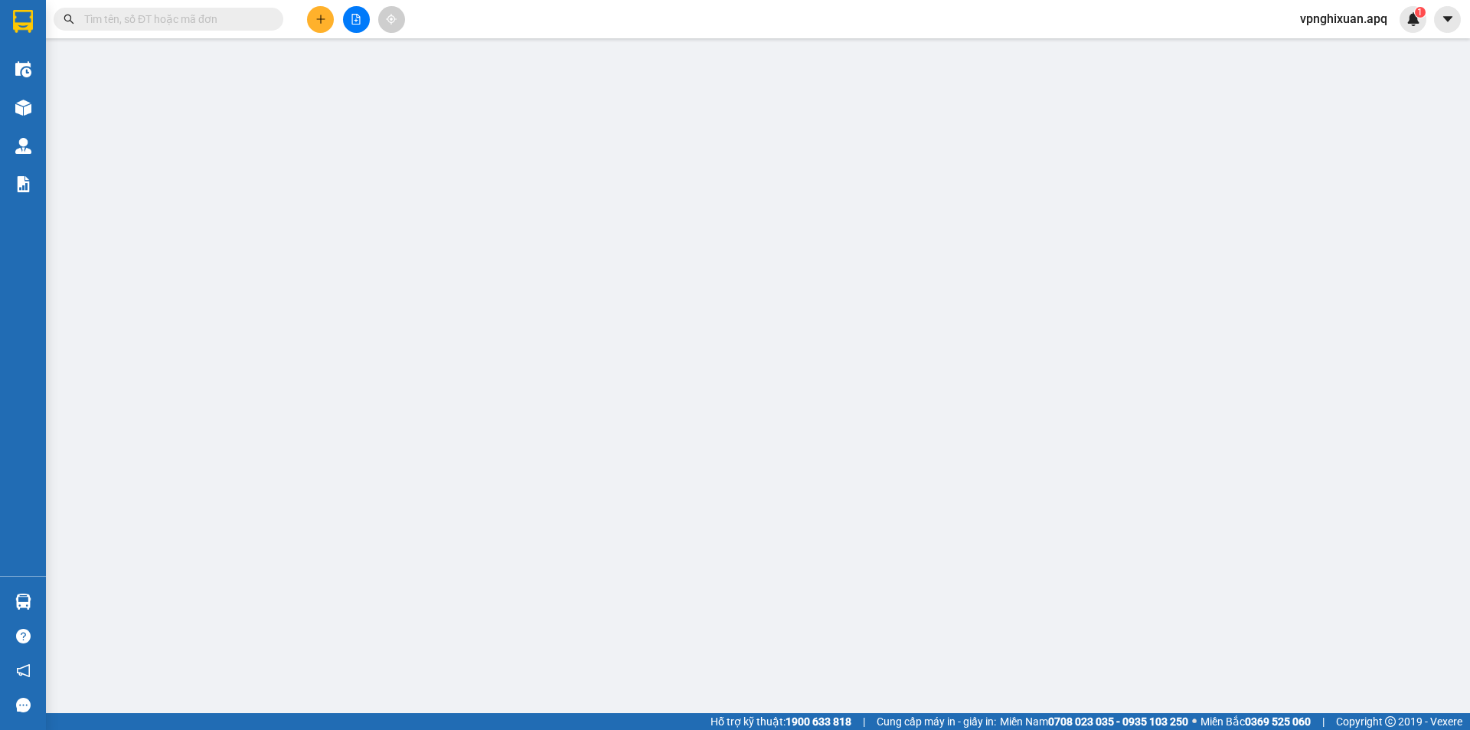
type input "0975428292"
type input "CHỊ Ý"
type input "0983887138"
type input "khoa thích"
checkbox input "true"
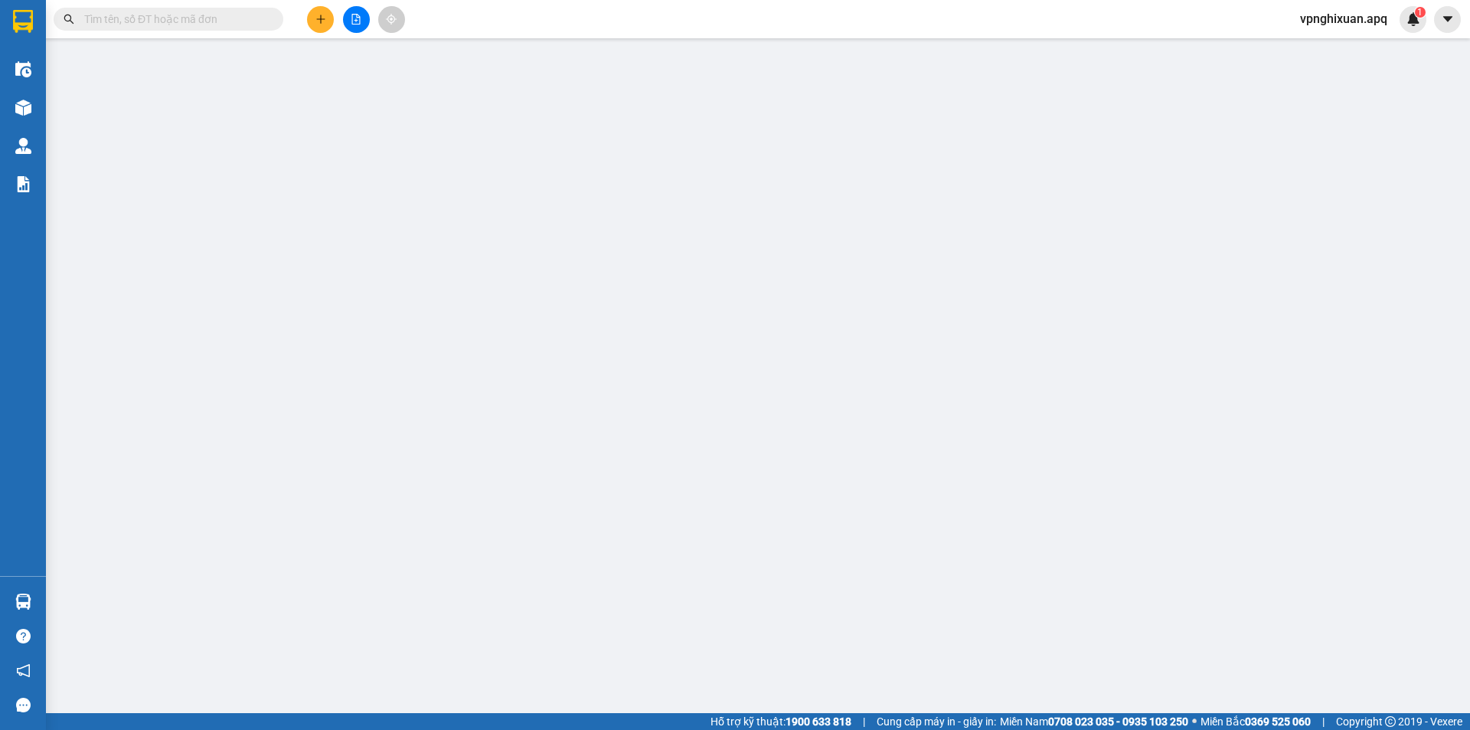
type input "vp"
type input "36.000"
type input "10"
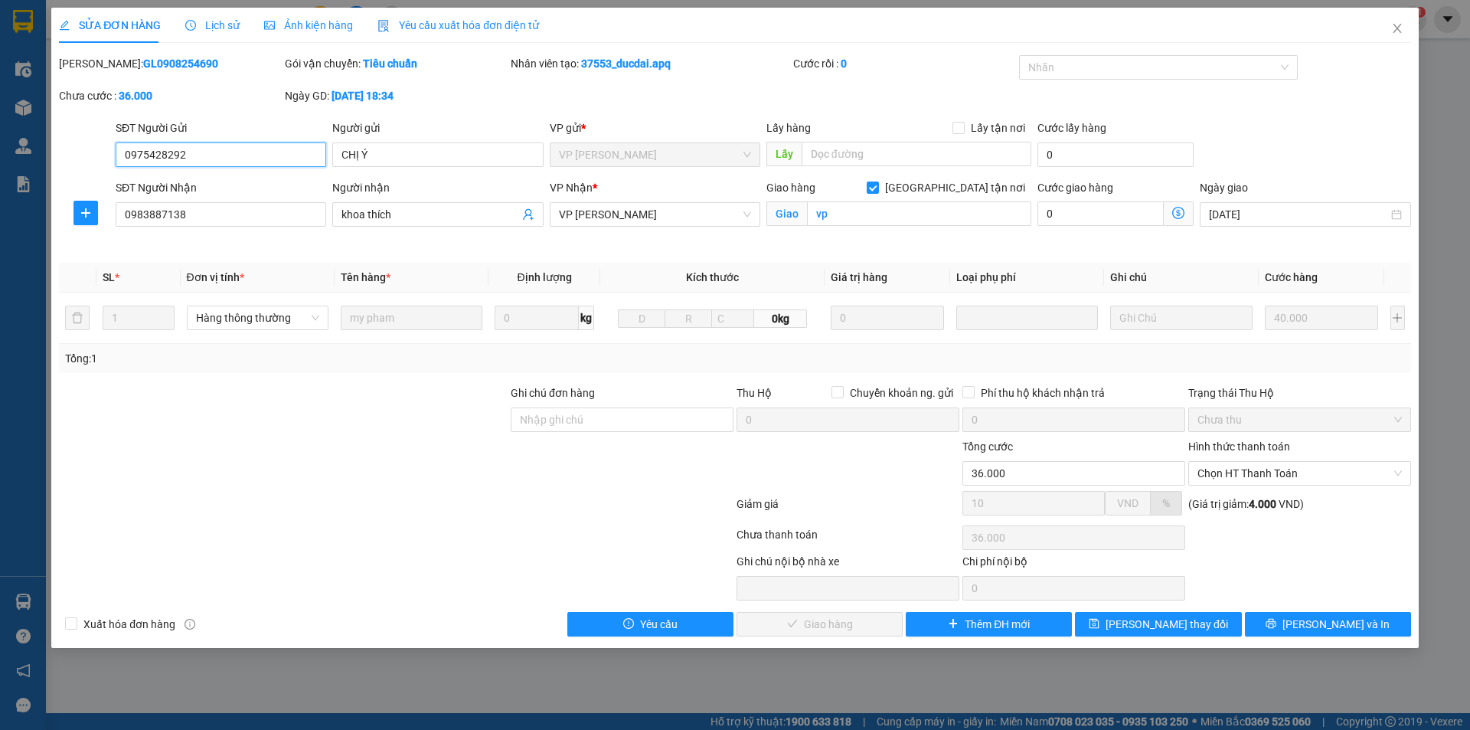
drag, startPoint x: 1279, startPoint y: 471, endPoint x: 1272, endPoint y: 486, distance: 16.8
click at [1279, 474] on span "Chọn HT Thanh Toán" at bounding box center [1300, 473] width 204 height 23
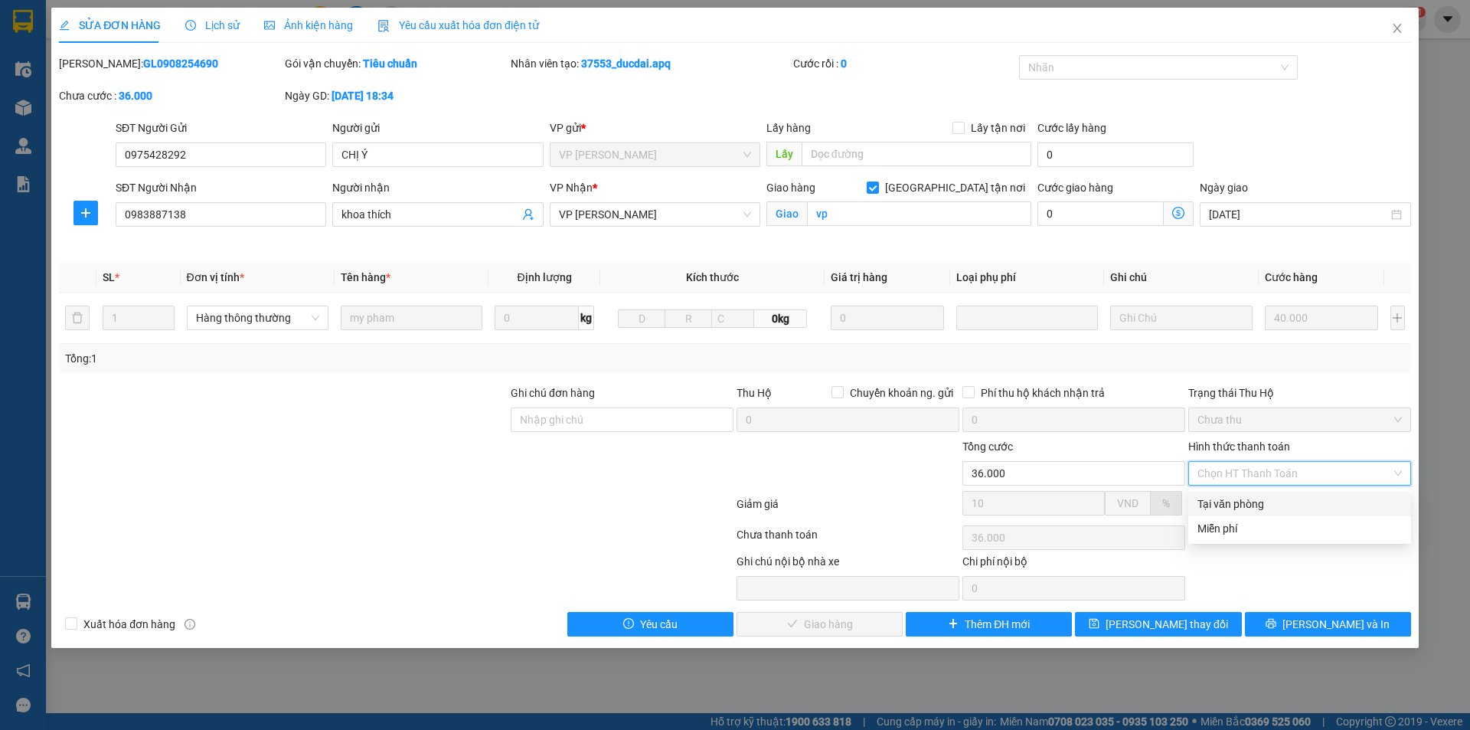
click at [1243, 503] on div "Tại văn phòng" at bounding box center [1300, 503] width 204 height 17
type input "0"
click at [797, 626] on span "[PERSON_NAME] và Giao hàng" at bounding box center [839, 624] width 147 height 17
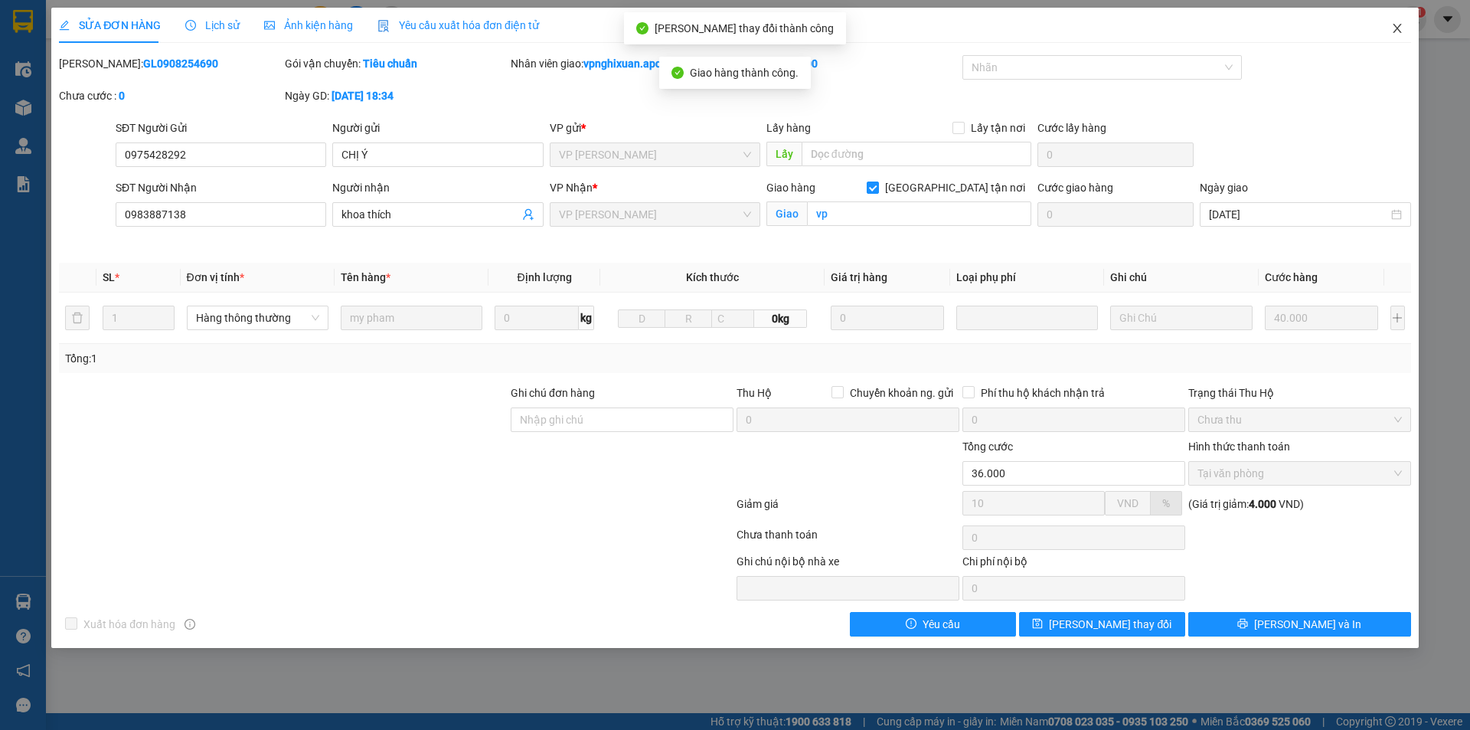
click at [1392, 27] on icon "close" at bounding box center [1397, 28] width 12 height 12
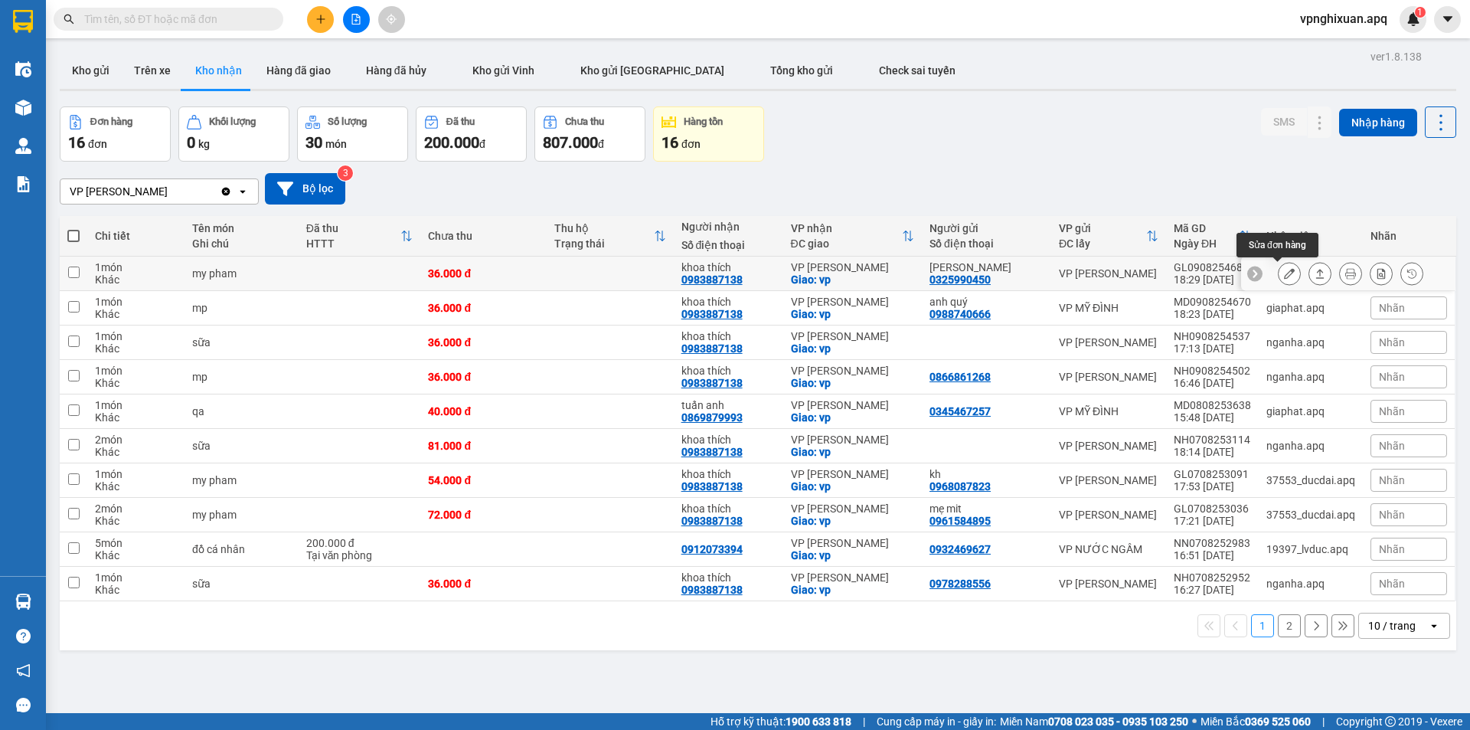
click at [1284, 273] on icon at bounding box center [1289, 273] width 11 height 11
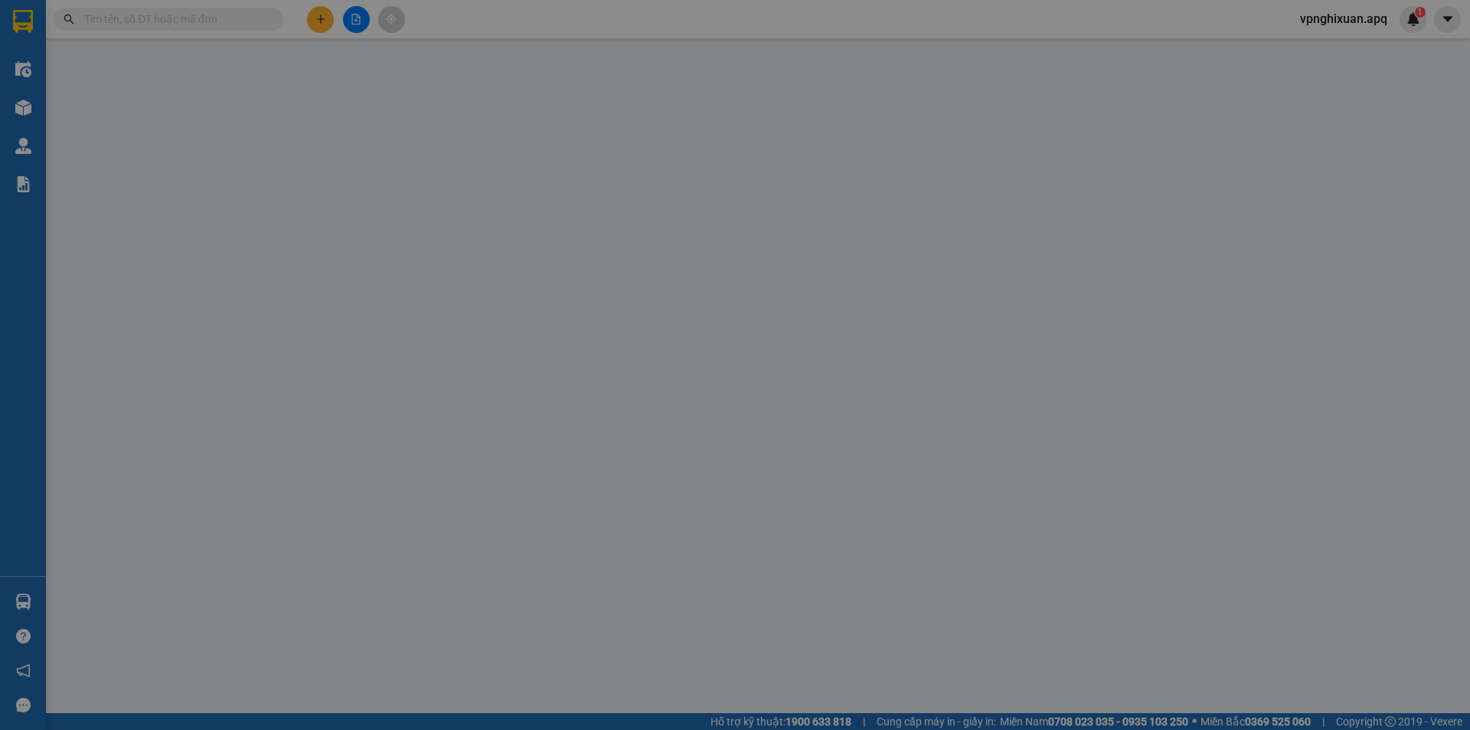
type input "0325990450"
type input "lan nguyễn"
type input "0983887138"
type input "khoa thích"
checkbox input "true"
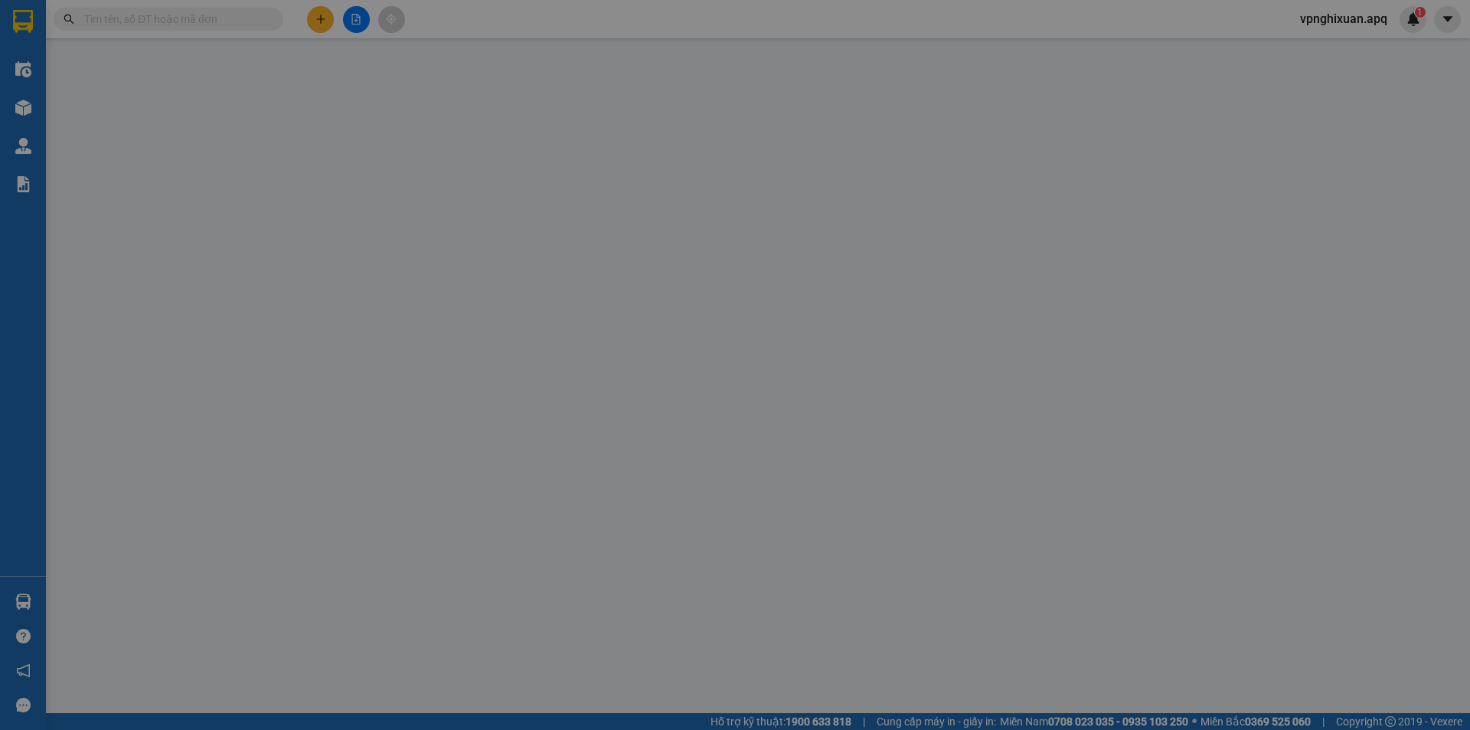
type input "vp"
type input "36.000"
type input "10"
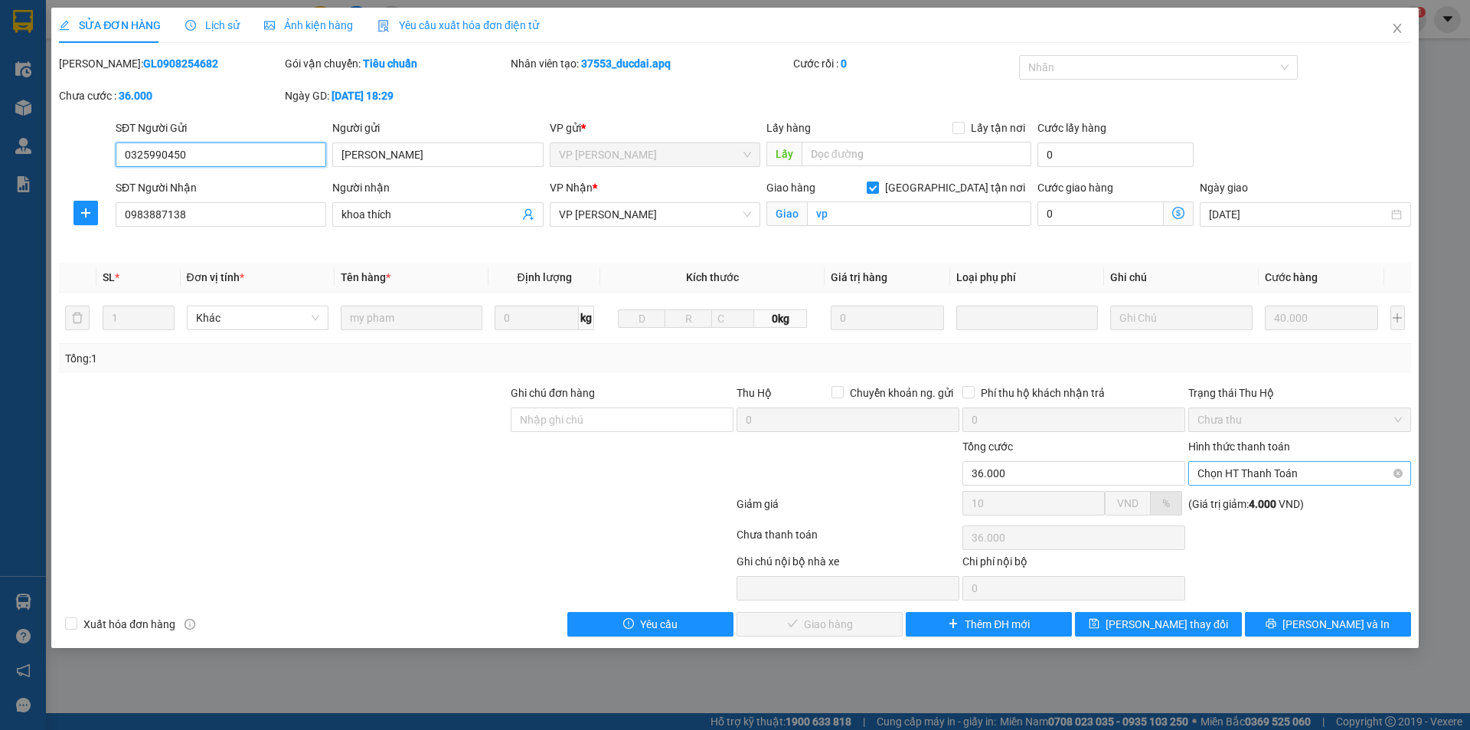
click at [1258, 468] on span "Chọn HT Thanh Toán" at bounding box center [1300, 473] width 204 height 23
click at [1274, 500] on div "Tại văn phòng" at bounding box center [1300, 503] width 204 height 17
type input "0"
click at [814, 630] on span "[PERSON_NAME] và Giao hàng" at bounding box center [839, 624] width 147 height 17
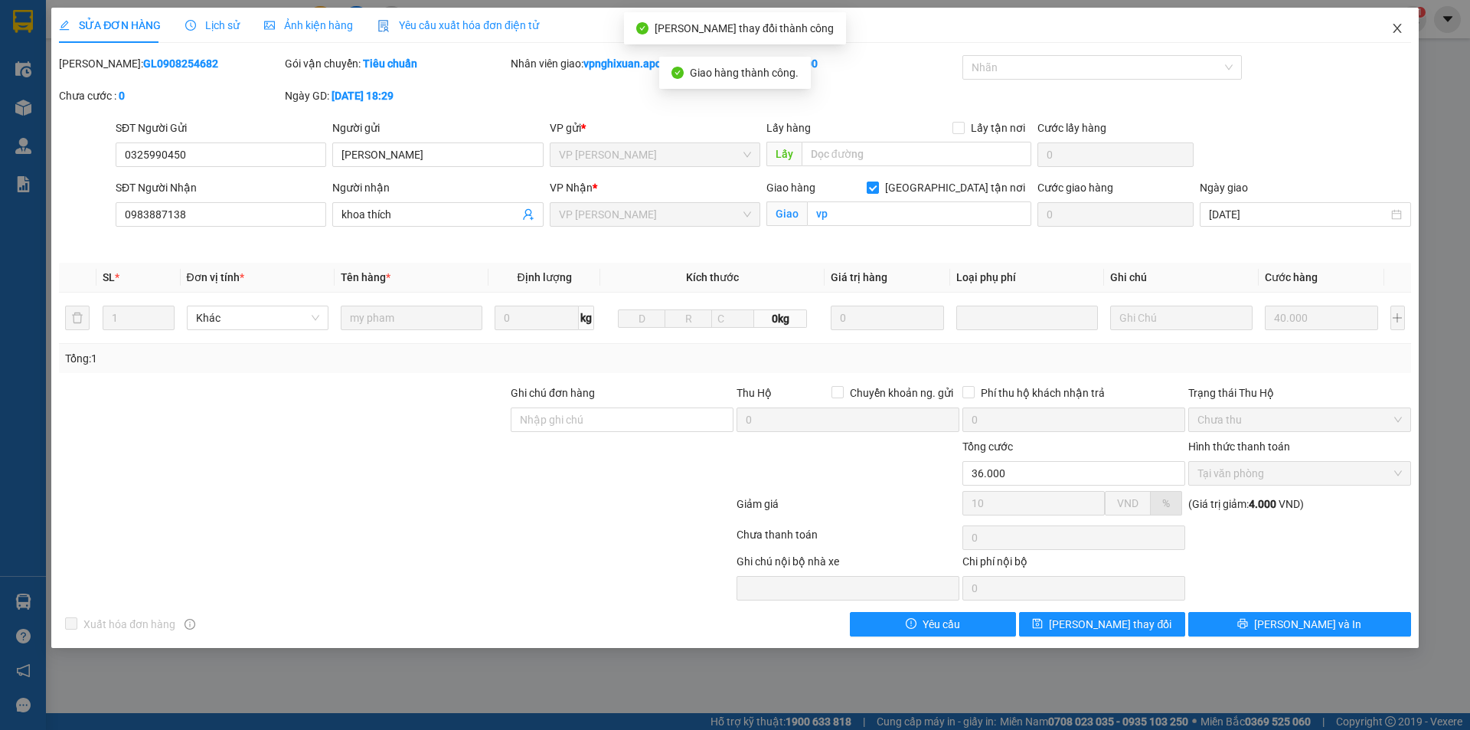
click at [1407, 28] on span "Close" at bounding box center [1397, 29] width 43 height 43
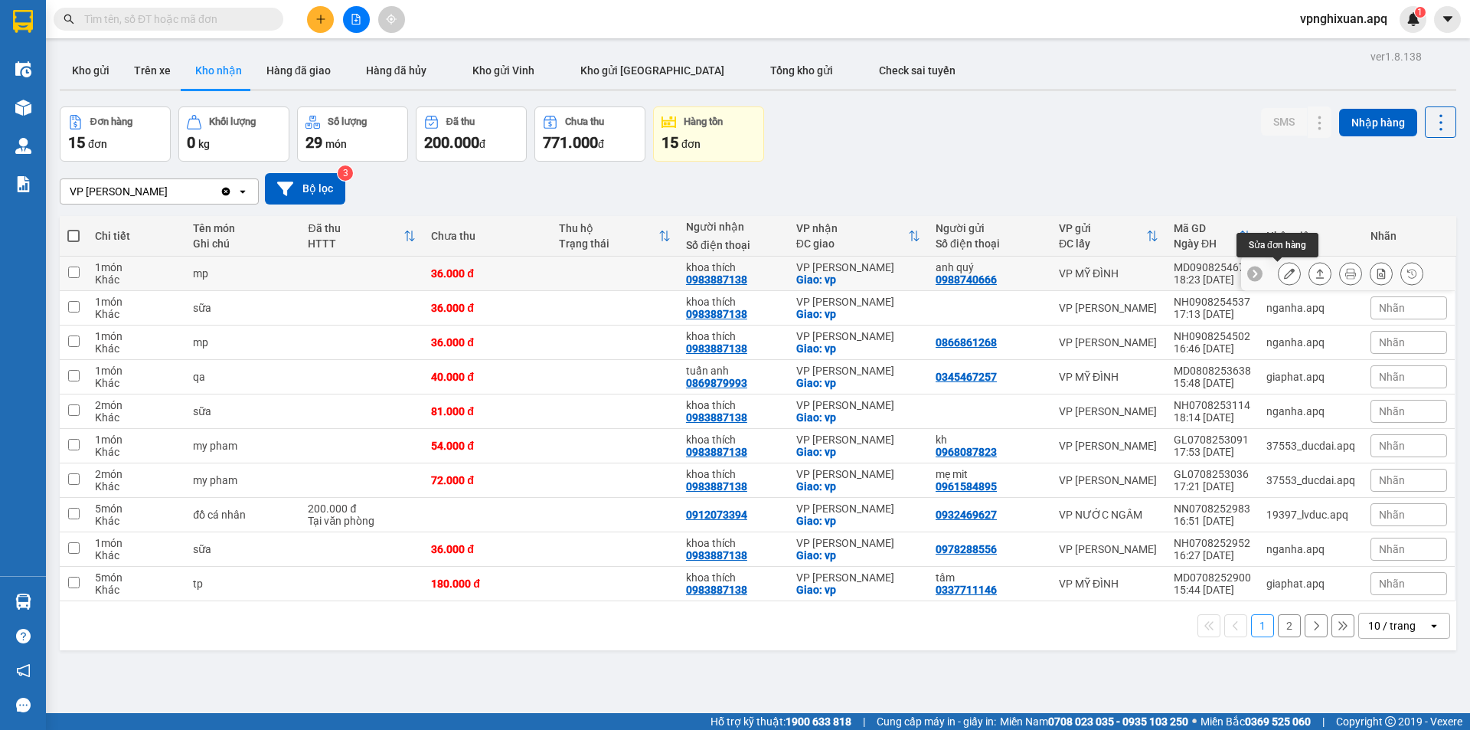
click at [1284, 275] on icon at bounding box center [1289, 273] width 11 height 11
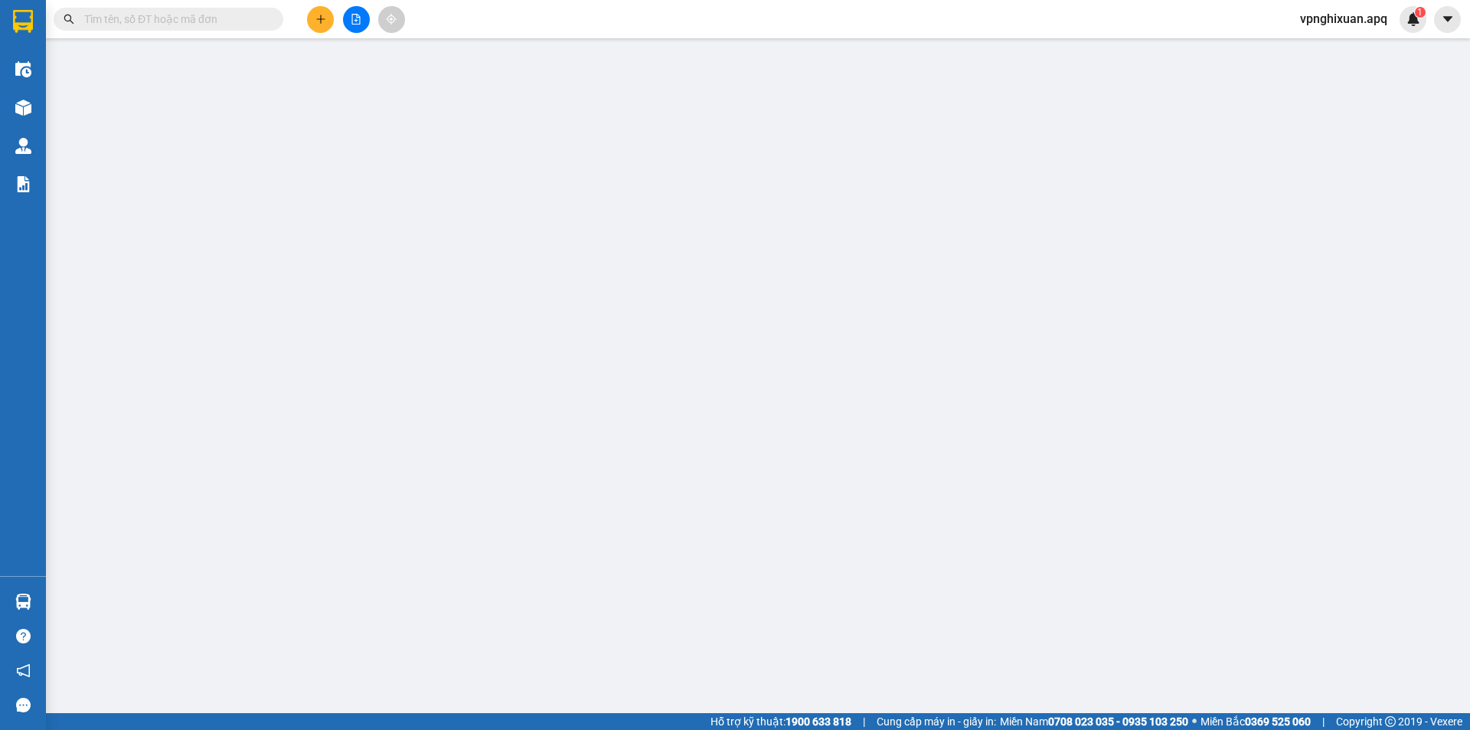
type input "0988740666"
type input "anh quý"
type input "0983887138"
type input "khoa thích"
checkbox input "true"
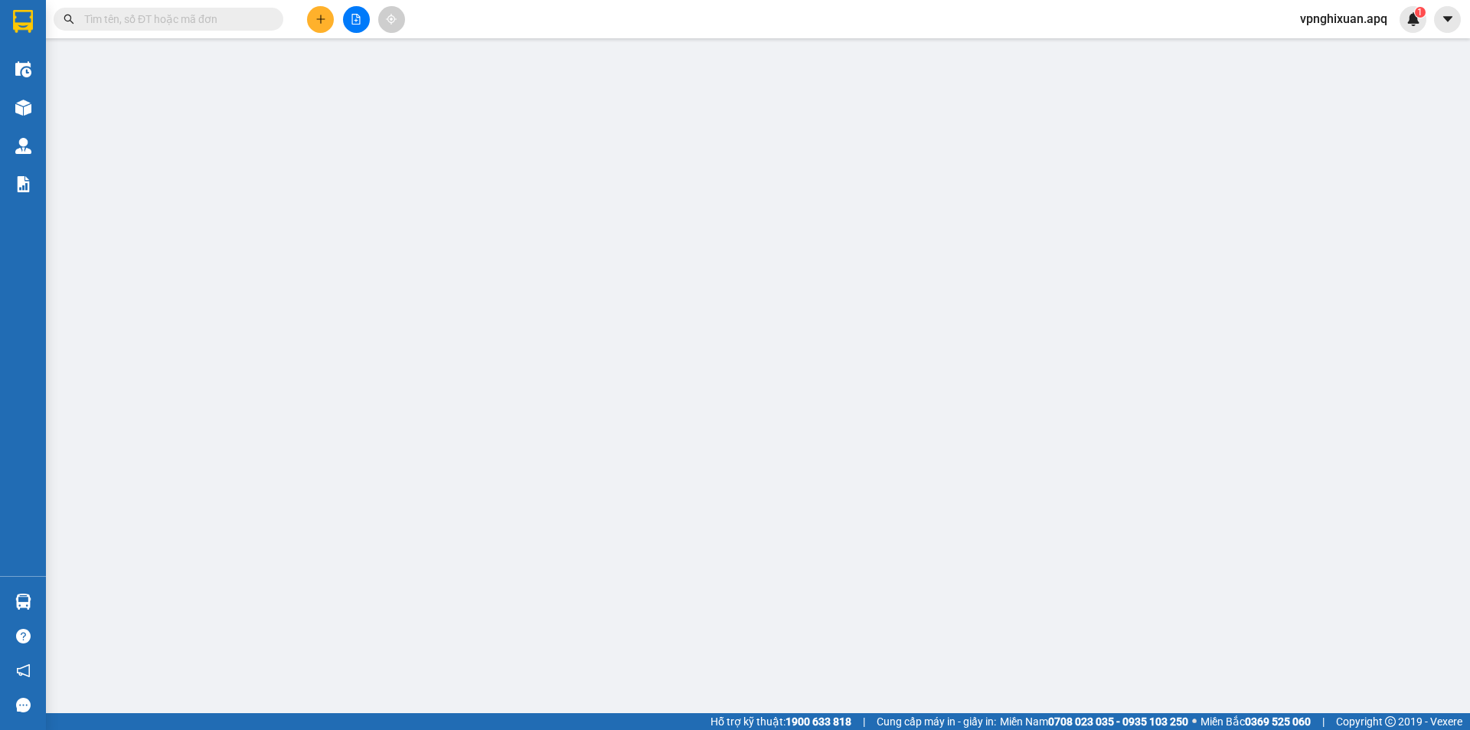
type input "vp"
type input "36.000"
type input "10"
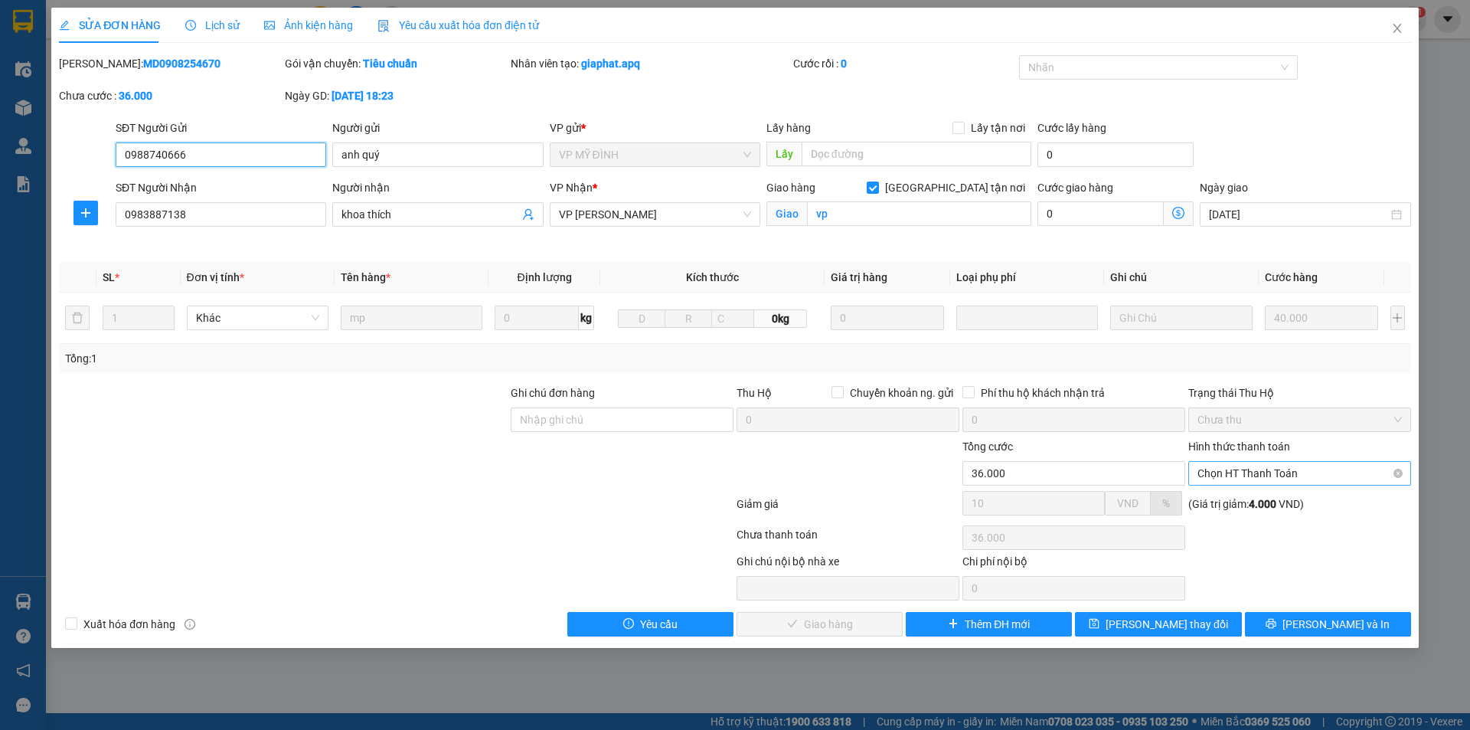
click at [1290, 466] on span "Chọn HT Thanh Toán" at bounding box center [1300, 473] width 204 height 23
drag, startPoint x: 1286, startPoint y: 495, endPoint x: 1274, endPoint y: 514, distance: 22.7
click at [1286, 497] on div "Tại văn phòng" at bounding box center [1299, 504] width 223 height 25
type input "0"
click at [839, 613] on button "[PERSON_NAME] và Giao hàng" at bounding box center [820, 624] width 166 height 25
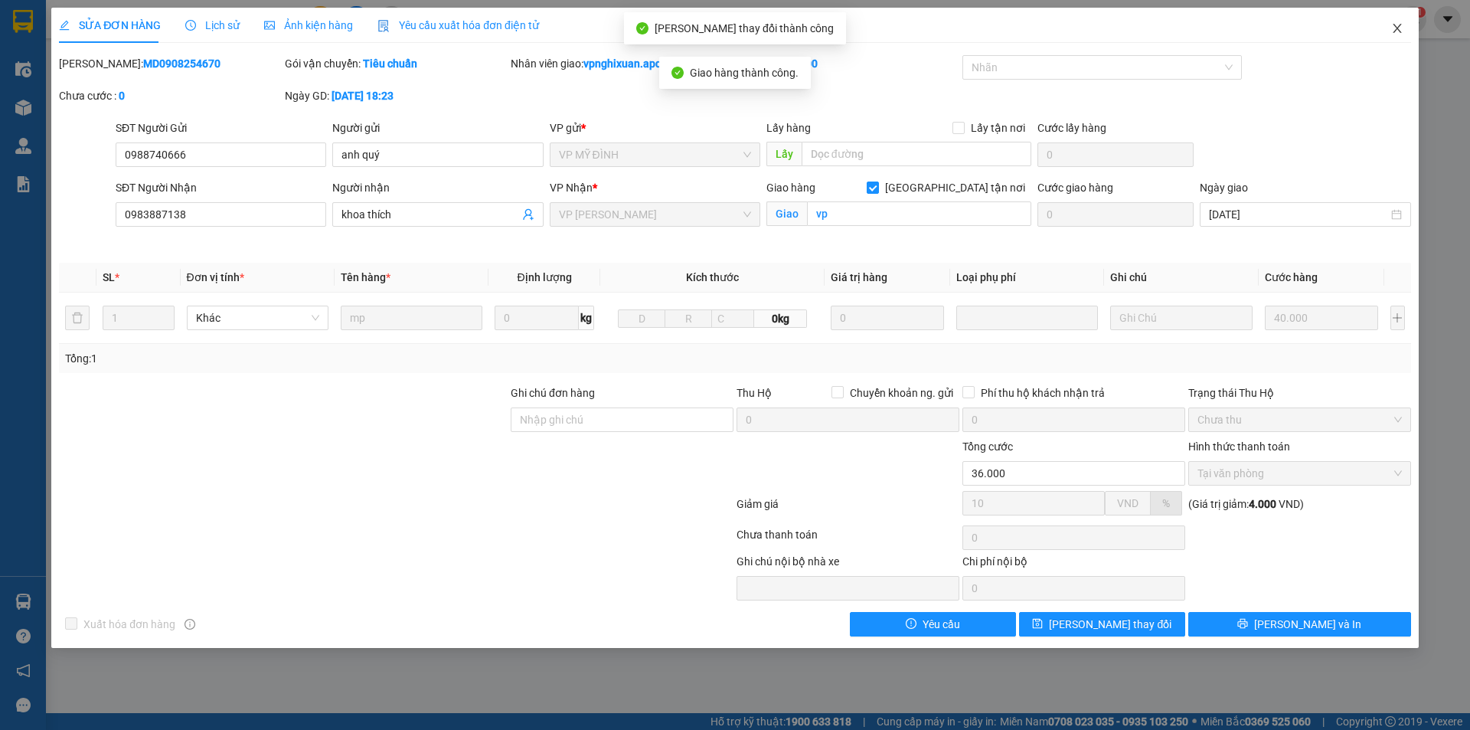
click at [1399, 30] on icon "close" at bounding box center [1397, 28] width 12 height 12
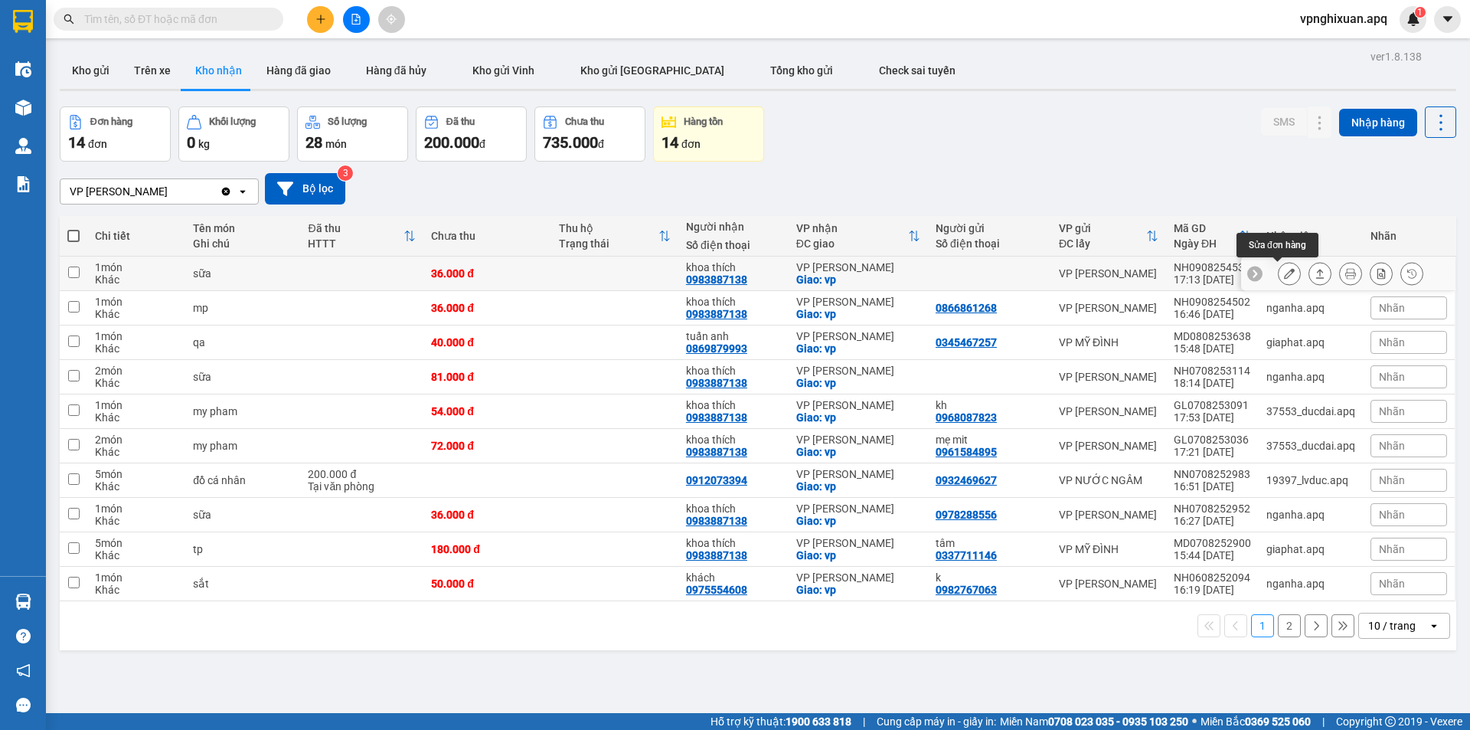
click at [1284, 276] on icon at bounding box center [1289, 273] width 11 height 11
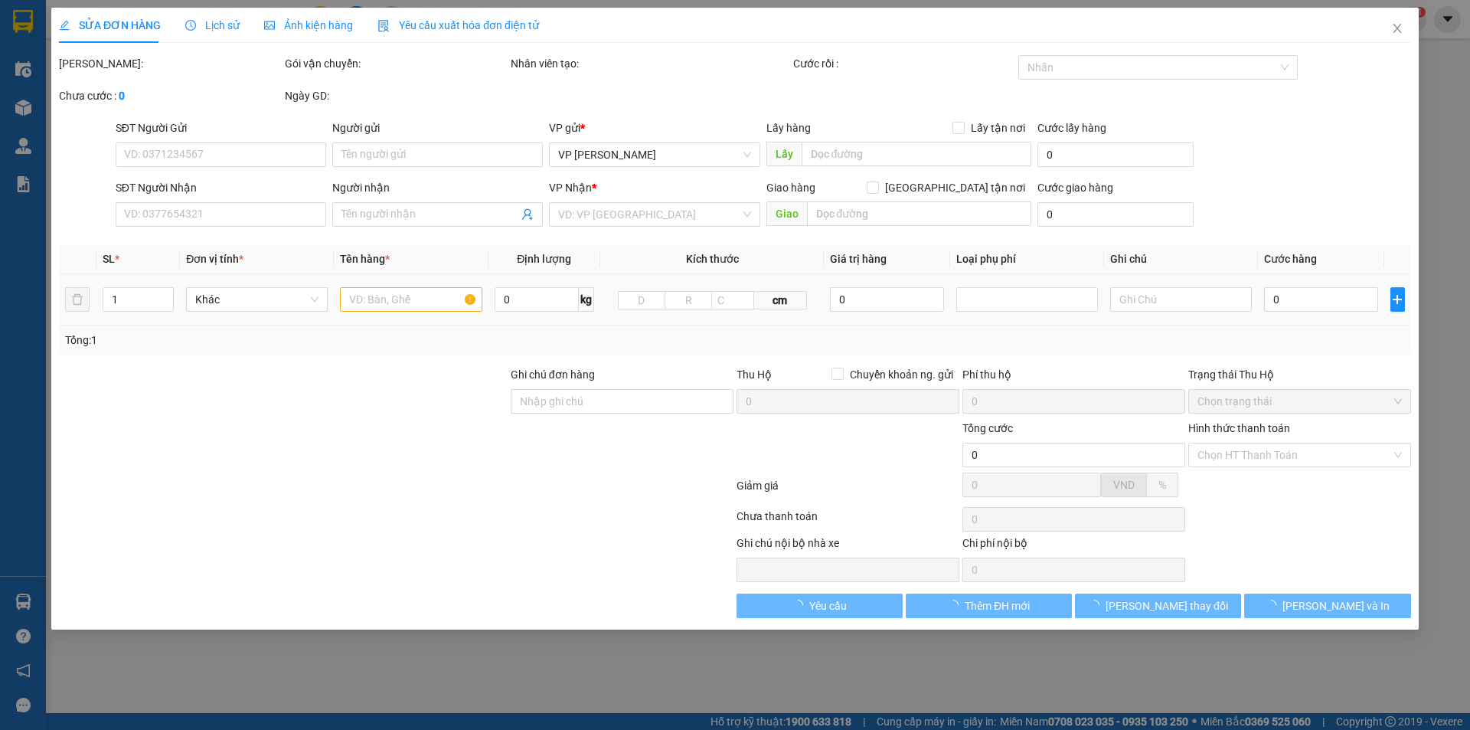
type input "0983887138"
type input "khoa thích"
checkbox input "true"
type input "vp"
type input "36.000"
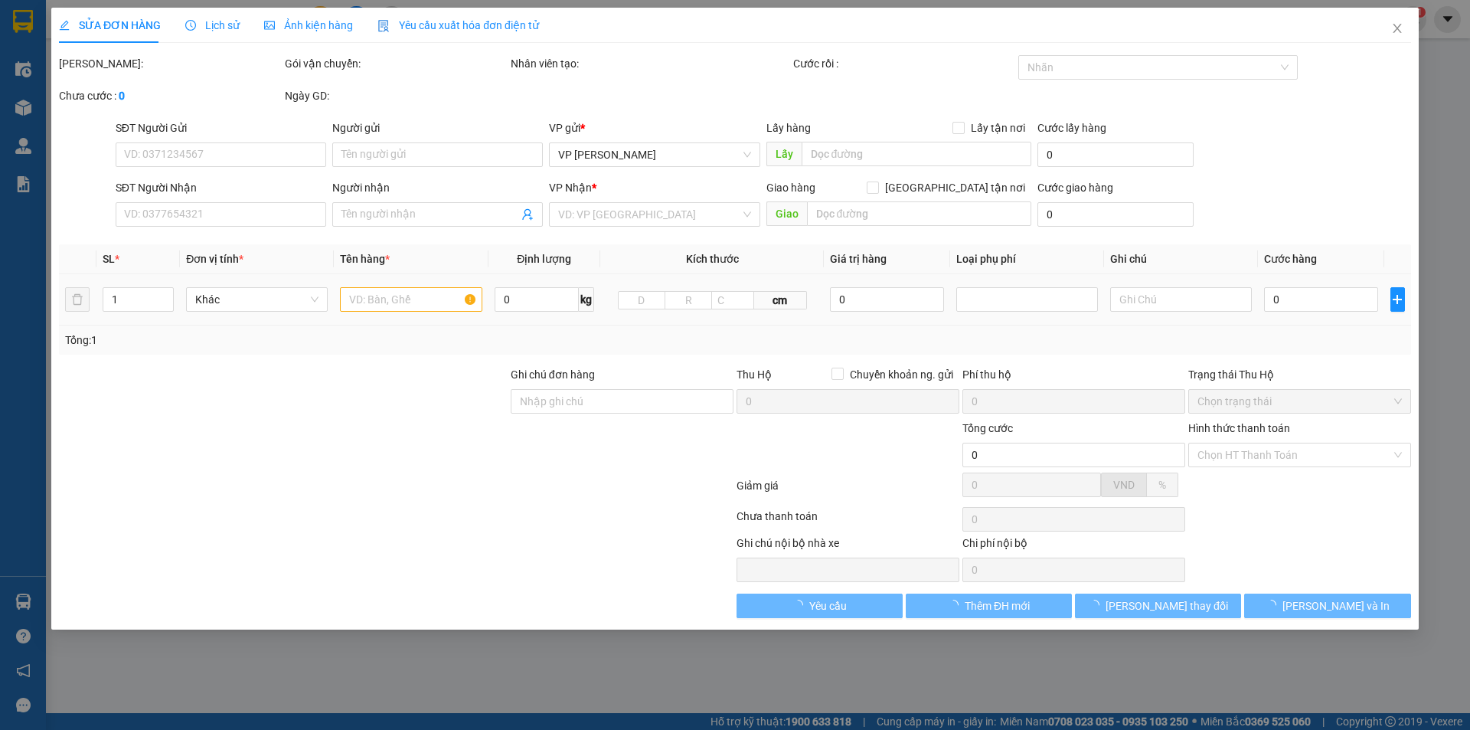
type input "10"
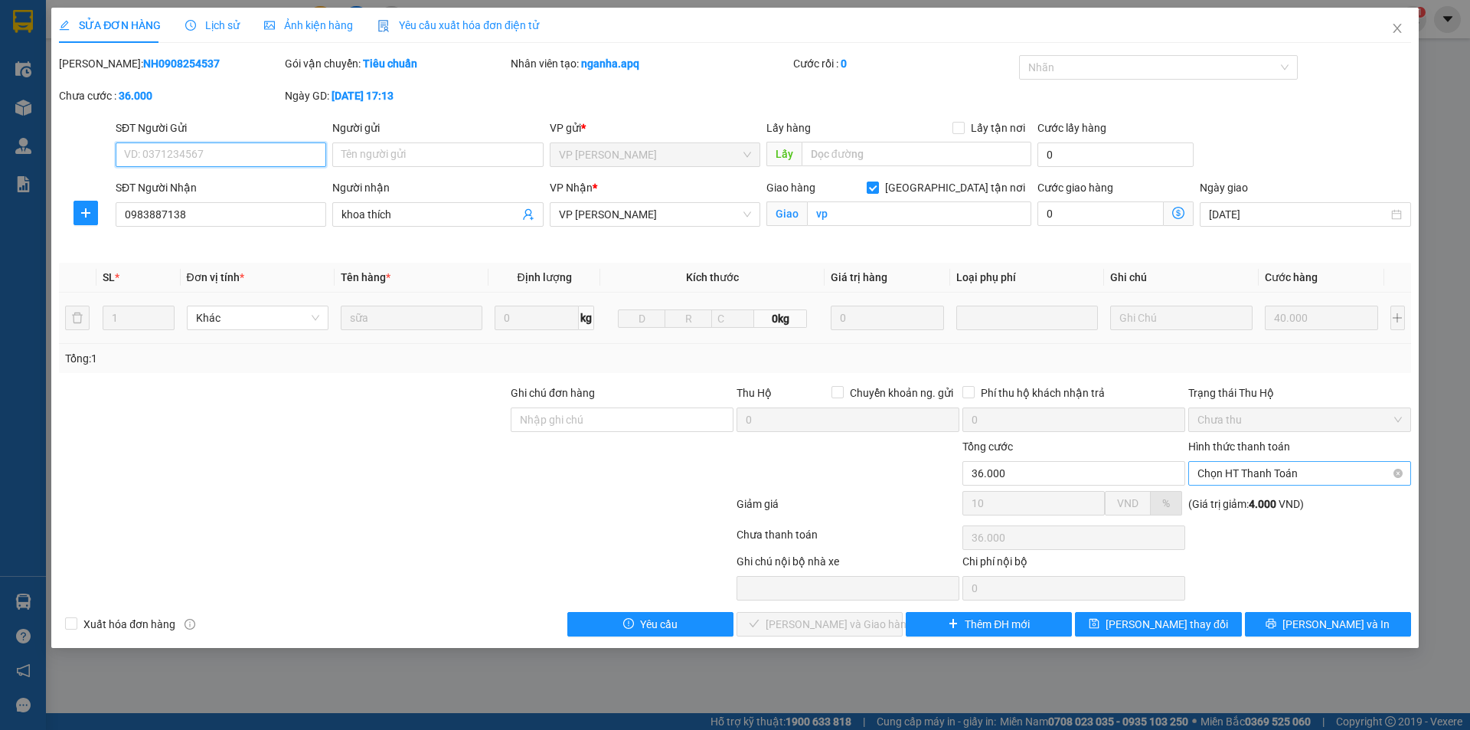
drag, startPoint x: 1247, startPoint y: 470, endPoint x: 1255, endPoint y: 477, distance: 10.9
click at [1249, 470] on span "Chọn HT Thanh Toán" at bounding box center [1300, 473] width 204 height 23
drag, startPoint x: 1273, startPoint y: 497, endPoint x: 1270, endPoint y: 505, distance: 9.0
click at [1273, 499] on div "Tại văn phòng" at bounding box center [1300, 503] width 204 height 17
type input "0"
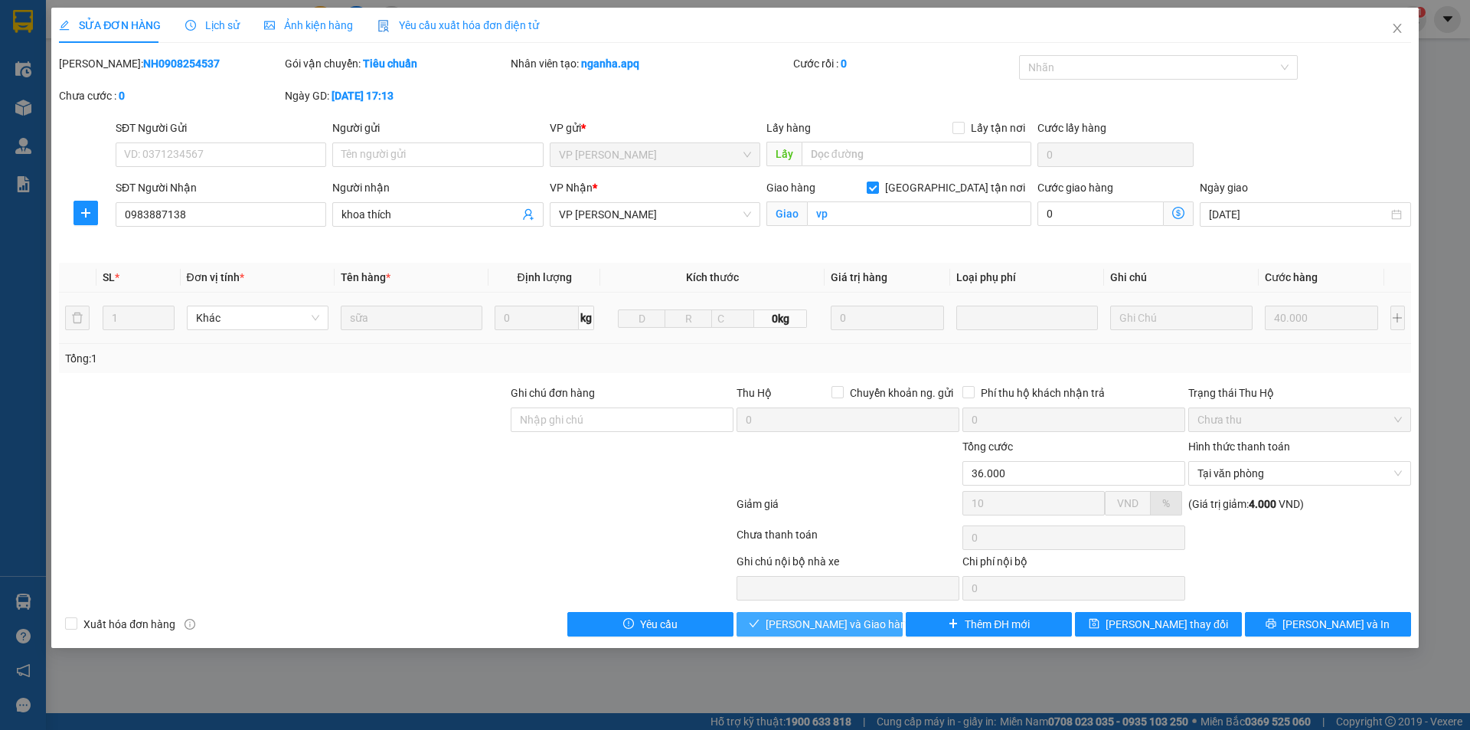
click at [812, 621] on span "[PERSON_NAME] và Giao hàng" at bounding box center [839, 624] width 147 height 17
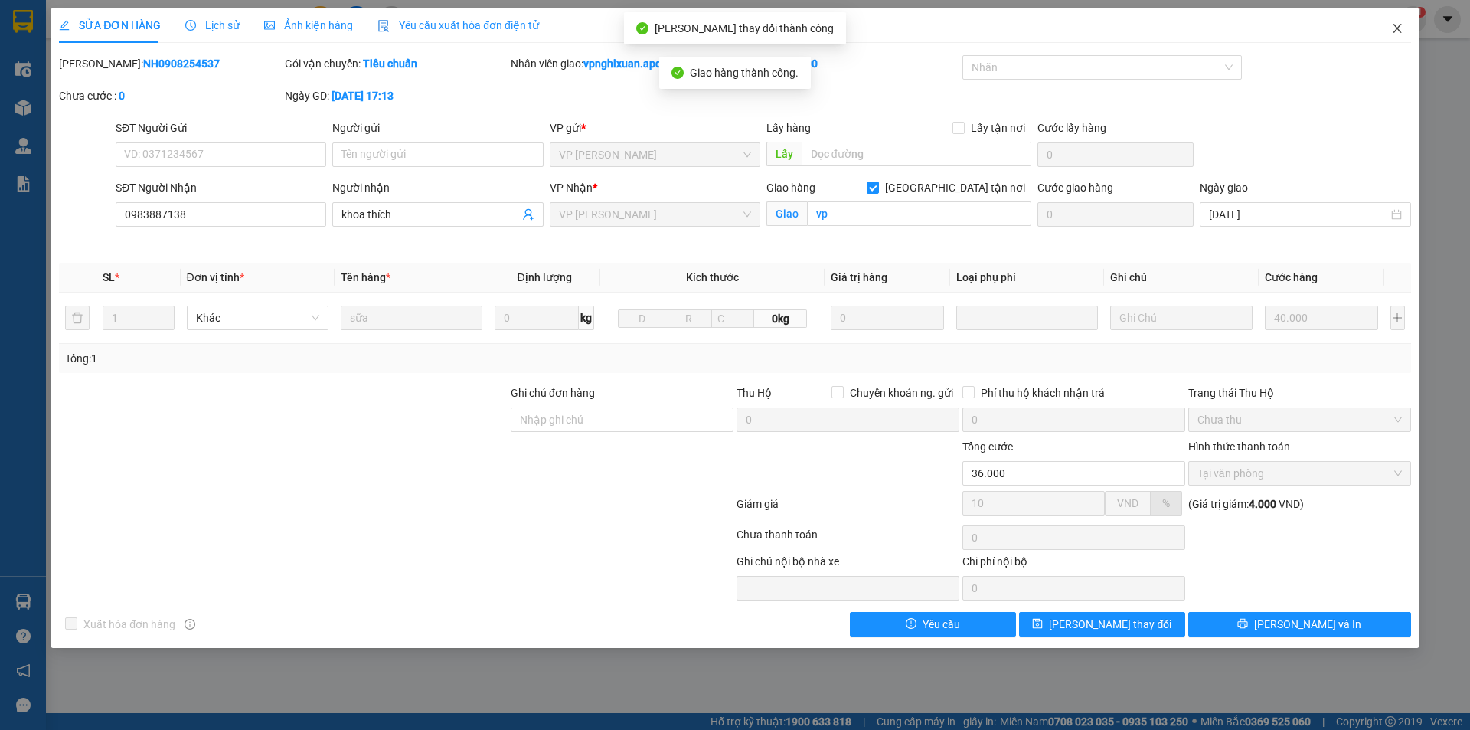
click at [1399, 26] on icon "close" at bounding box center [1397, 28] width 12 height 12
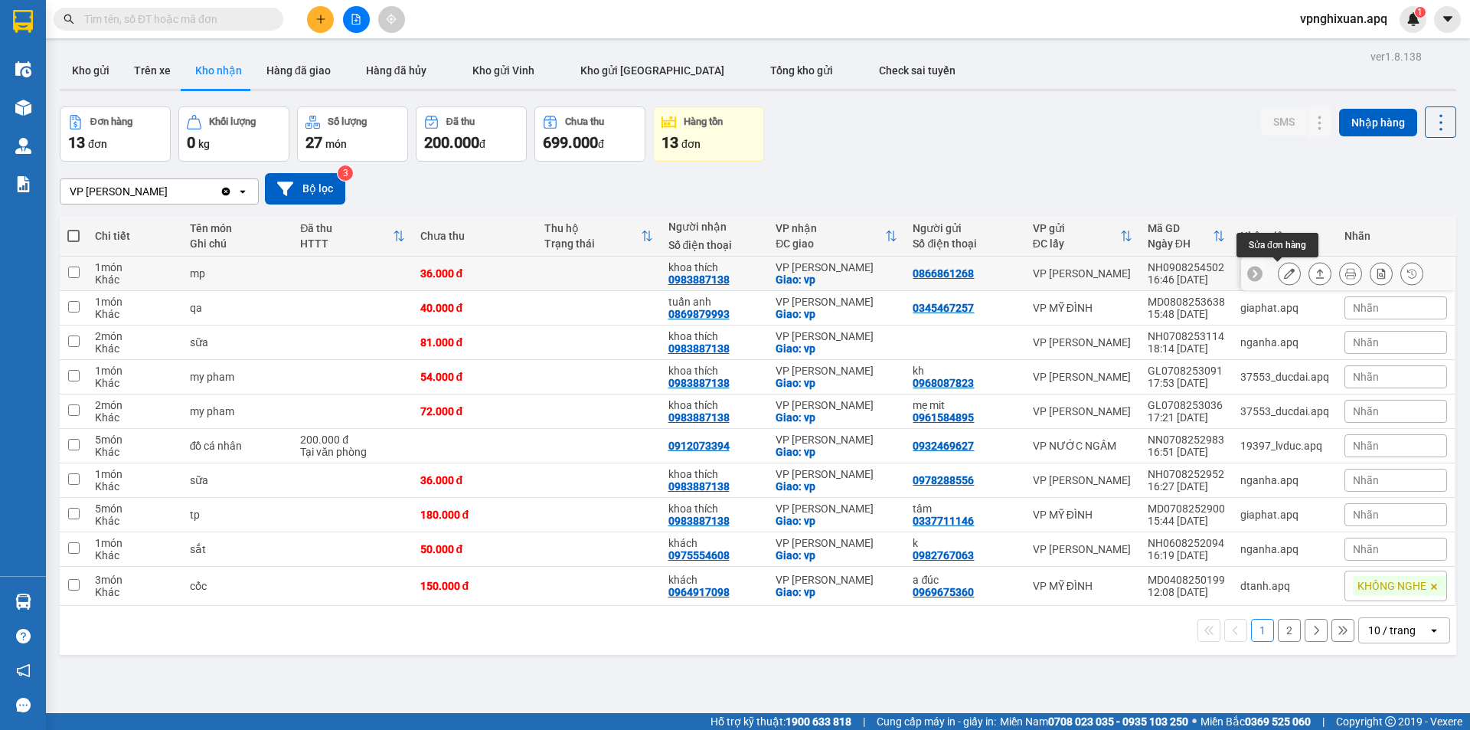
click at [1284, 276] on icon at bounding box center [1289, 273] width 11 height 11
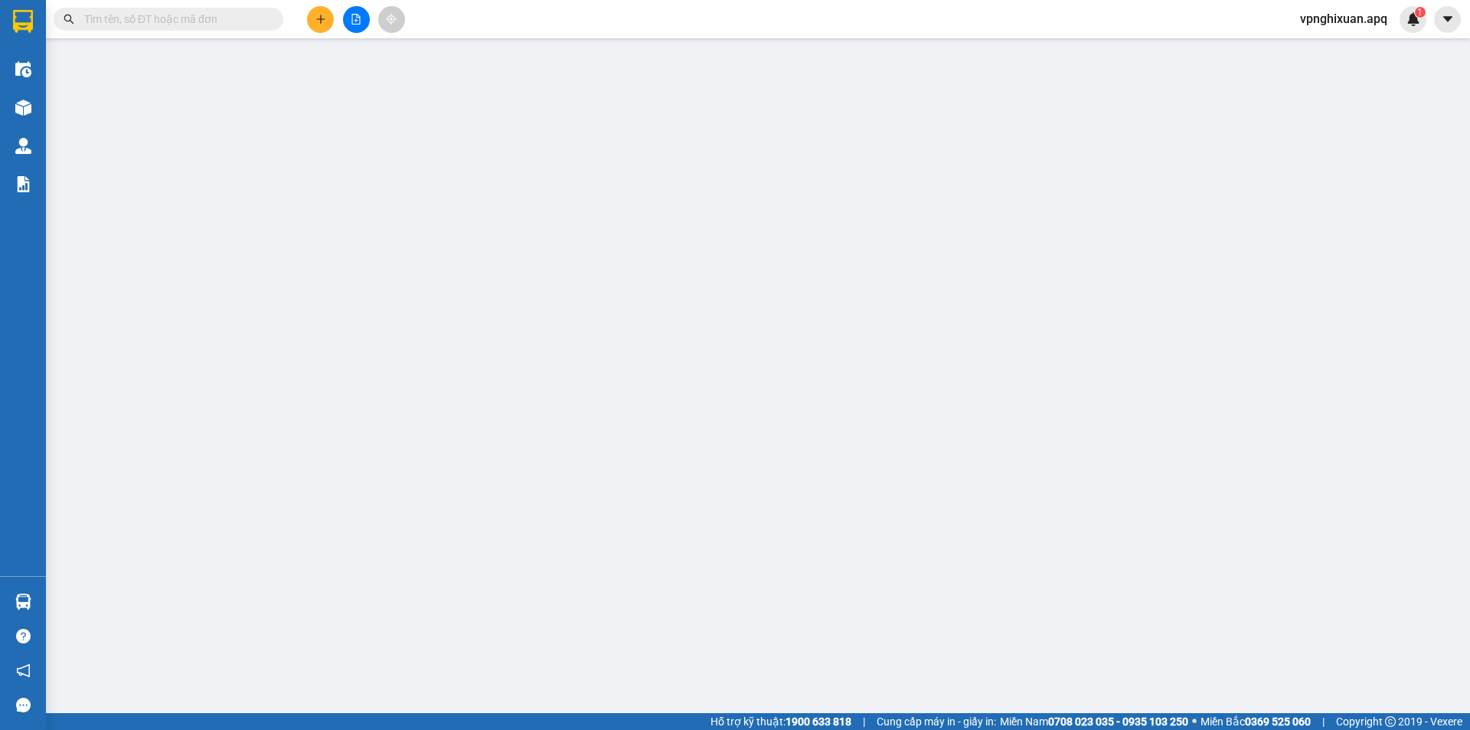
type input "0866861268"
type input "0983887138"
type input "khoa thích"
checkbox input "true"
type input "vp"
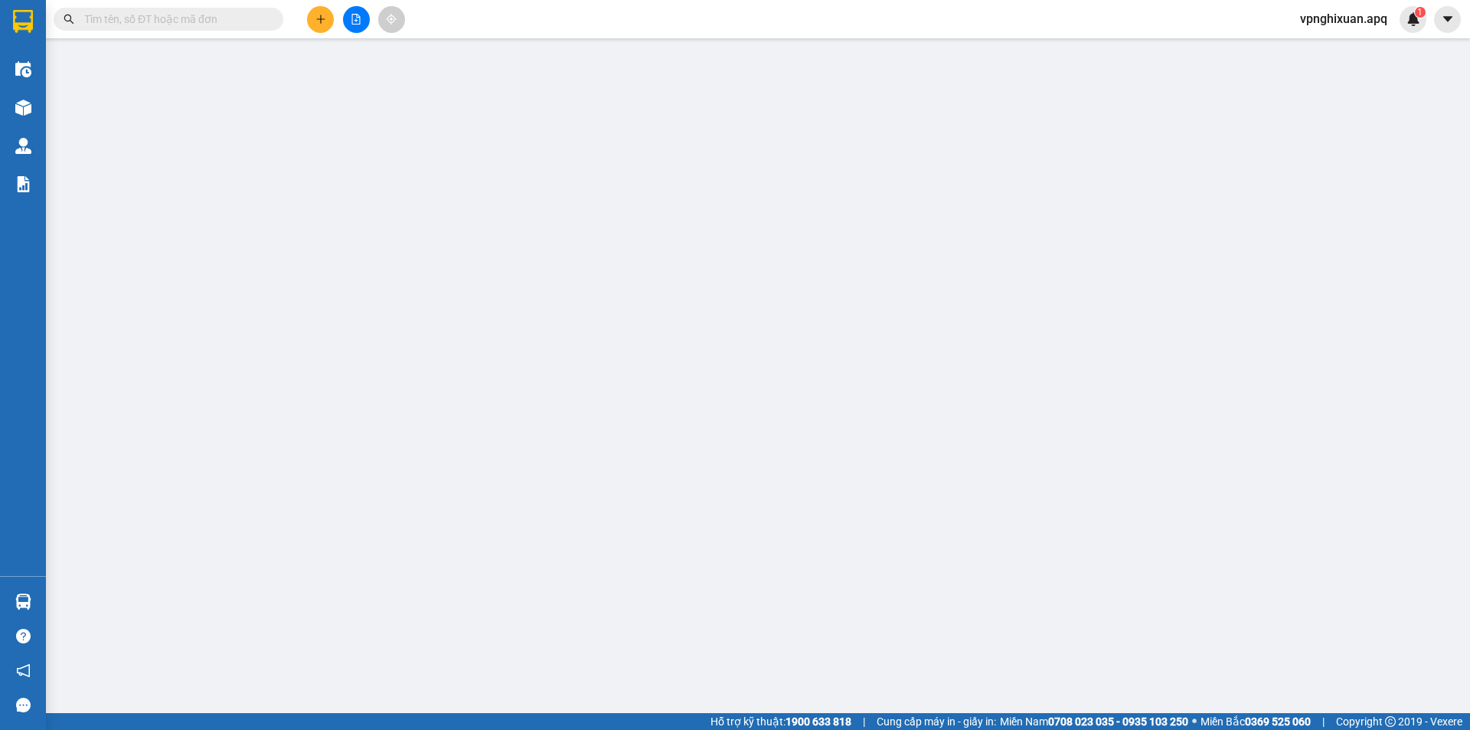
type input "36.000"
type input "10"
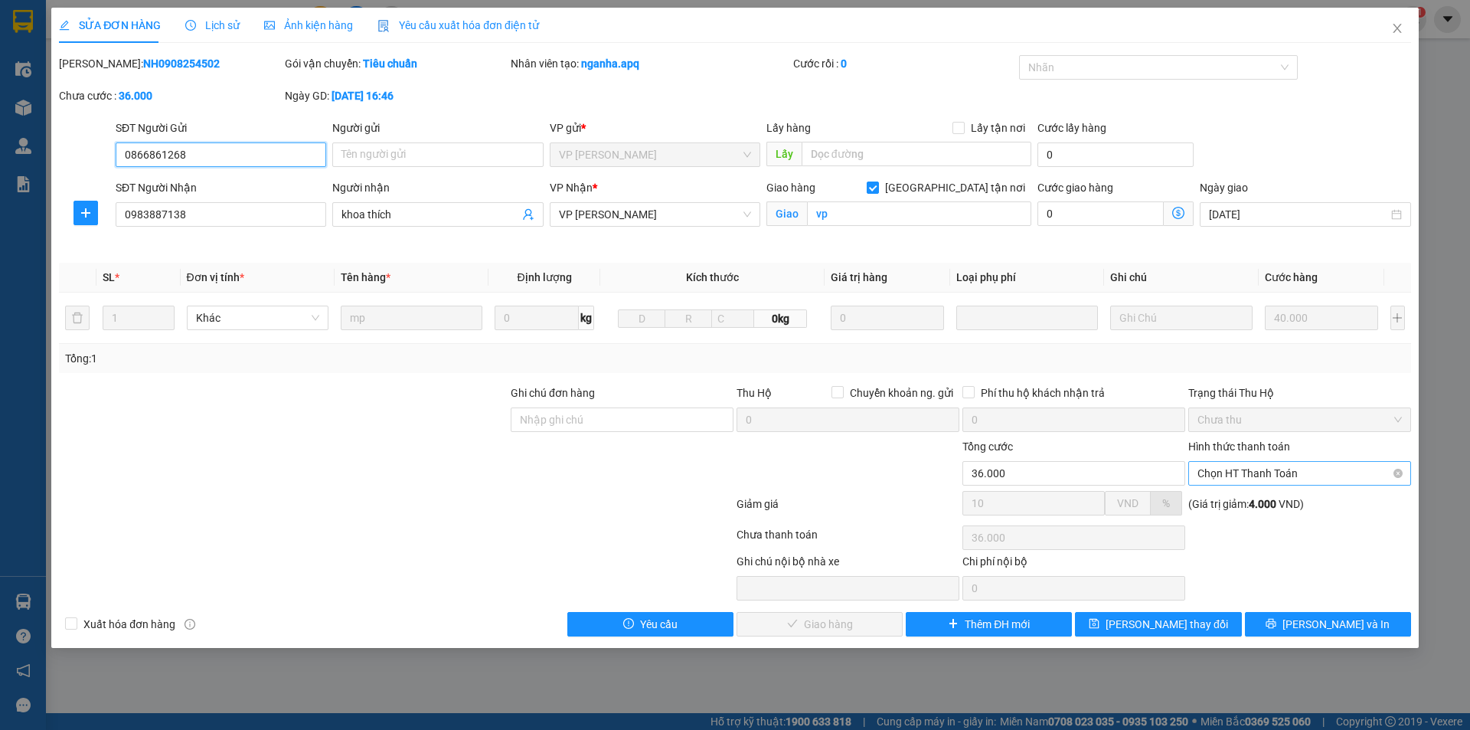
click at [1306, 477] on span "Chọn HT Thanh Toán" at bounding box center [1300, 473] width 204 height 23
click at [1293, 501] on div "Tại văn phòng" at bounding box center [1300, 503] width 204 height 17
type input "0"
click at [860, 622] on span "[PERSON_NAME] và Giao hàng" at bounding box center [839, 624] width 147 height 17
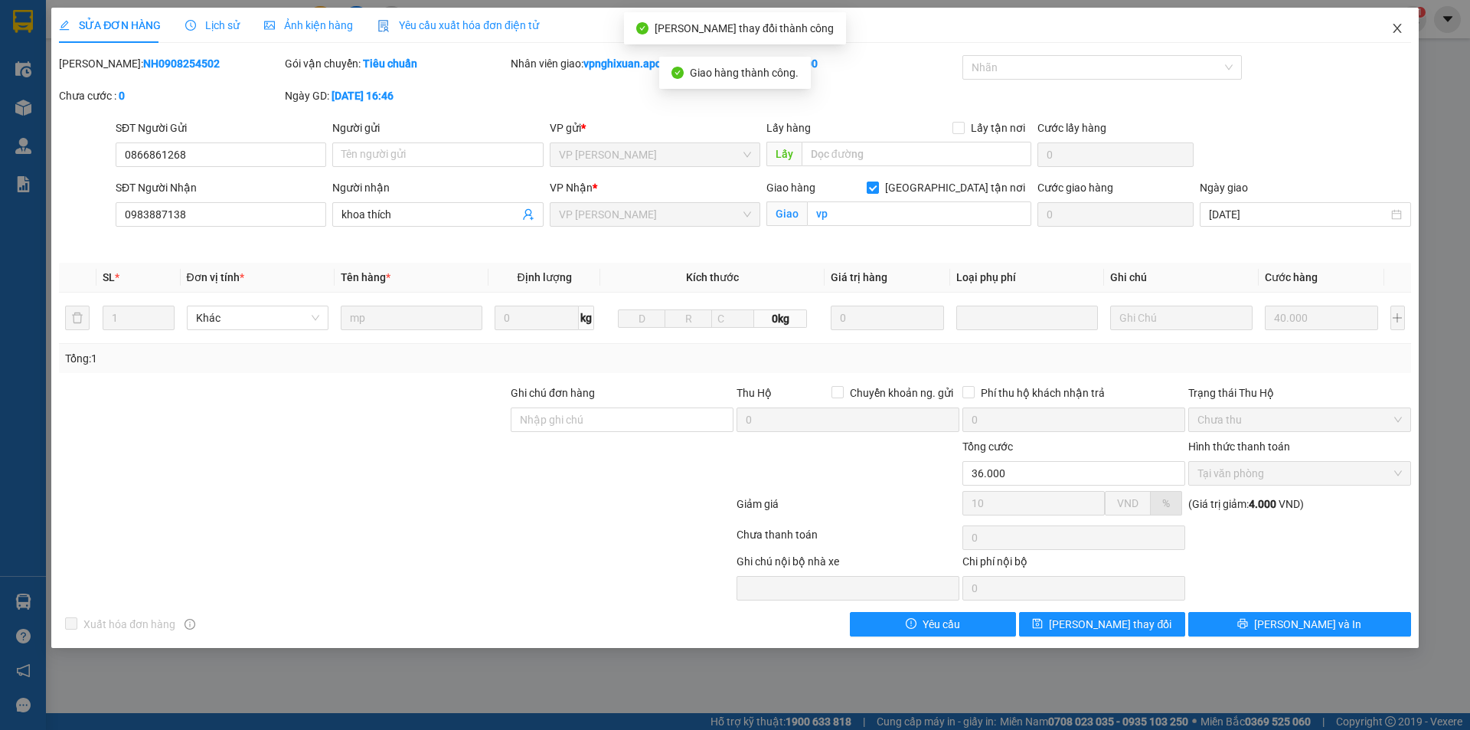
click at [1391, 25] on icon "close" at bounding box center [1397, 28] width 12 height 12
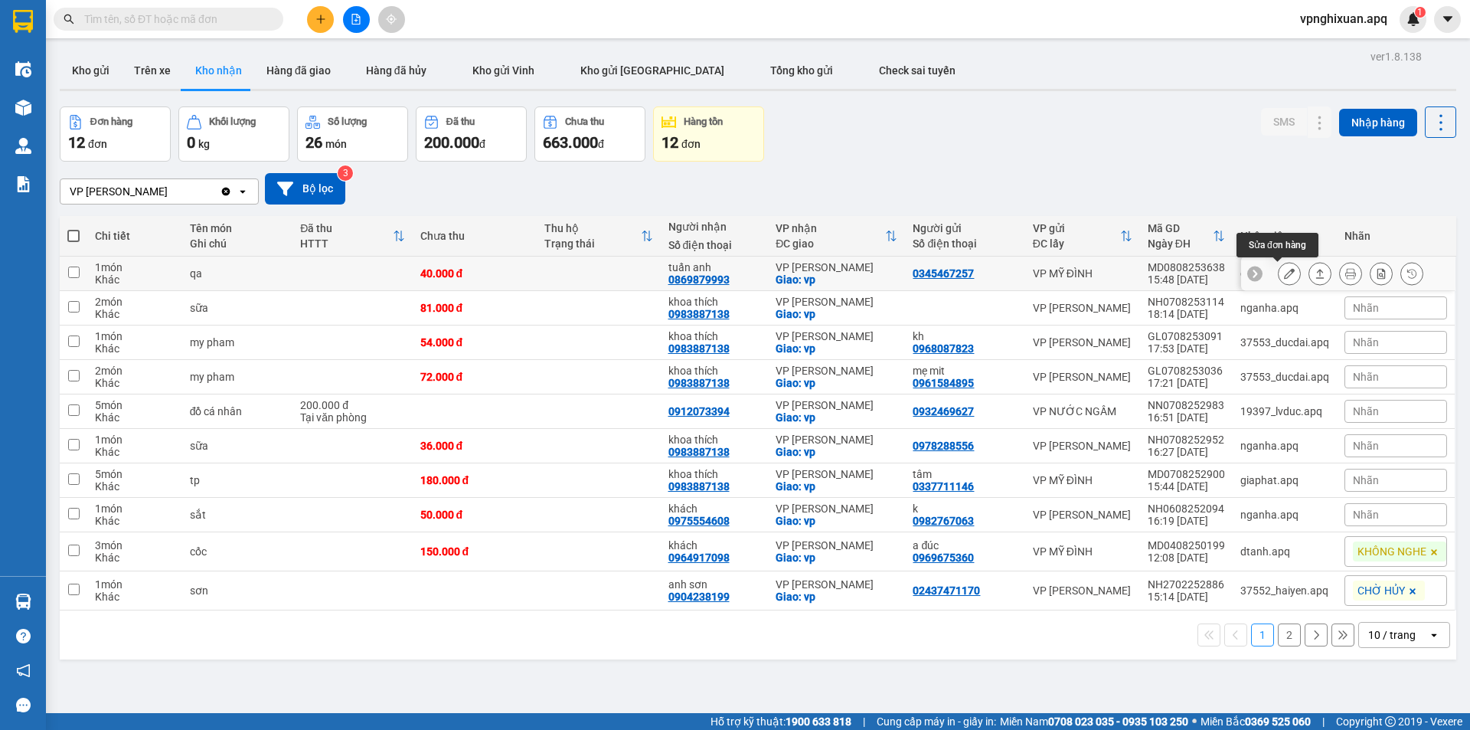
click at [1284, 271] on icon at bounding box center [1289, 273] width 11 height 11
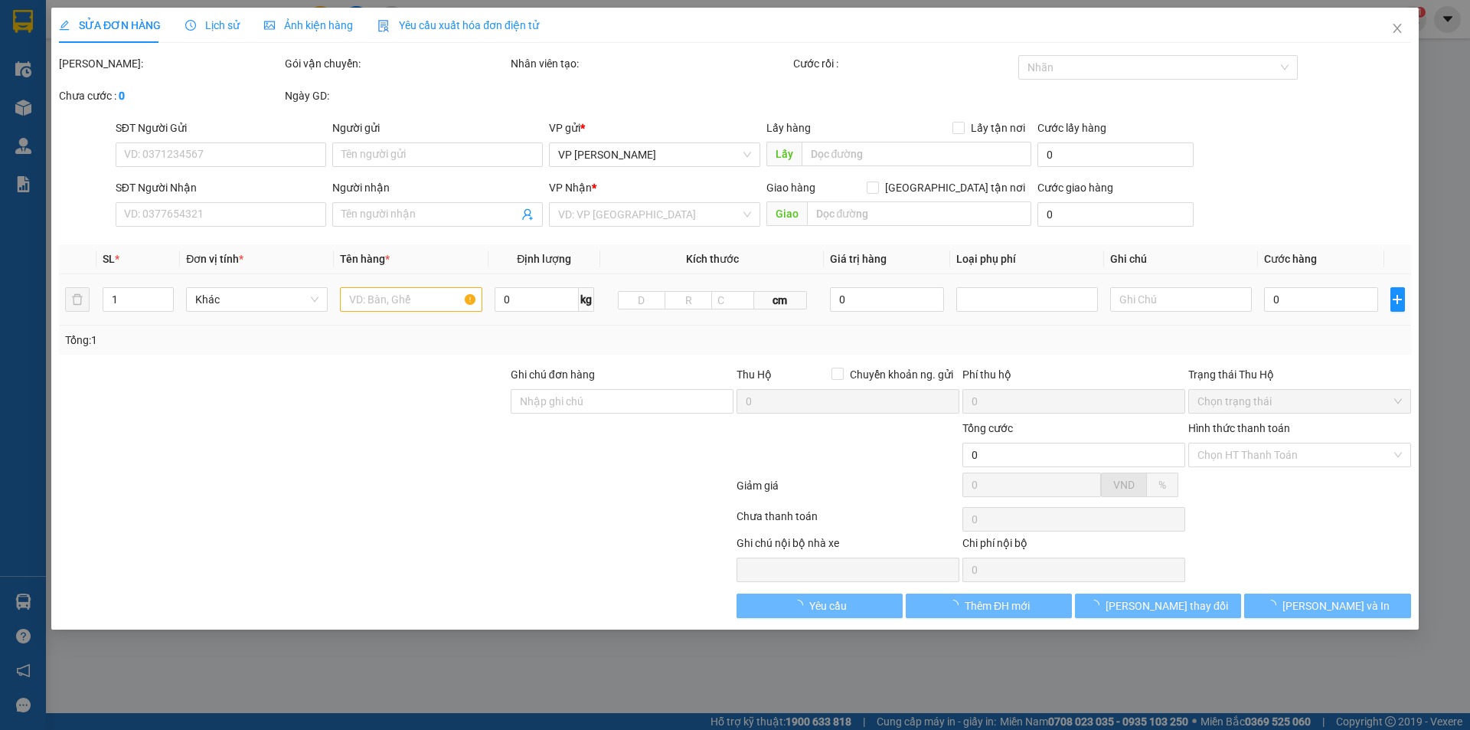
type input "0345467257"
type input "0869879993"
type input "tuấn anh"
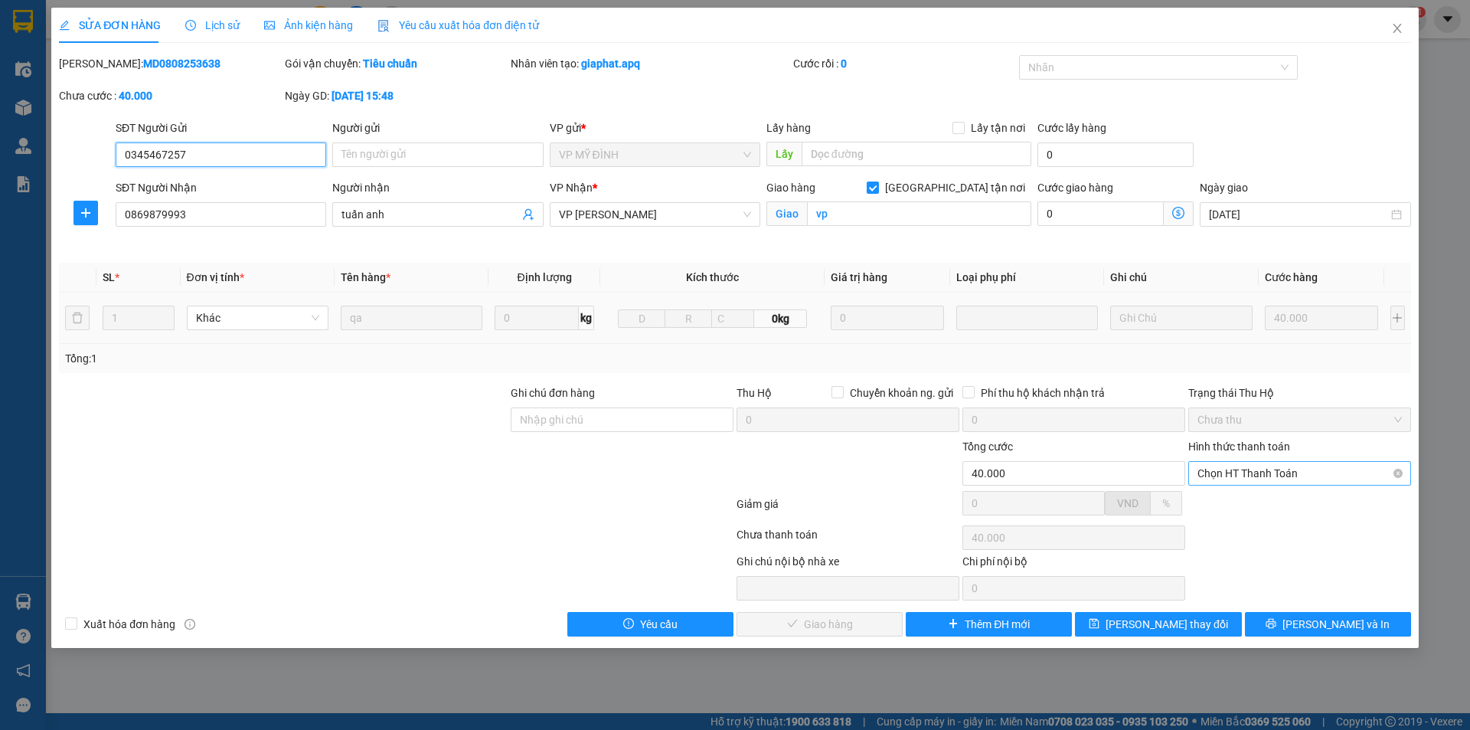
drag, startPoint x: 1256, startPoint y: 468, endPoint x: 1257, endPoint y: 476, distance: 7.8
click at [1257, 469] on span "Chọn HT Thanh Toán" at bounding box center [1300, 473] width 204 height 23
drag, startPoint x: 1261, startPoint y: 499, endPoint x: 1249, endPoint y: 479, distance: 23.4
click at [1262, 499] on div "Tại văn phòng" at bounding box center [1300, 503] width 204 height 17
click at [798, 625] on span "[PERSON_NAME] và Giao hàng" at bounding box center [839, 624] width 147 height 17
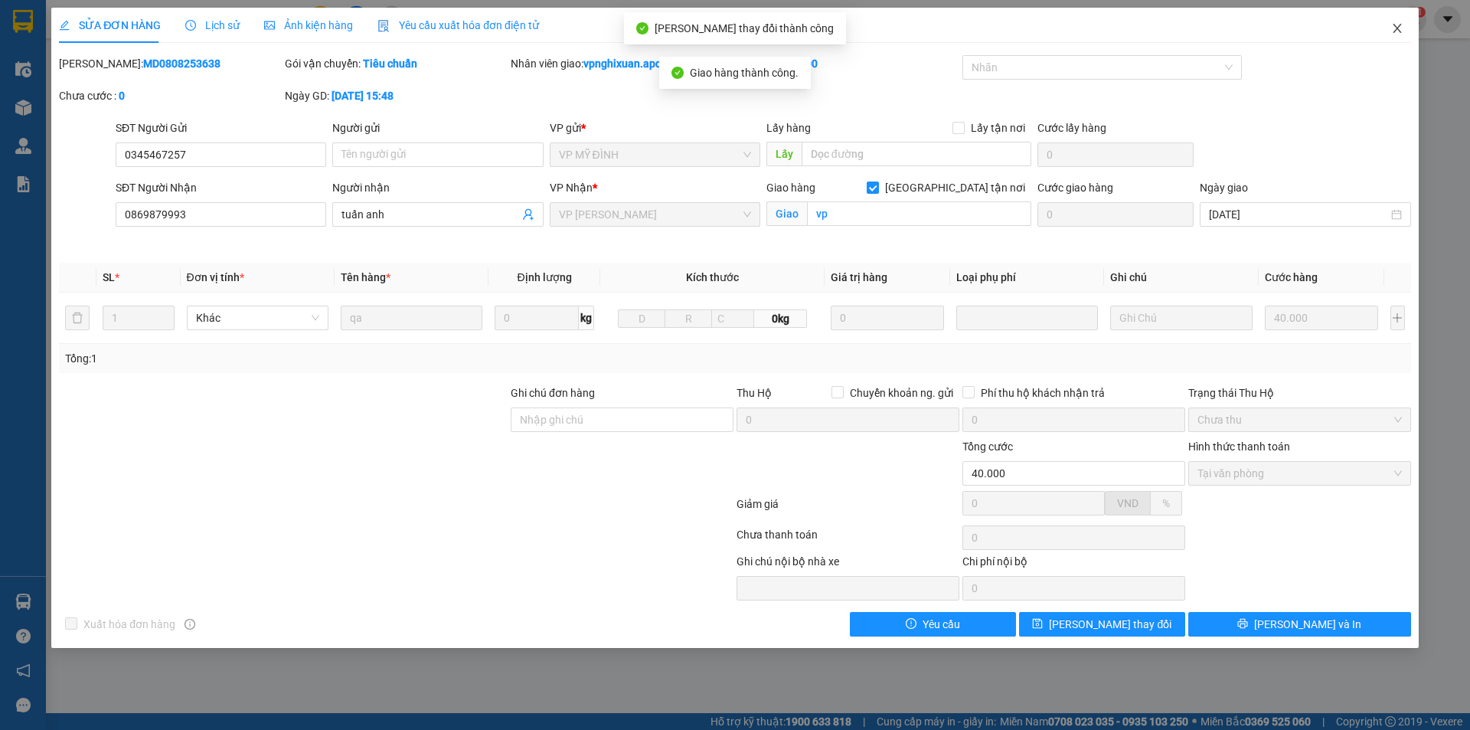
click at [1399, 31] on icon "close" at bounding box center [1397, 28] width 8 height 9
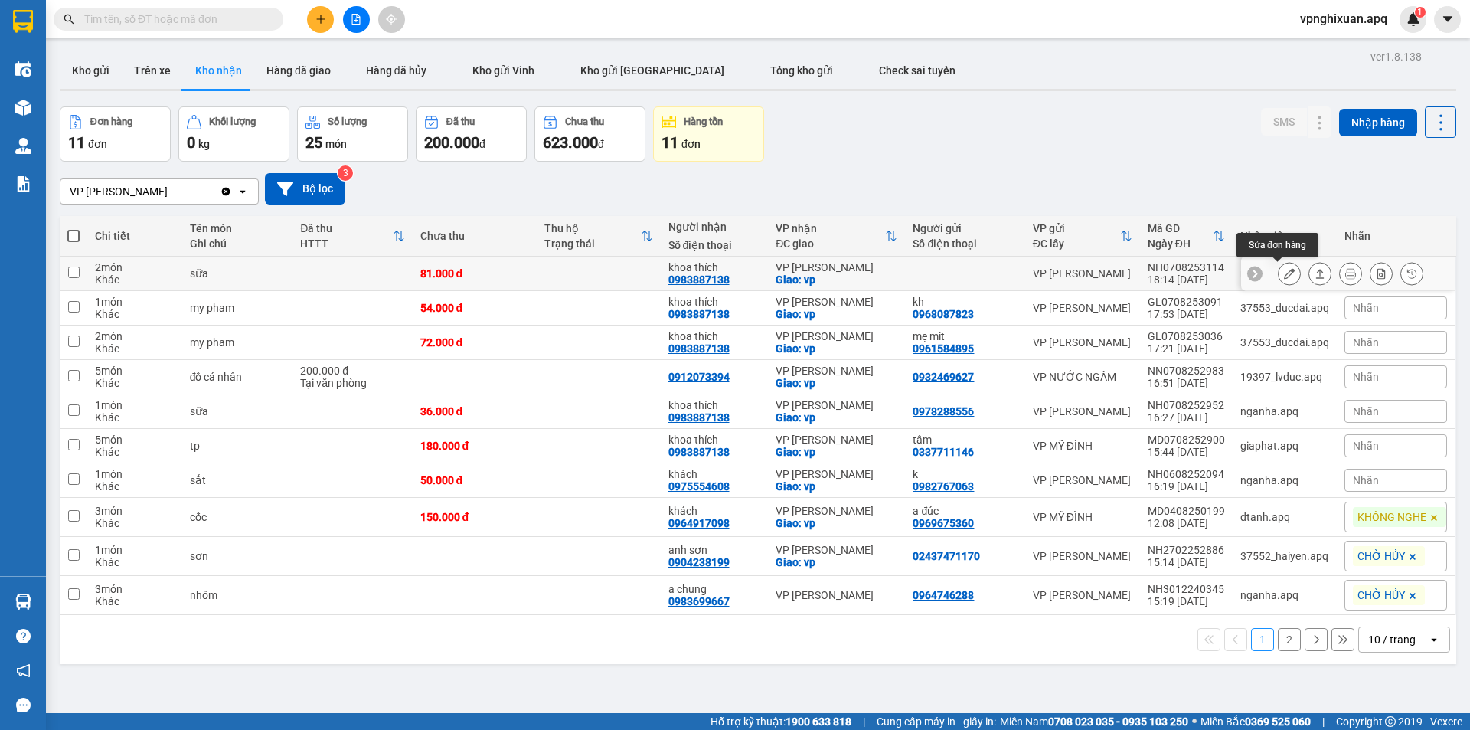
click at [1281, 266] on button at bounding box center [1289, 273] width 21 height 27
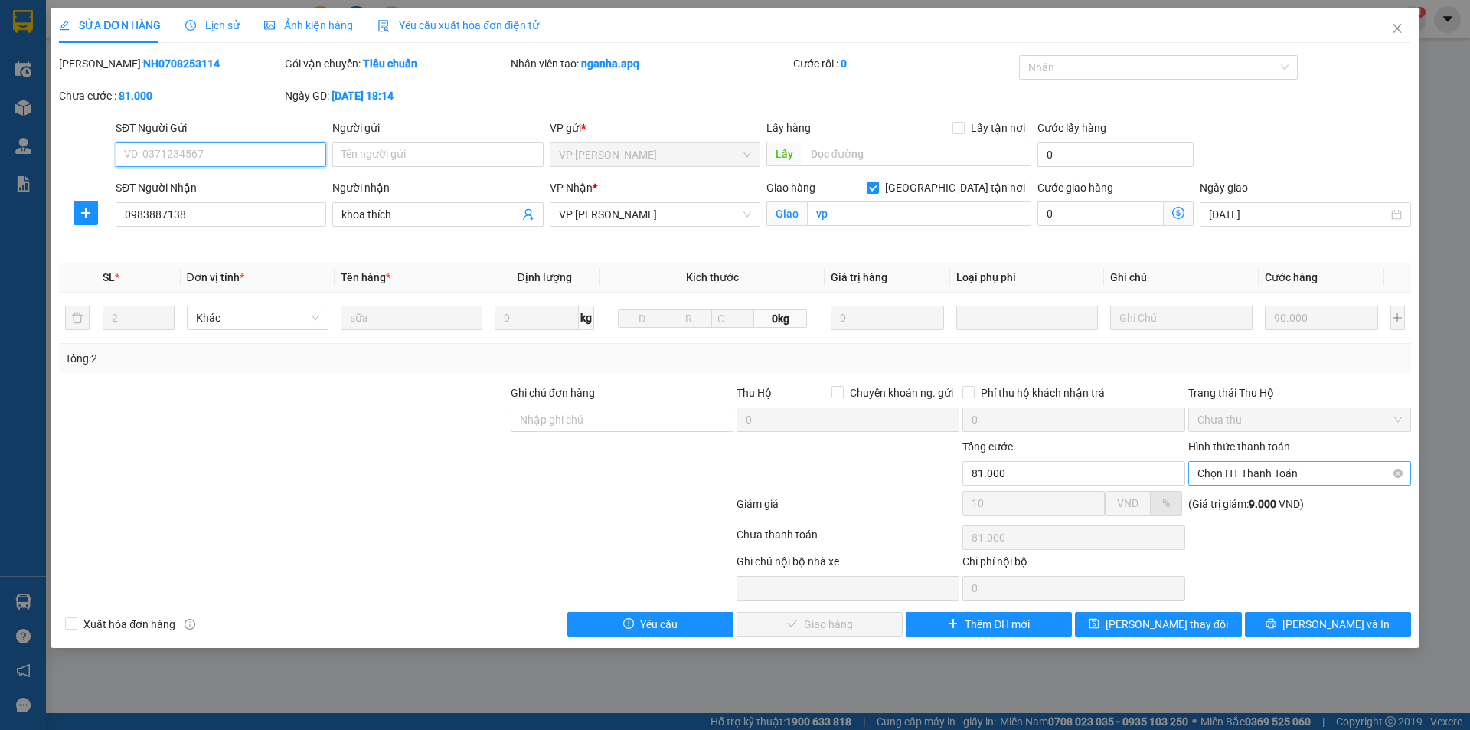
click at [1283, 475] on span "Chọn HT Thanh Toán" at bounding box center [1300, 473] width 204 height 23
click at [1283, 502] on div "Tại văn phòng" at bounding box center [1300, 503] width 204 height 17
click at [822, 622] on span "[PERSON_NAME] và Giao hàng" at bounding box center [839, 624] width 147 height 17
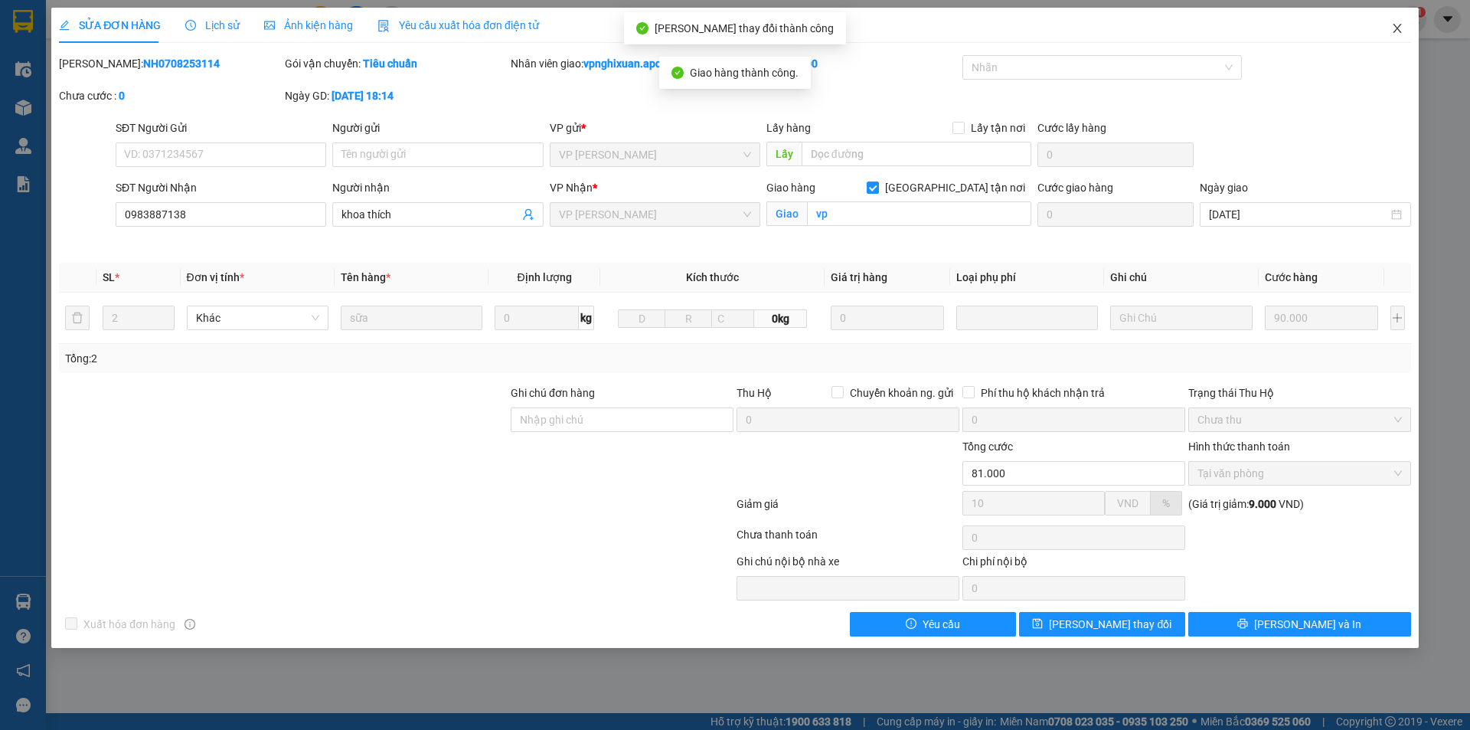
click at [1397, 25] on icon "close" at bounding box center [1397, 28] width 12 height 12
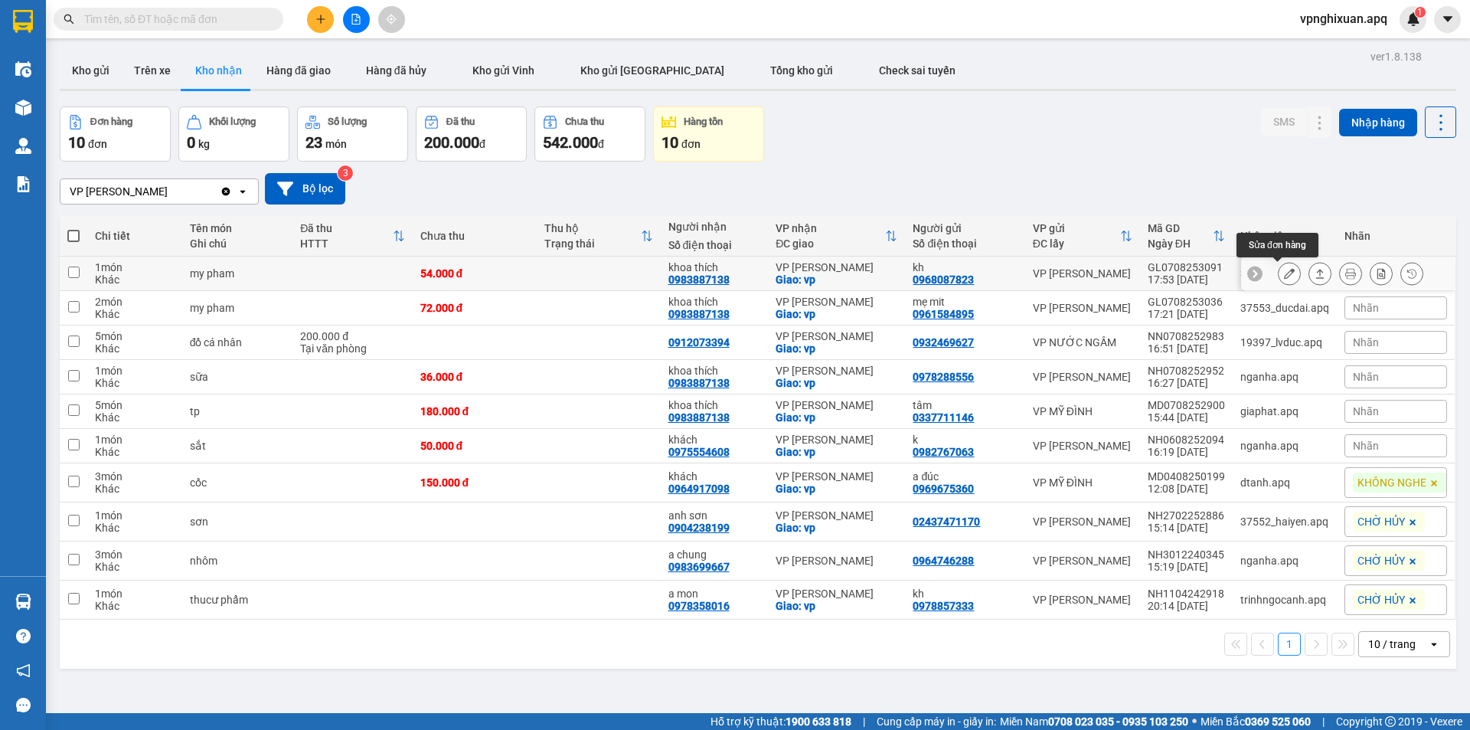
click at [1285, 273] on button at bounding box center [1289, 273] width 21 height 27
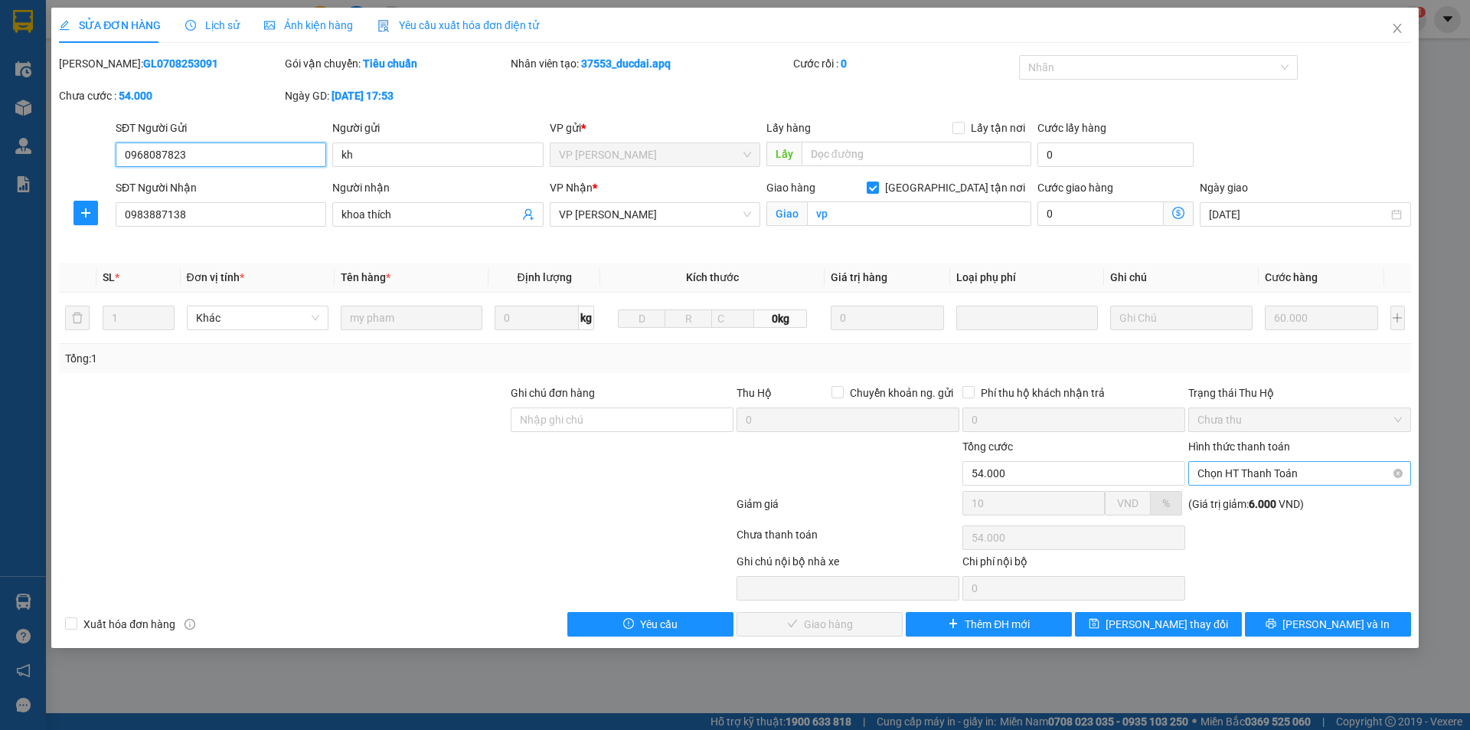
click at [1290, 476] on span "Chọn HT Thanh Toán" at bounding box center [1300, 473] width 204 height 23
drag, startPoint x: 1281, startPoint y: 499, endPoint x: 1239, endPoint y: 537, distance: 56.9
click at [1281, 502] on div "Tại văn phòng" at bounding box center [1300, 503] width 204 height 17
drag, startPoint x: 809, startPoint y: 629, endPoint x: 809, endPoint y: 615, distance: 13.8
click at [808, 627] on span "[PERSON_NAME] và Giao hàng" at bounding box center [839, 624] width 147 height 17
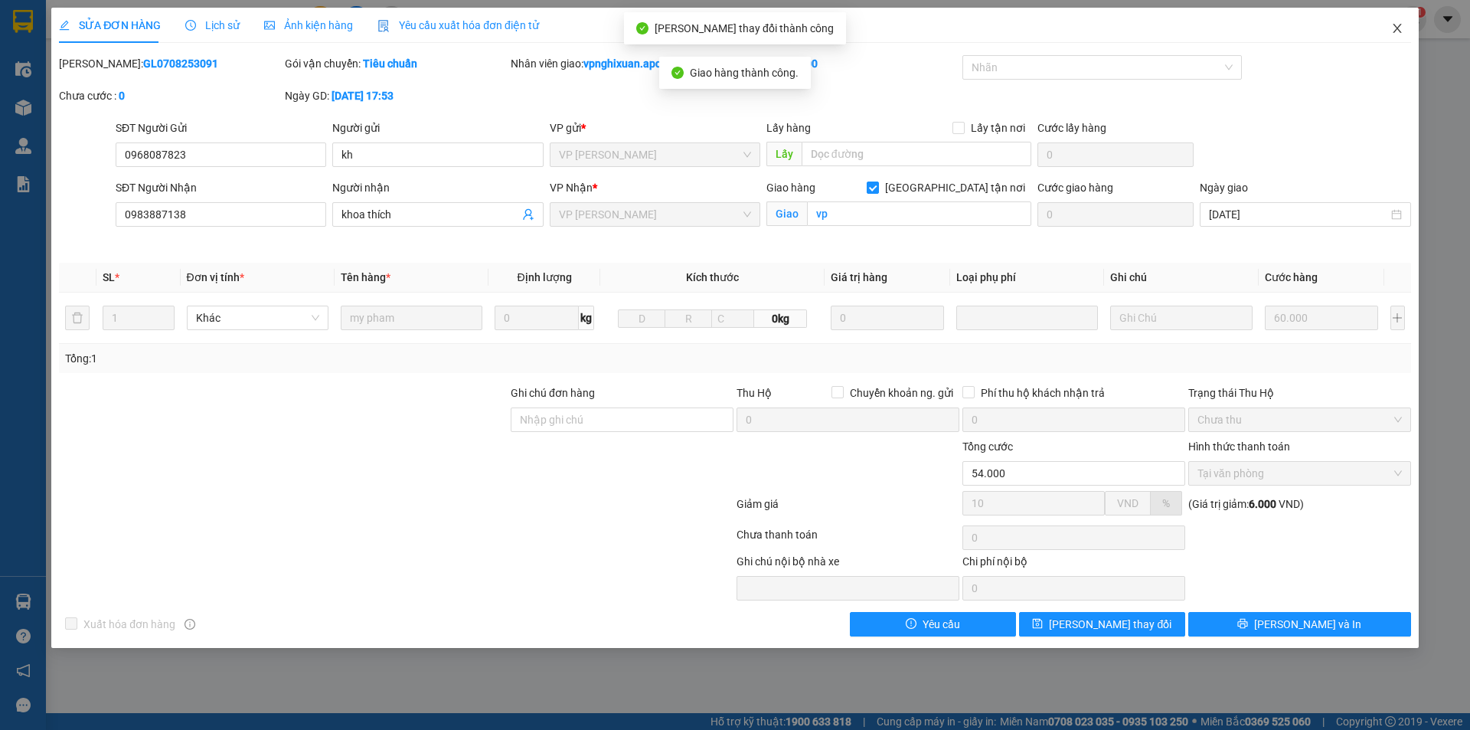
click at [1399, 28] on icon "close" at bounding box center [1397, 28] width 12 height 12
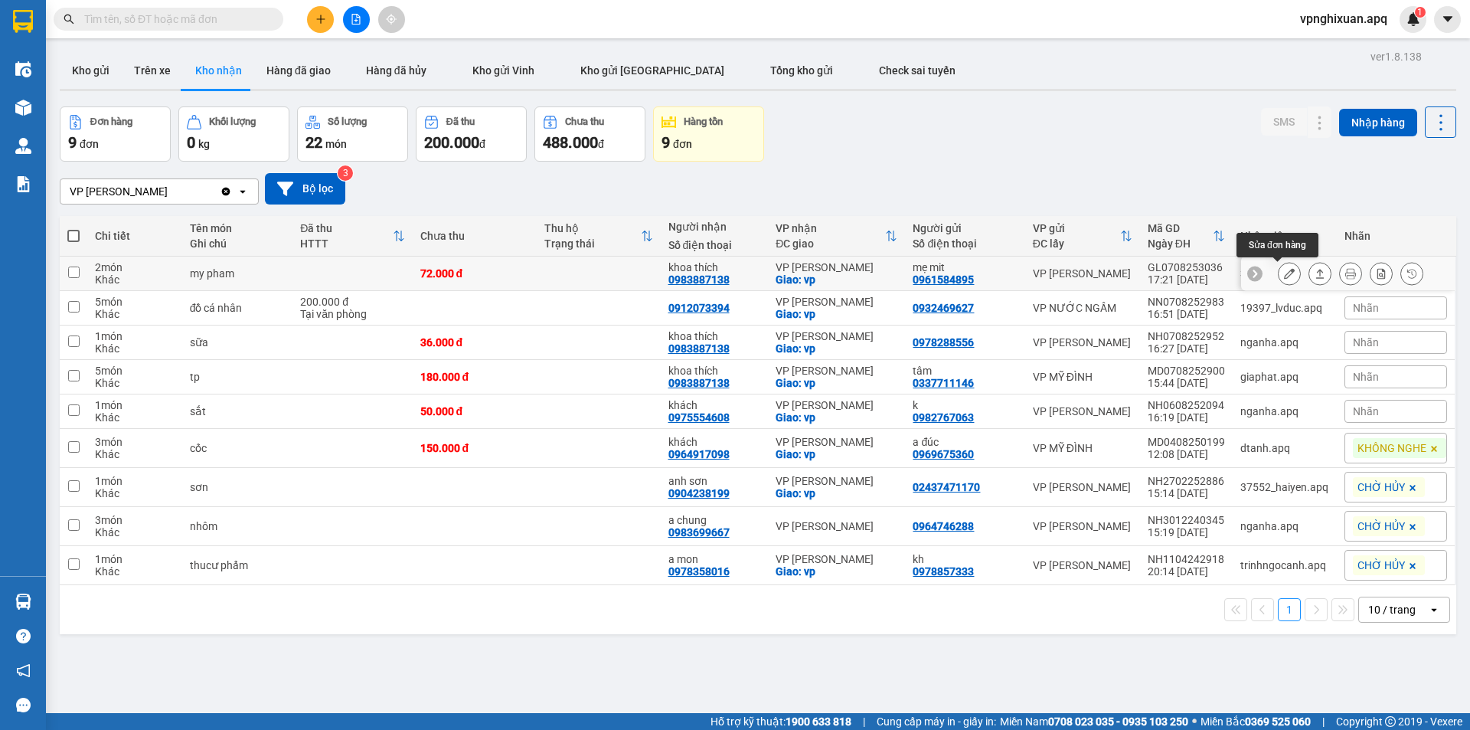
click at [1284, 275] on icon at bounding box center [1289, 273] width 11 height 11
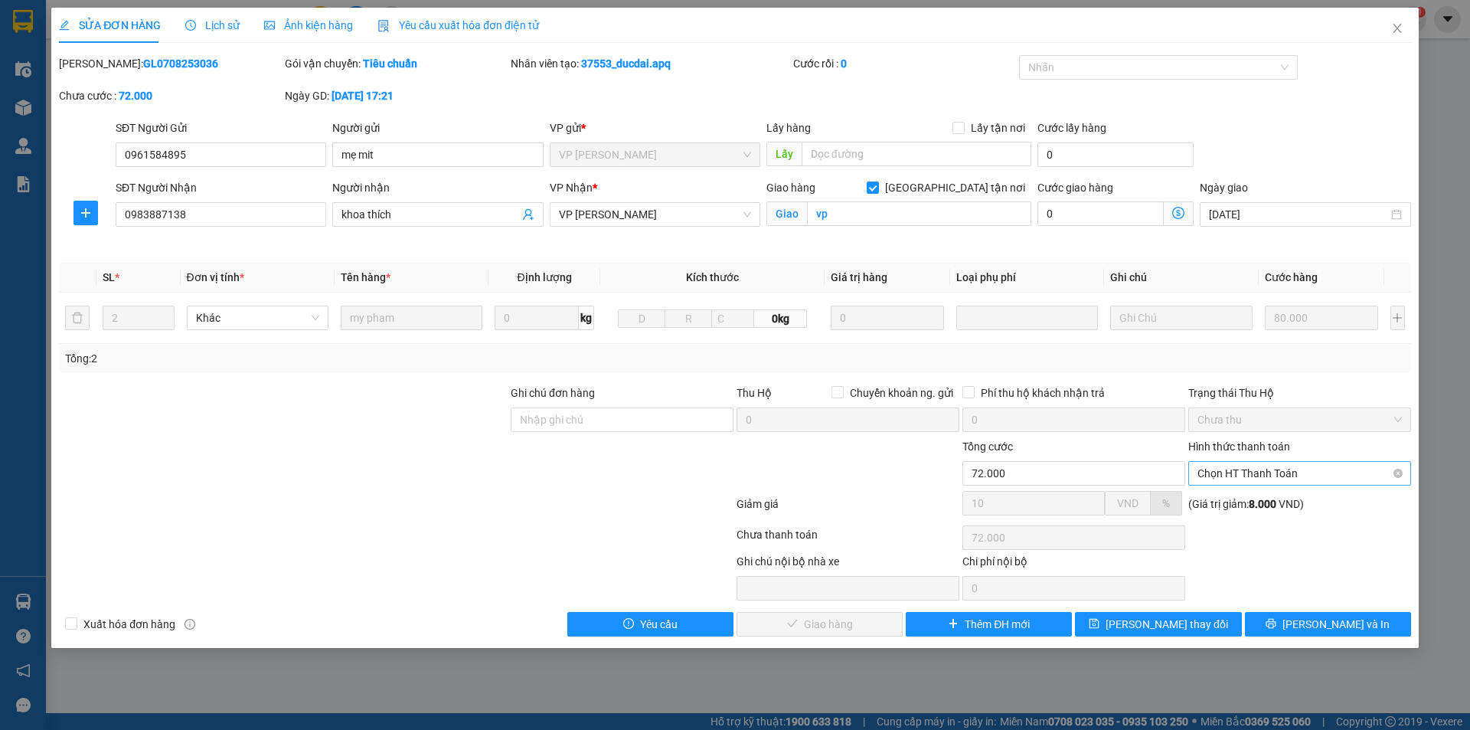
drag, startPoint x: 0, startPoint y: 0, endPoint x: 1305, endPoint y: 476, distance: 1388.8
click at [1306, 472] on span "Chọn HT Thanh Toán" at bounding box center [1300, 473] width 204 height 23
drag, startPoint x: 1280, startPoint y: 508, endPoint x: 1164, endPoint y: 551, distance: 123.6
click at [1272, 512] on div "Tại văn phòng" at bounding box center [1299, 504] width 223 height 25
type input "0"
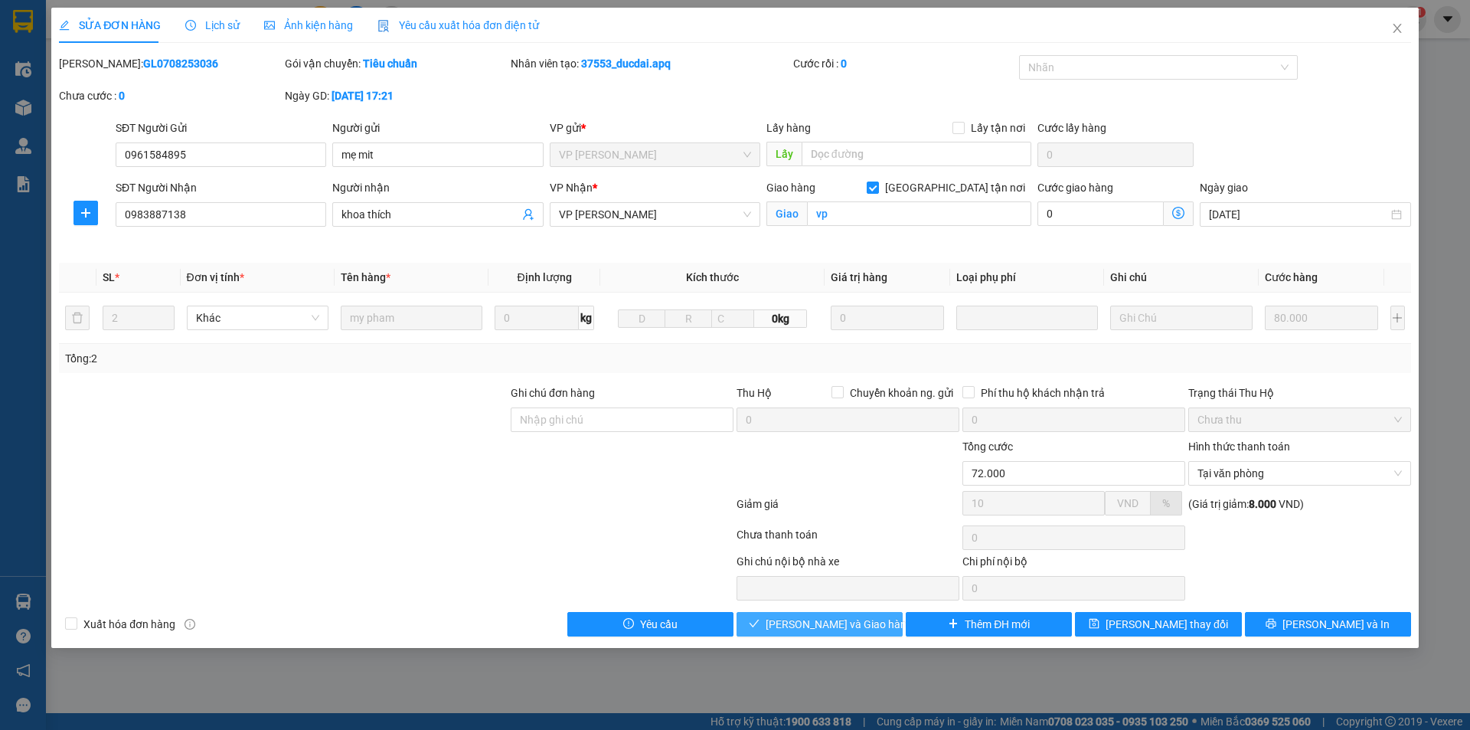
click at [806, 620] on span "[PERSON_NAME] và Giao hàng" at bounding box center [839, 624] width 147 height 17
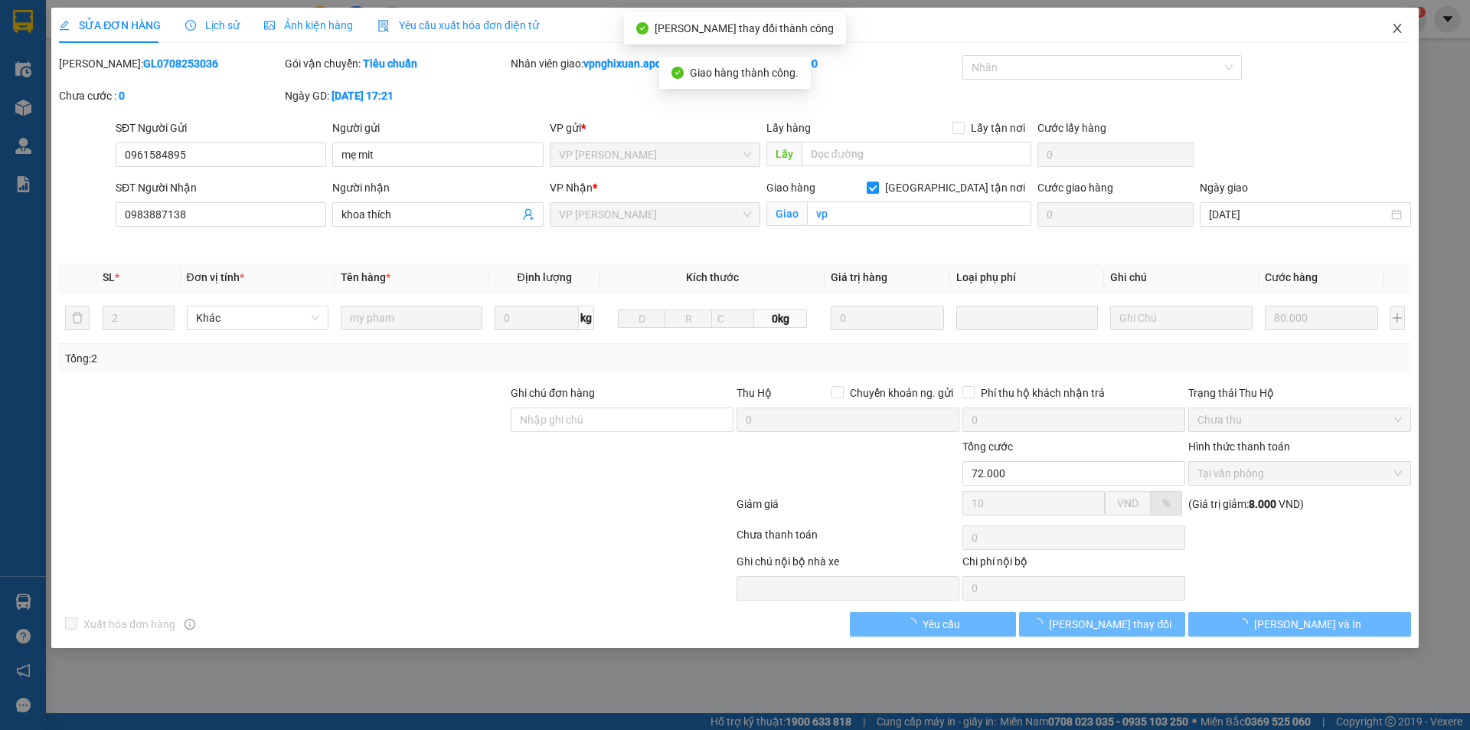
click at [1401, 31] on icon "close" at bounding box center [1397, 28] width 12 height 12
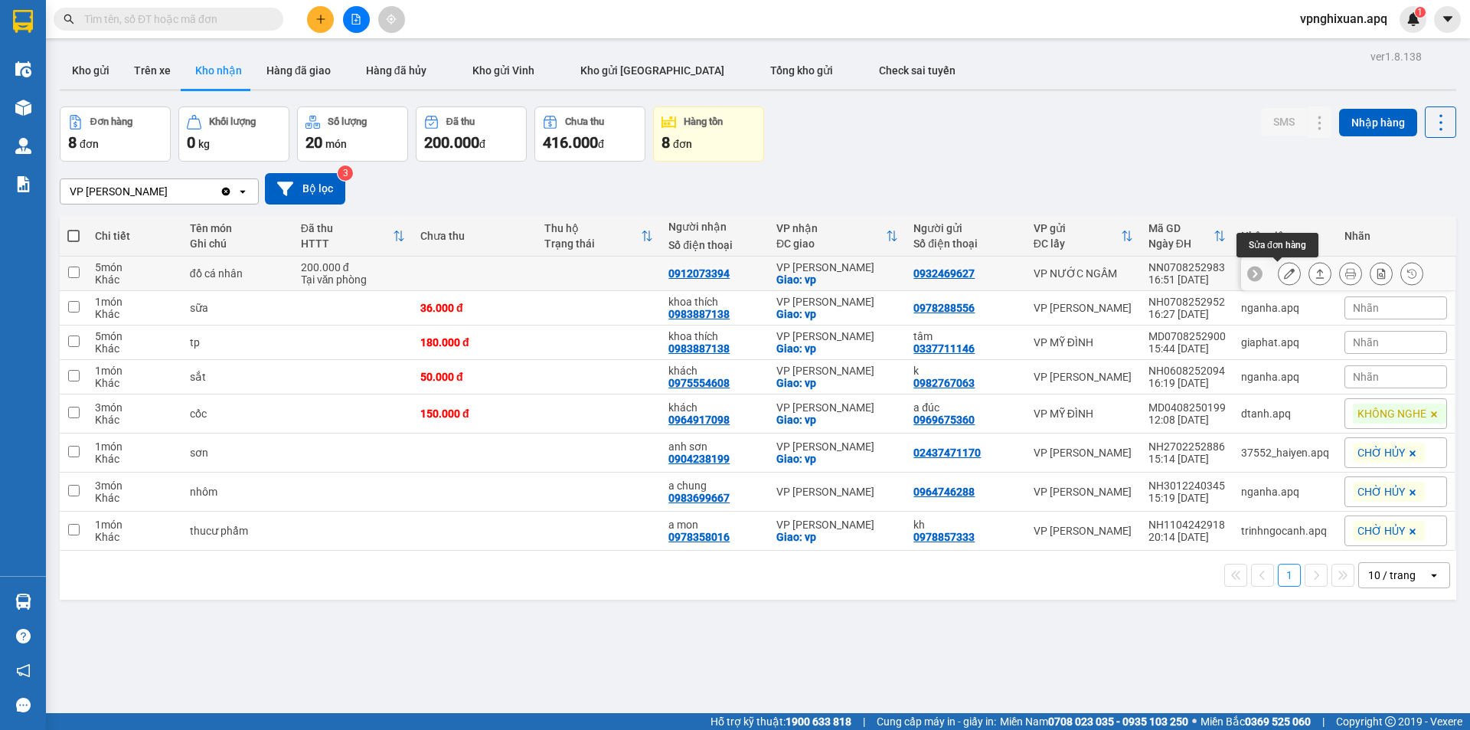
click at [1278, 279] on div at bounding box center [1289, 273] width 23 height 23
click at [1284, 272] on icon at bounding box center [1289, 273] width 11 height 11
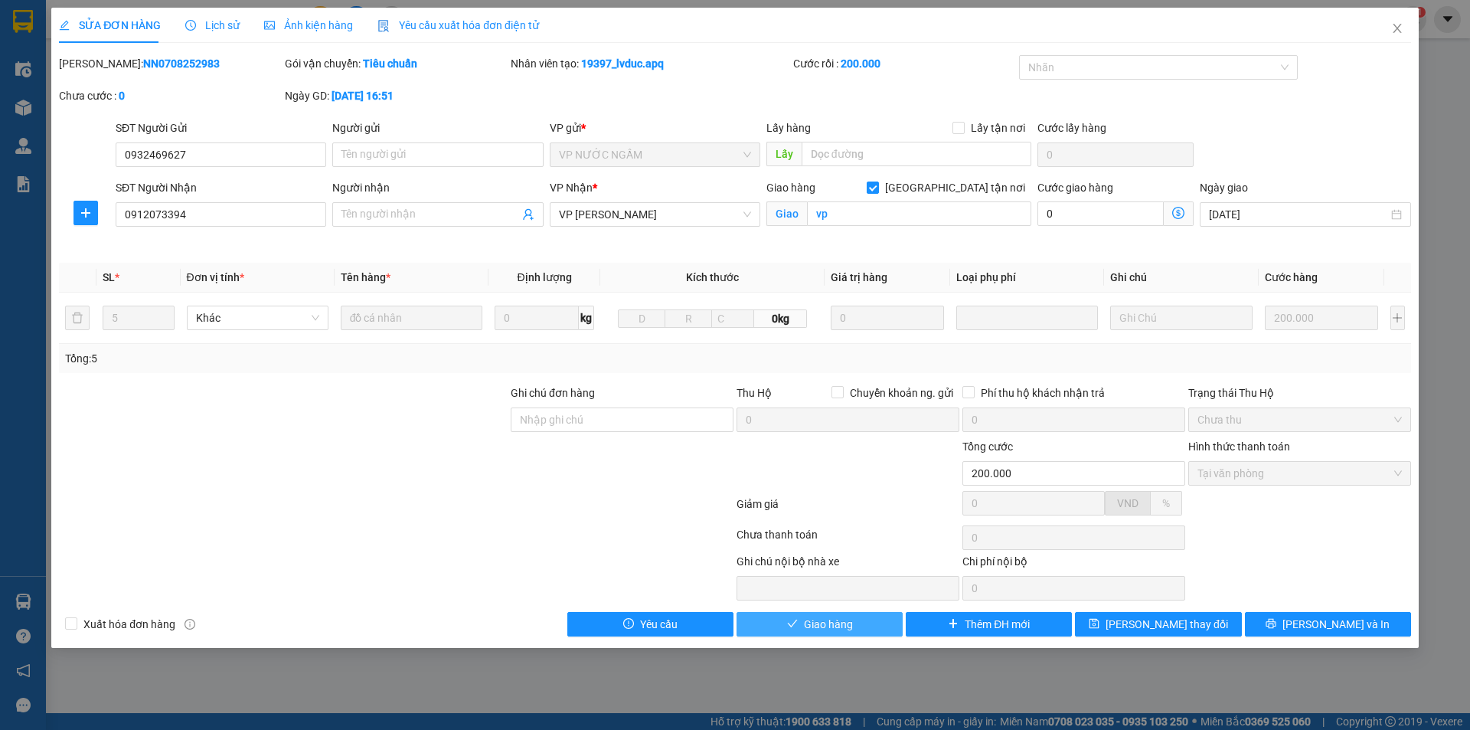
click at [832, 629] on span "Giao hàng" at bounding box center [828, 624] width 49 height 17
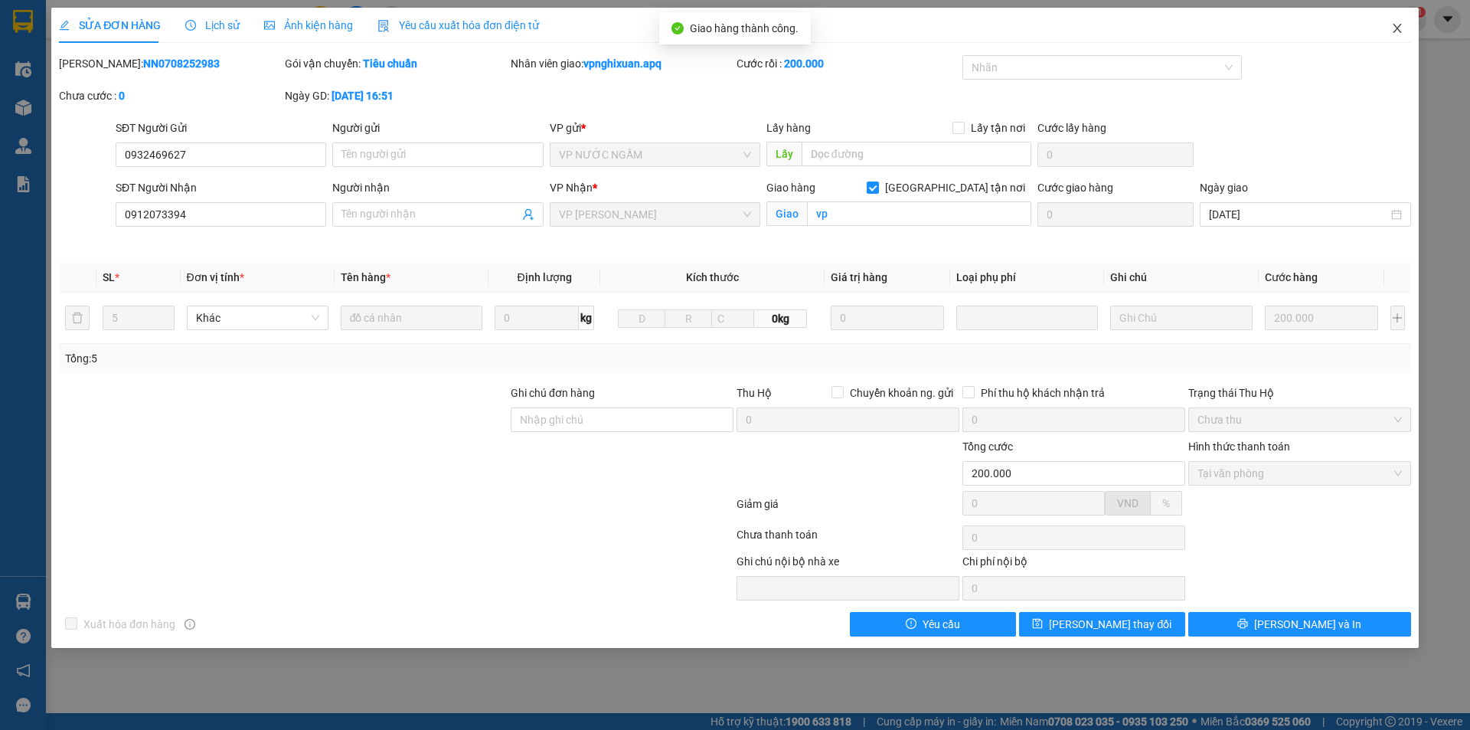
click at [1403, 27] on icon "close" at bounding box center [1397, 28] width 12 height 12
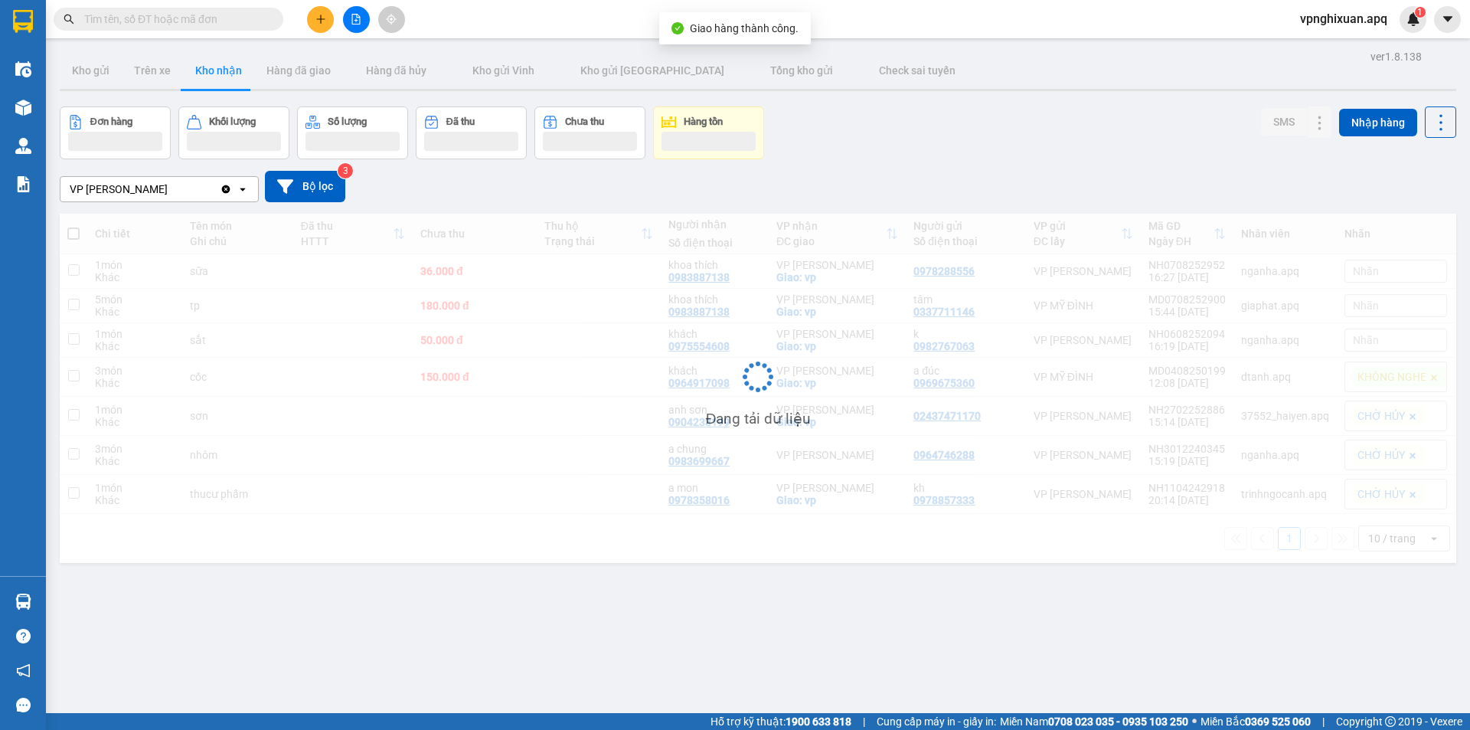
click at [1397, 25] on span "vpnghixuan.apq" at bounding box center [1344, 18] width 112 height 19
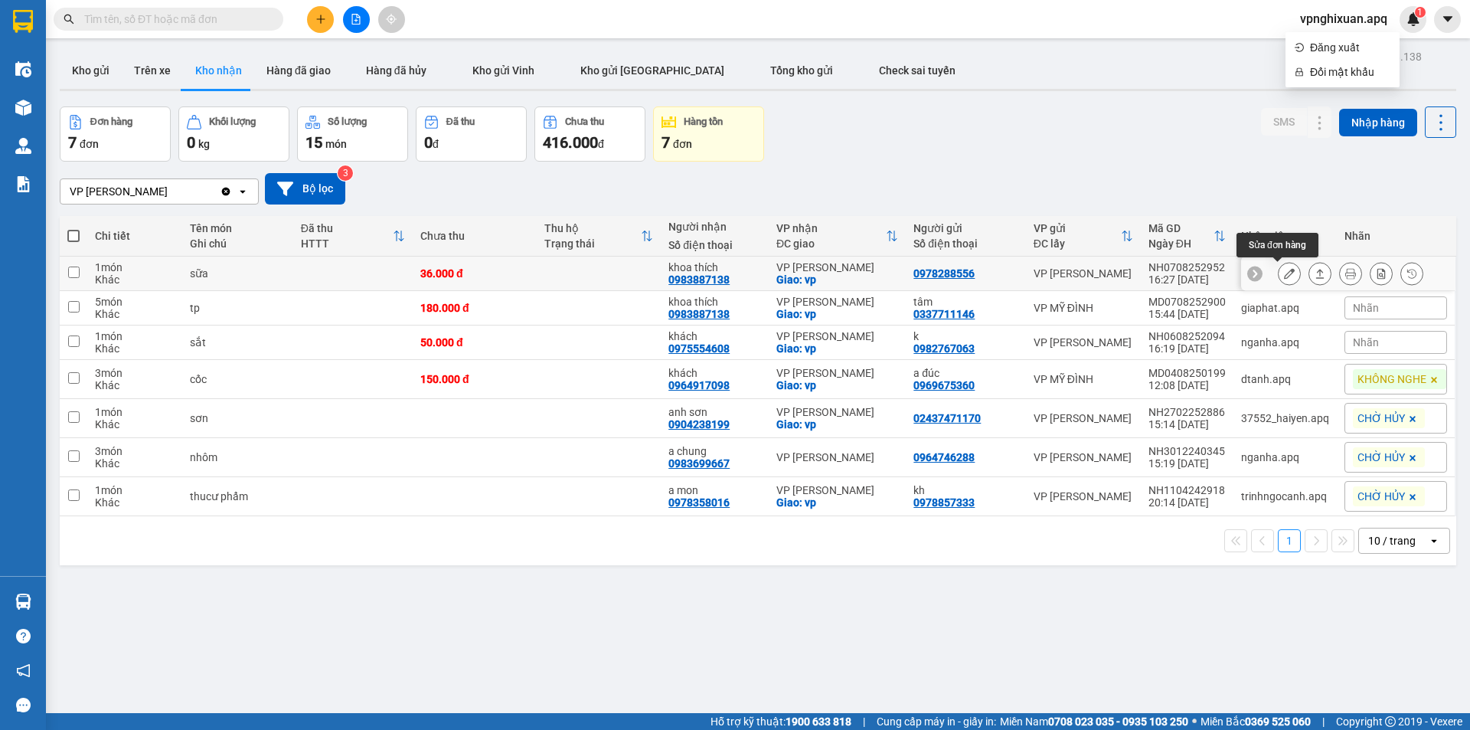
click at [1284, 276] on icon at bounding box center [1289, 273] width 11 height 11
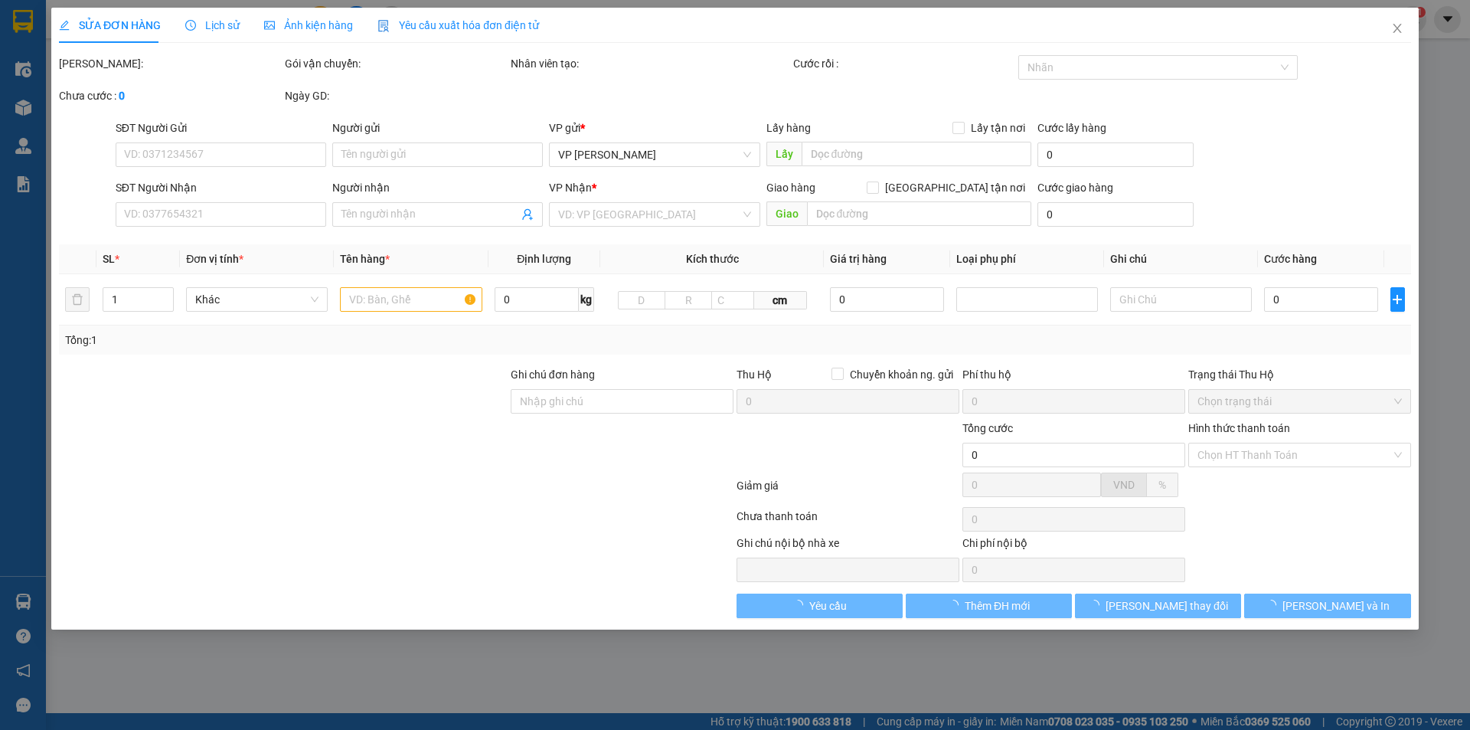
type input "0978288556"
type input "0983887138"
type input "khoa thích"
checkbox input "true"
type input "vp"
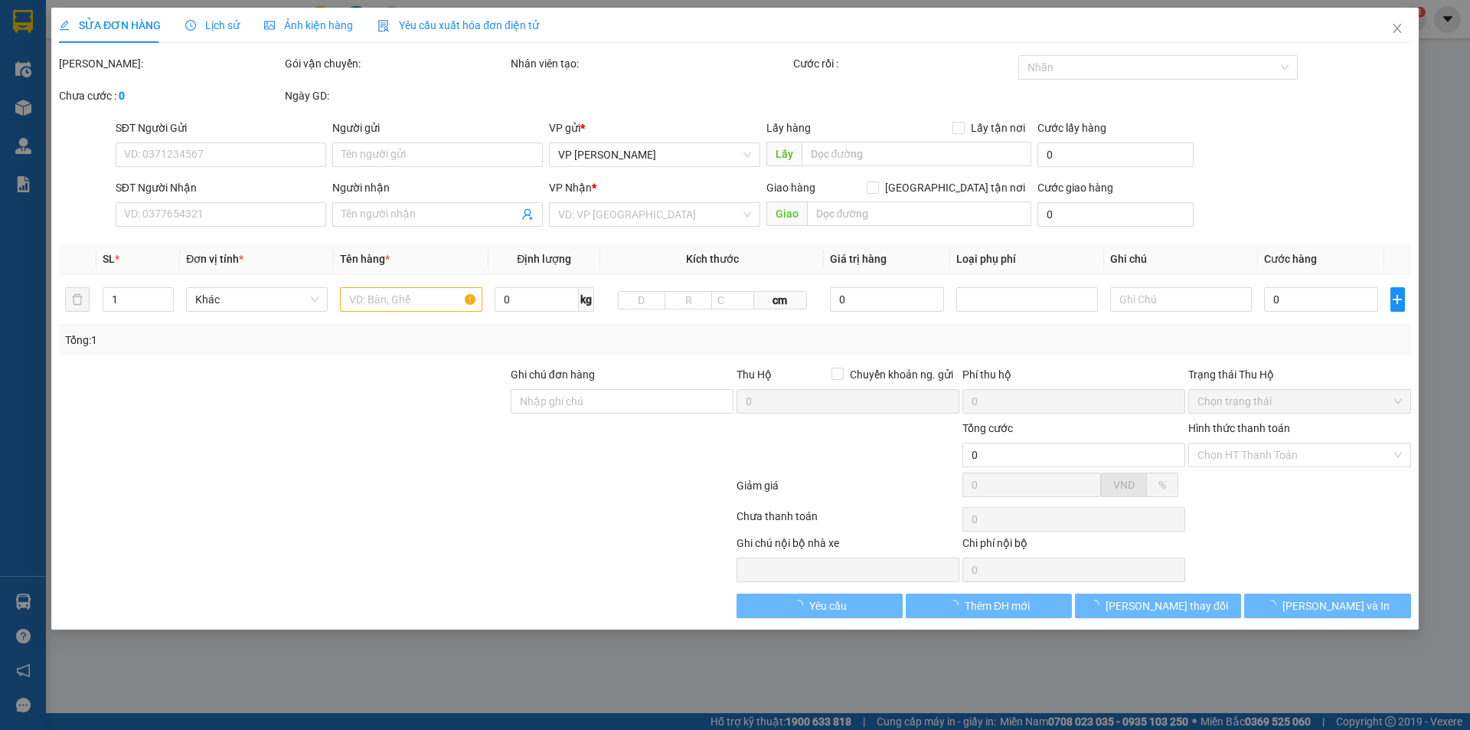
type input "36.000"
type input "10"
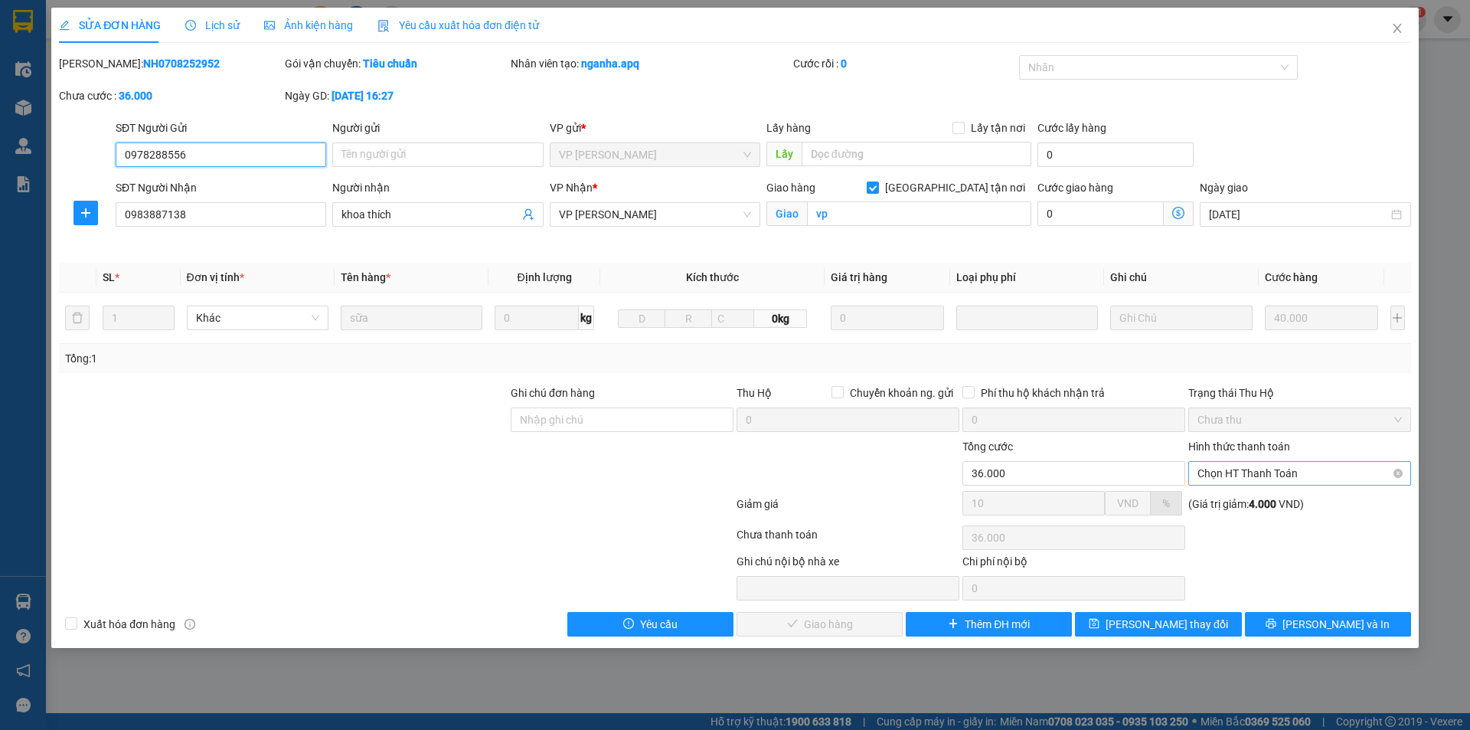
click at [1248, 473] on span "Chọn HT Thanh Toán" at bounding box center [1300, 473] width 204 height 23
click at [1265, 506] on div "Tại văn phòng" at bounding box center [1300, 503] width 204 height 17
type input "0"
click at [825, 619] on span "[PERSON_NAME] và Giao hàng" at bounding box center [839, 624] width 147 height 17
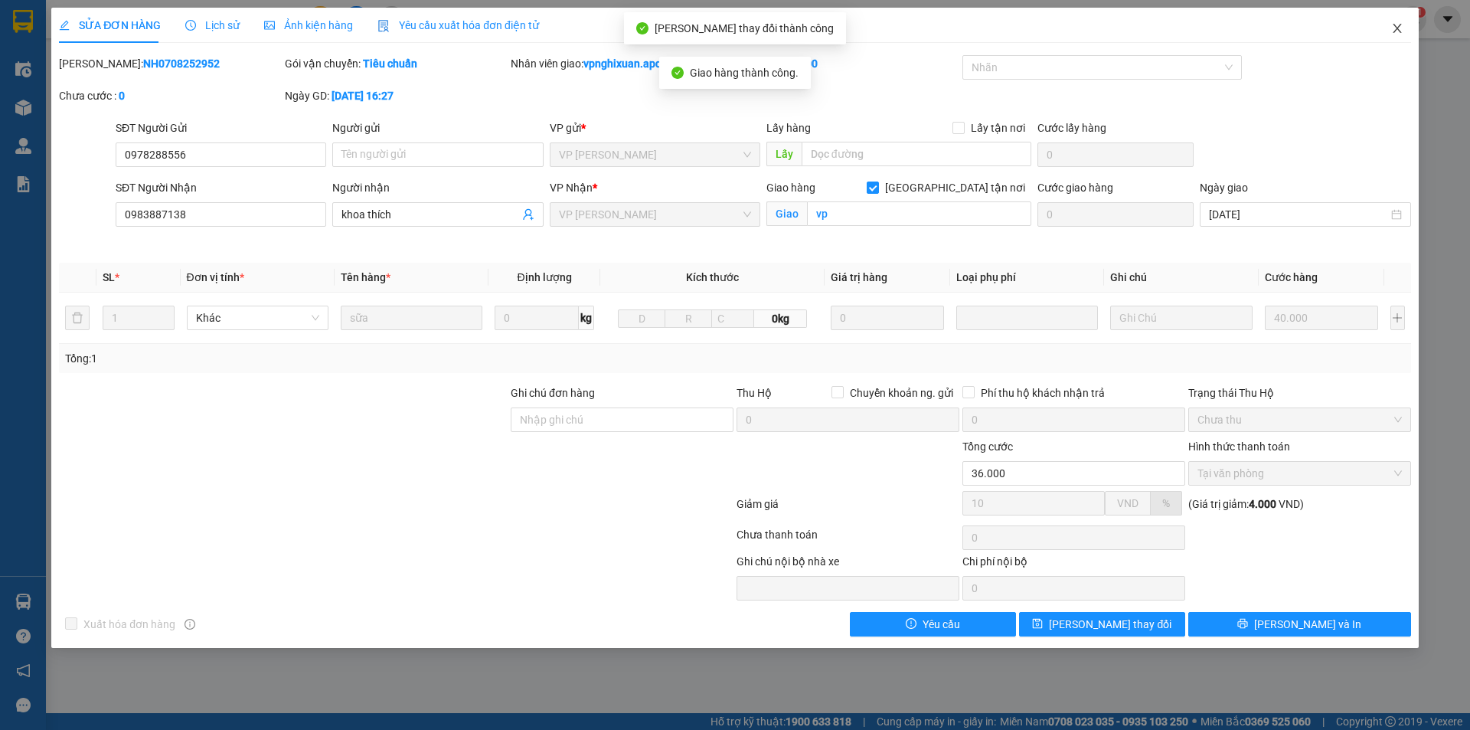
click at [1401, 27] on icon "close" at bounding box center [1397, 28] width 12 height 12
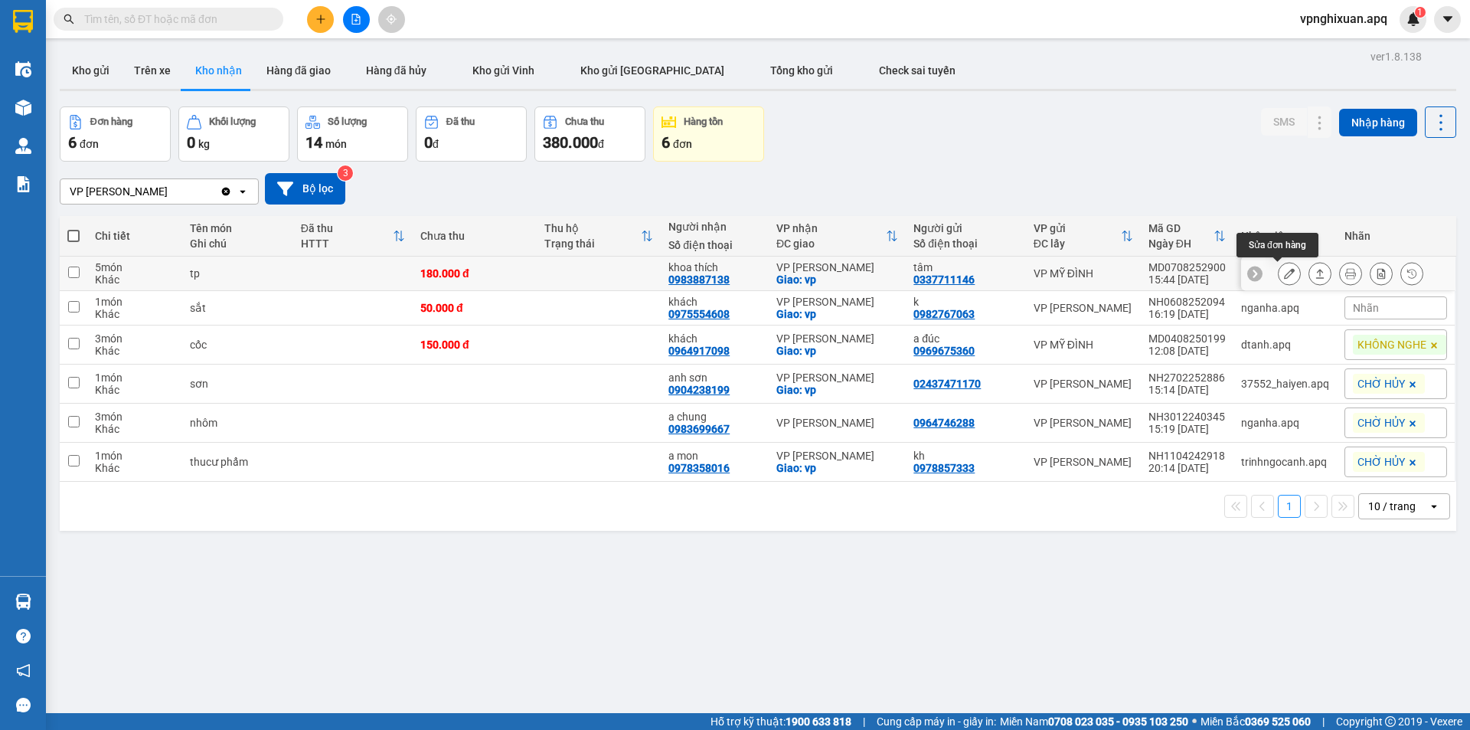
click at [1284, 279] on icon at bounding box center [1289, 273] width 11 height 11
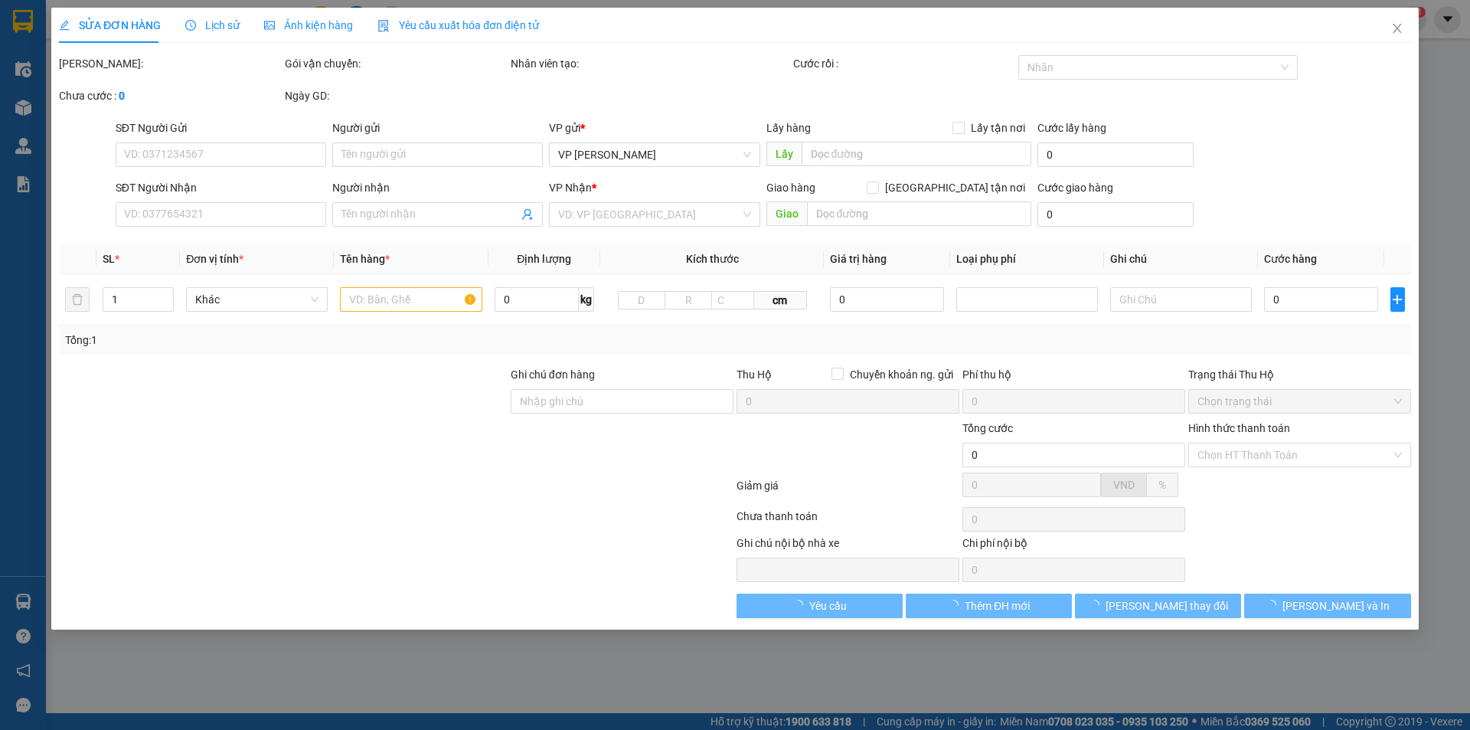
type input "0337711146"
type input "tâm"
type input "0983887138"
type input "khoa thích"
checkbox input "true"
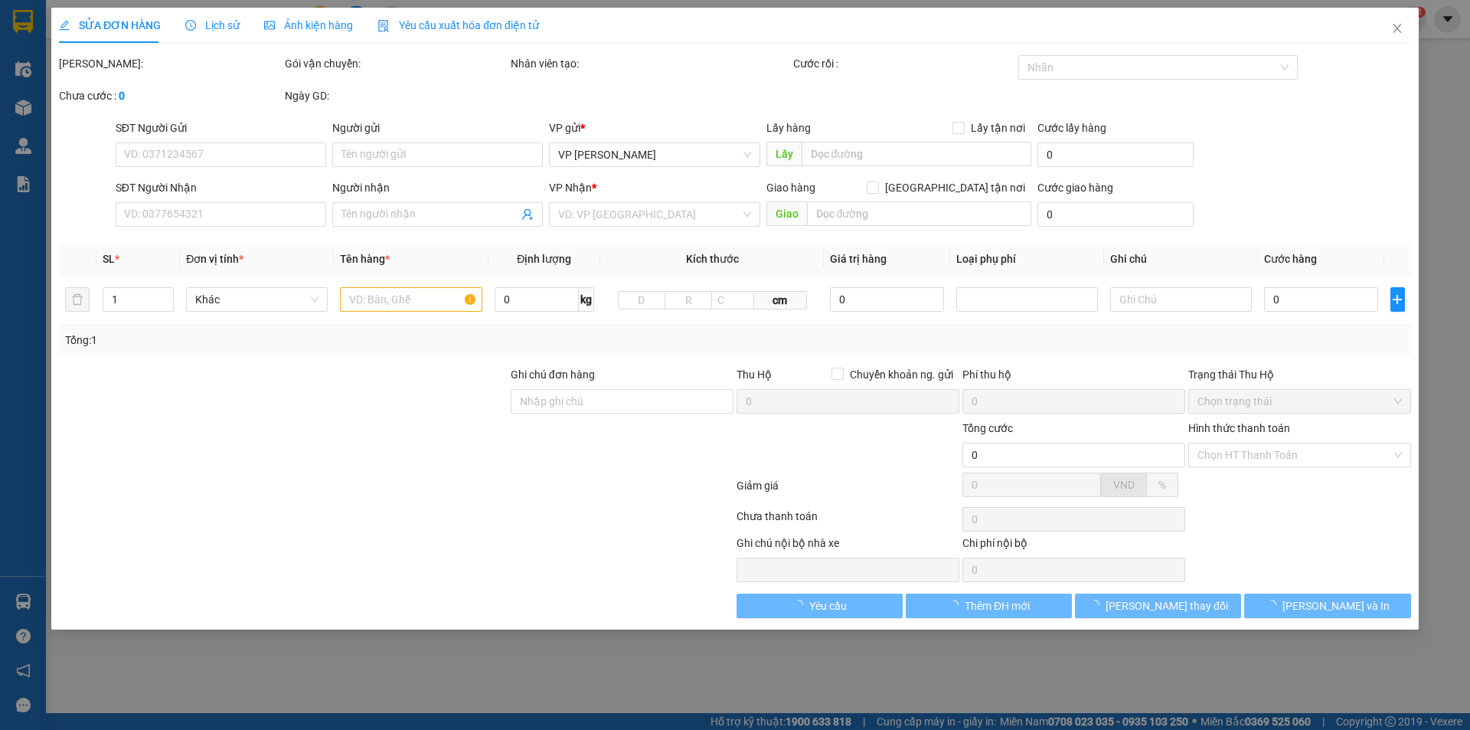
type input "vp"
type input "180.000"
type input "10"
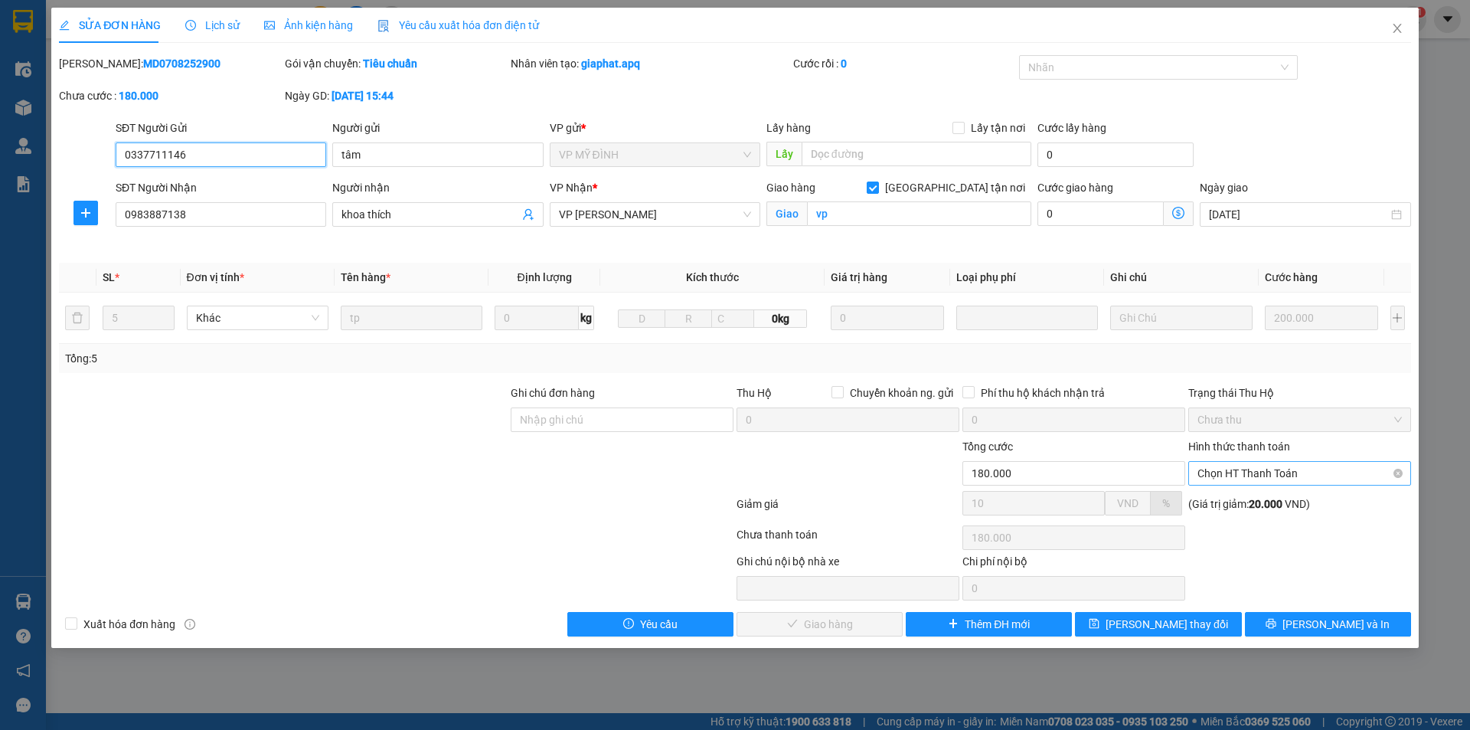
click at [1286, 466] on span "Chọn HT Thanh Toán" at bounding box center [1300, 473] width 204 height 23
click at [1282, 501] on div "Tại văn phòng" at bounding box center [1300, 503] width 204 height 17
type input "0"
click at [811, 623] on span "[PERSON_NAME] và Giao hàng" at bounding box center [839, 624] width 147 height 17
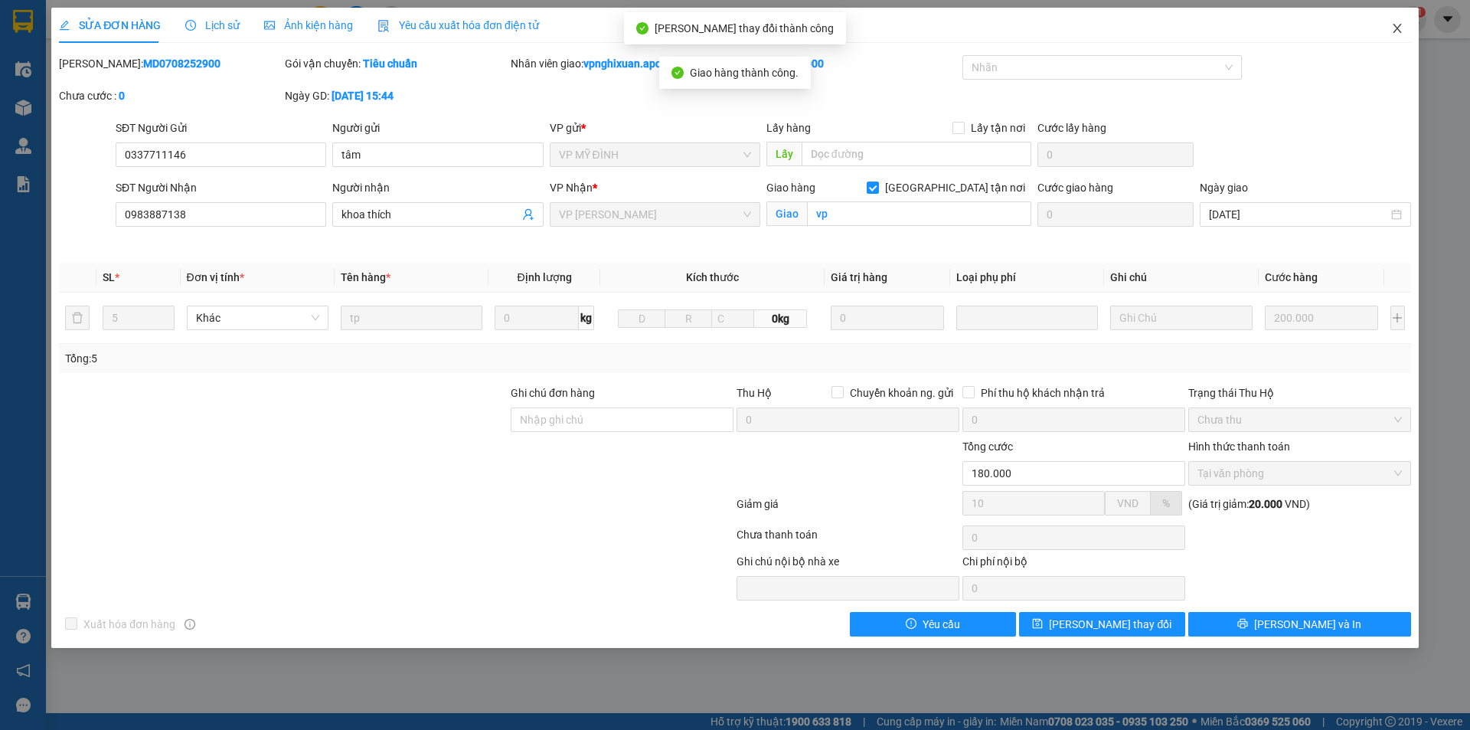
click at [1398, 31] on icon "close" at bounding box center [1397, 28] width 12 height 12
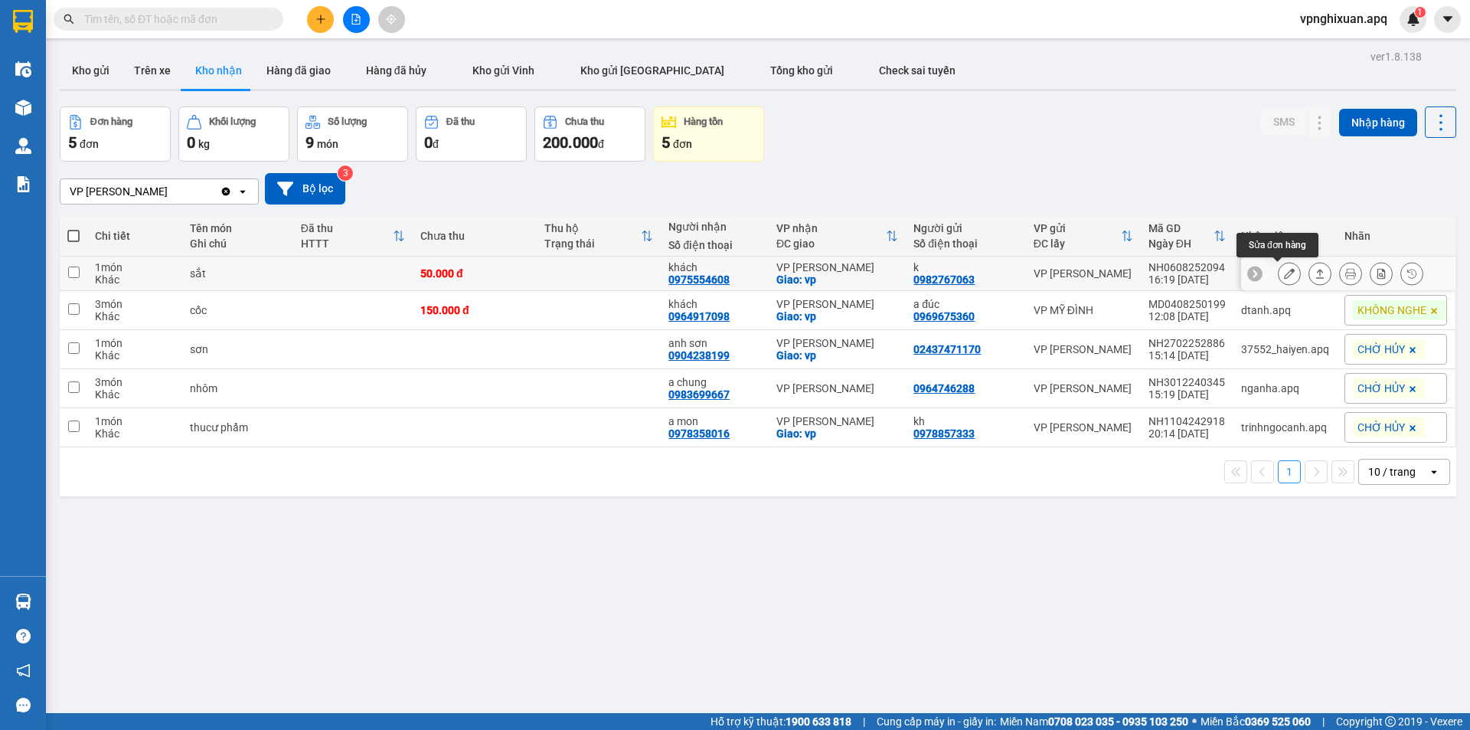
click at [1284, 273] on icon at bounding box center [1289, 273] width 11 height 11
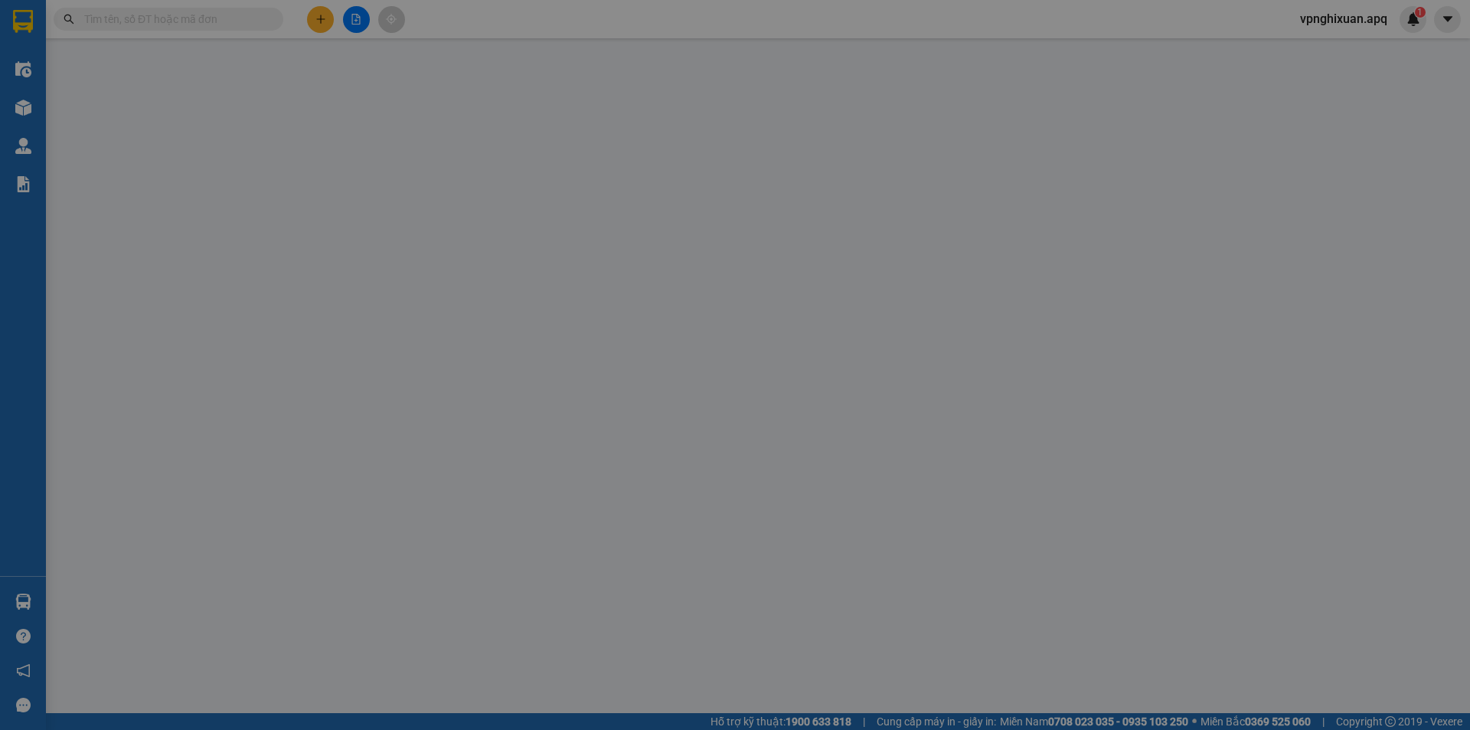
type input "0982767063"
type input "k"
type input "0975554608"
type input "khách"
checkbox input "true"
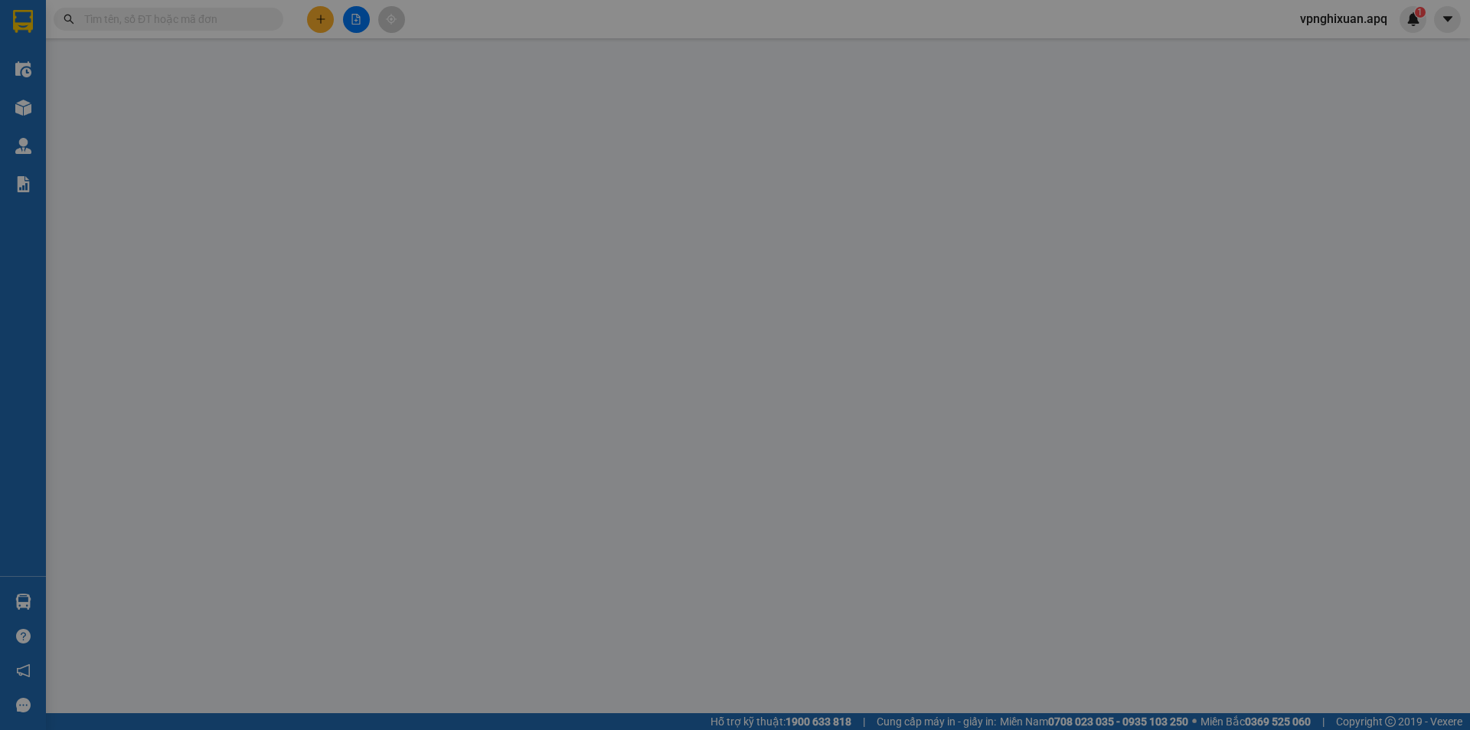
type input "vp"
type input "50.000"
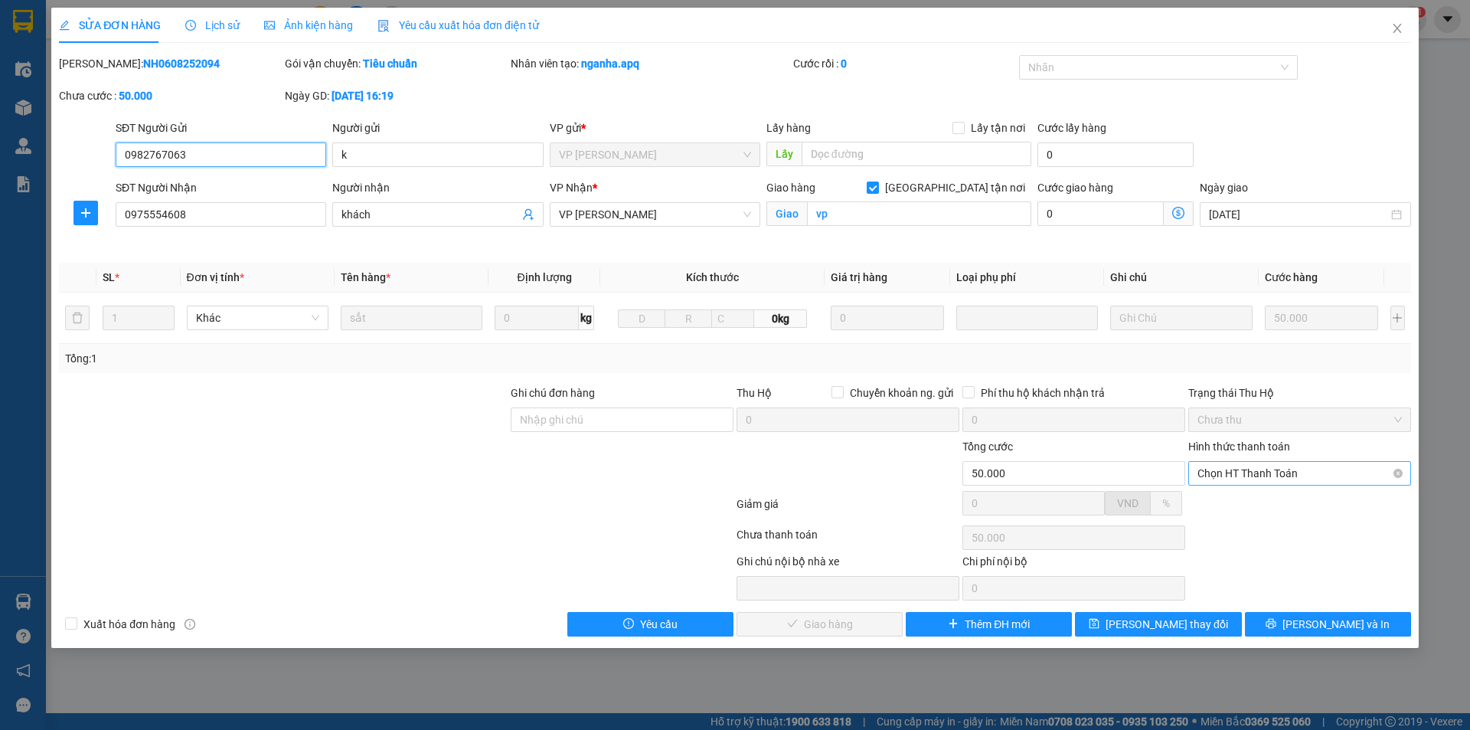
click at [1250, 466] on span "Chọn HT Thanh Toán" at bounding box center [1300, 473] width 204 height 23
drag, startPoint x: 1278, startPoint y: 507, endPoint x: 1203, endPoint y: 509, distance: 75.1
click at [1265, 507] on div "Tại văn phòng" at bounding box center [1300, 503] width 204 height 17
type input "0"
click at [825, 616] on span "[PERSON_NAME] và Giao hàng" at bounding box center [839, 624] width 147 height 17
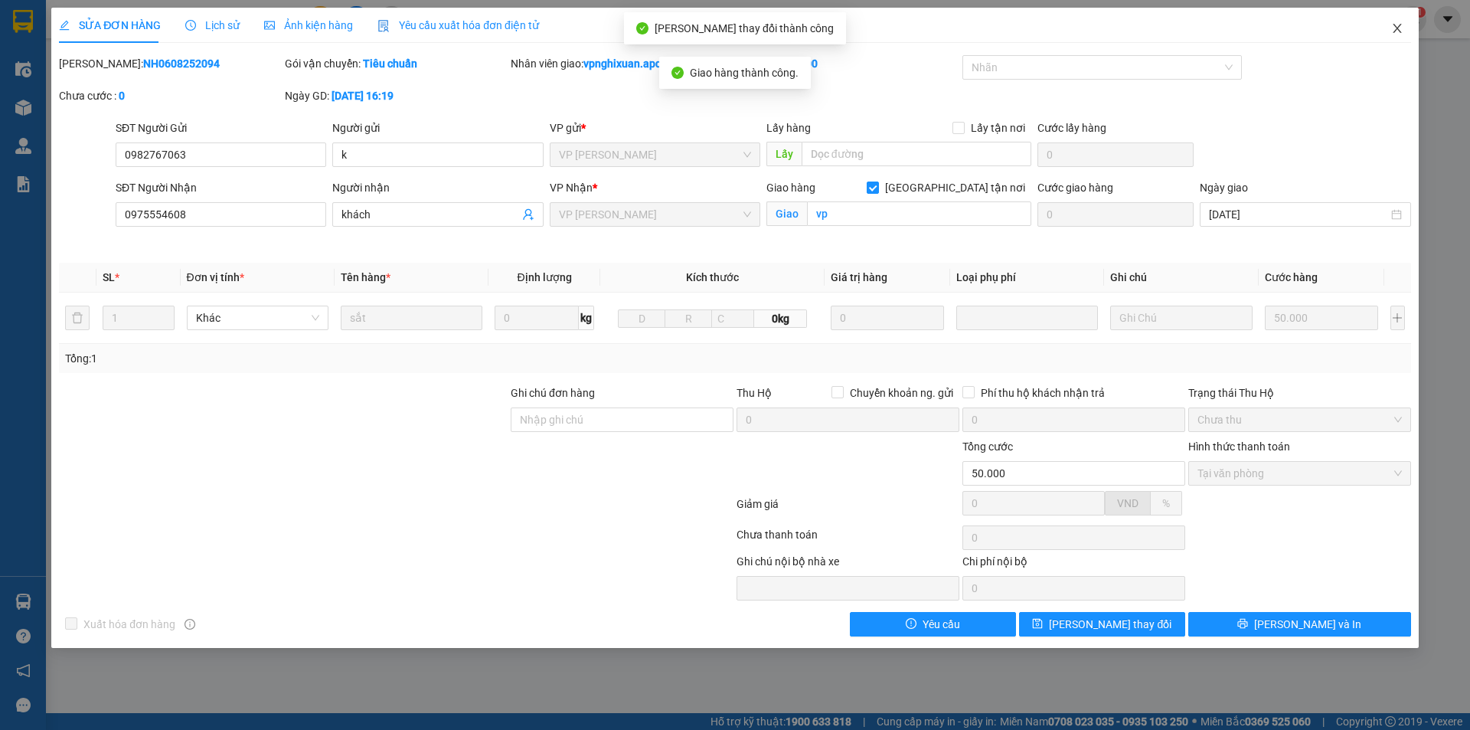
click at [1399, 29] on icon "close" at bounding box center [1397, 28] width 12 height 12
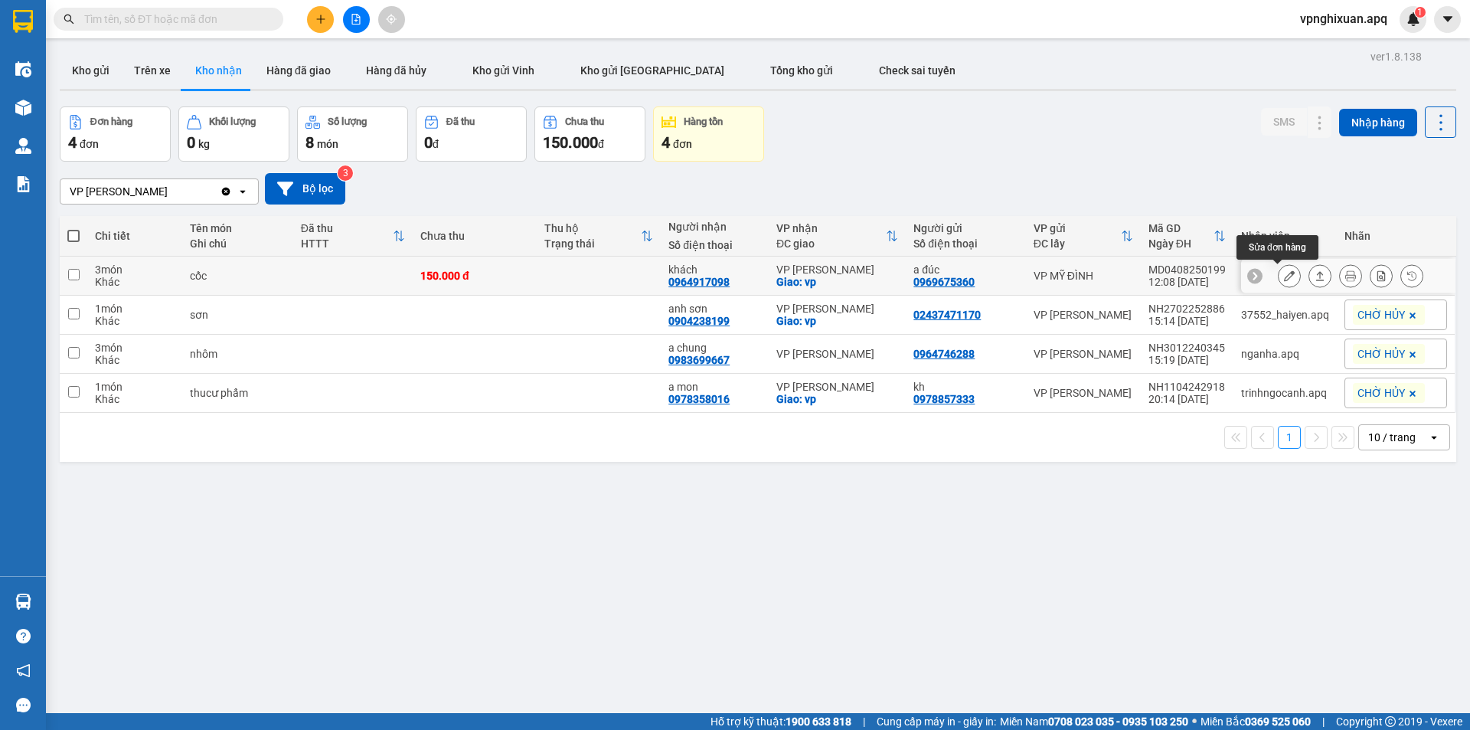
click at [1284, 276] on icon at bounding box center [1289, 275] width 11 height 11
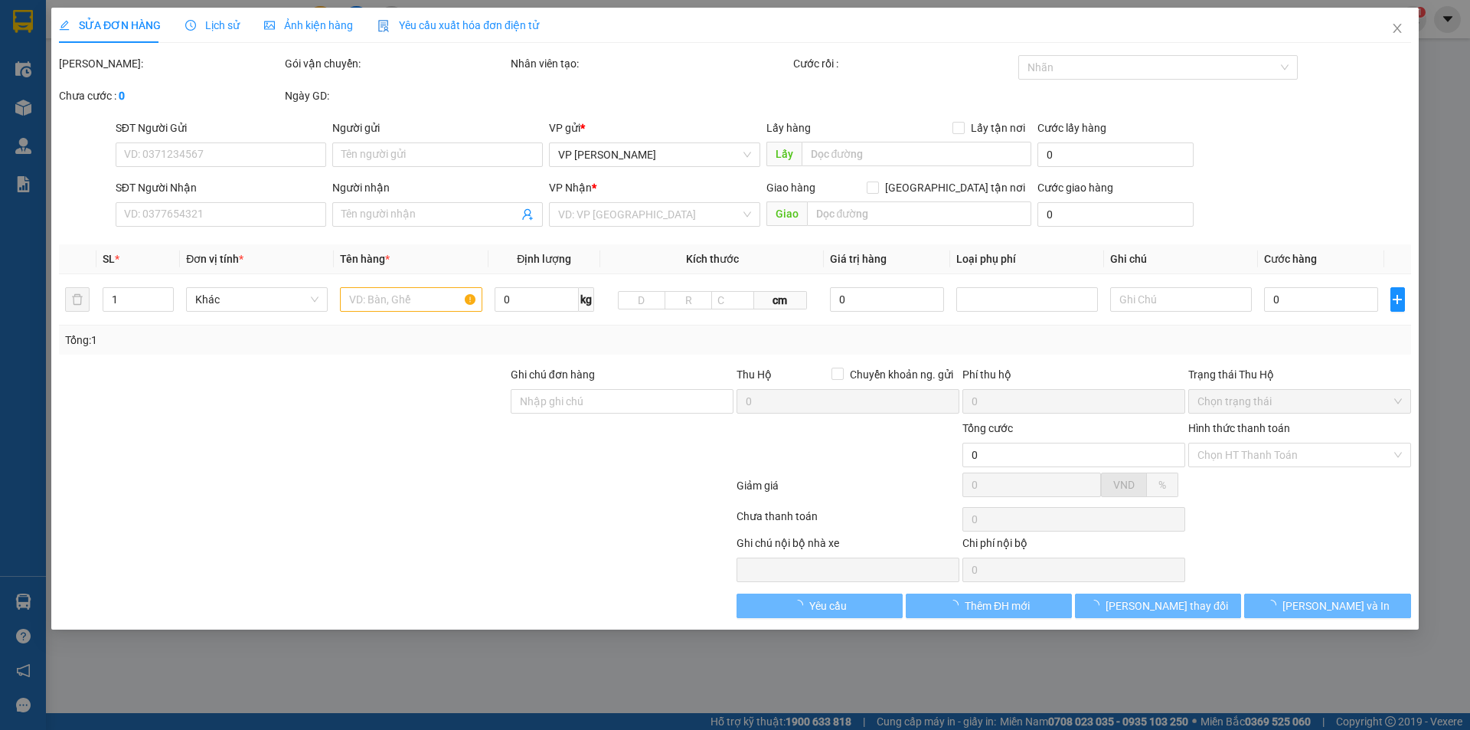
type input "0969675360"
type input "a đúc"
type input "0964917098"
type input "khách"
checkbox input "true"
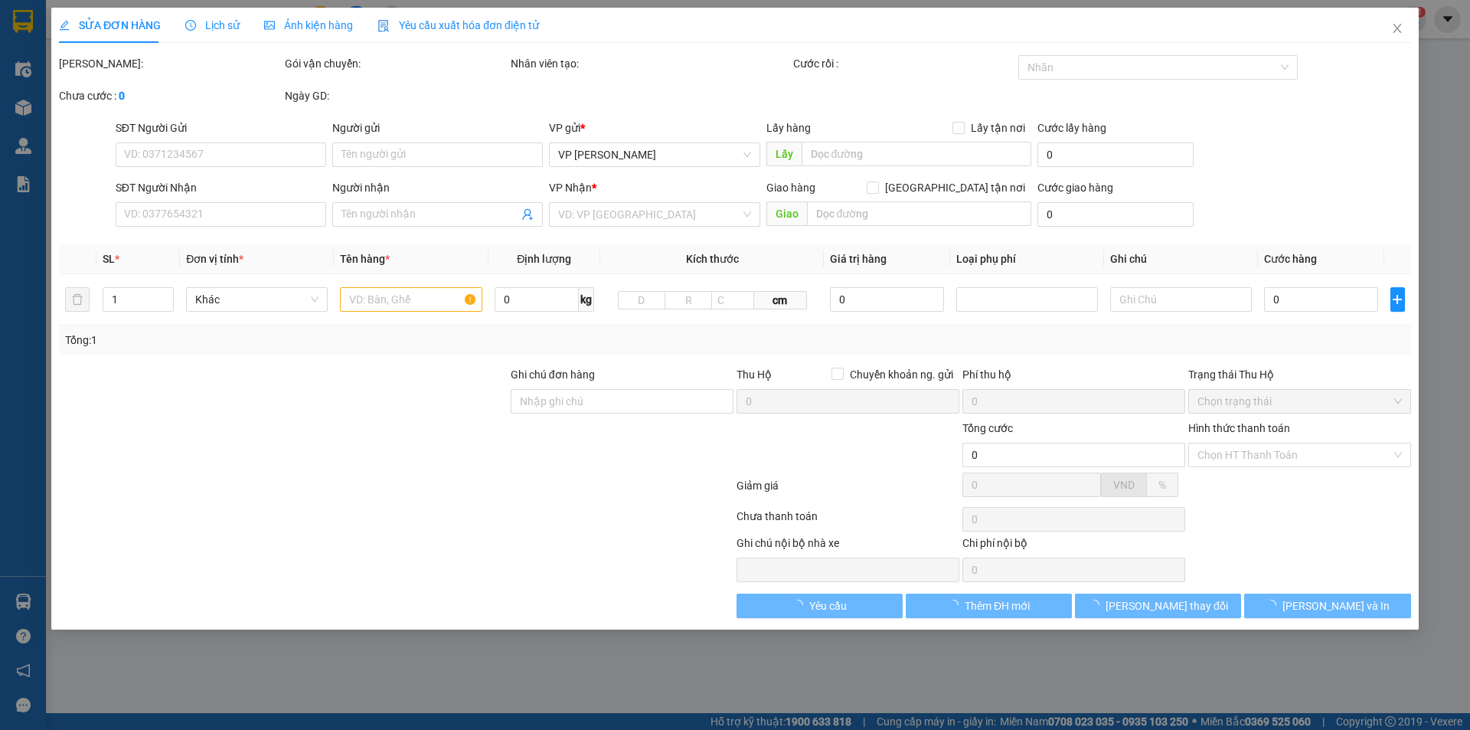
type input "vp"
type input "150.000"
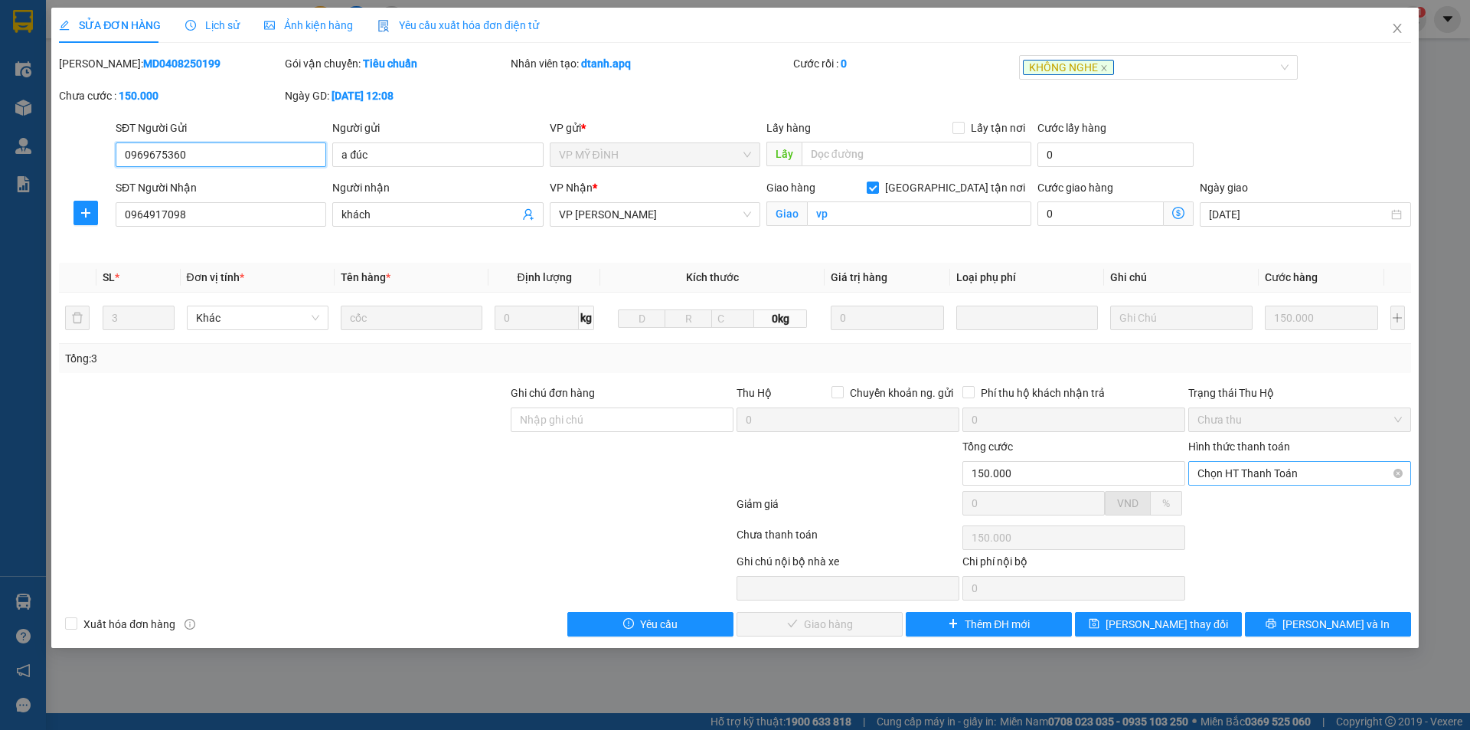
drag, startPoint x: 1277, startPoint y: 466, endPoint x: 1279, endPoint y: 475, distance: 9.3
click at [1278, 468] on span "Chọn HT Thanh Toán" at bounding box center [1300, 473] width 204 height 23
click at [1244, 504] on div "Tại văn phòng" at bounding box center [1300, 503] width 204 height 17
type input "0"
click at [835, 625] on span "[PERSON_NAME] và Giao hàng" at bounding box center [839, 624] width 147 height 17
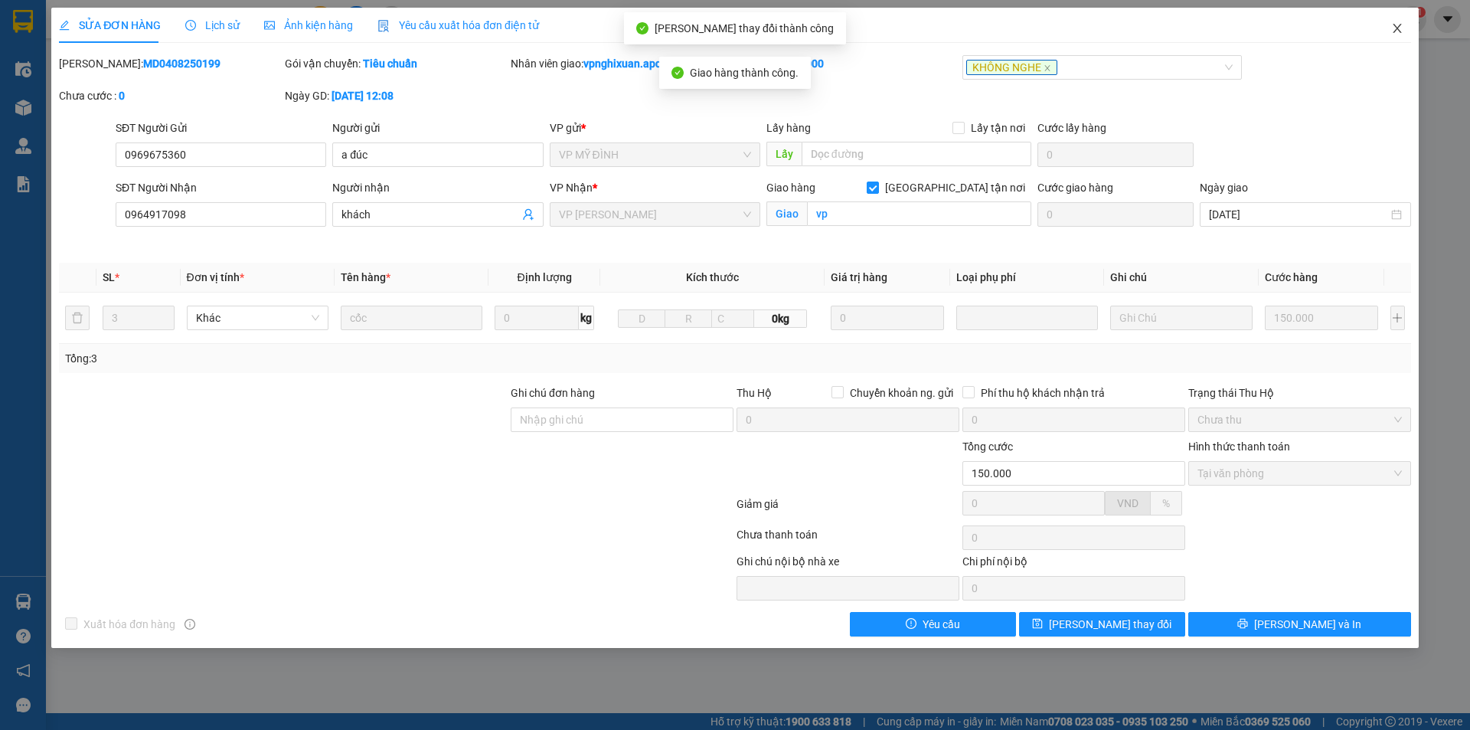
click at [1399, 11] on span "Close" at bounding box center [1397, 29] width 43 height 43
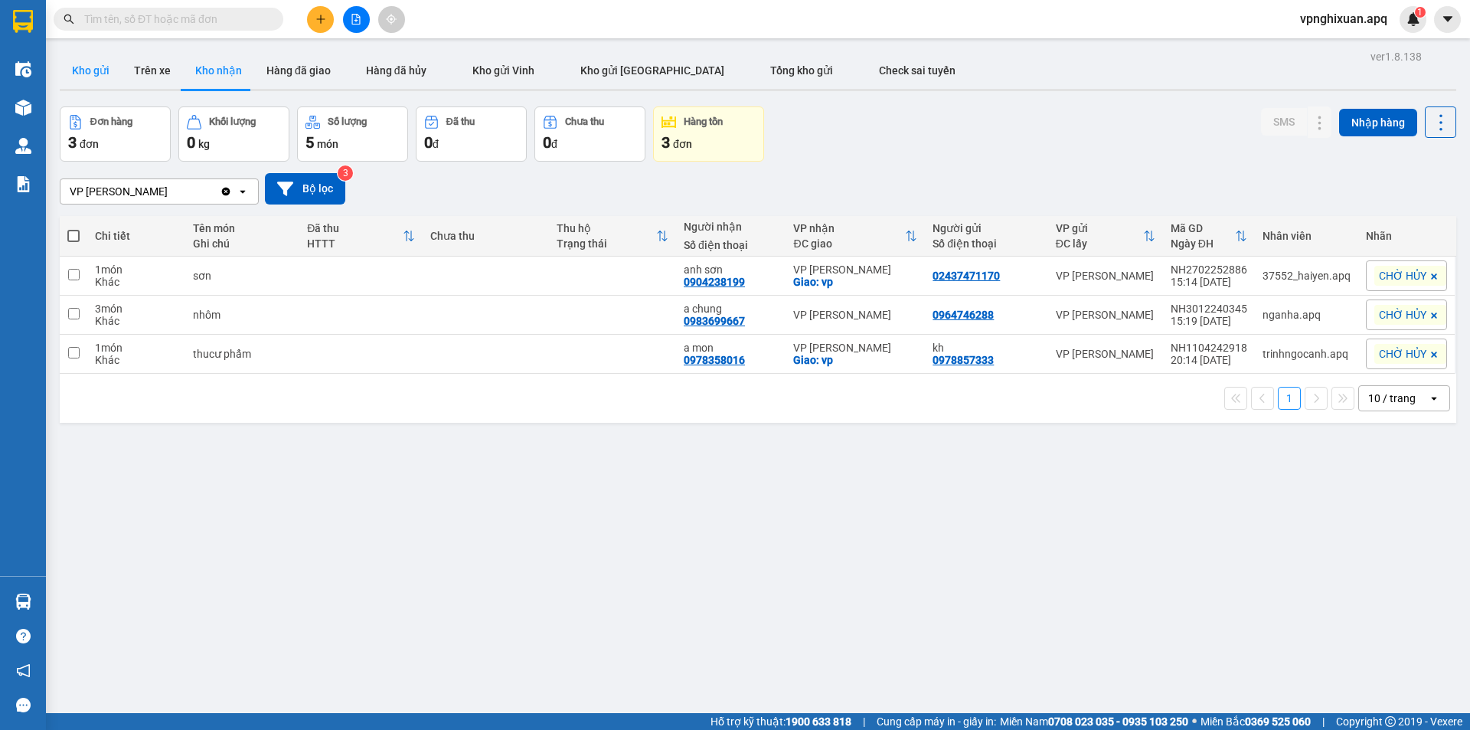
click at [83, 60] on button "Kho gửi" at bounding box center [91, 70] width 62 height 37
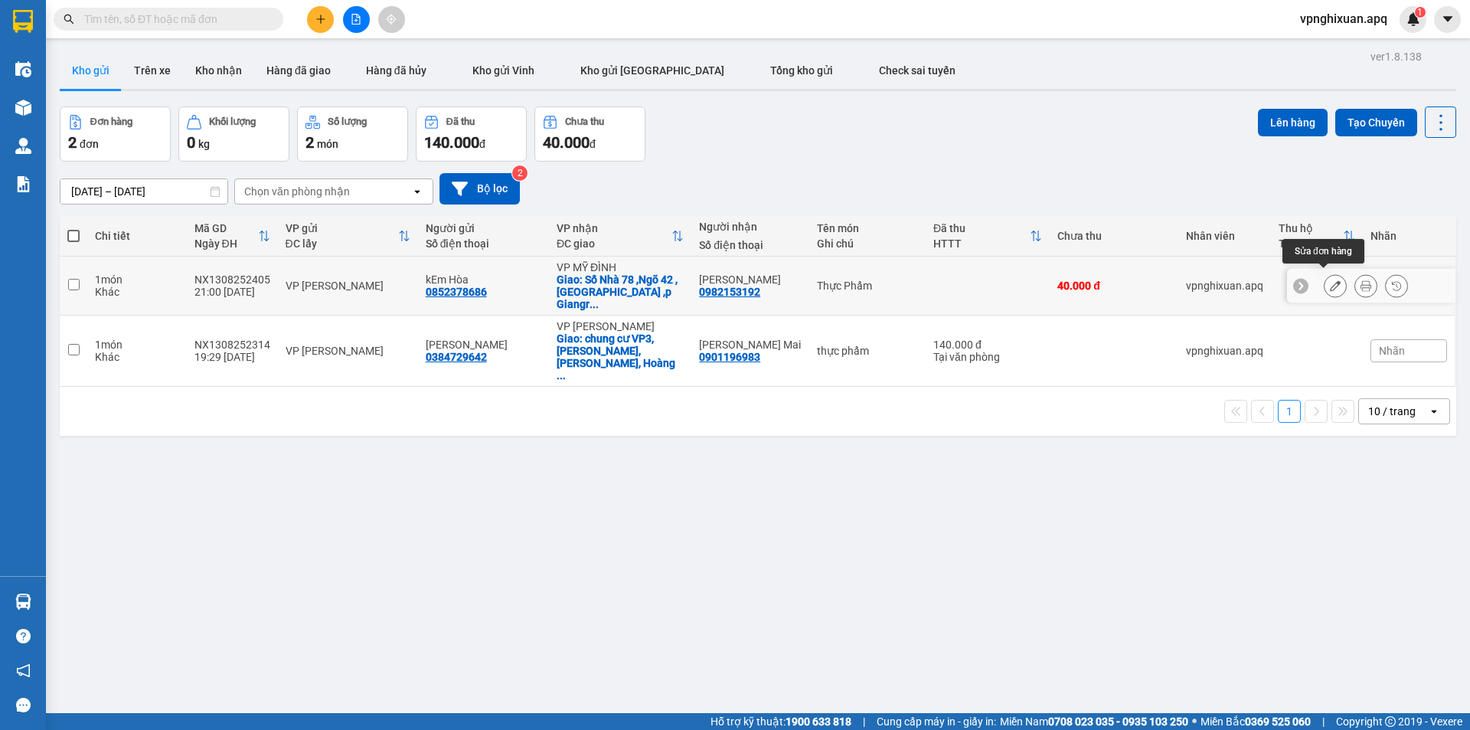
click at [1330, 282] on icon at bounding box center [1335, 285] width 11 height 11
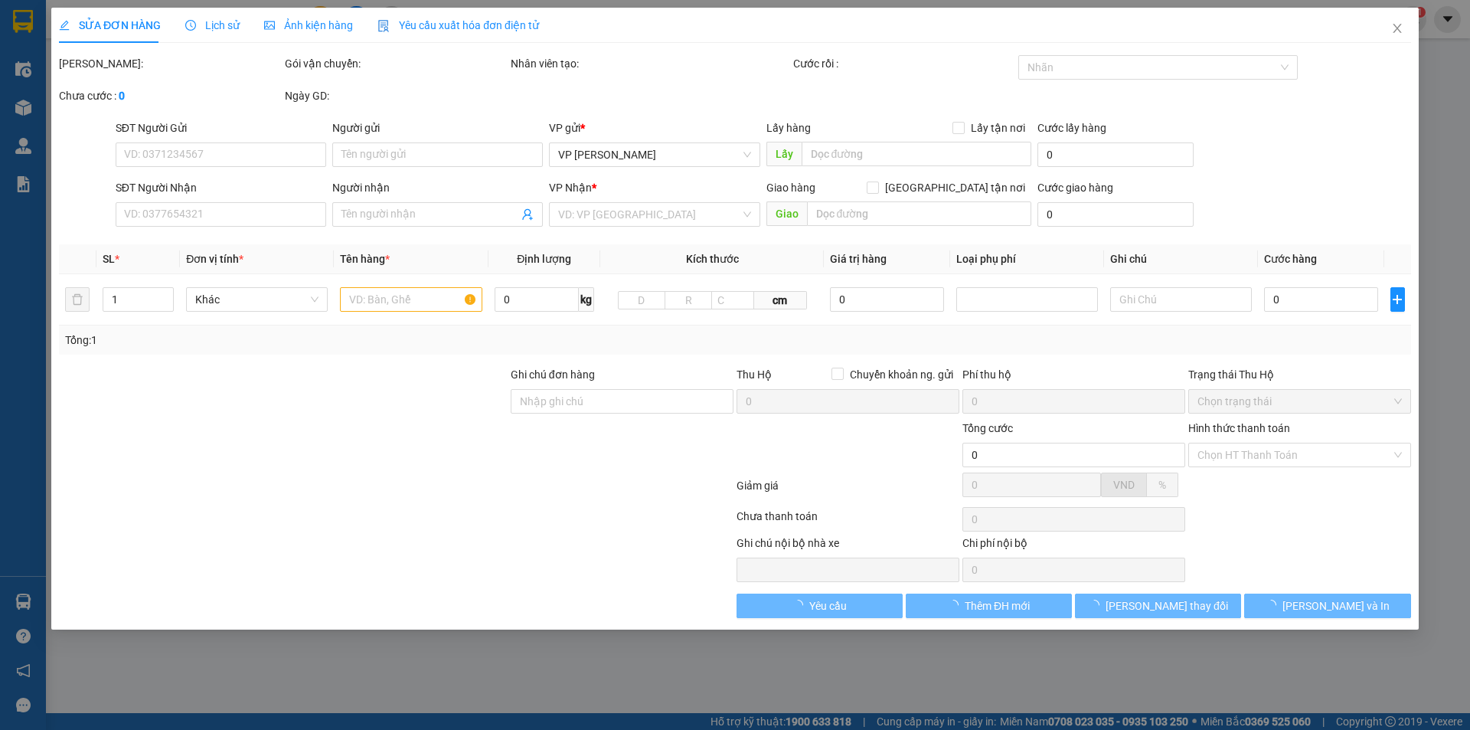
type input "0852378686"
type input "kEm Hòa"
type input "0982153192"
type input "[PERSON_NAME]"
checkbox input "true"
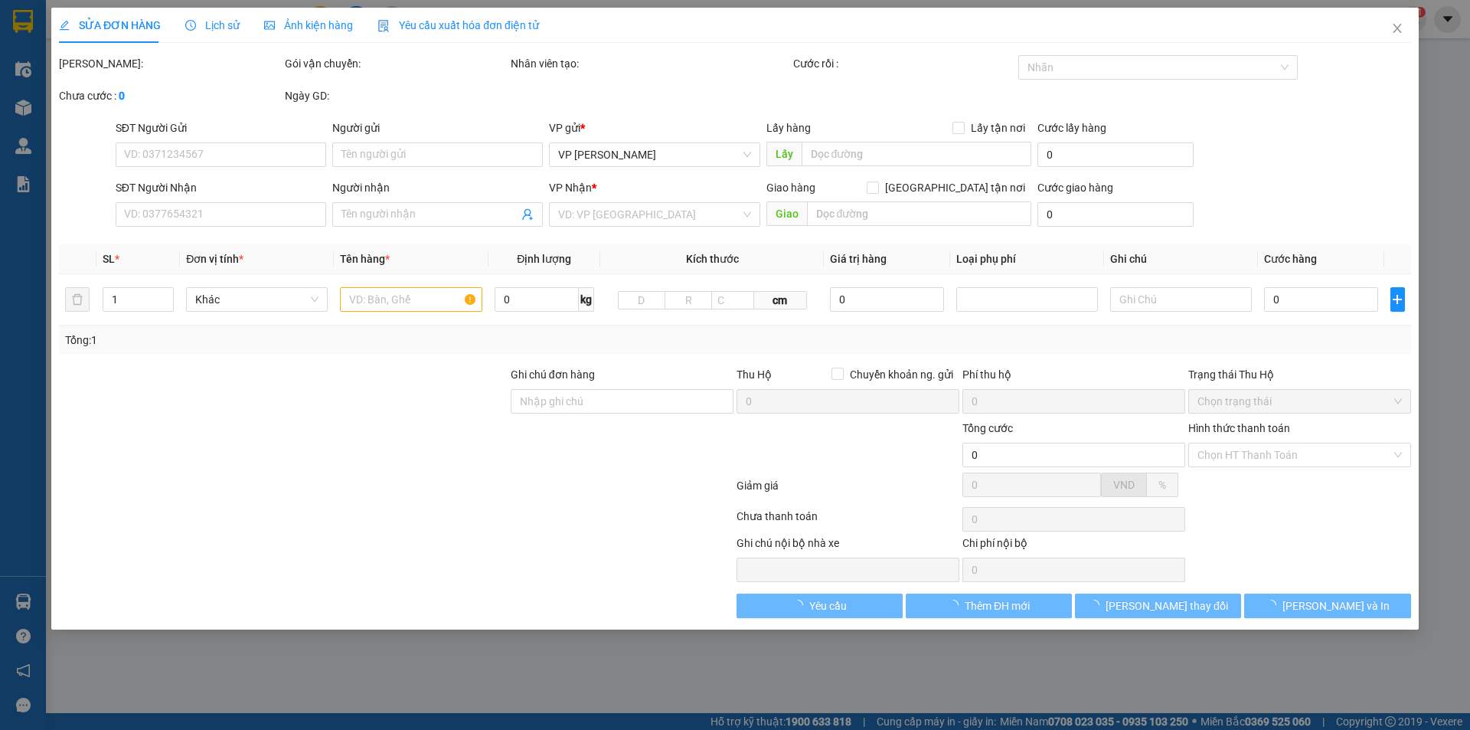
type input "Số Nhà 78 ,[GEOGRAPHIC_DATA] , [GEOGRAPHIC_DATA] ,p Giangr Vỏ ,[GEOGRAPHIC_DATA]"
type input "40.000"
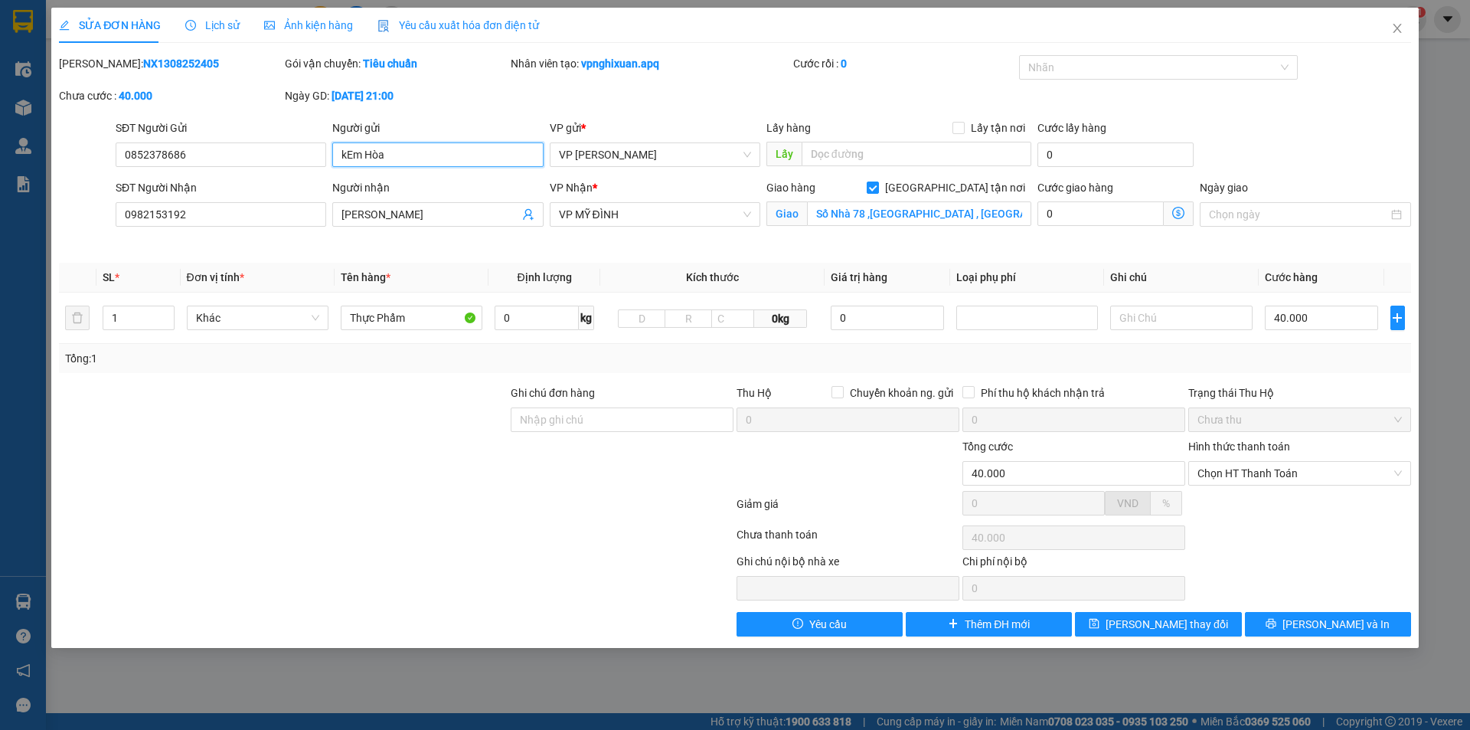
click at [345, 153] on input "kEm Hòa" at bounding box center [437, 154] width 211 height 25
click at [384, 152] on input "kEm Hòa" at bounding box center [437, 154] width 211 height 25
type input "k"
type input "Em Hòa"
click at [1154, 625] on span "[PERSON_NAME] thay đổi" at bounding box center [1167, 624] width 123 height 17
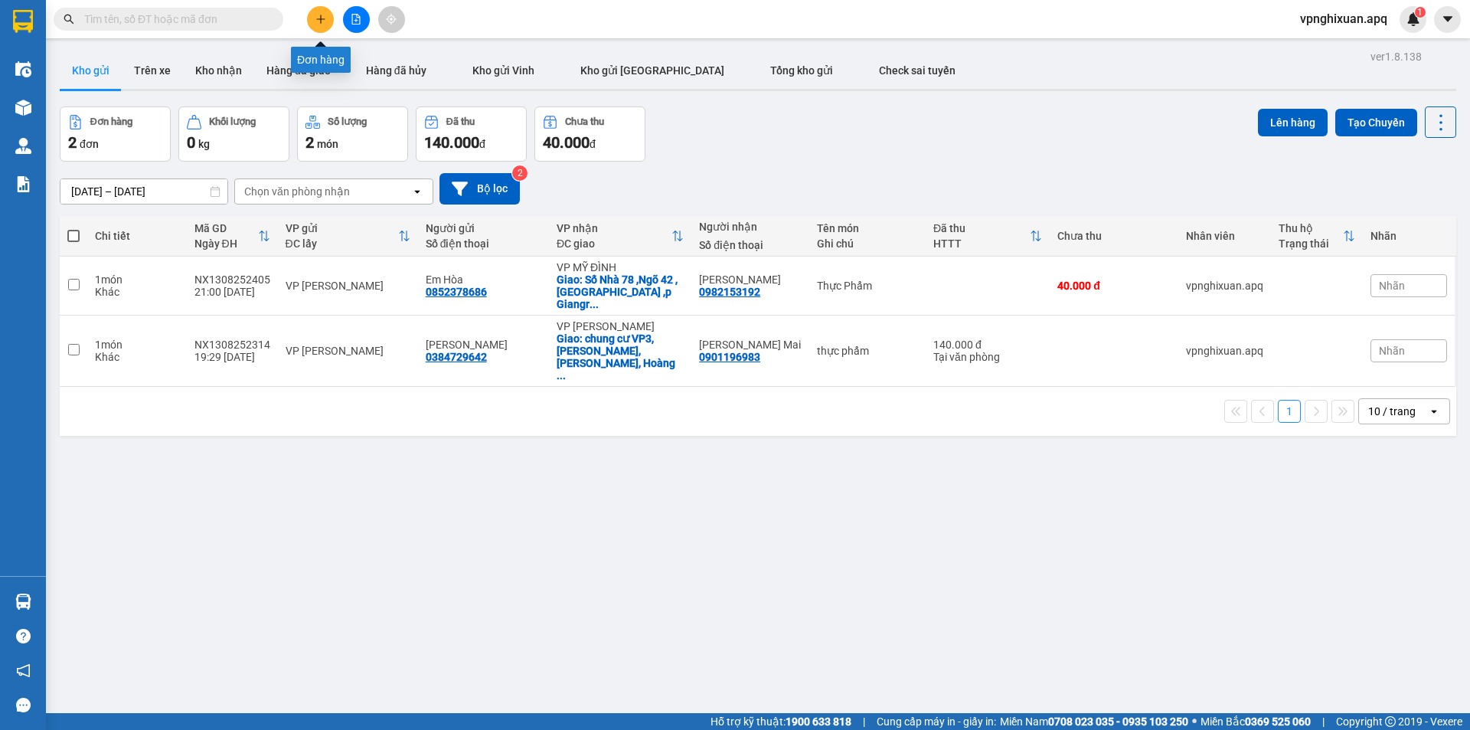
click at [321, 18] on icon "plus" at bounding box center [320, 19] width 1 height 8
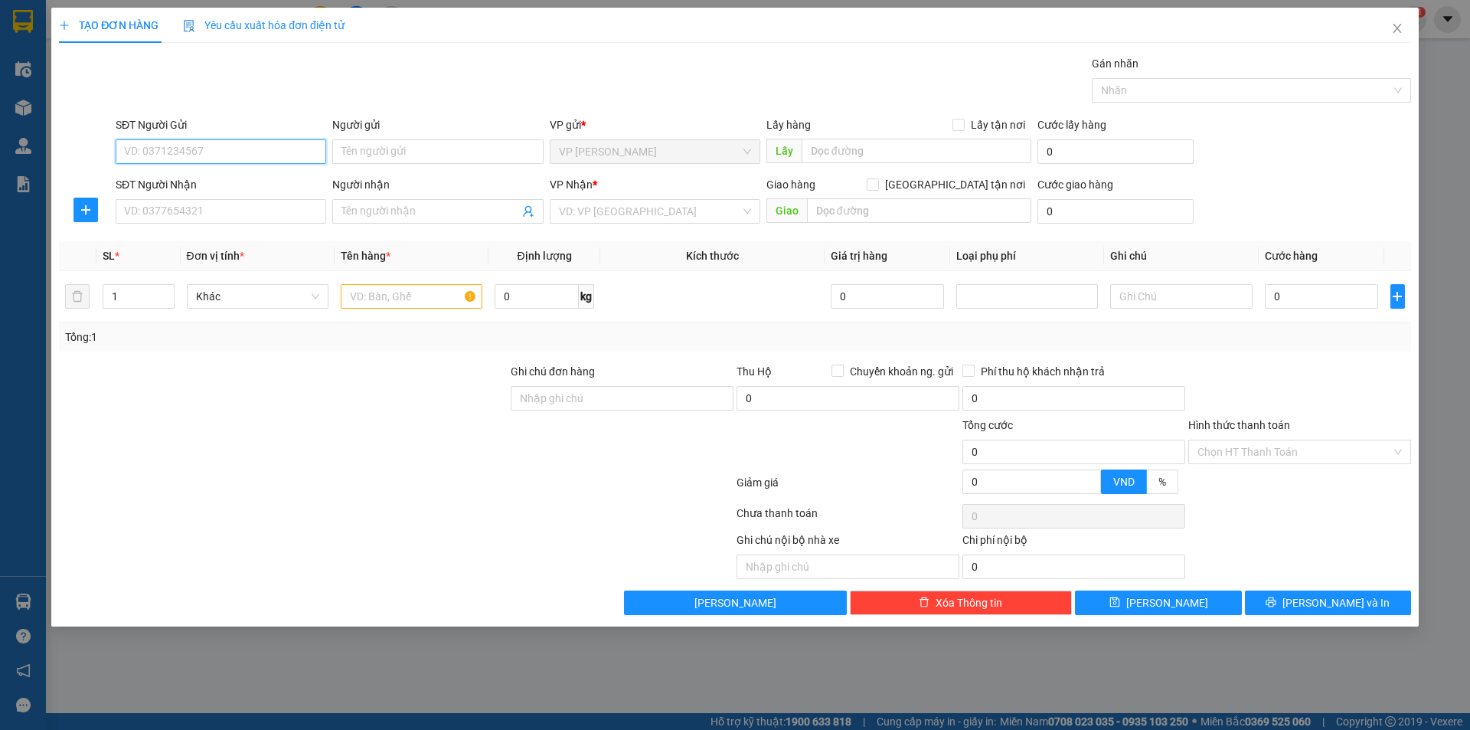
click at [209, 155] on input "SĐT Người Gửi" at bounding box center [221, 151] width 211 height 25
click at [221, 152] on input "SĐT Người Gửi" at bounding box center [221, 151] width 211 height 25
click at [224, 152] on input "SĐT Người Gửi" at bounding box center [221, 151] width 211 height 25
click at [247, 184] on div "0816587729 - [PERSON_NAME]" at bounding box center [221, 182] width 192 height 17
type input "0816587729"
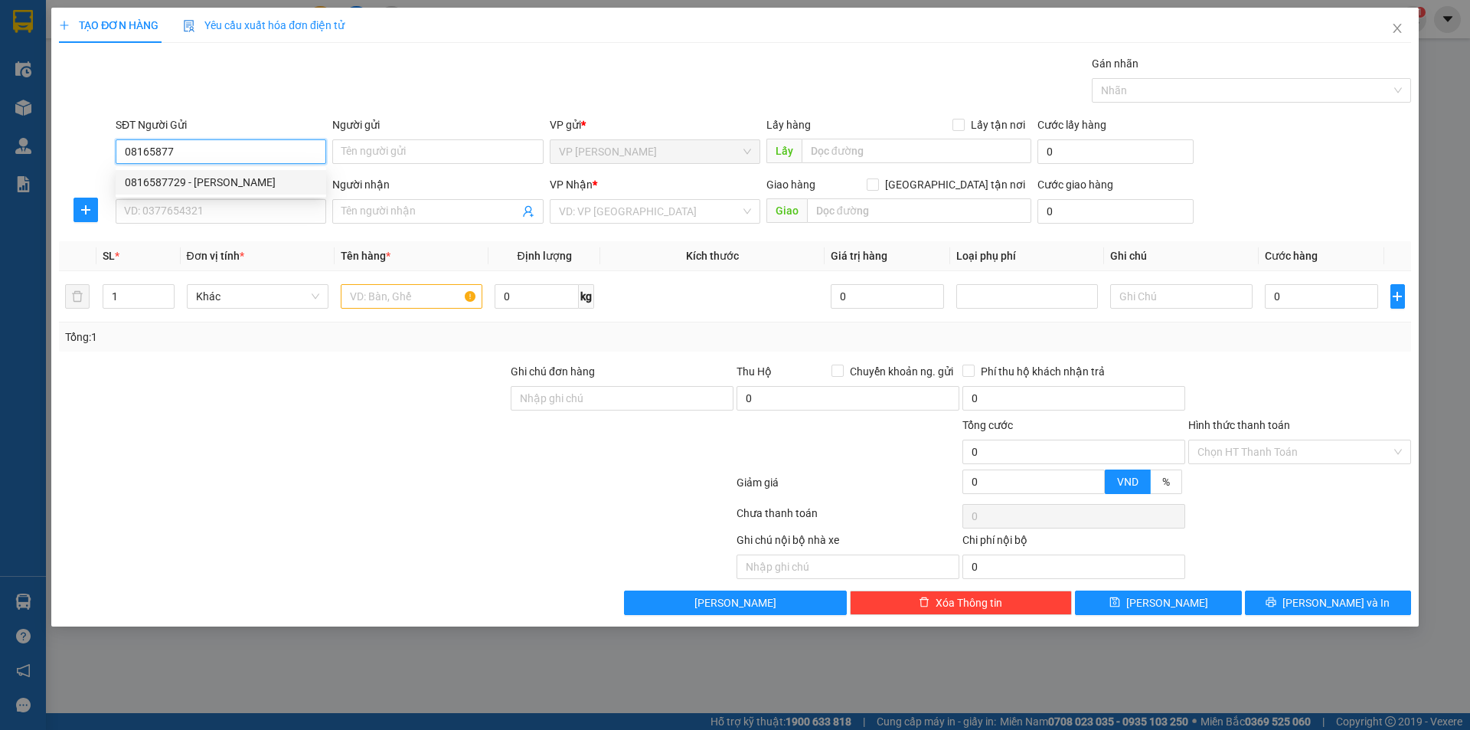
type input "[PERSON_NAME]"
type input "0816587729"
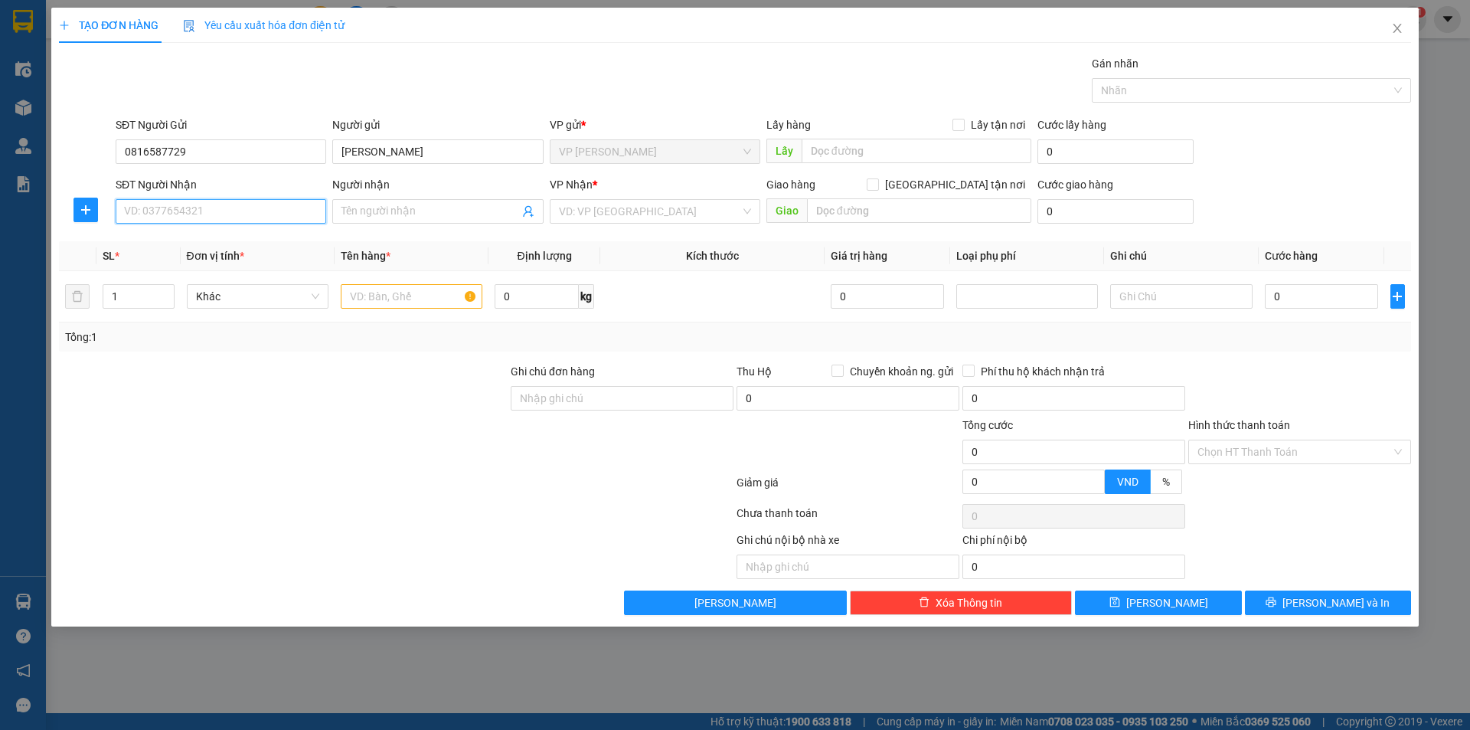
click at [204, 208] on input "SĐT Người Nhận" at bounding box center [221, 211] width 211 height 25
click at [300, 233] on div "0948806348 - Aí Linh ( 9h30 đặt ship )" at bounding box center [221, 242] width 211 height 25
type input "0948806348"
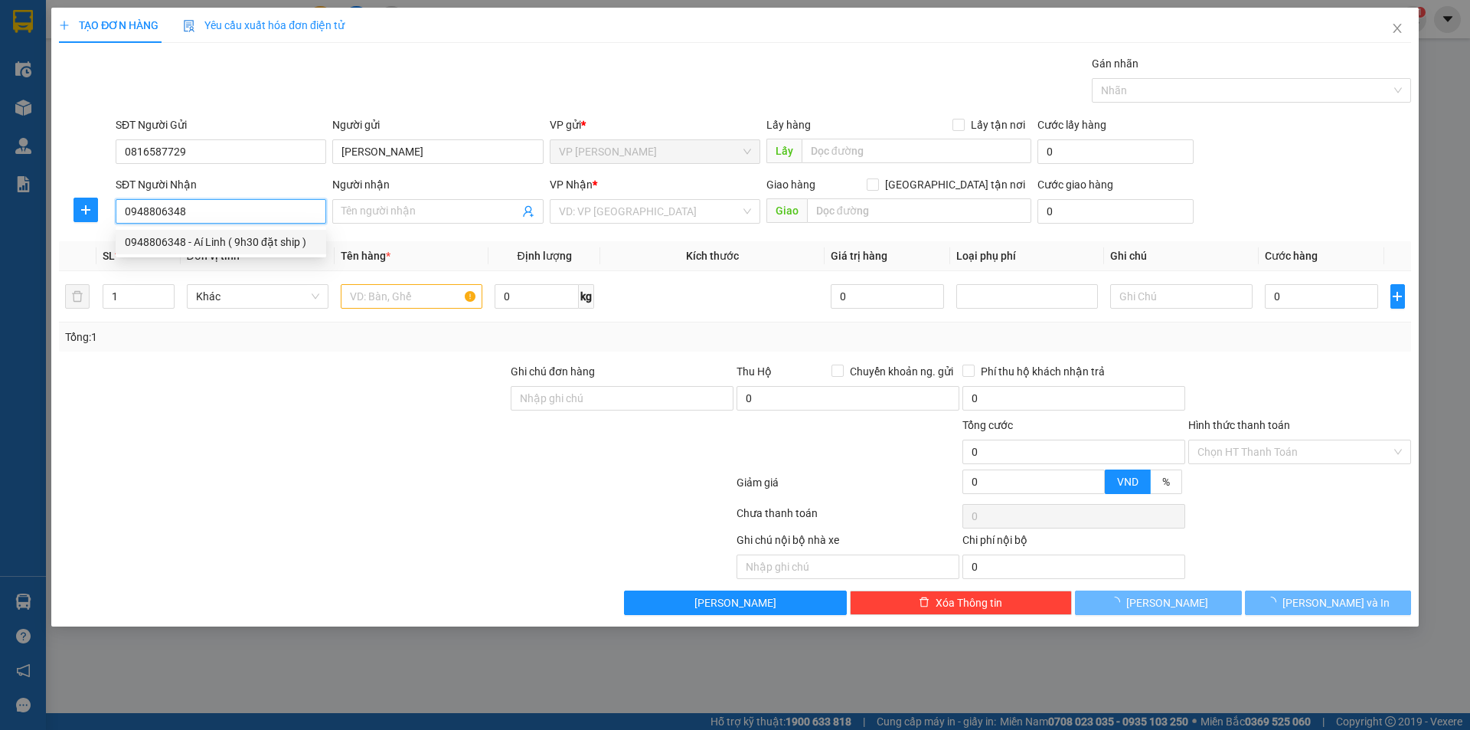
type input "[PERSON_NAME] ( 9h30 đặt ship )"
checkbox input "true"
type input "27a ngách 40/27 phố chính kinh, nhân chính"
type input "70.000"
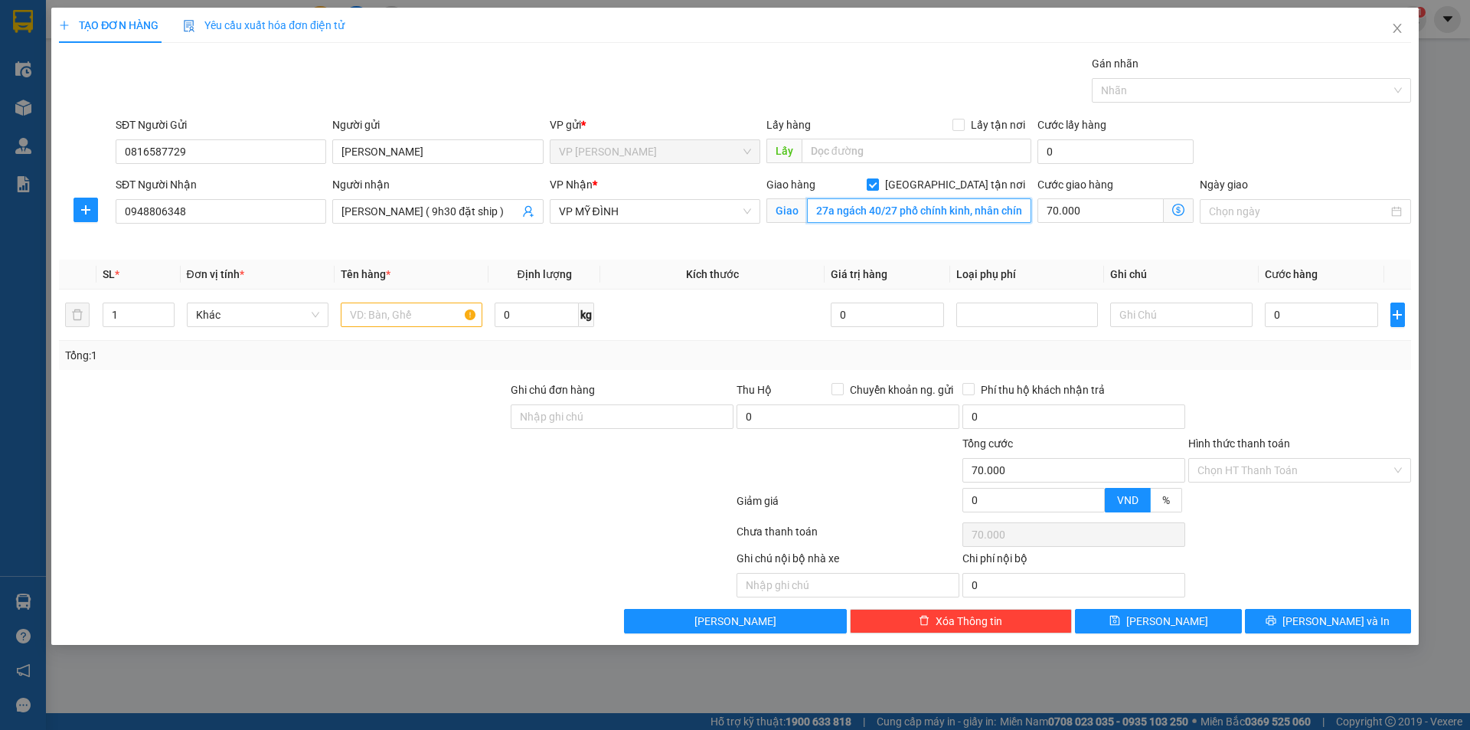
click at [1028, 208] on input "27a ngách 40/27 phố chính kinh, nhân chính" at bounding box center [919, 210] width 224 height 25
type input "341 [PERSON_NAME] ,[PERSON_NAME]"
click at [1180, 211] on icon "dollar-circle" at bounding box center [1178, 210] width 12 height 12
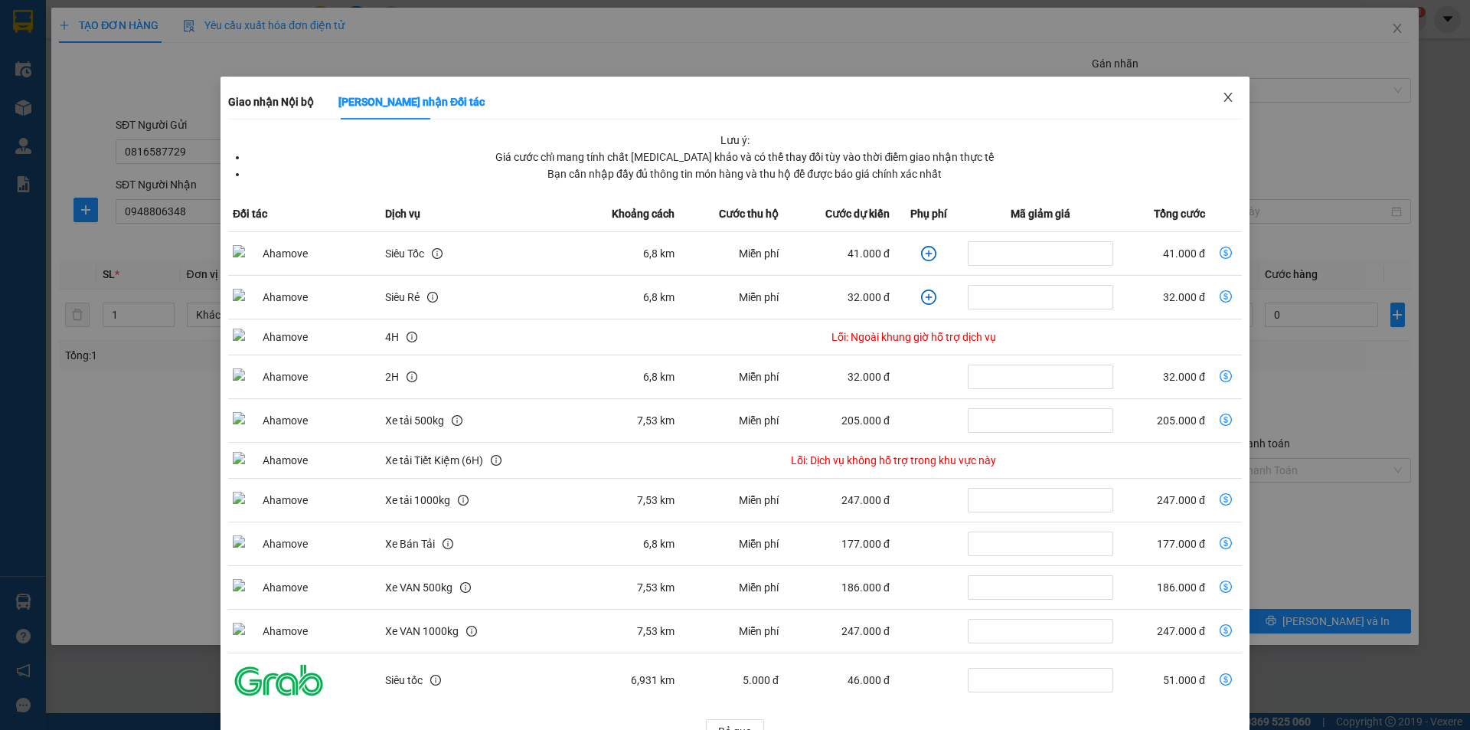
click at [1222, 99] on icon "close" at bounding box center [1228, 97] width 12 height 12
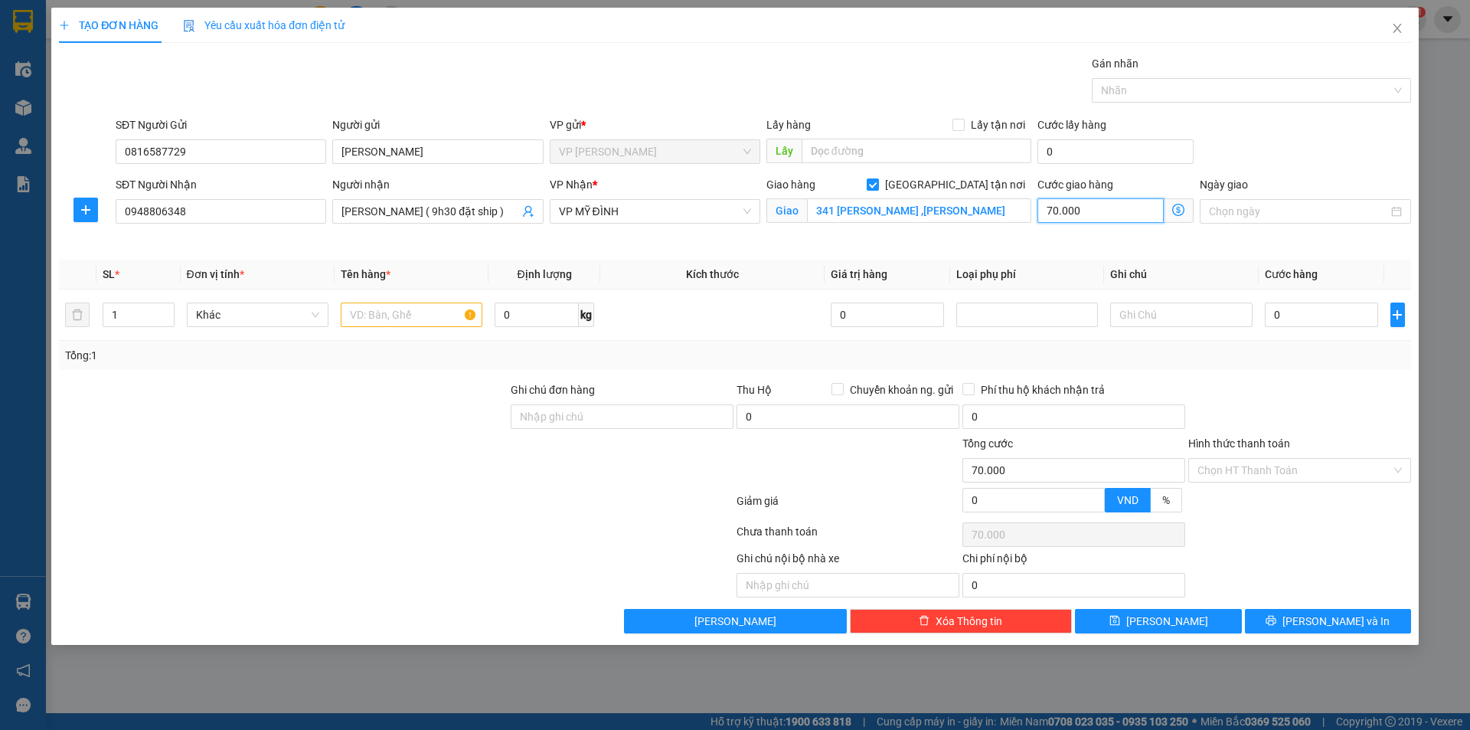
click at [1053, 209] on input "70.000" at bounding box center [1101, 210] width 126 height 25
type input "0"
type input "6"
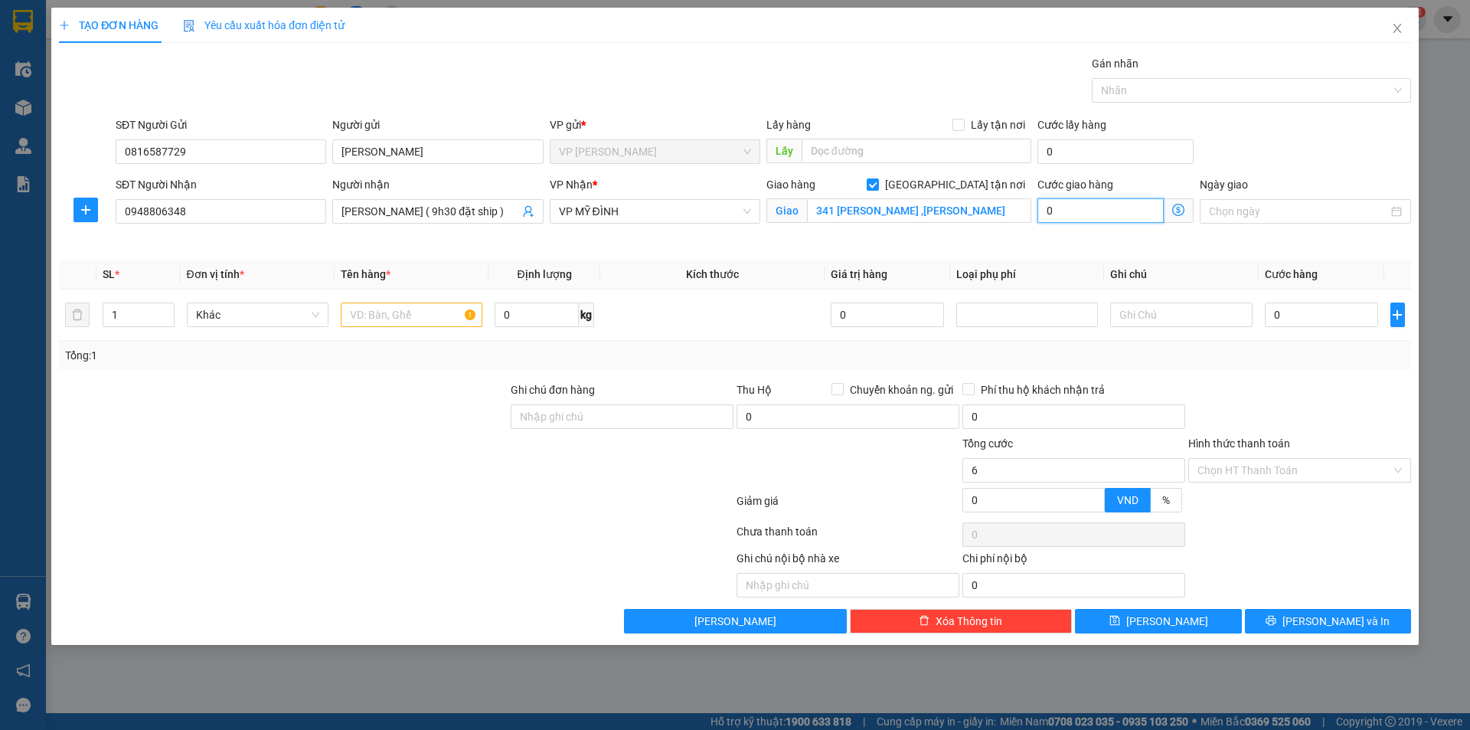
type input "6"
type input "60"
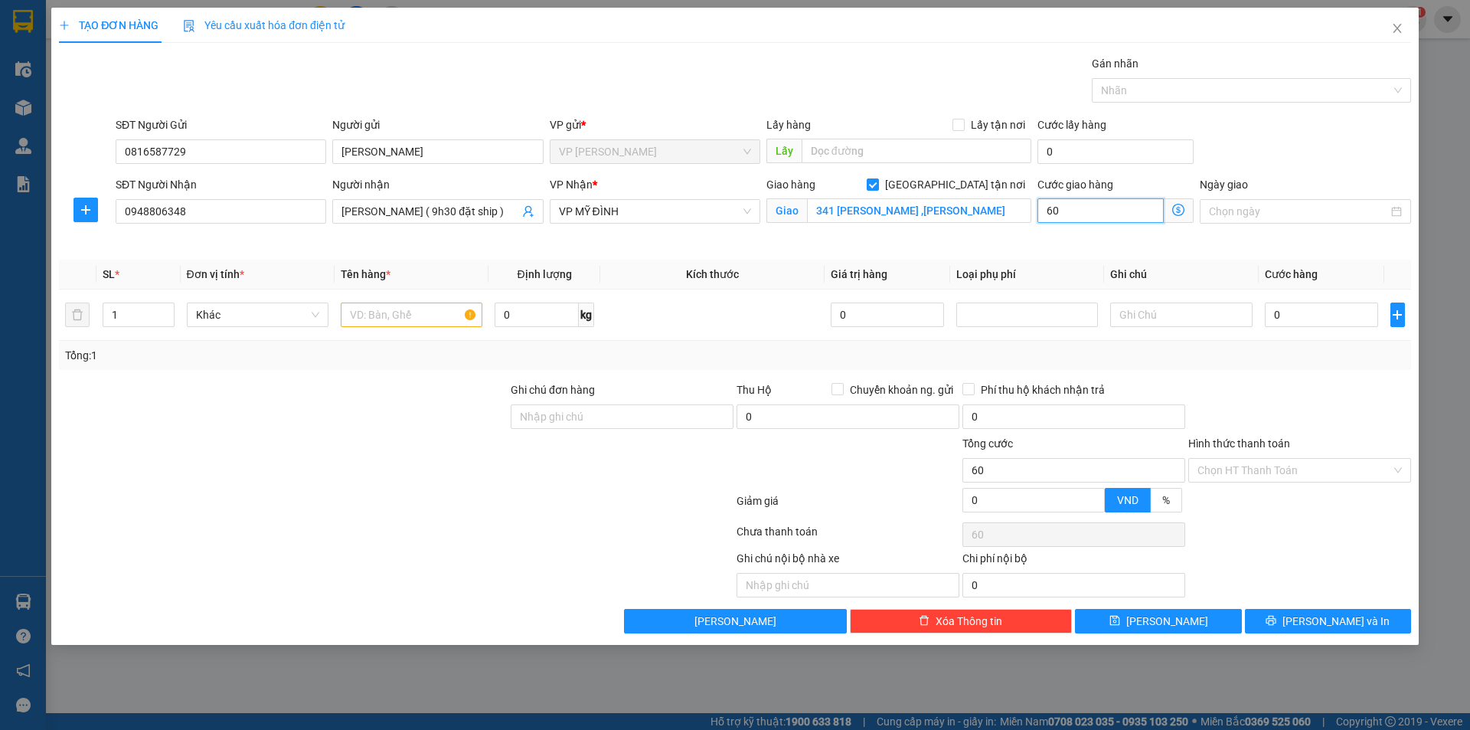
type input "600"
type input "6.000"
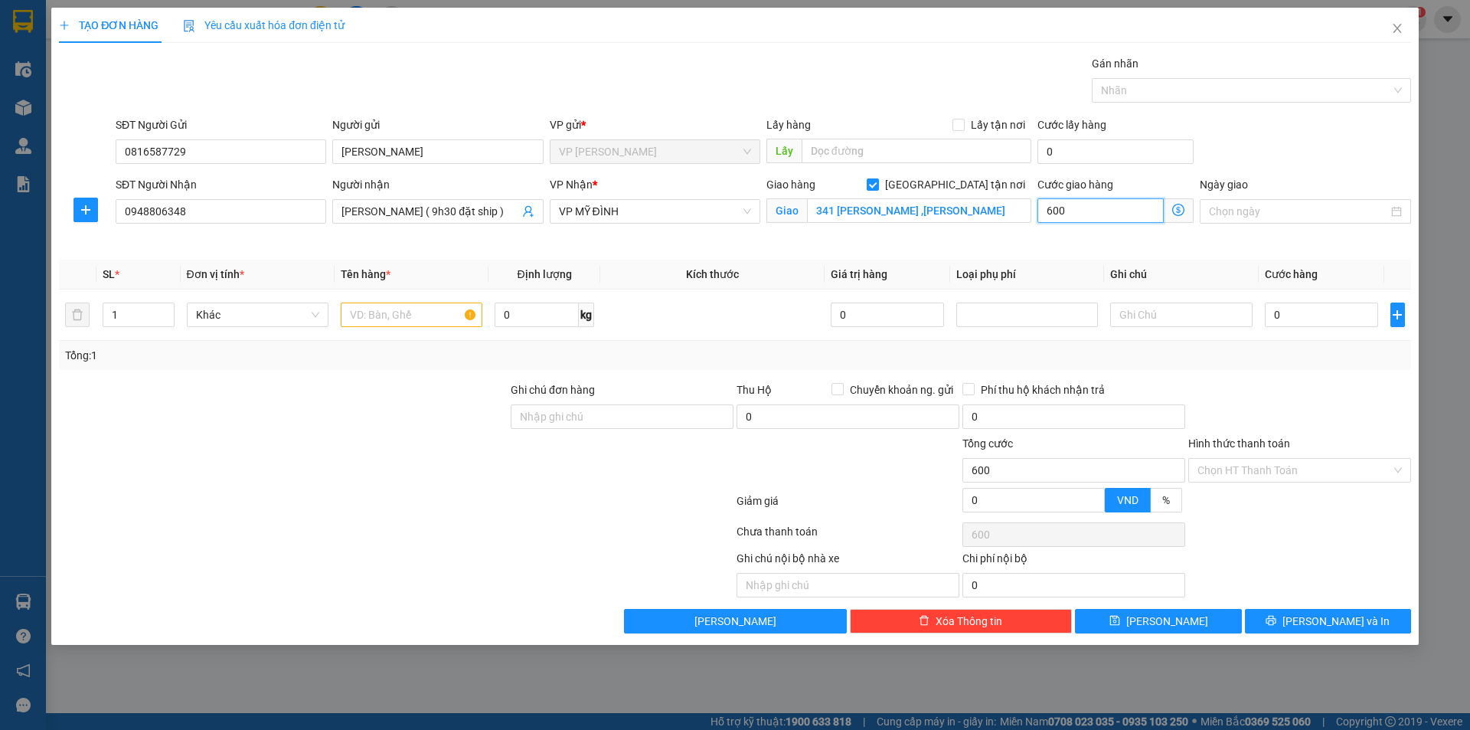
type input "6.000"
type input "60.000"
click at [1296, 308] on input "0" at bounding box center [1322, 314] width 114 height 25
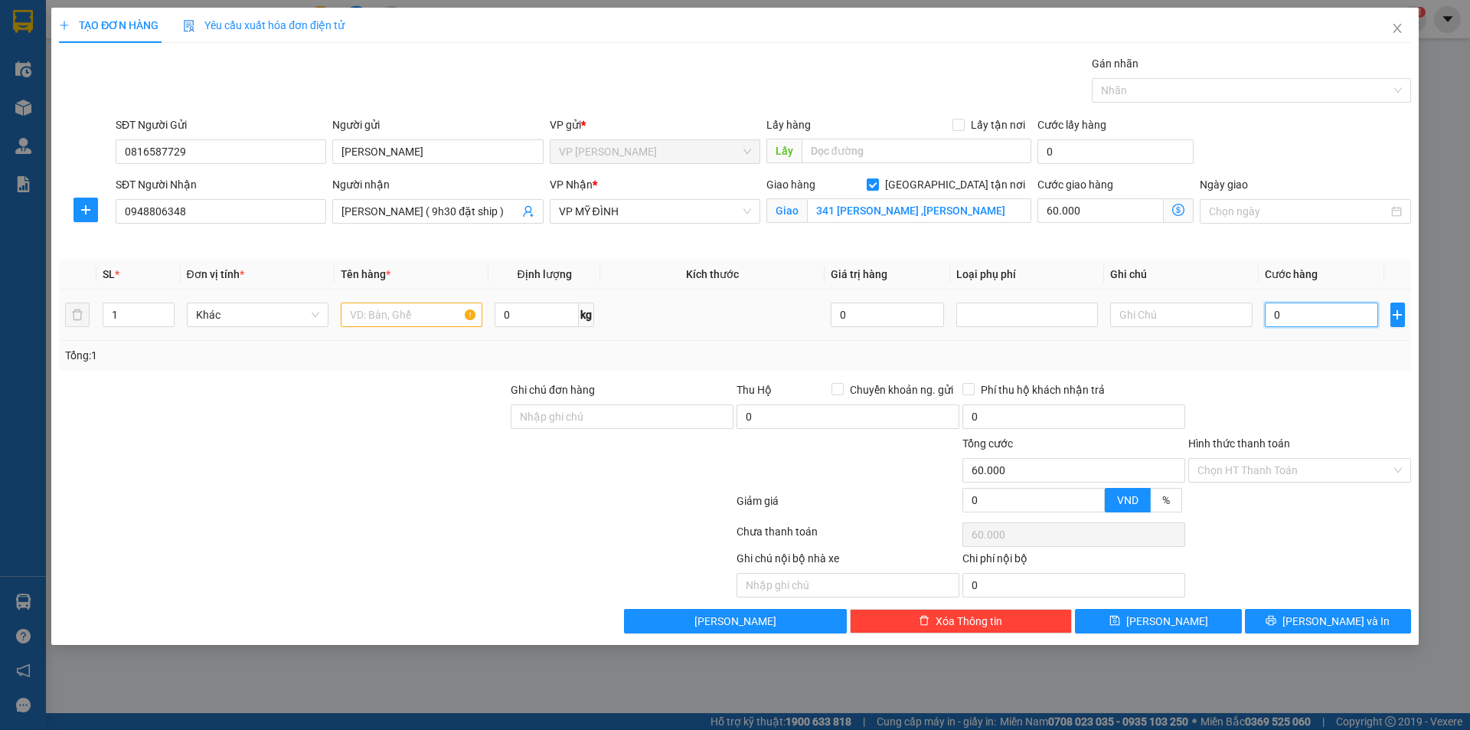
type input "4"
type input "60.004"
type input "40"
type input "60.040"
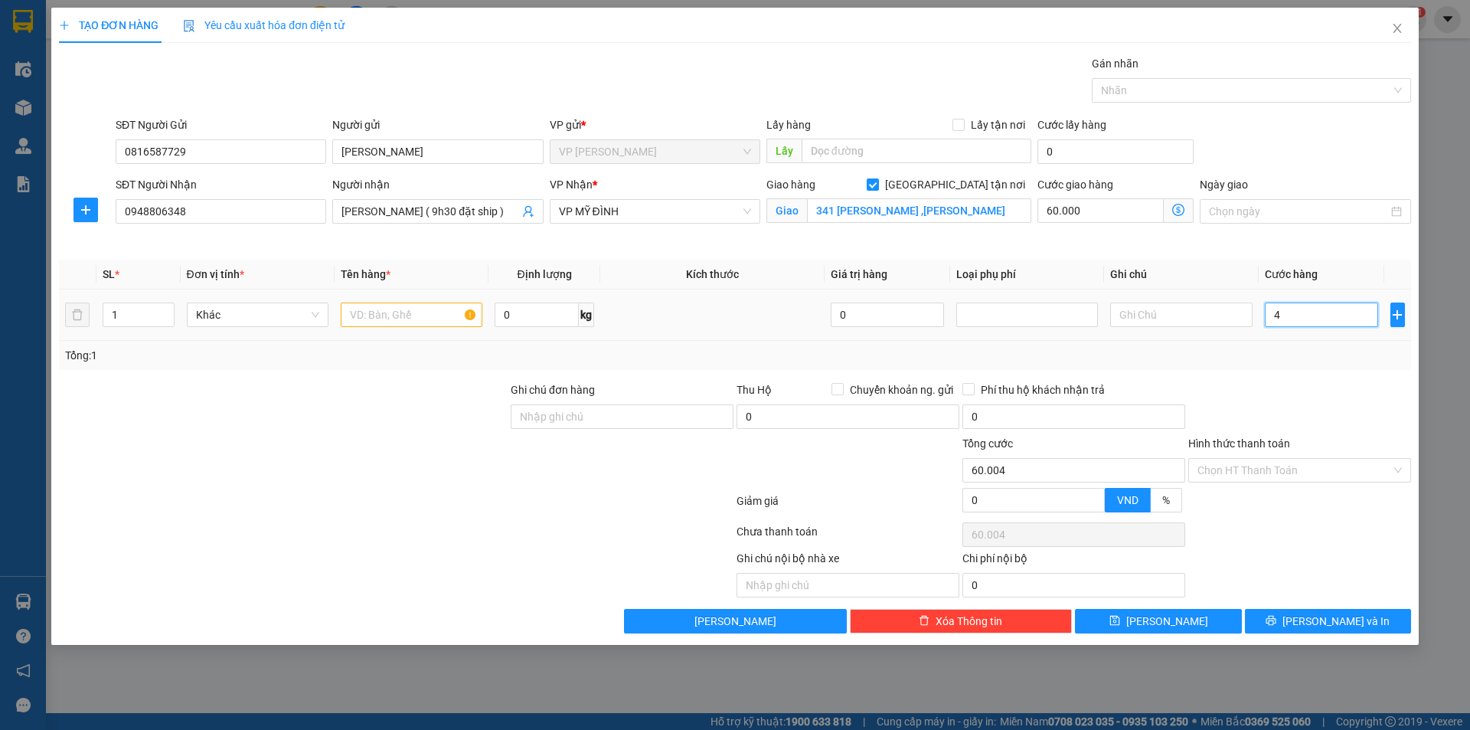
type input "60.040"
type input "400"
type input "60.400"
type input "4.000"
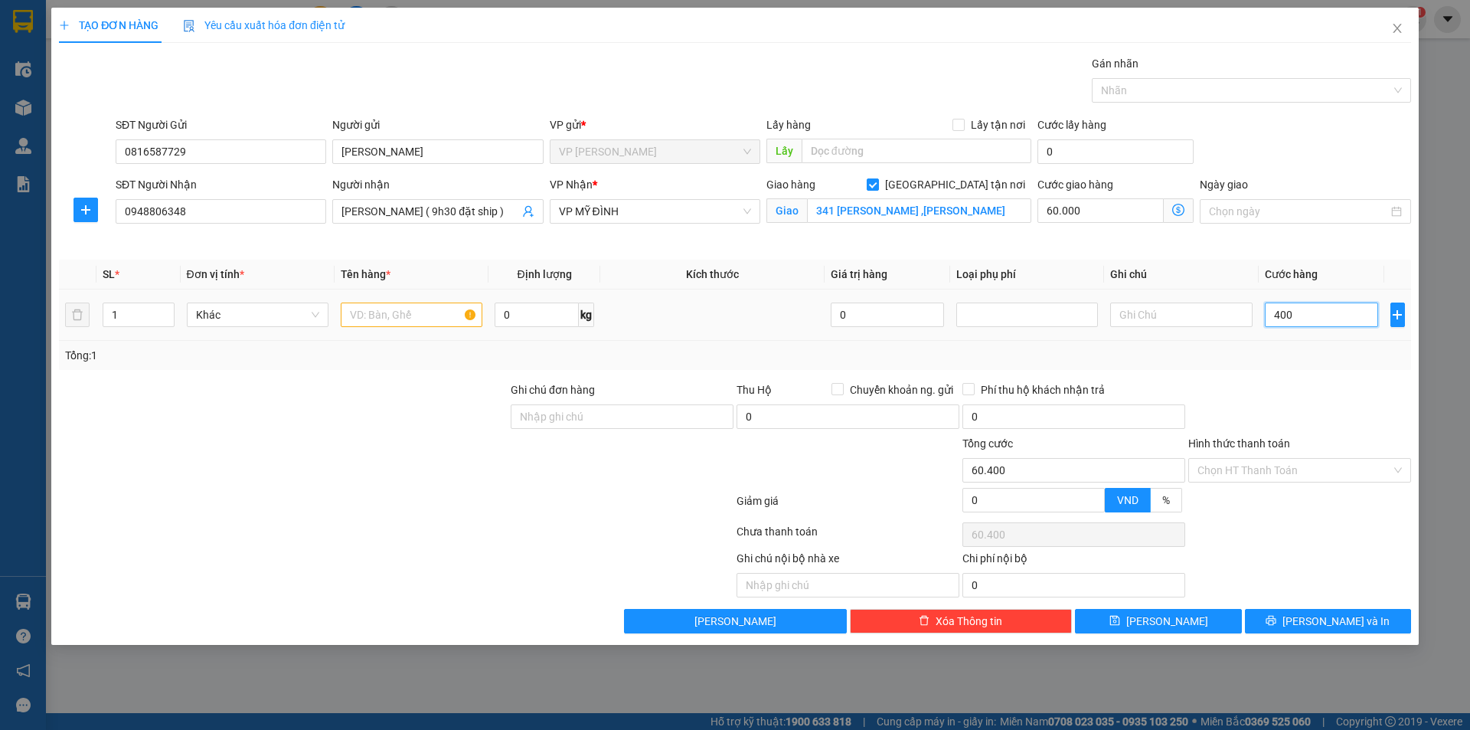
type input "64.000"
type input "40.000"
type input "100.000"
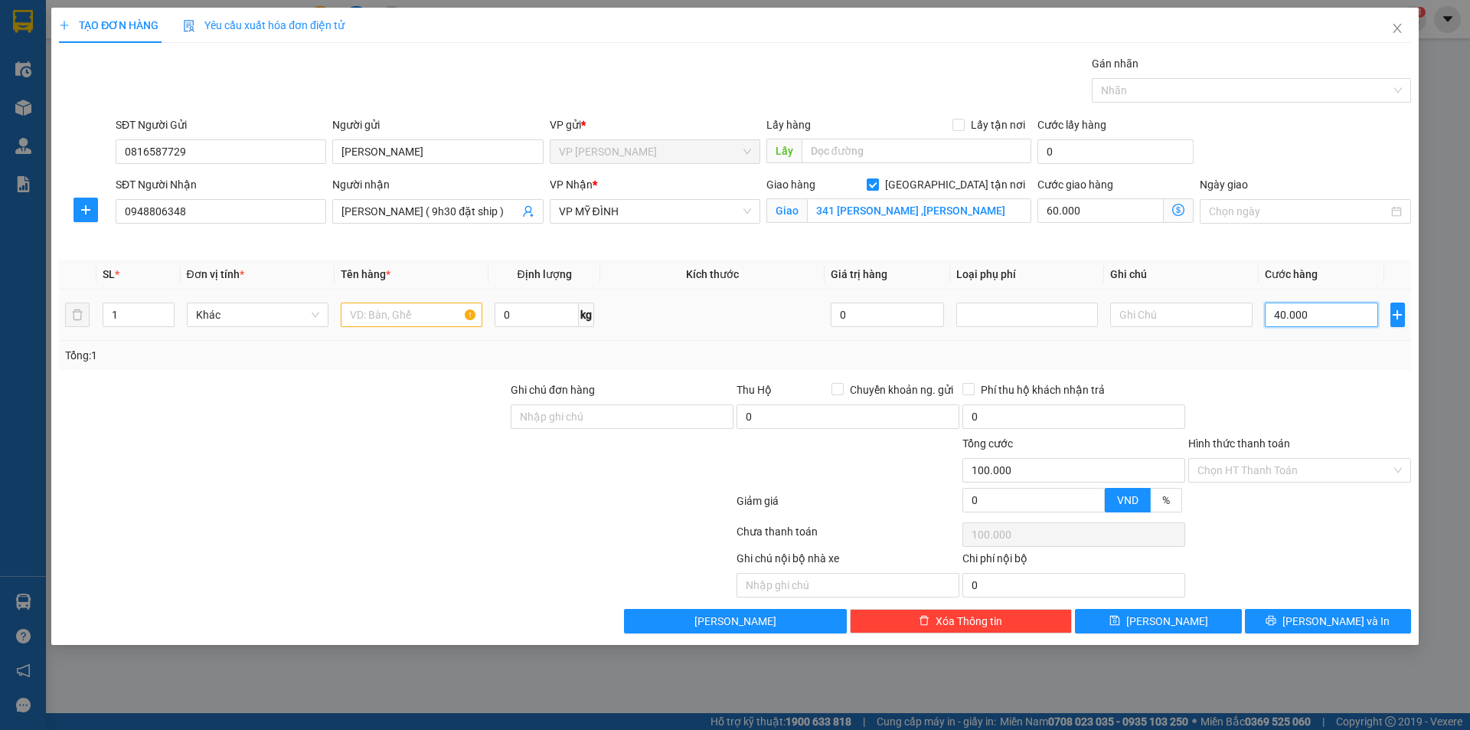
type input "40.000"
click at [401, 309] on input "text" at bounding box center [412, 314] width 142 height 25
type input "t"
type input "Thực Phẩm"
click at [1276, 466] on input "Hình thức thanh toán" at bounding box center [1295, 470] width 194 height 23
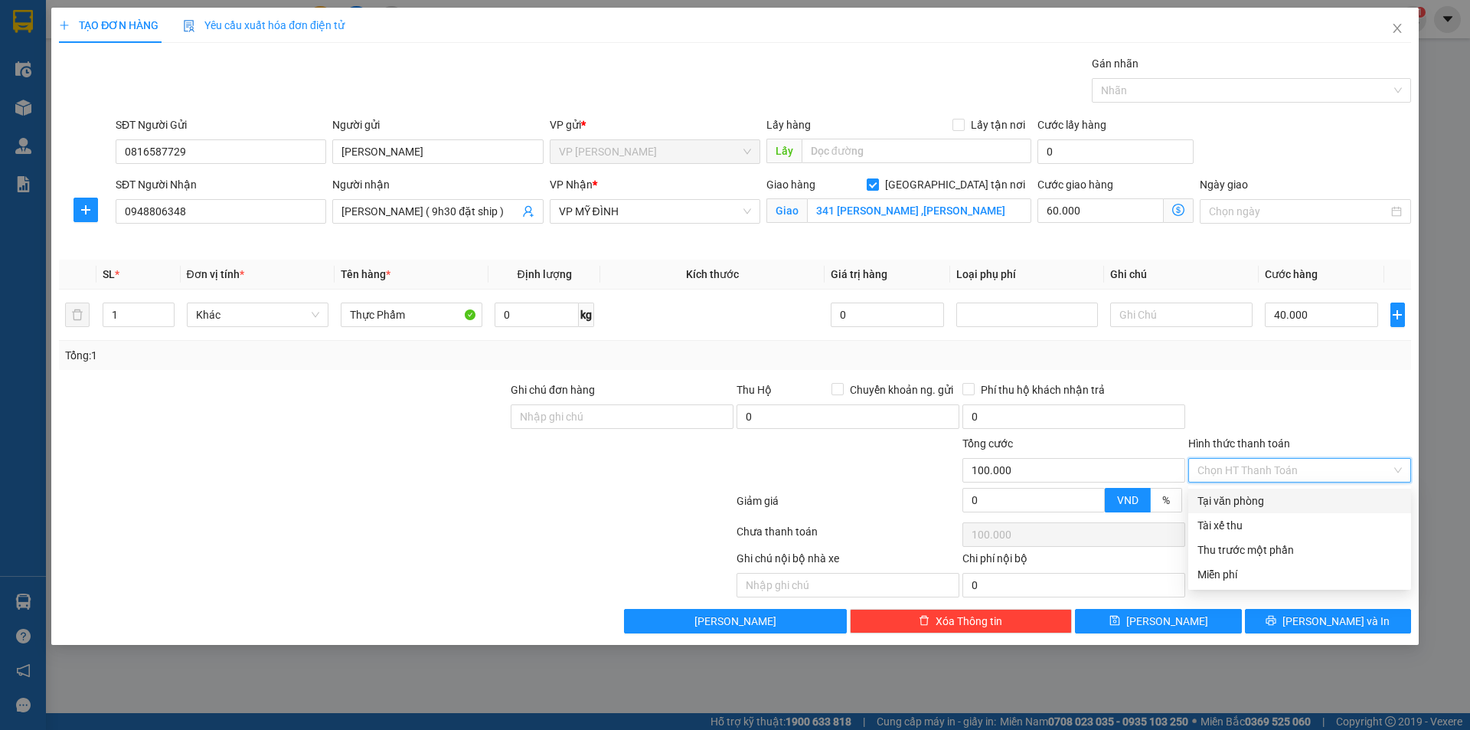
click at [1276, 492] on div "Tại văn phòng" at bounding box center [1300, 500] width 204 height 17
type input "0"
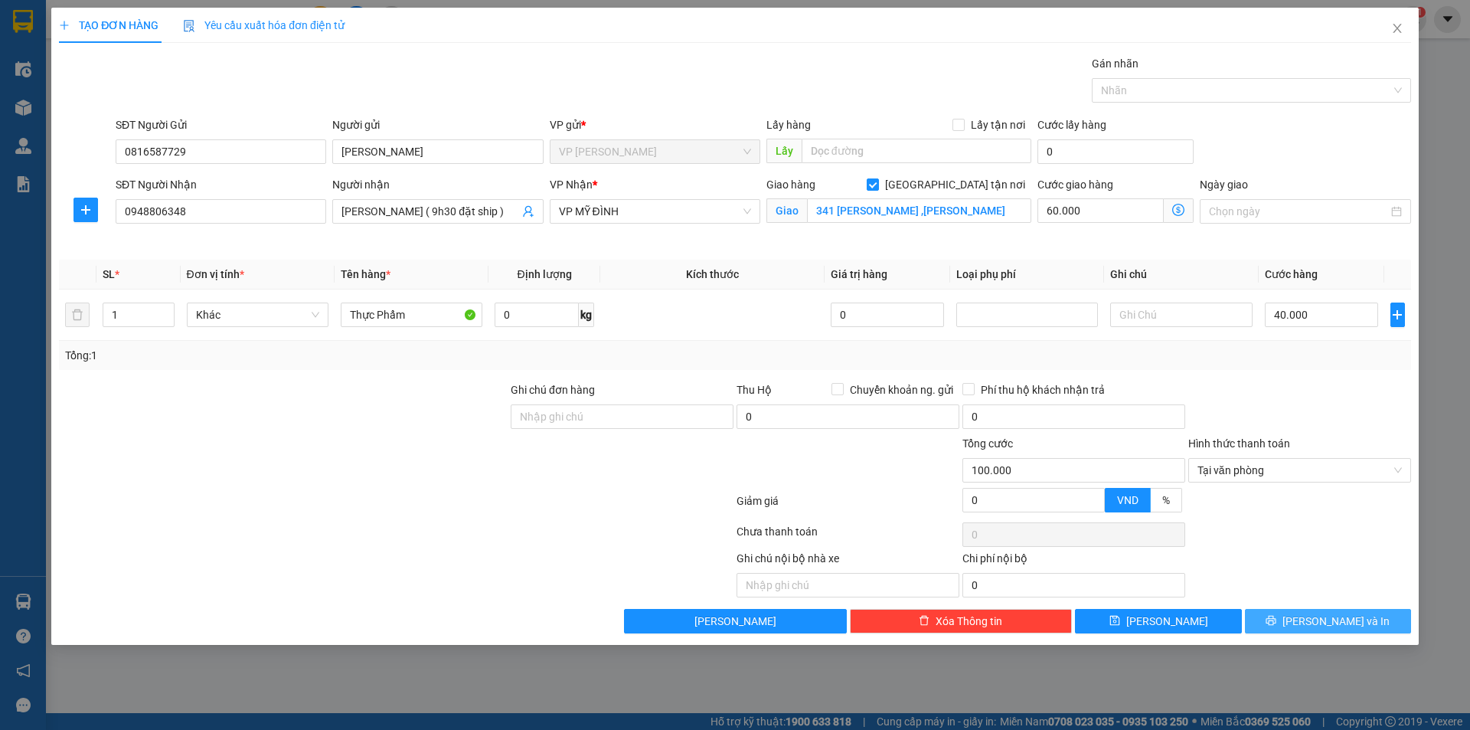
click at [1322, 624] on span "[PERSON_NAME] và In" at bounding box center [1336, 621] width 107 height 17
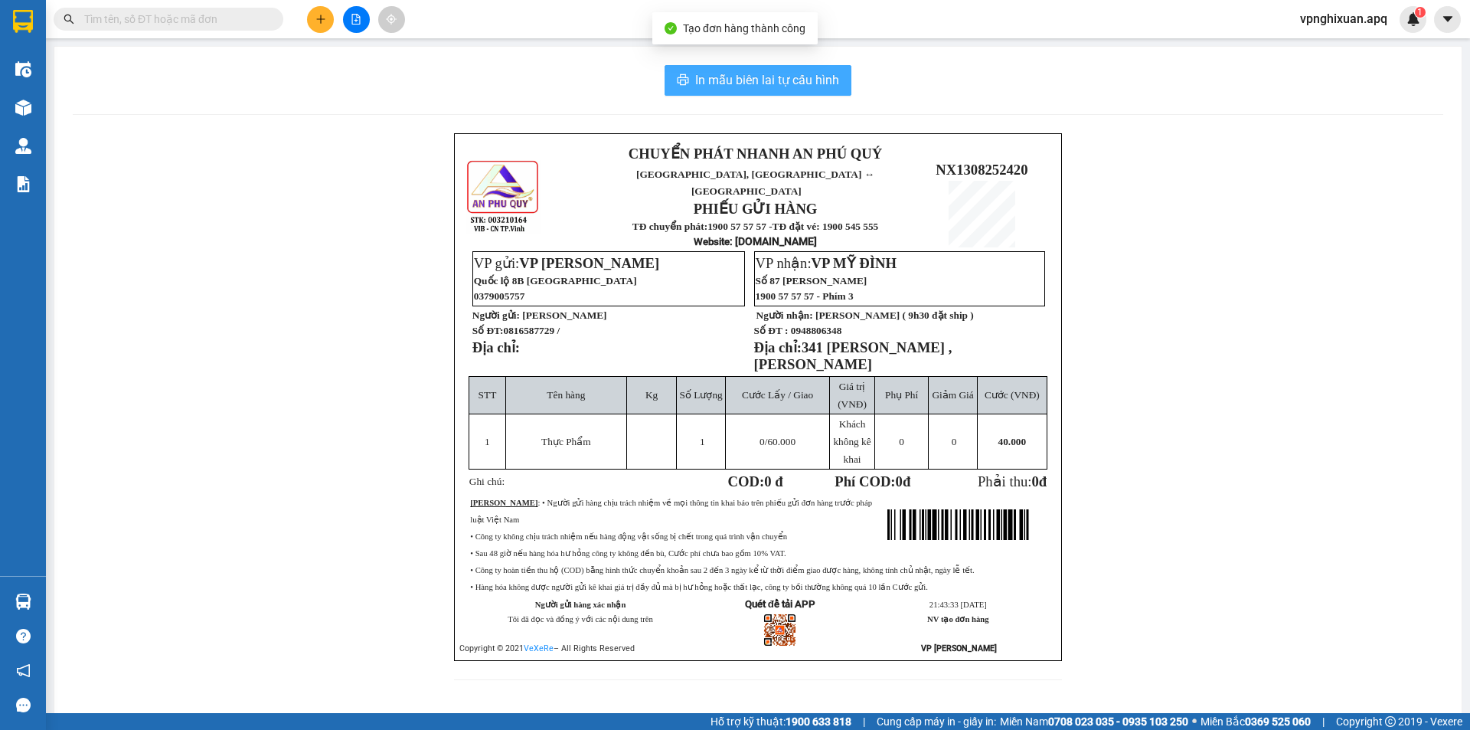
click at [779, 71] on span "In mẫu biên lai tự cấu hình" at bounding box center [767, 79] width 144 height 19
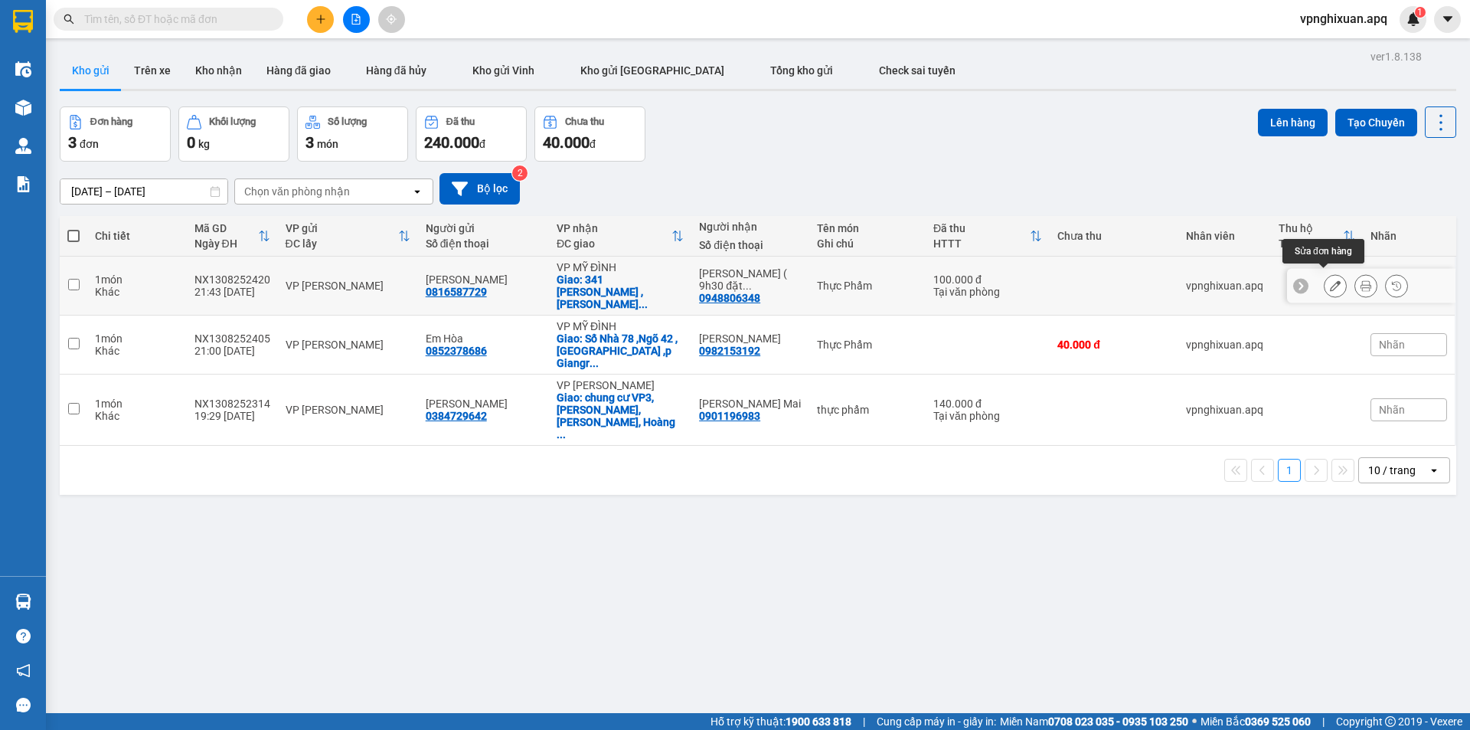
click at [1330, 284] on icon at bounding box center [1335, 285] width 11 height 11
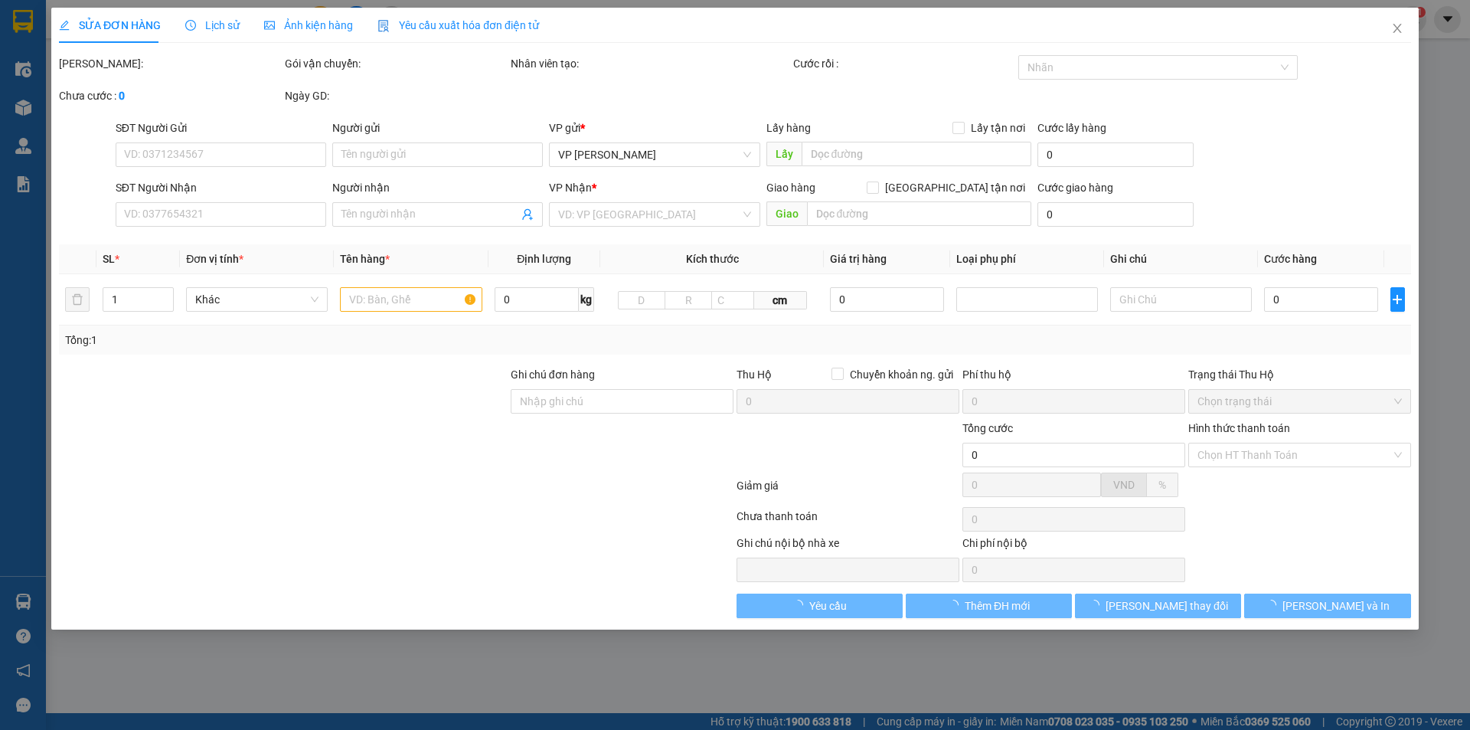
type input "0816587729"
type input "[PERSON_NAME]"
type input "0948806348"
type input "[PERSON_NAME] ( 9h30 đặt ship )"
checkbox input "true"
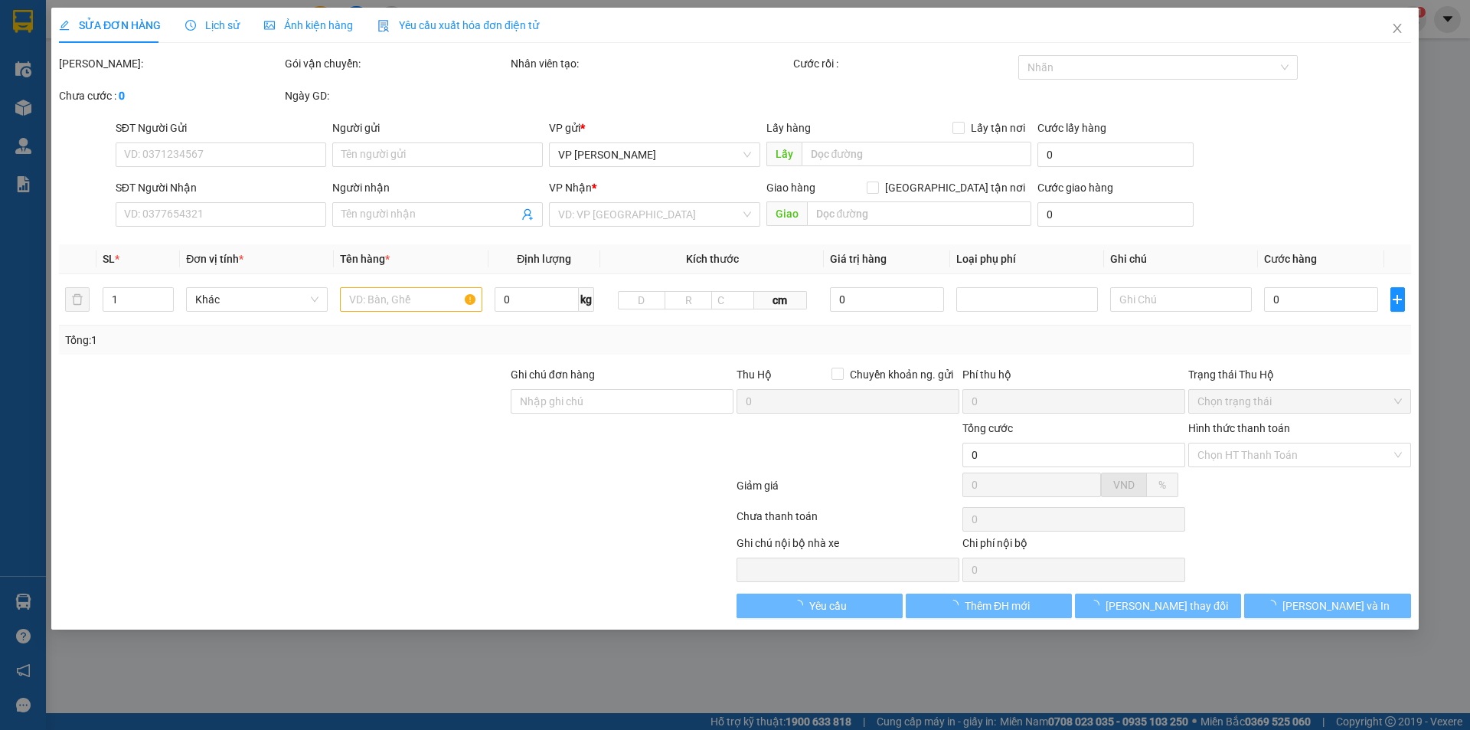
type input "341 [PERSON_NAME] ,[PERSON_NAME]"
type input "100.000"
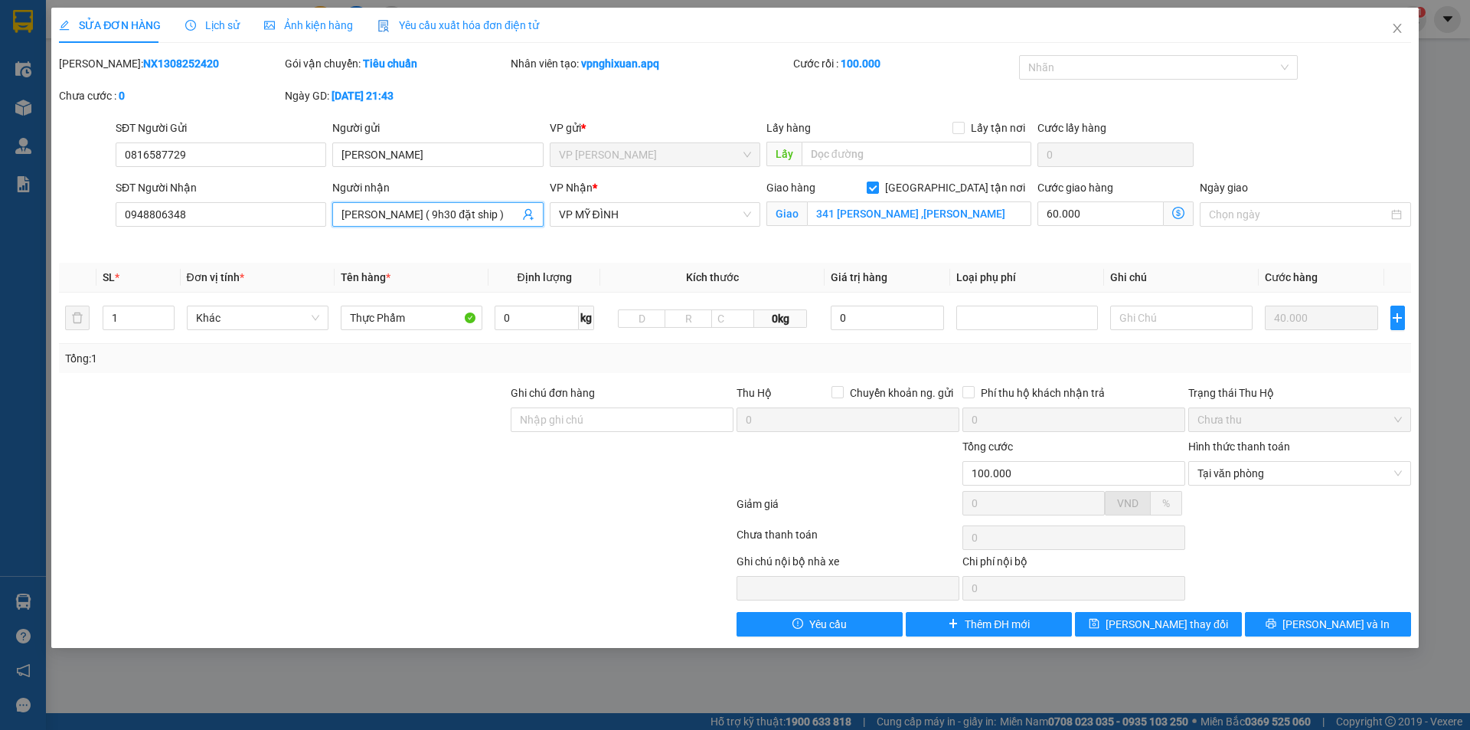
click at [407, 210] on input "[PERSON_NAME] ( 9h30 đặt ship )" at bounding box center [430, 214] width 177 height 17
type input "[PERSON_NAME] ( 8,giờ đặt ship )"
click at [1153, 627] on span "[PERSON_NAME] thay đổi" at bounding box center [1167, 624] width 123 height 17
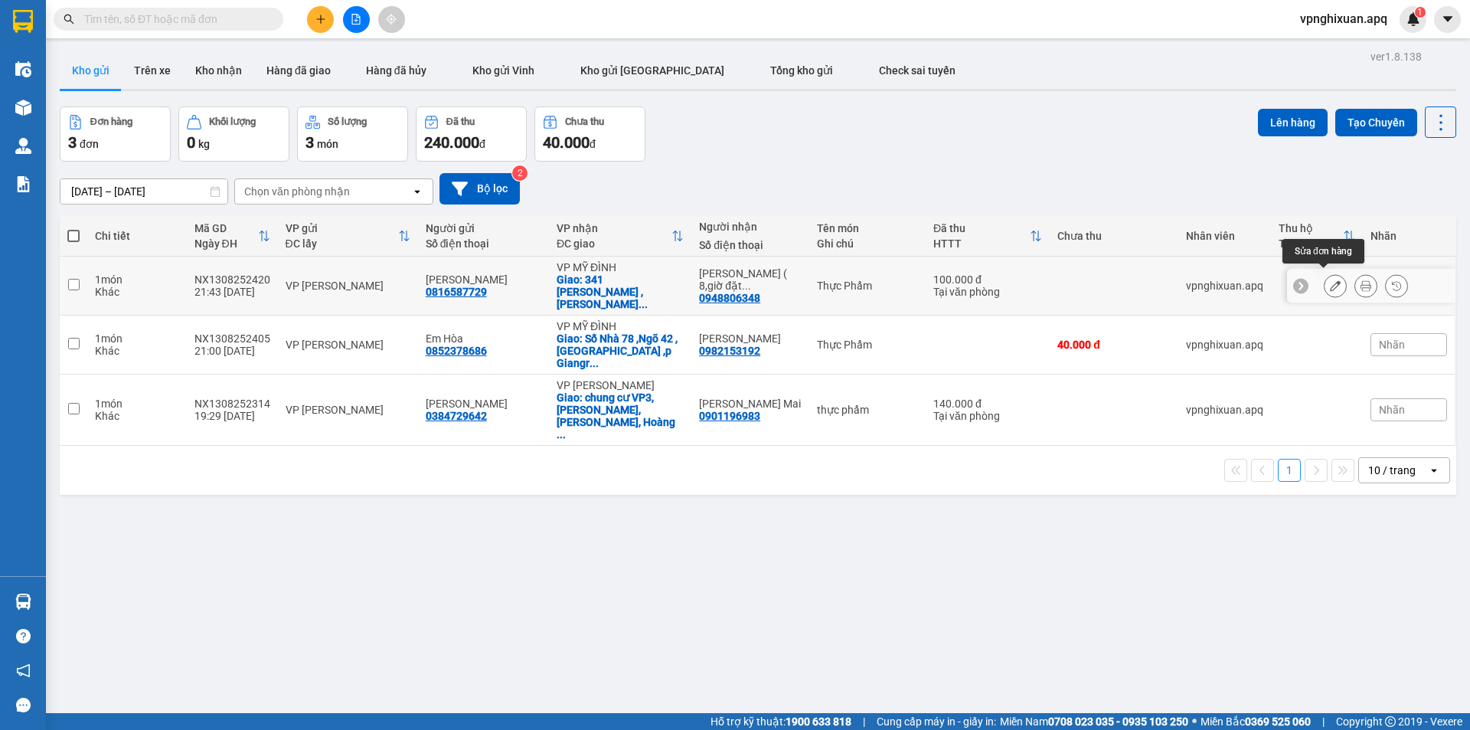
click at [1325, 275] on button at bounding box center [1335, 286] width 21 height 27
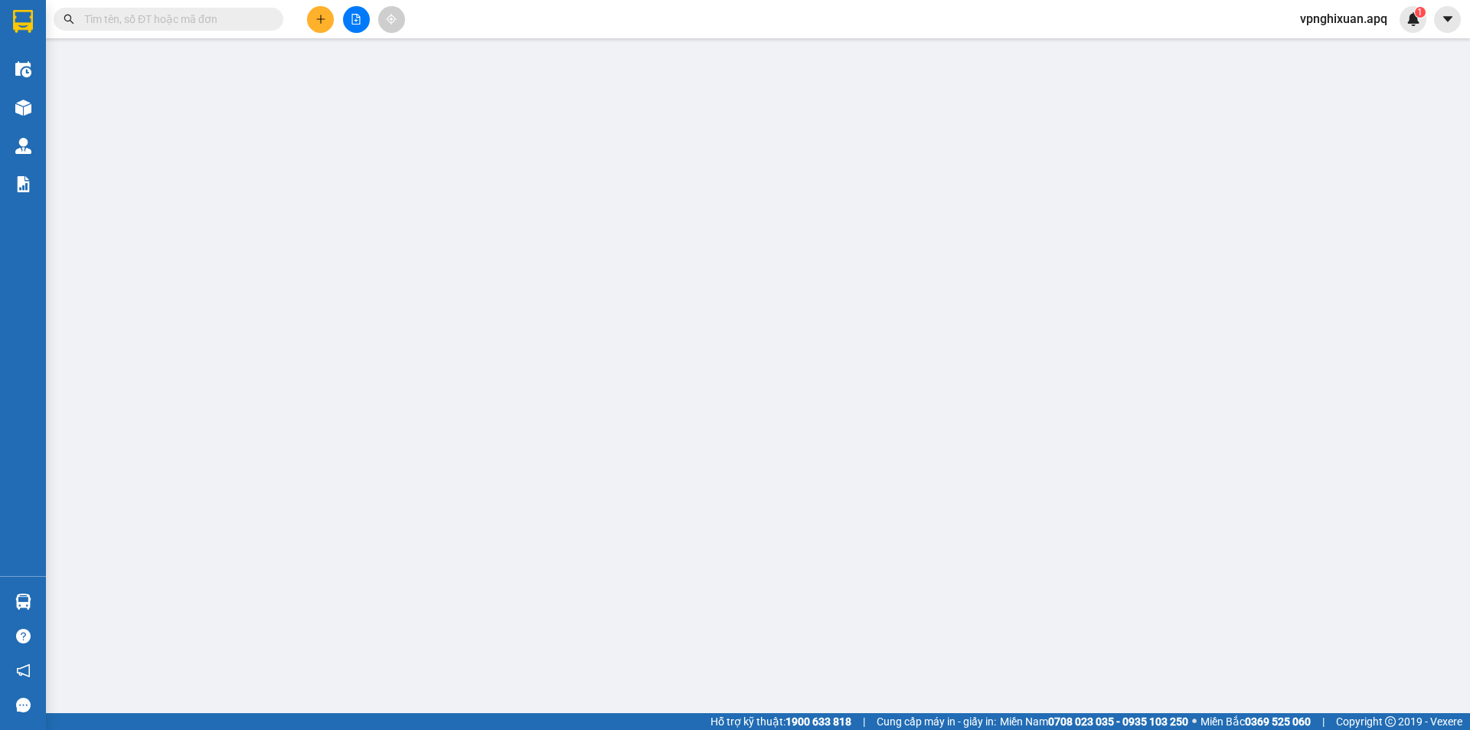
type input "0816587729"
type input "[PERSON_NAME]"
type input "0948806348"
type input "[PERSON_NAME] ( 8,giờ đặt ship )"
checkbox input "true"
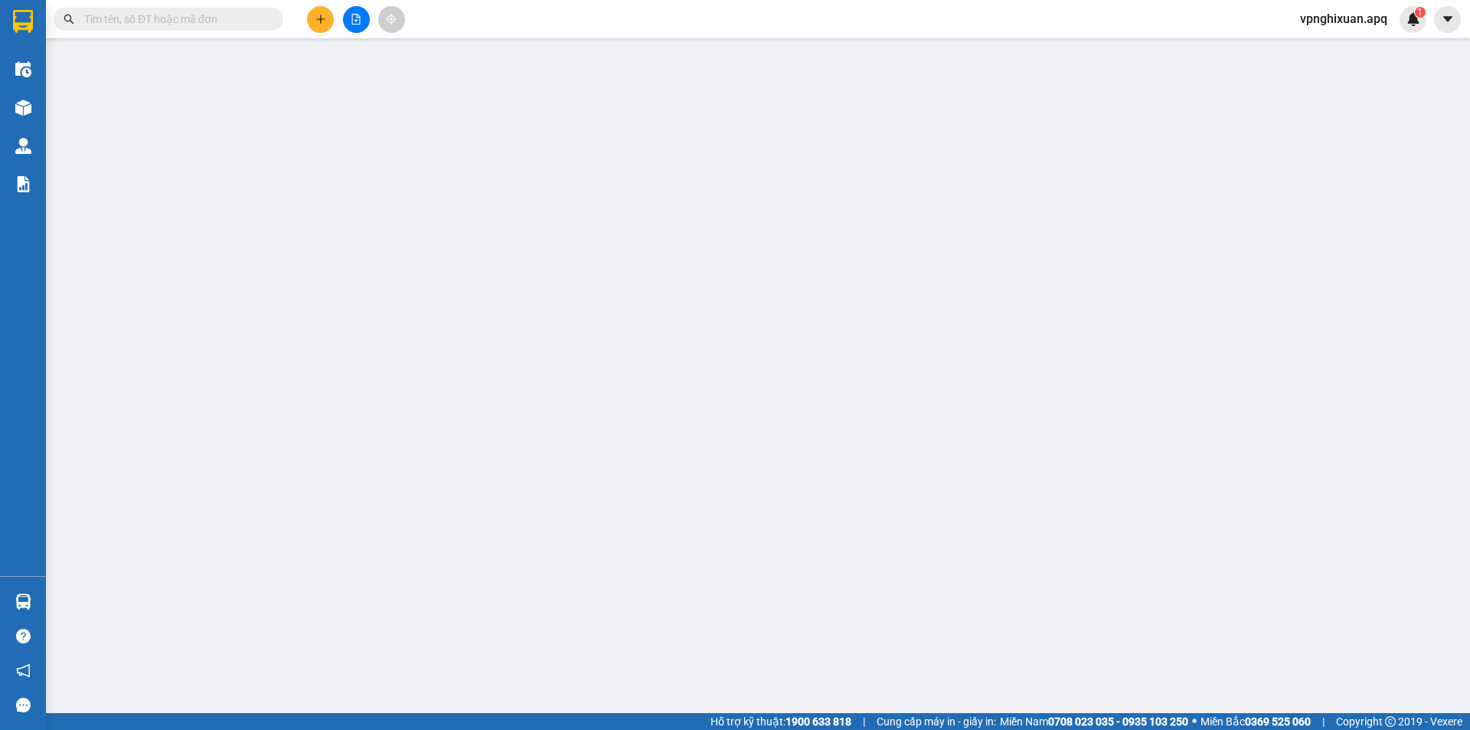
type input "341 [PERSON_NAME] ,[PERSON_NAME]"
type input "100.000"
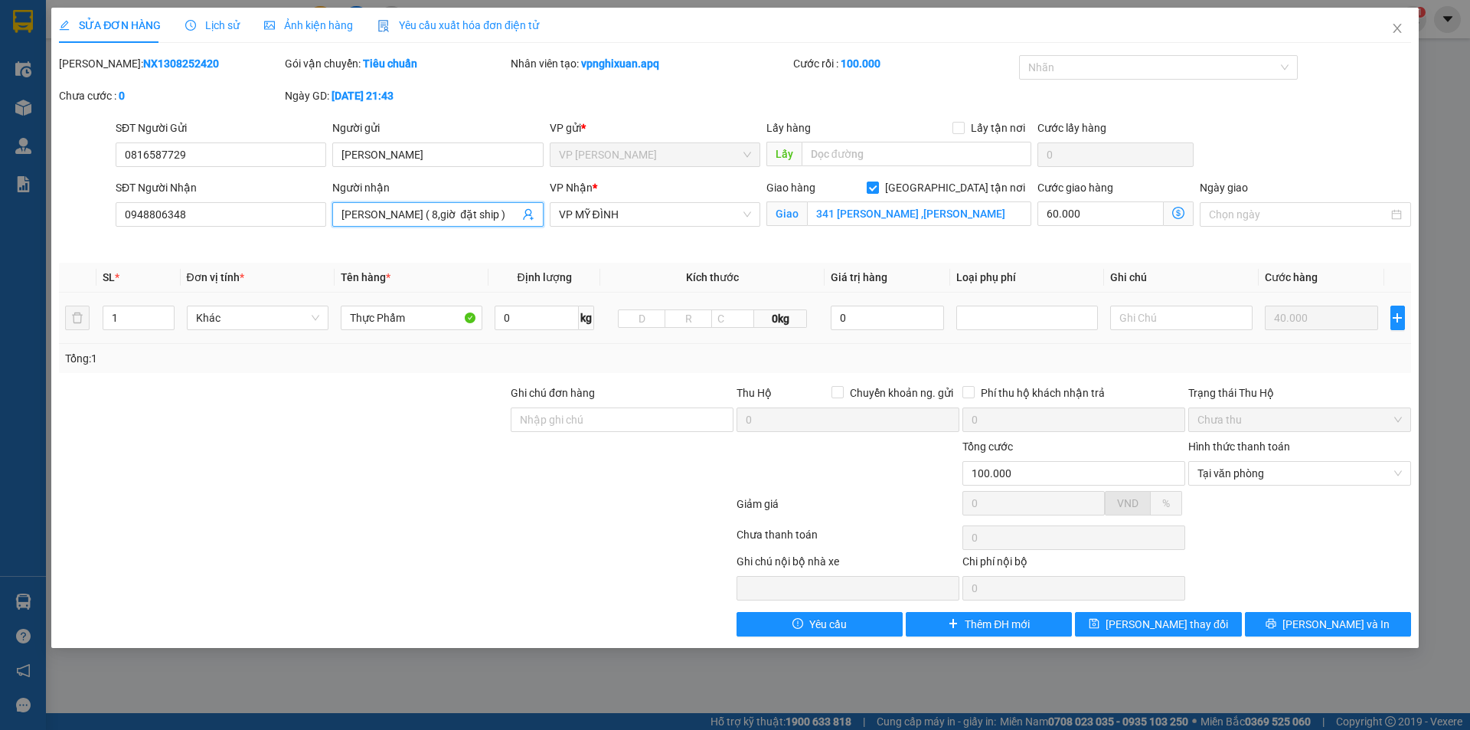
click at [389, 213] on input "[PERSON_NAME] ( 8,giờ đặt ship )" at bounding box center [430, 214] width 177 height 17
type input "[PERSON_NAME] ( 7,giờ đặt ship )"
click at [1153, 621] on span "[PERSON_NAME] thay đổi" at bounding box center [1167, 624] width 123 height 17
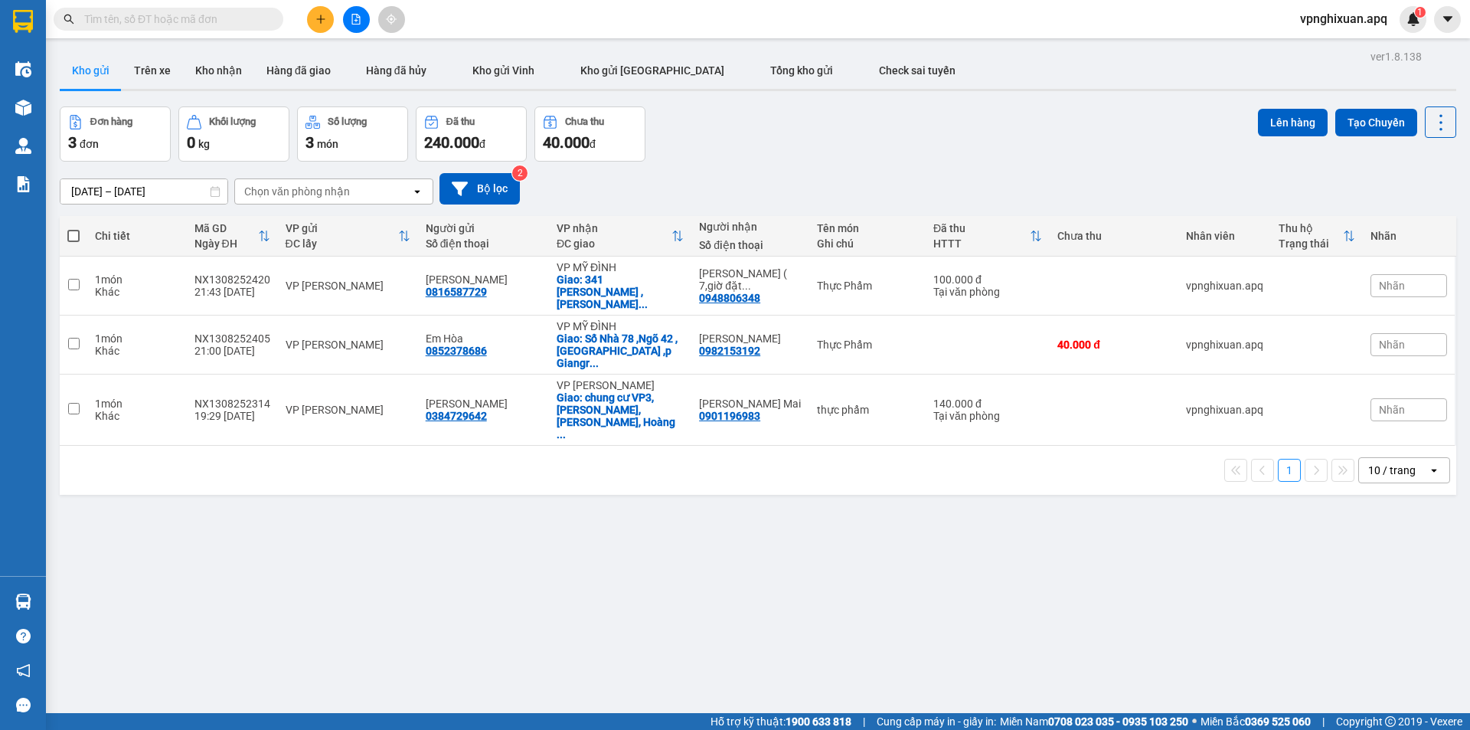
click at [74, 233] on span at bounding box center [73, 236] width 12 height 12
click at [74, 228] on input "checkbox" at bounding box center [74, 228] width 0 height 0
checkbox input "true"
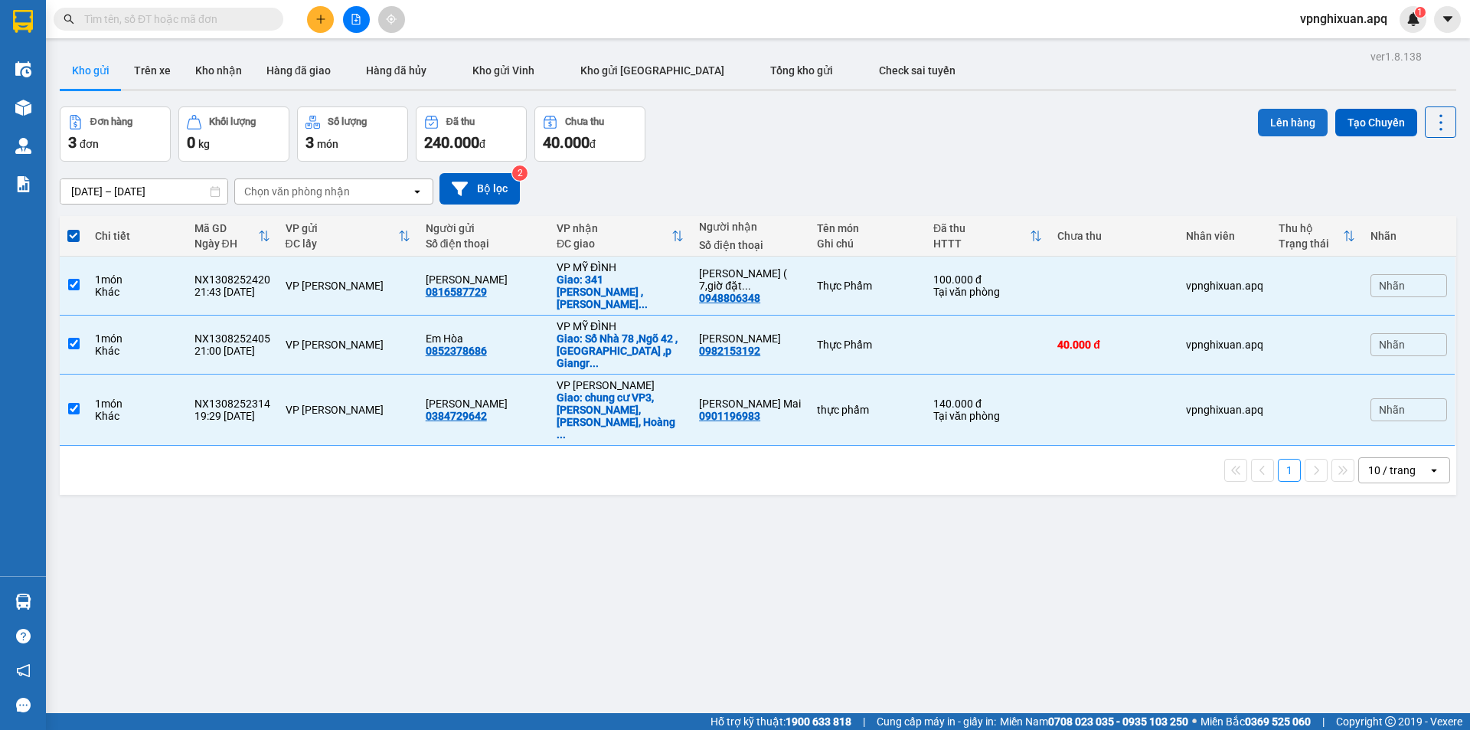
click at [1276, 126] on button "Lên hàng" at bounding box center [1293, 123] width 70 height 28
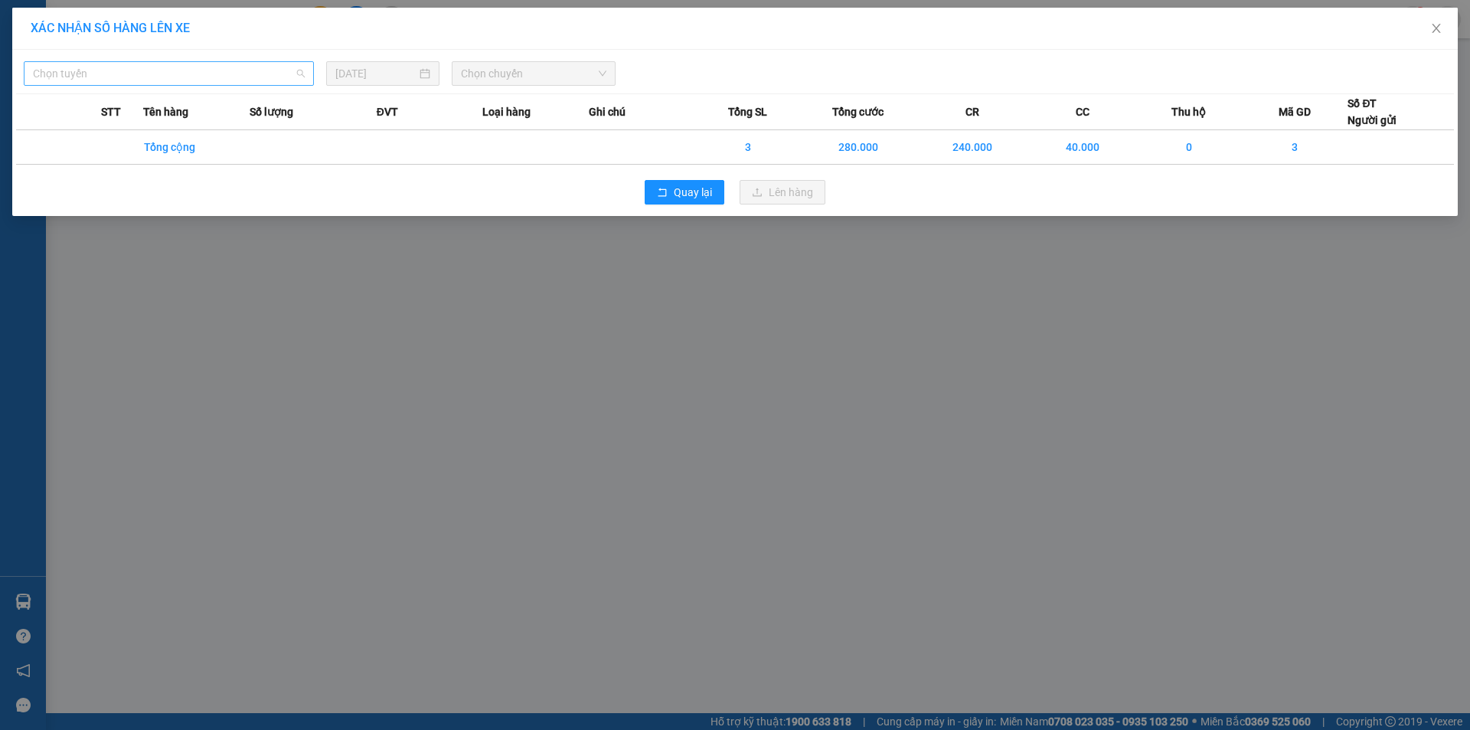
click at [170, 74] on span "Chọn tuyến" at bounding box center [169, 73] width 272 height 23
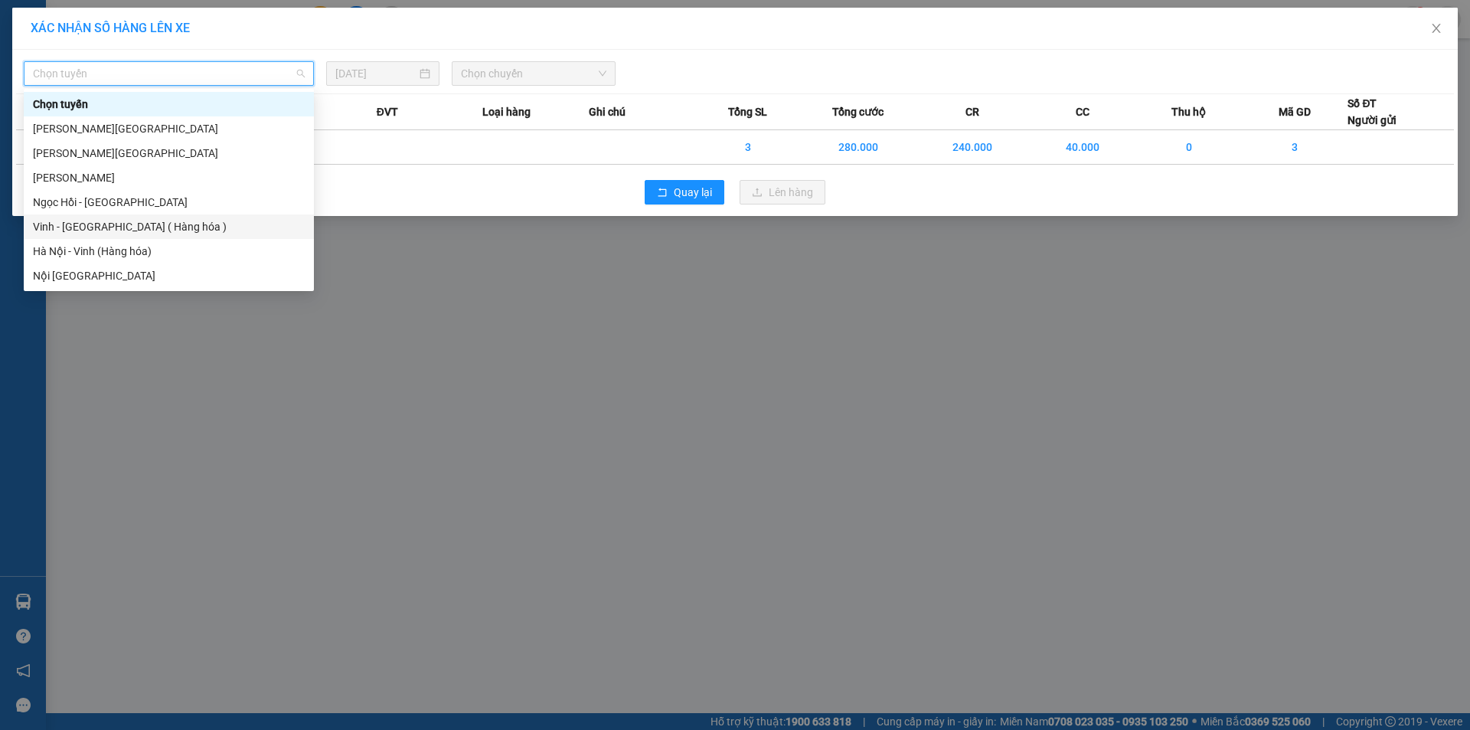
click at [132, 224] on div "Vinh - [GEOGRAPHIC_DATA] ( Hàng hóa )" at bounding box center [169, 226] width 272 height 17
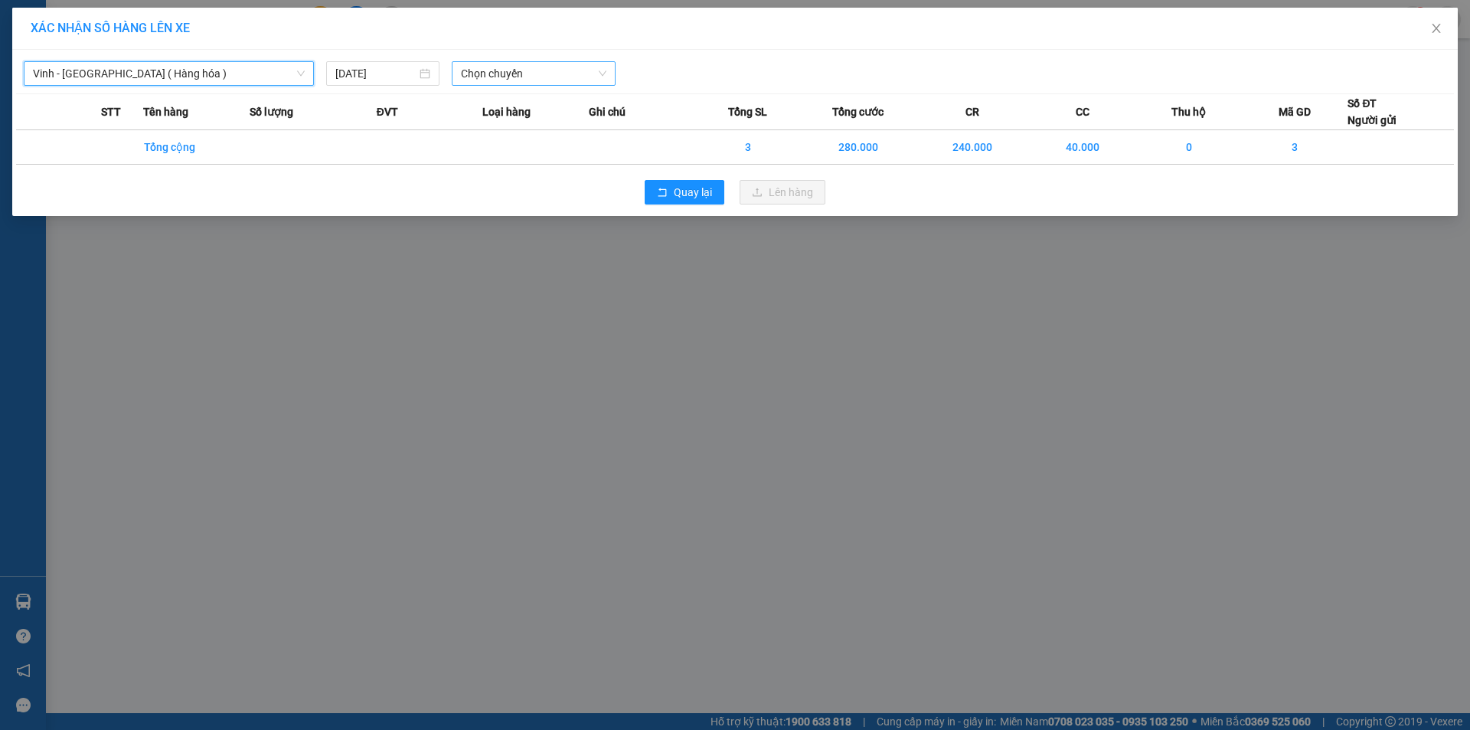
click at [541, 78] on span "Chọn chuyến" at bounding box center [533, 73] width 145 height 23
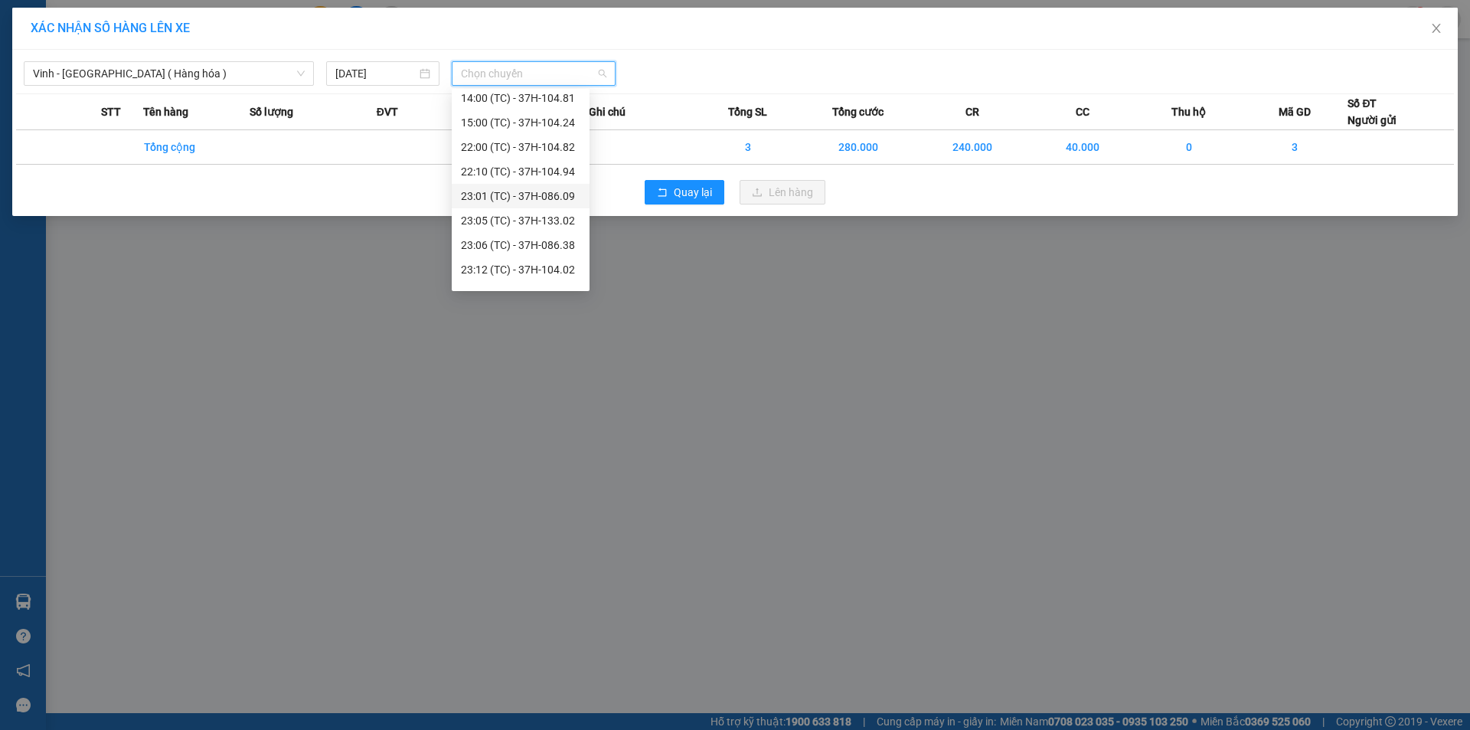
scroll to position [221, 0]
click at [551, 279] on div "23:19 (TC) - 37H-133.03" at bounding box center [520, 275] width 119 height 17
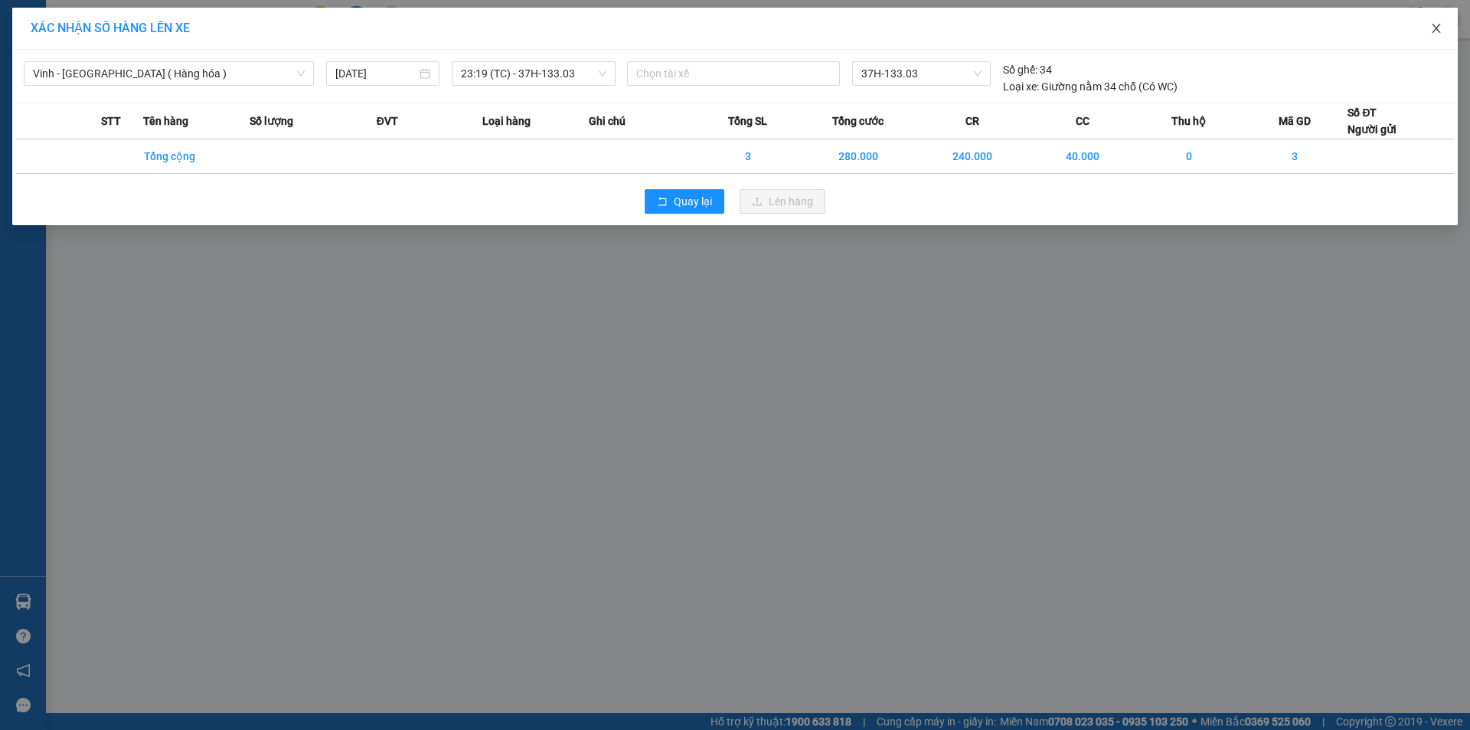
click at [1450, 29] on span "Close" at bounding box center [1436, 29] width 43 height 43
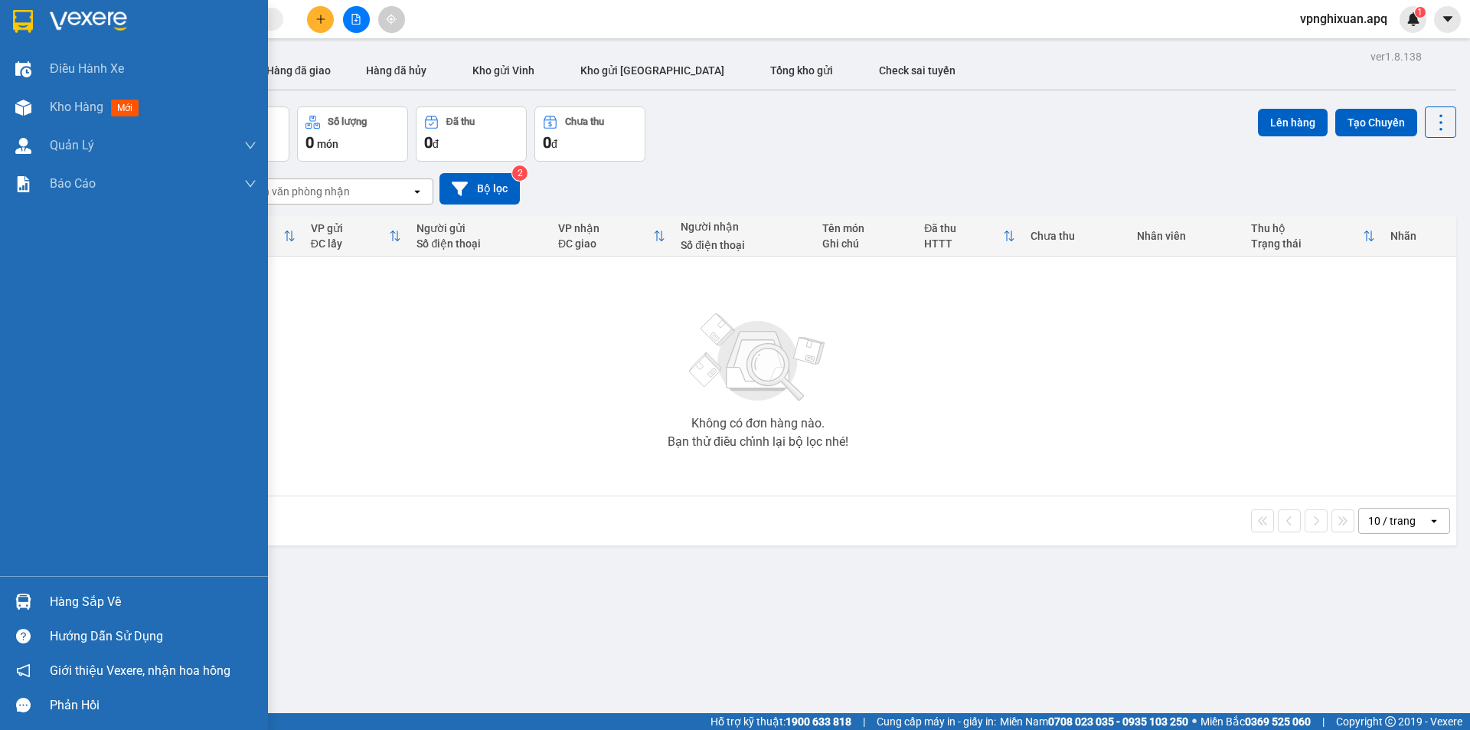
click at [83, 606] on div "Hàng sắp về" at bounding box center [153, 601] width 207 height 23
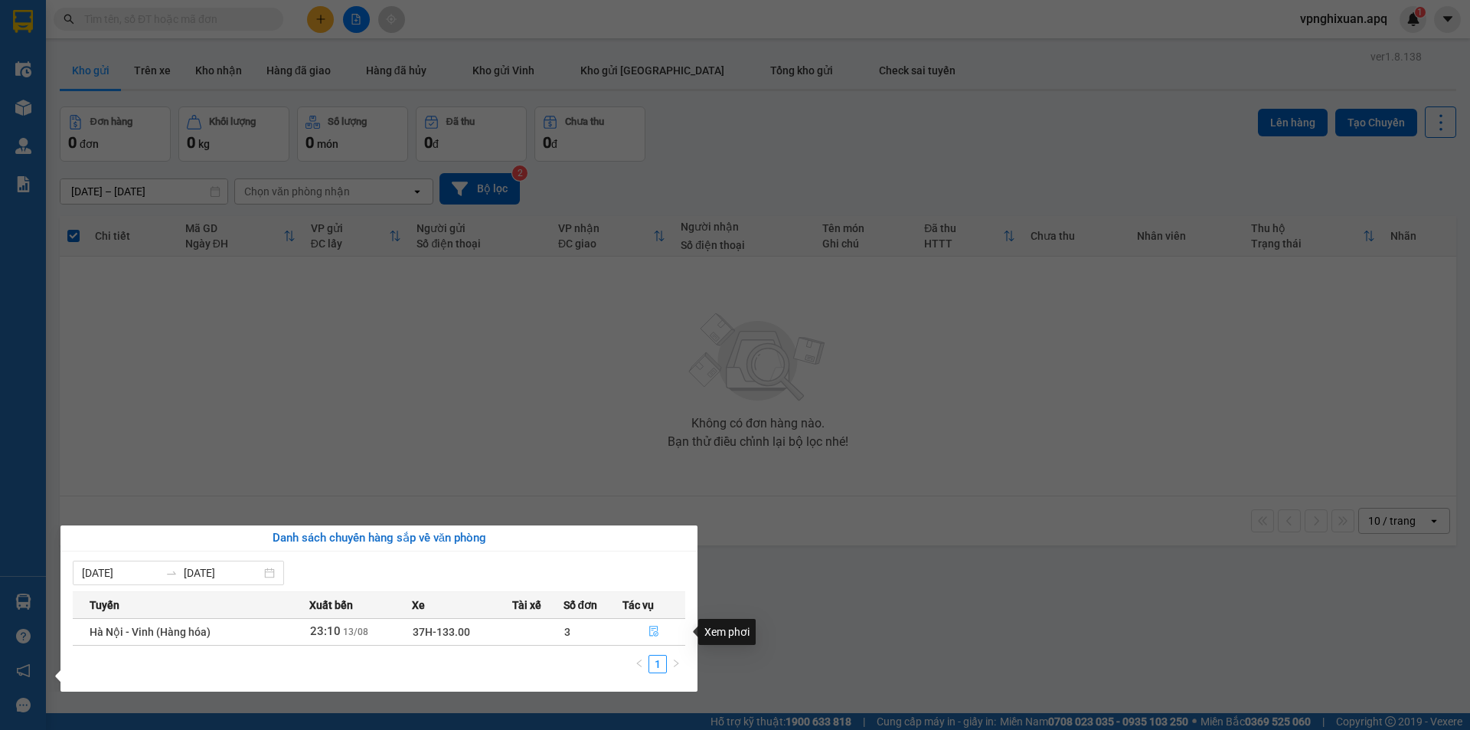
click at [654, 630] on icon "file-done" at bounding box center [654, 631] width 11 height 11
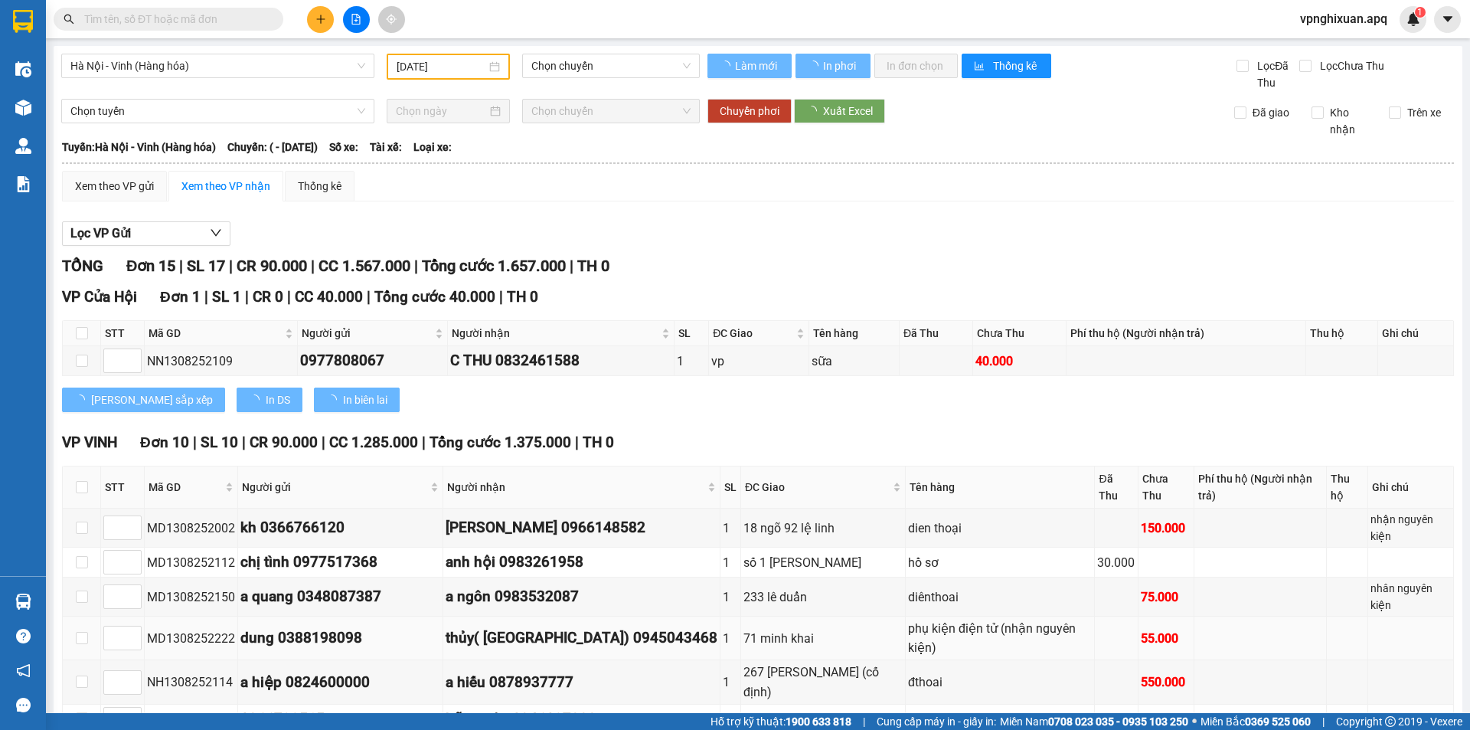
type input "[DATE]"
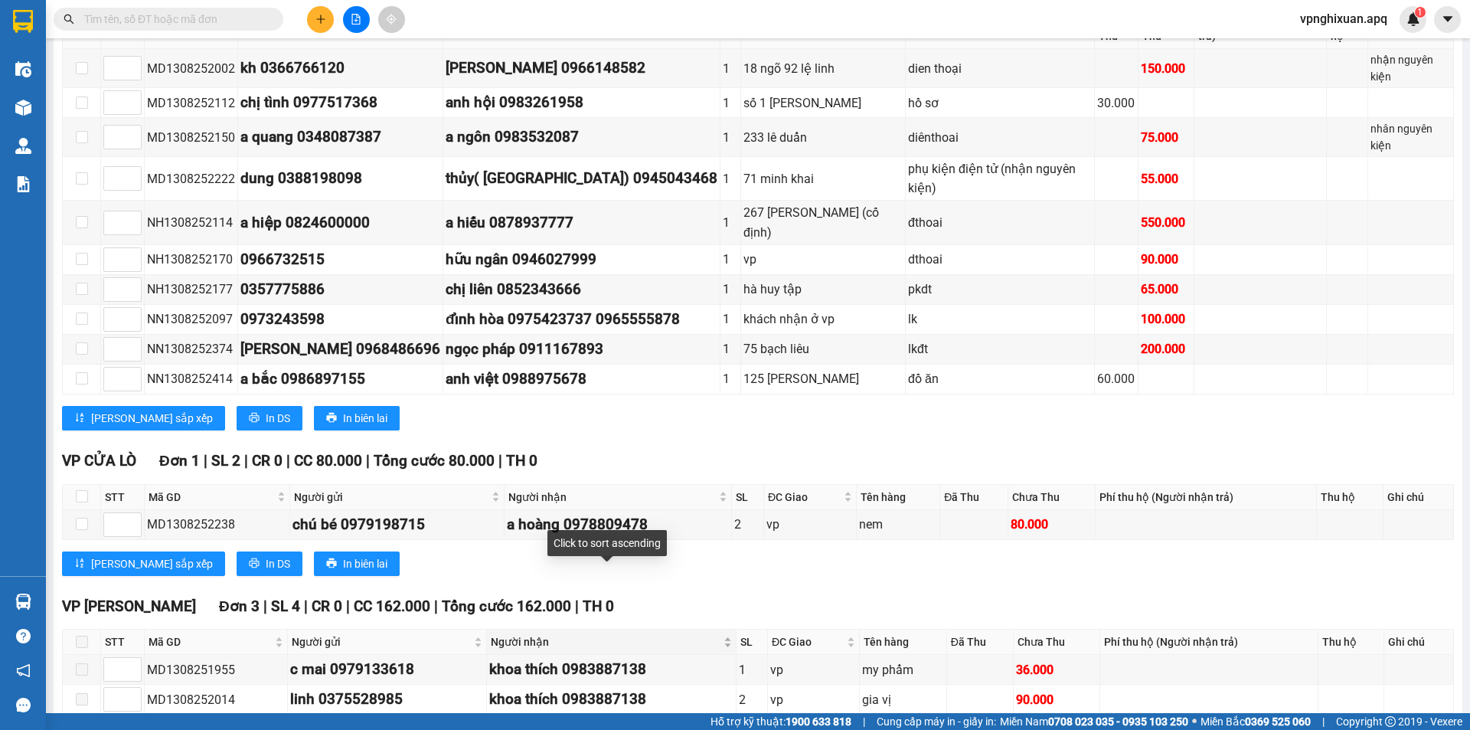
scroll to position [507, 0]
